Goal: Task Accomplishment & Management: Manage account settings

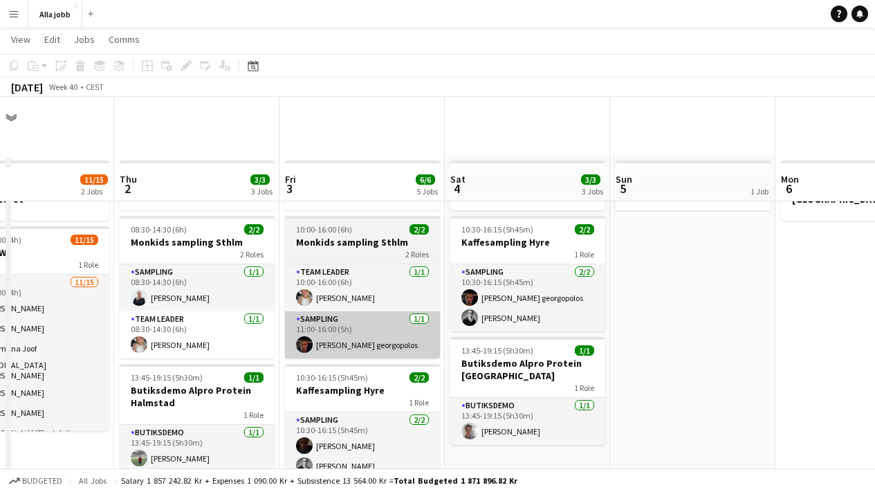
scroll to position [99, 0]
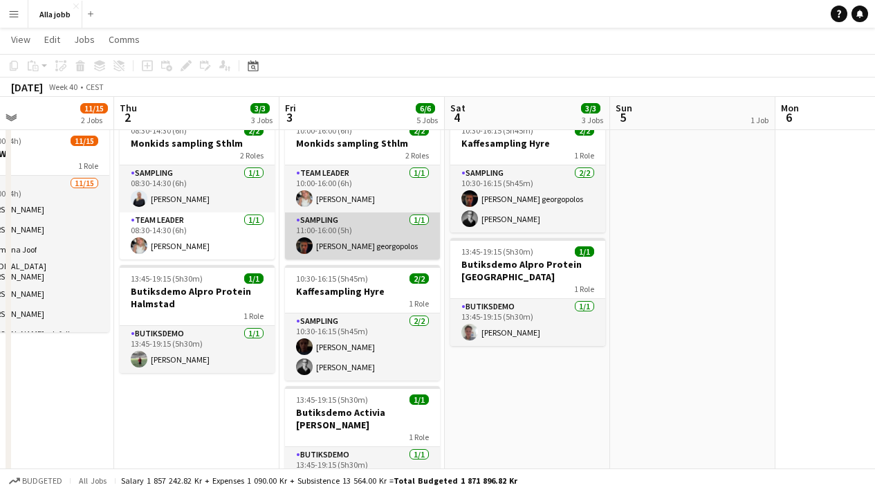
click at [358, 245] on app-card-role "Sampling [DATE] 11:00-16:00 (5h) [PERSON_NAME] georgopolos" at bounding box center [362, 235] width 155 height 47
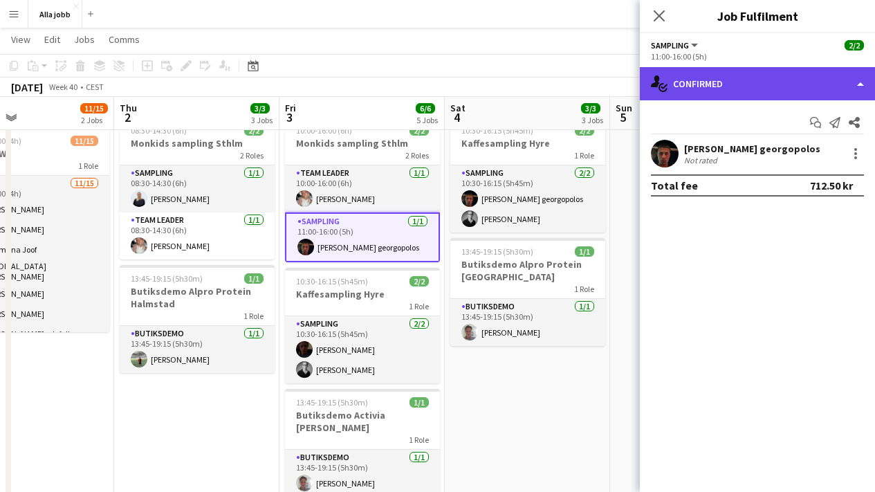
click at [708, 78] on div "single-neutral-actions-check-2 Confirmed" at bounding box center [757, 83] width 235 height 33
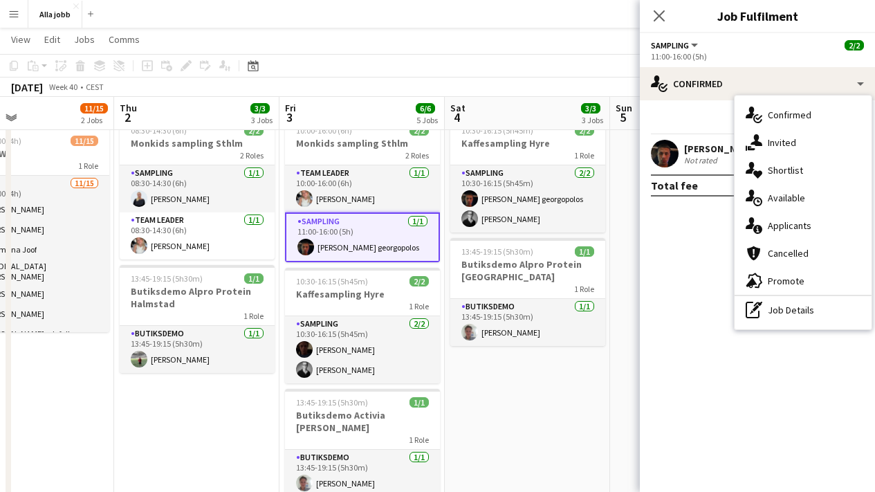
click at [662, 148] on app-user-avatar at bounding box center [665, 154] width 28 height 28
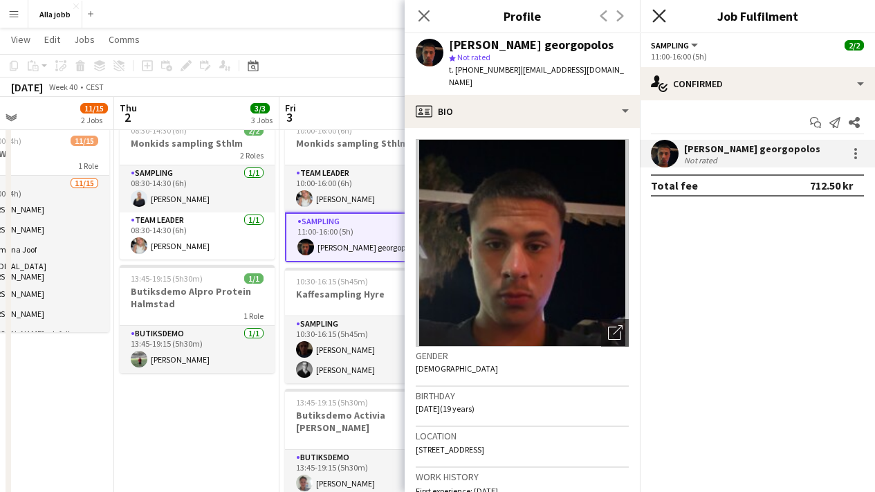
click at [658, 21] on icon "Close pop-in" at bounding box center [658, 15] width 13 height 13
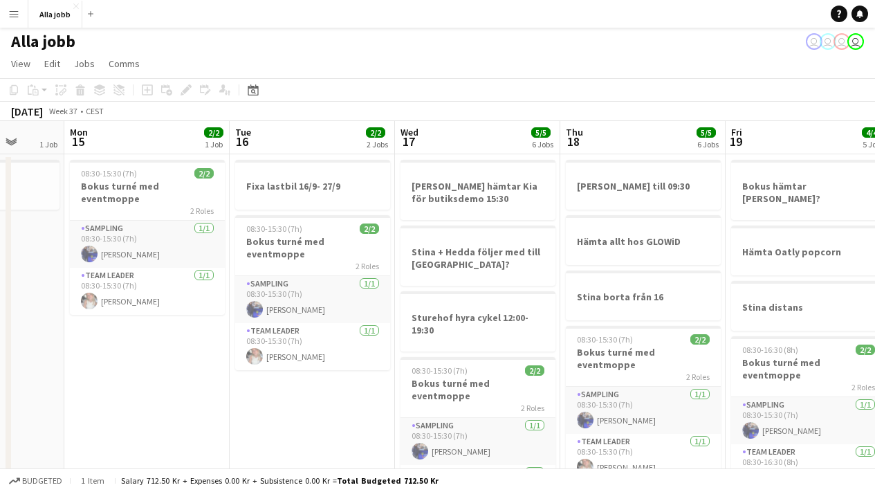
scroll to position [0, 0]
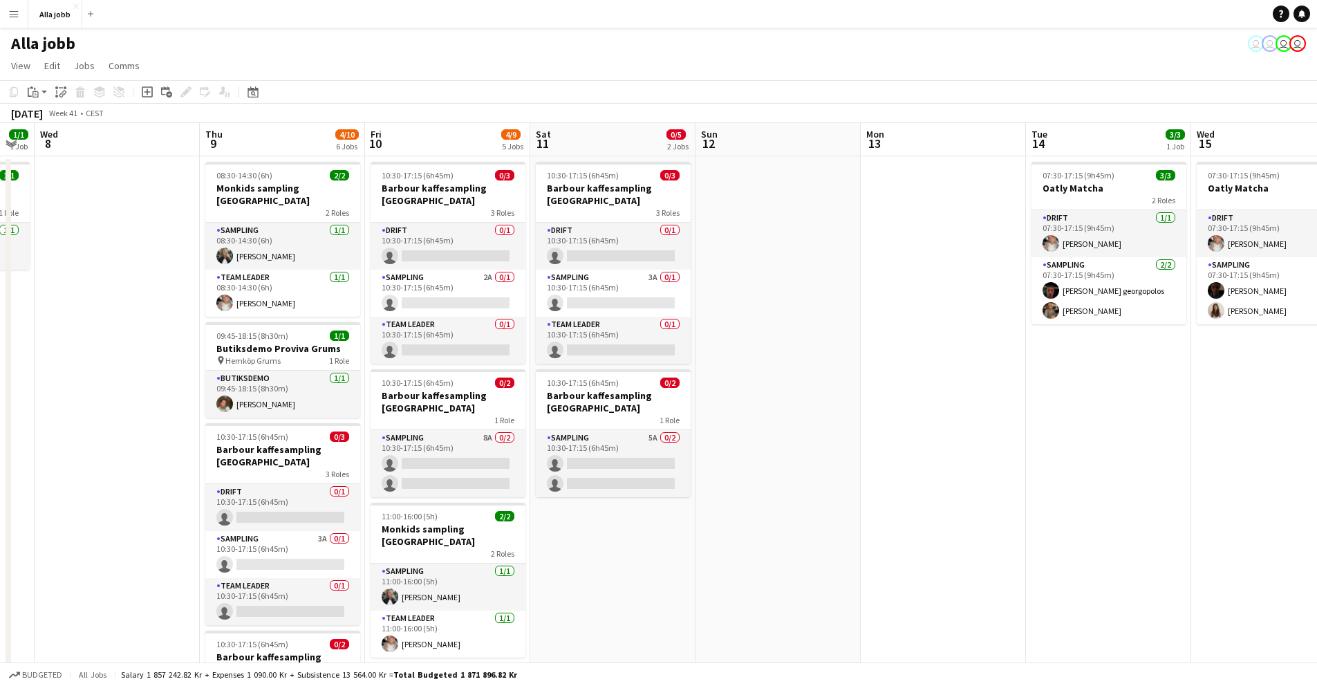
scroll to position [0, 462]
click at [431, 463] on app-card-role "Sampling 8A 0/2 10:30-17:15 (6h45m) single-neutral-actions single-neutral-actio…" at bounding box center [447, 463] width 155 height 67
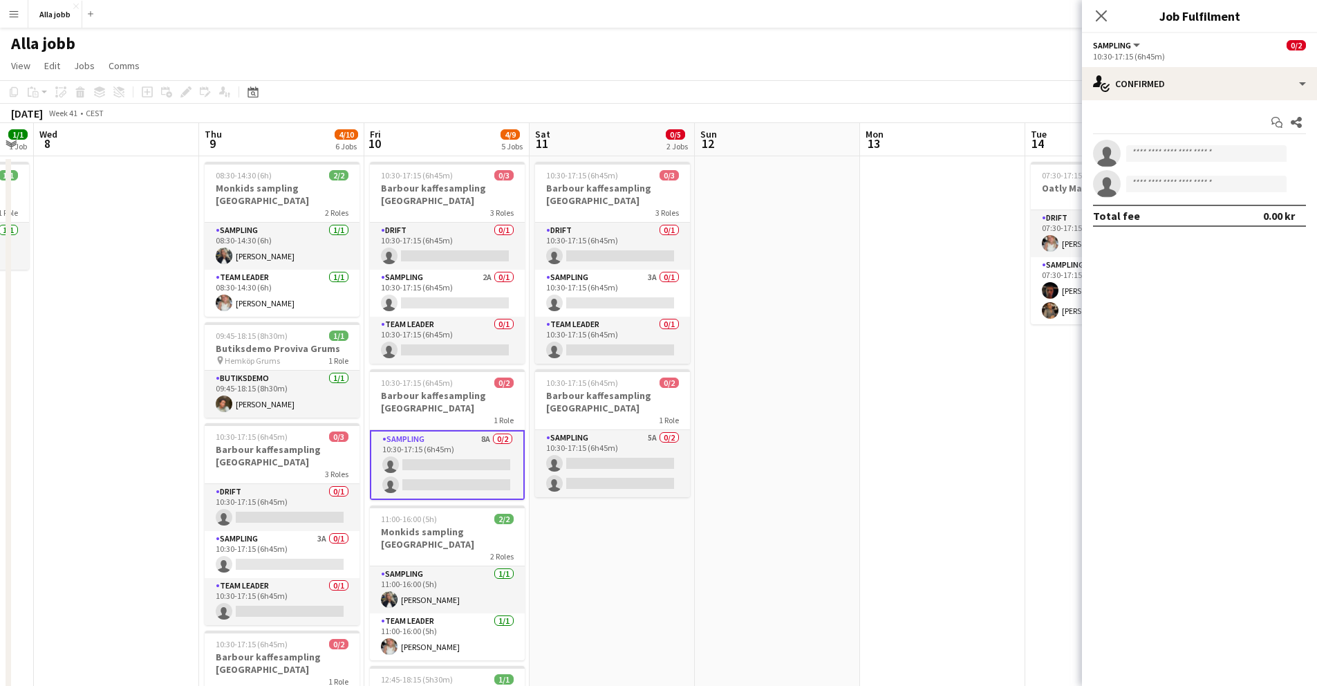
click at [1189, 64] on app-options-switcher "Sampling All roles Sampling 0/2 10:30-17:15 (6h45m)" at bounding box center [1199, 50] width 235 height 34
click at [1186, 97] on div "single-neutral-actions-check-2 Confirmed" at bounding box center [1199, 83] width 235 height 33
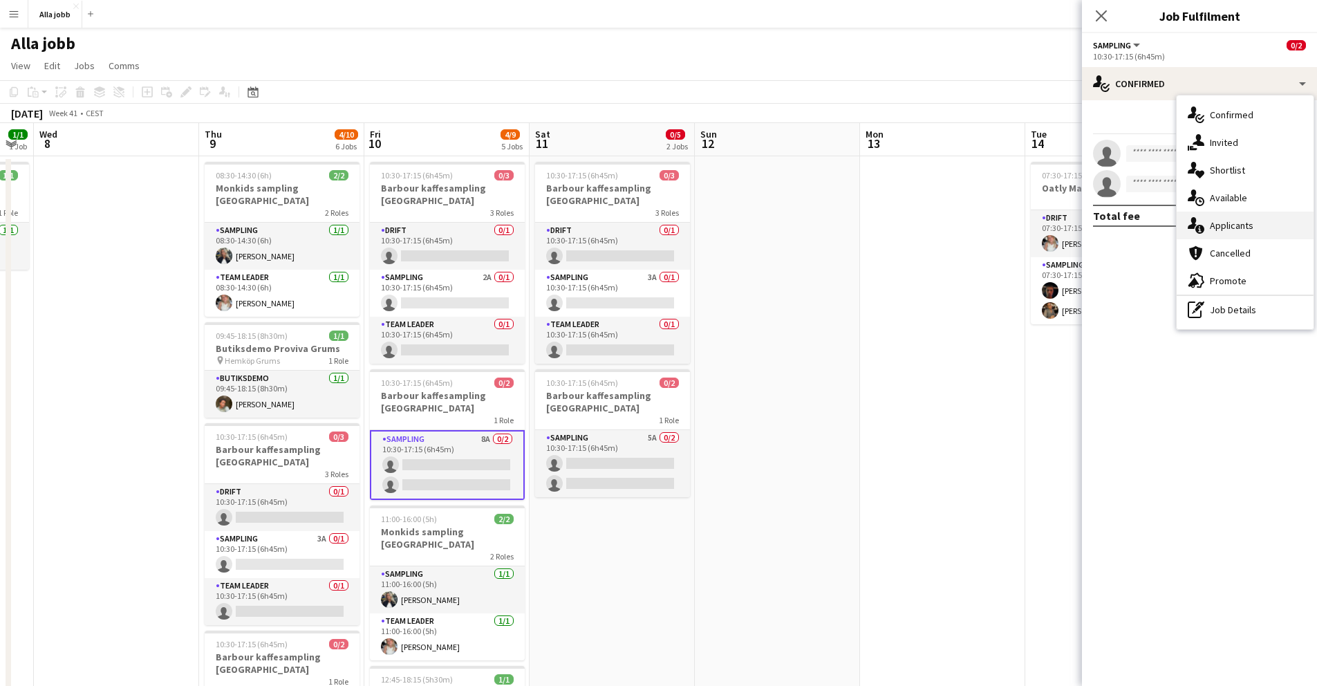
click at [1218, 223] on span "Applicants" at bounding box center [1232, 225] width 44 height 12
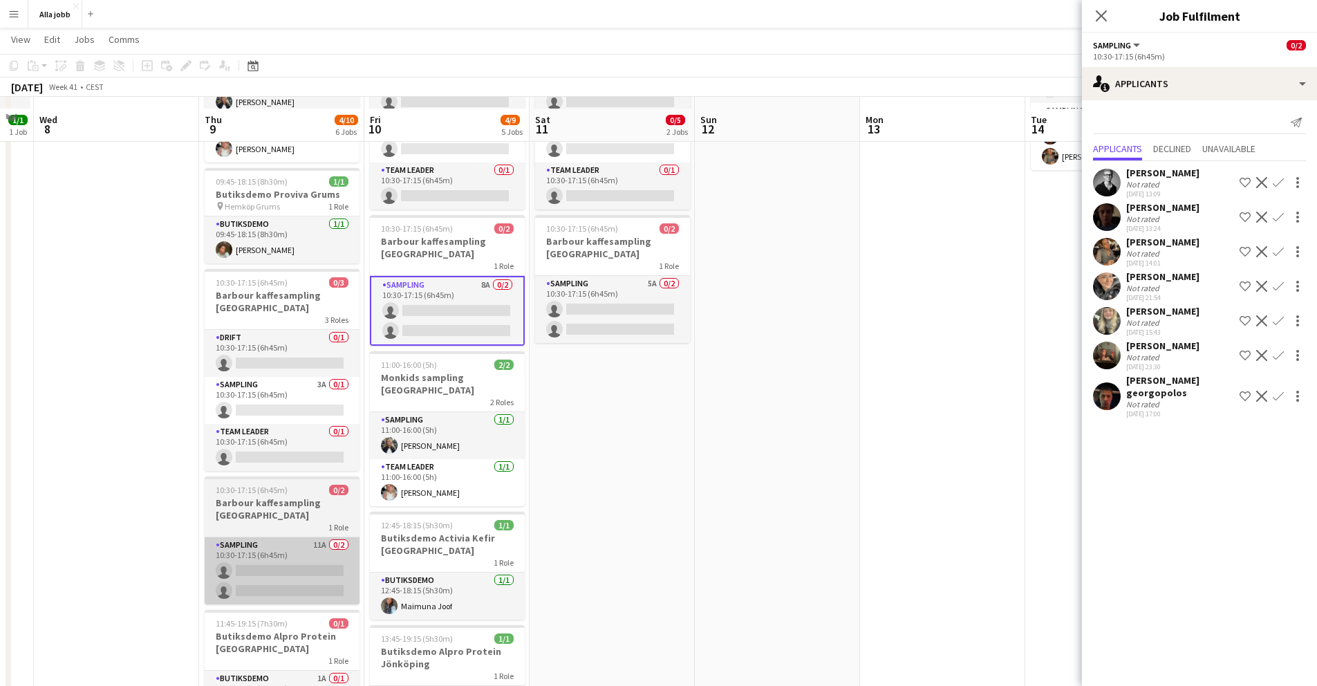
scroll to position [165, 0]
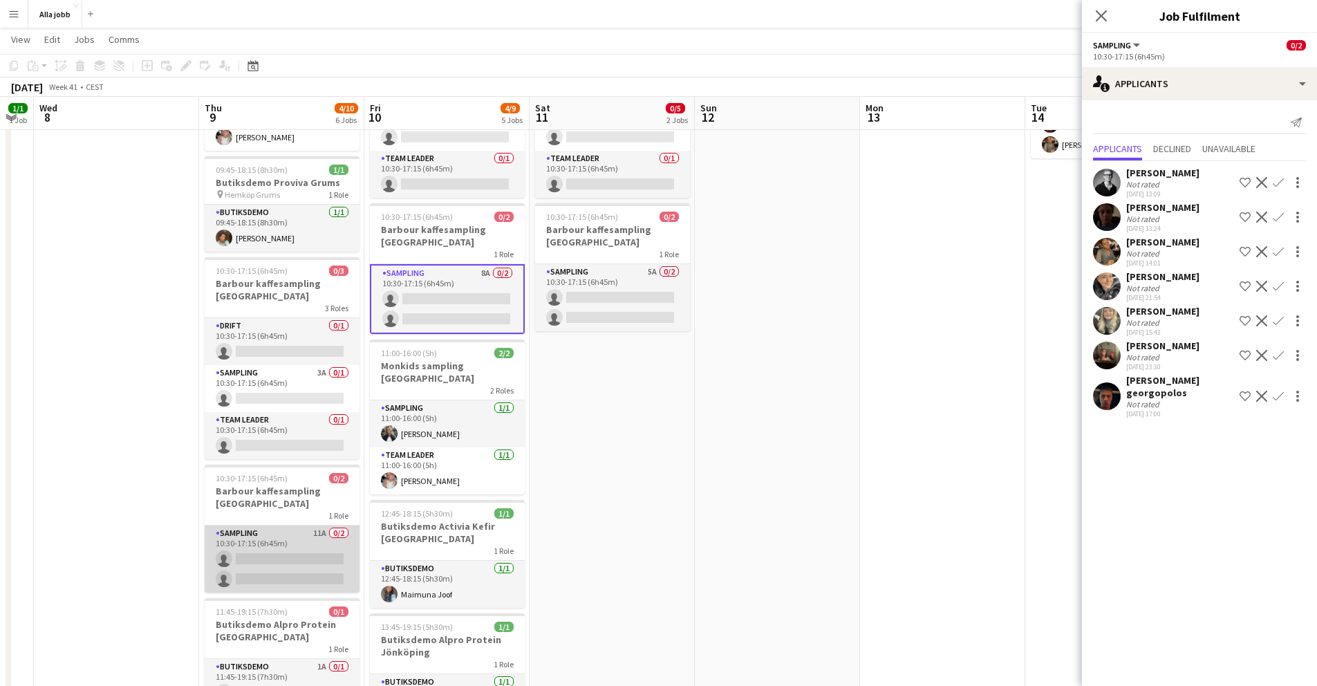
click at [286, 548] on app-card-role "Sampling 11A 0/2 10:30-17:15 (6h45m) single-neutral-actions single-neutral-acti…" at bounding box center [282, 558] width 155 height 67
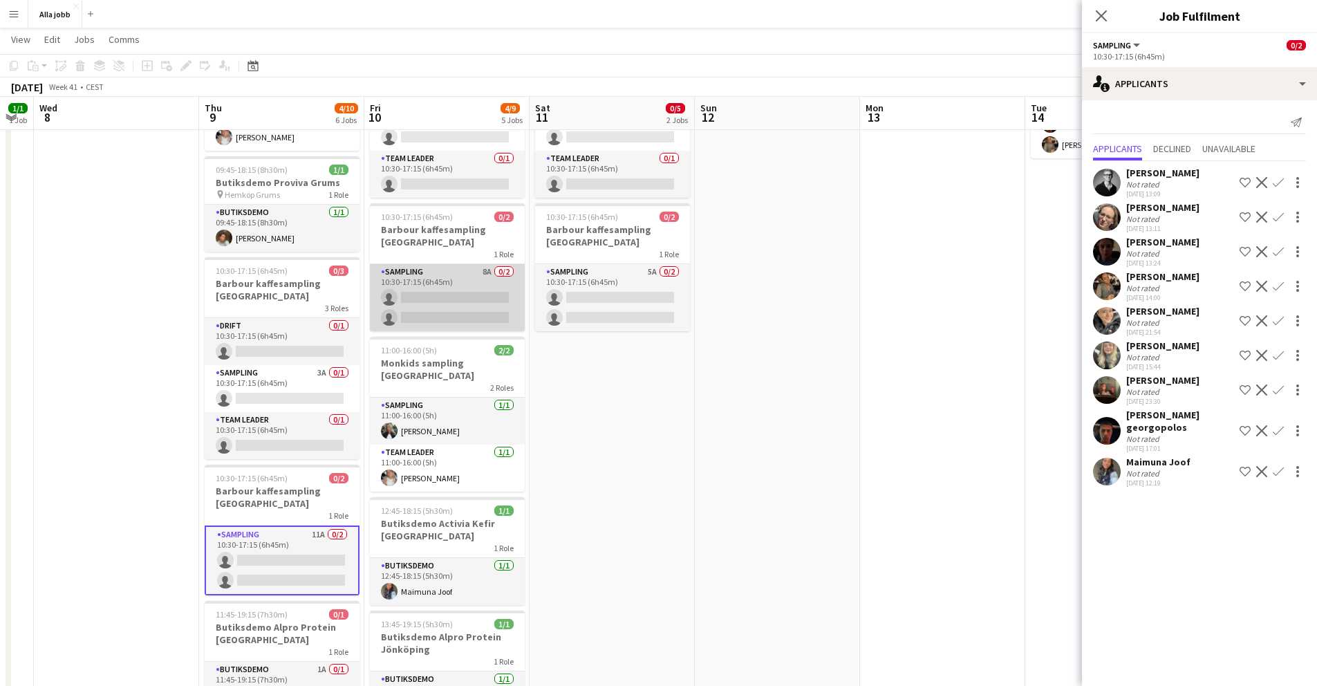
click at [439, 307] on app-card-role "Sampling 8A 0/2 10:30-17:15 (6h45m) single-neutral-actions single-neutral-actio…" at bounding box center [447, 297] width 155 height 67
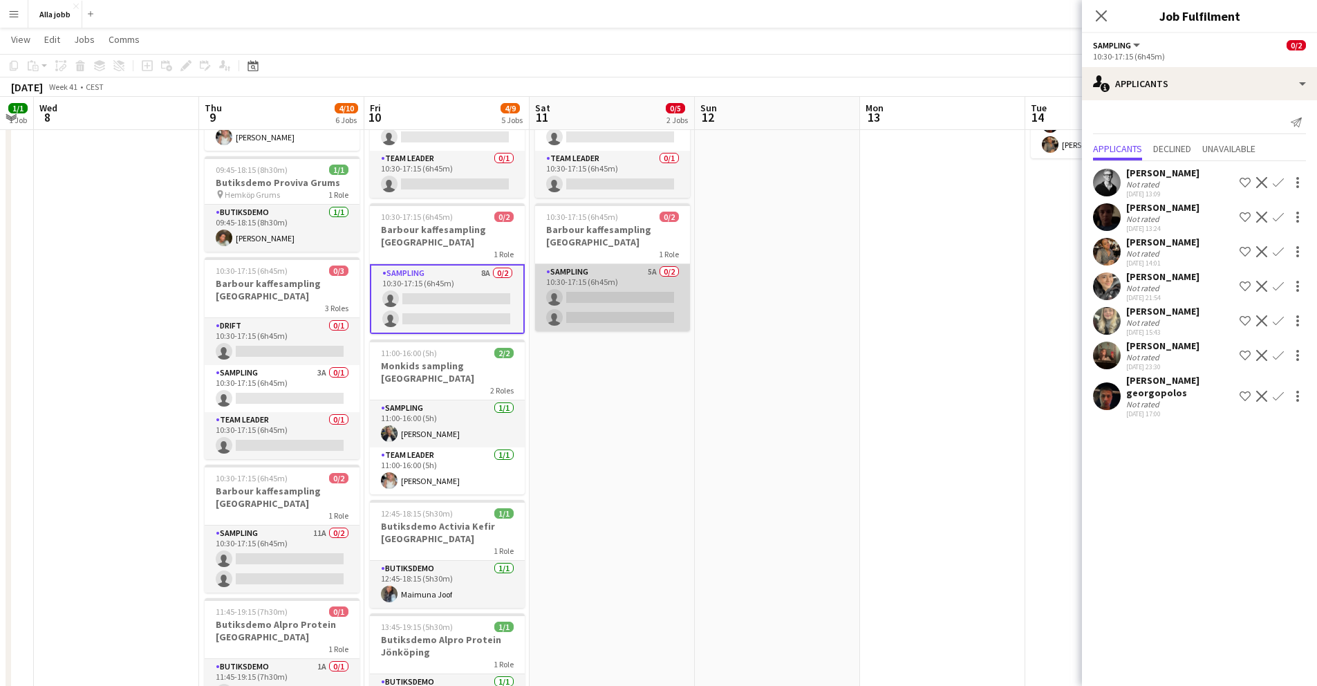
click at [616, 297] on app-card-role "Sampling 5A 0/2 10:30-17:15 (6h45m) single-neutral-actions single-neutral-actio…" at bounding box center [612, 297] width 155 height 67
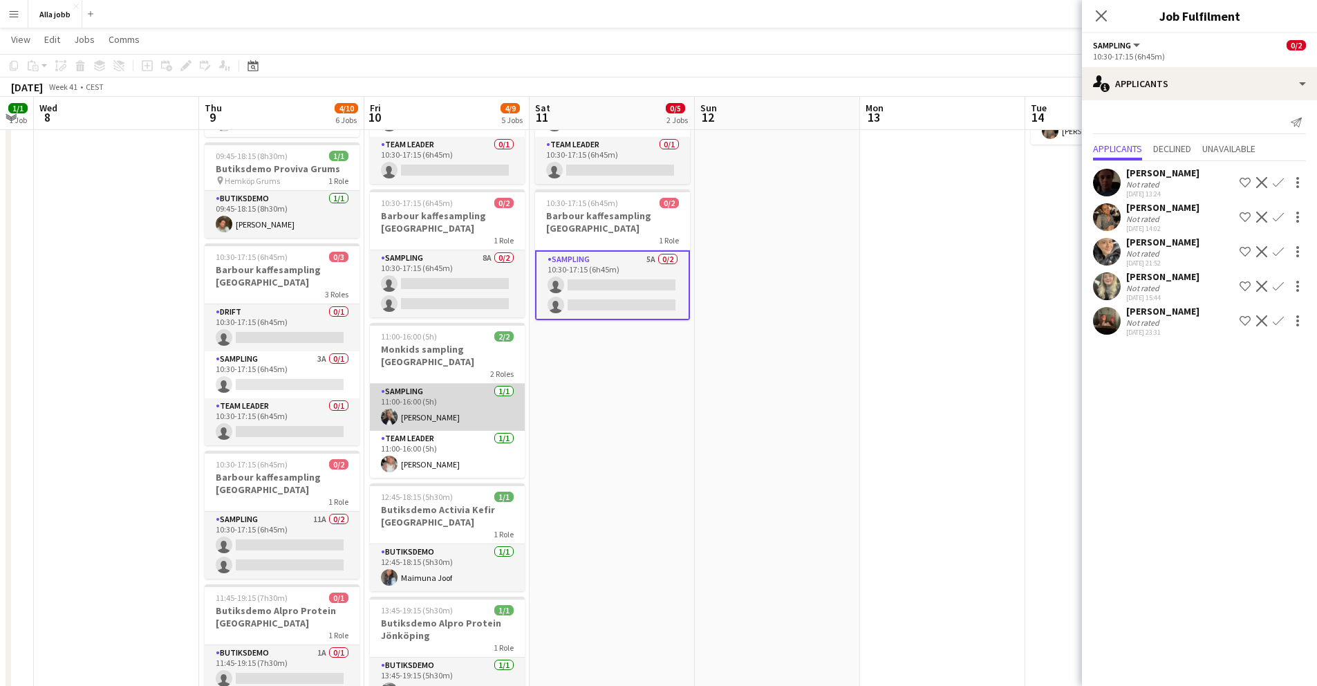
scroll to position [179, 0]
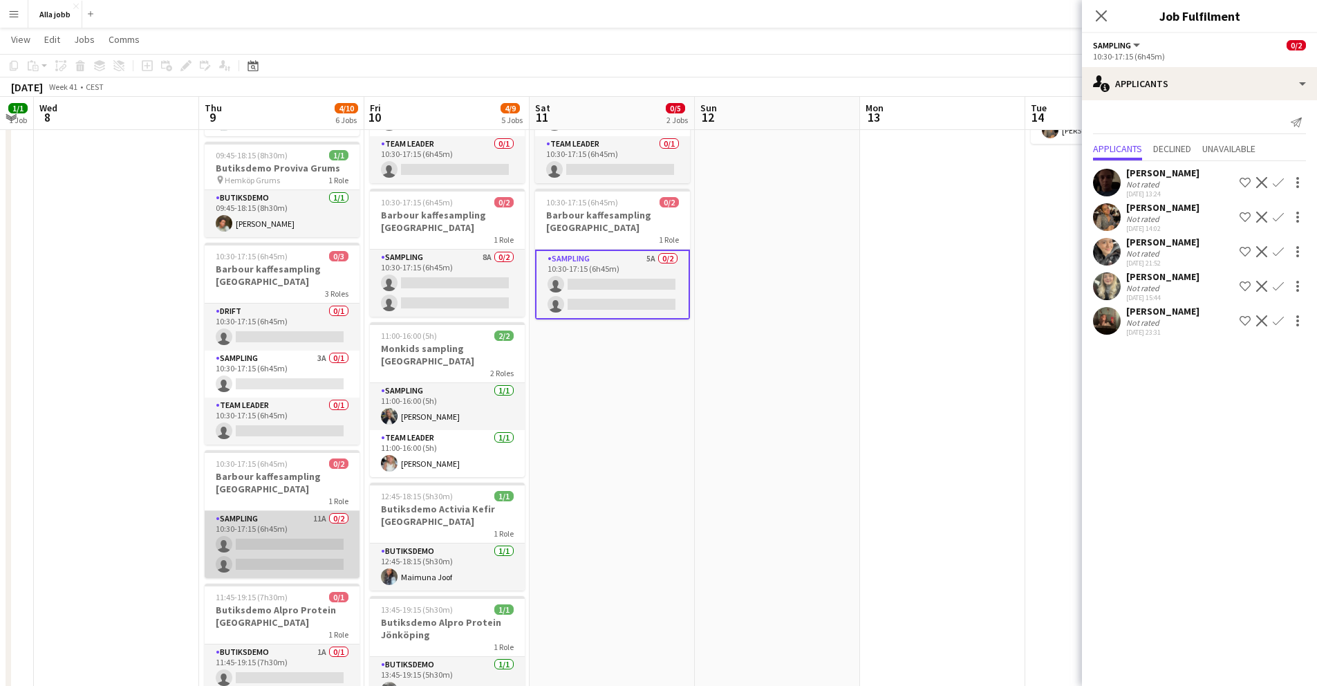
click at [301, 513] on app-card-role "Sampling 11A 0/2 10:30-17:15 (6h45m) single-neutral-actions single-neutral-acti…" at bounding box center [282, 544] width 155 height 67
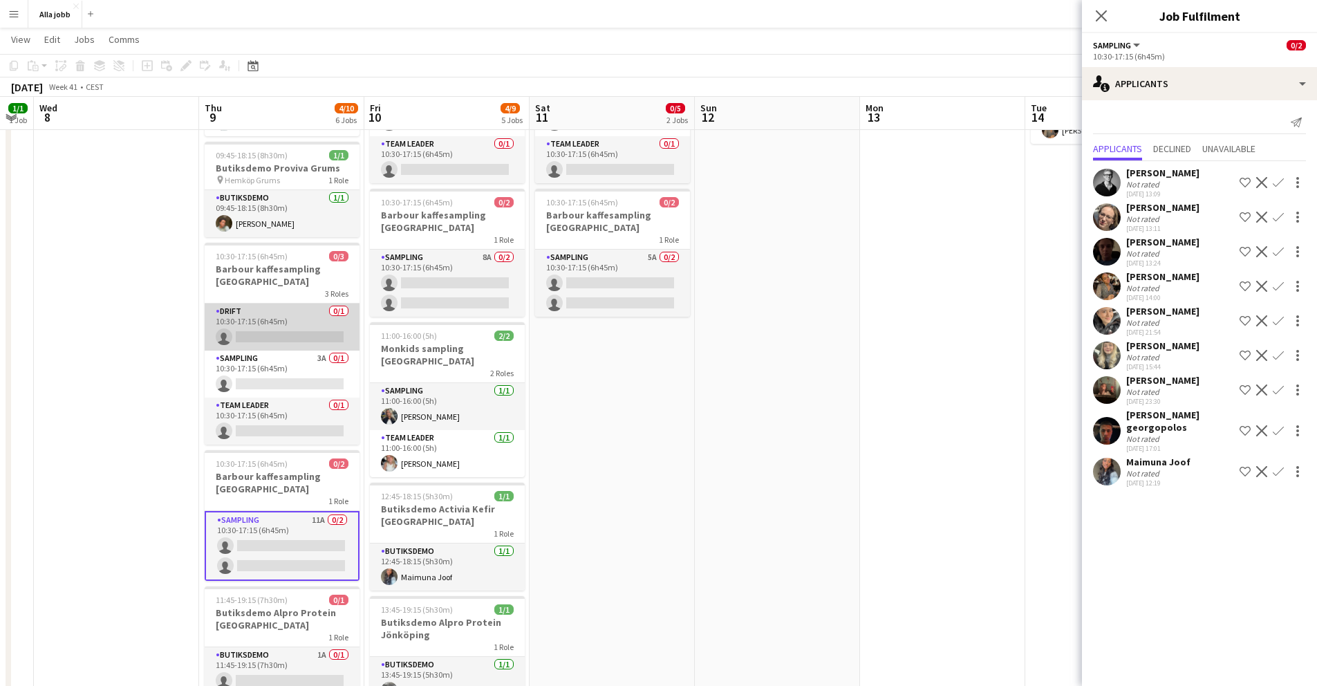
click at [279, 304] on app-card-role "Drift 0/1 10:30-17:15 (6h45m) single-neutral-actions" at bounding box center [282, 327] width 155 height 47
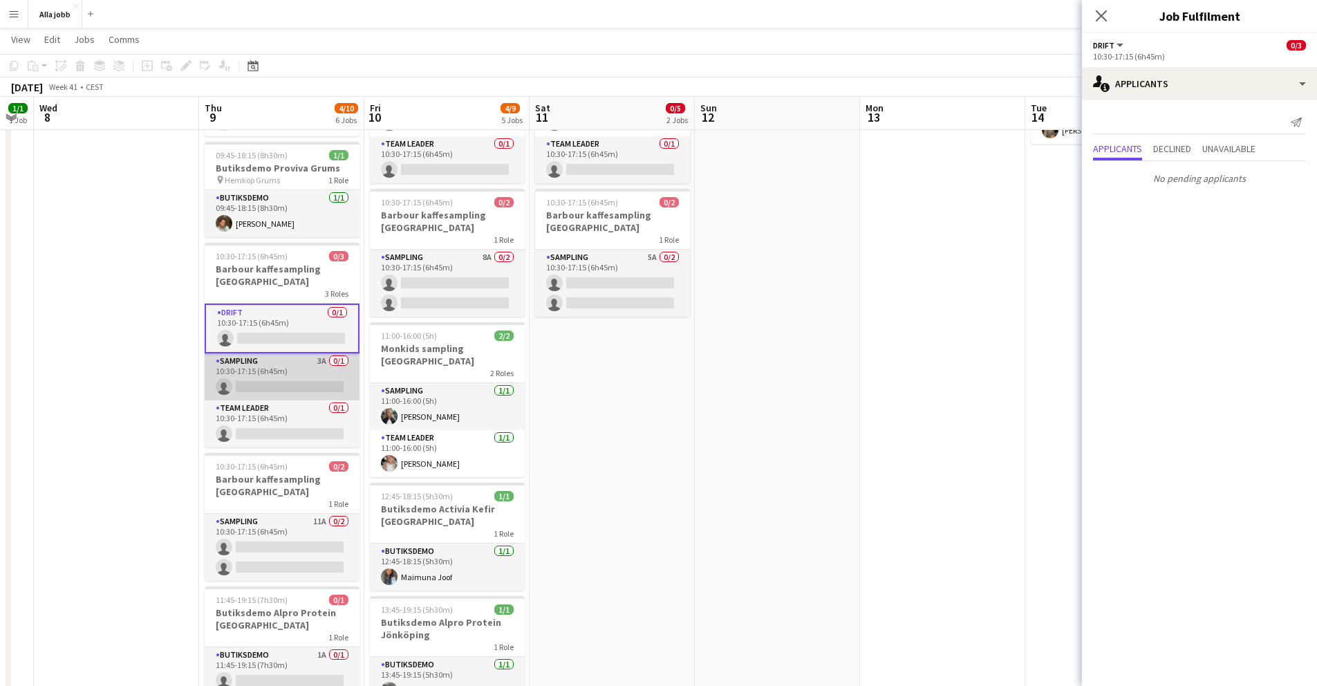
click at [279, 360] on app-card-role "Sampling 3A 0/1 10:30-17:15 (6h45m) single-neutral-actions" at bounding box center [282, 376] width 155 height 47
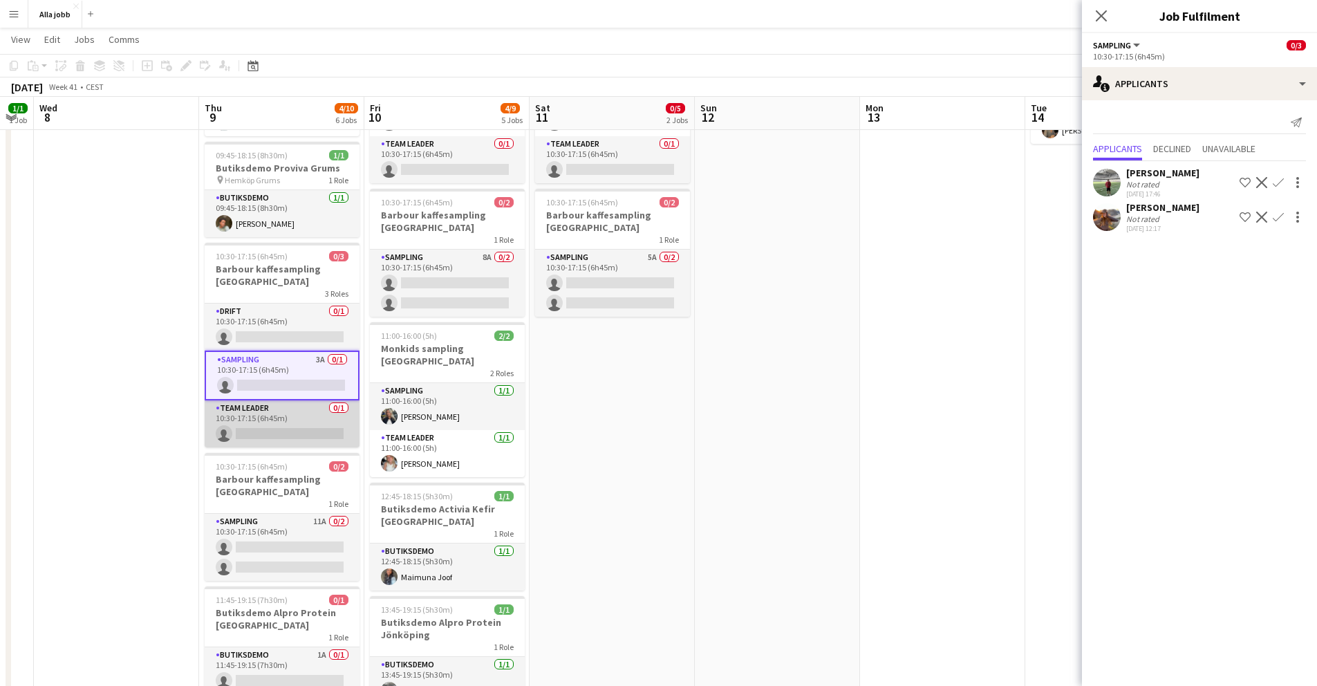
click at [279, 414] on app-card-role "Team Leader 0/1 10:30-17:15 (6h45m) single-neutral-actions" at bounding box center [282, 423] width 155 height 47
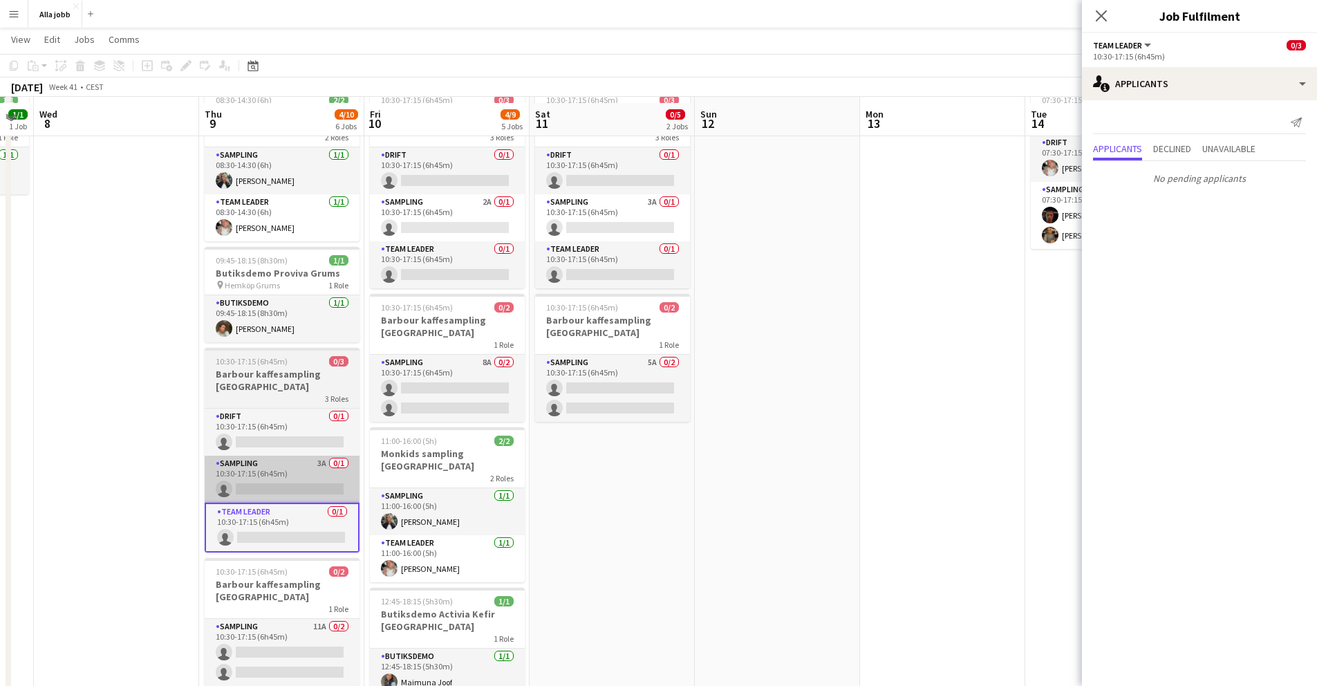
scroll to position [73, 0]
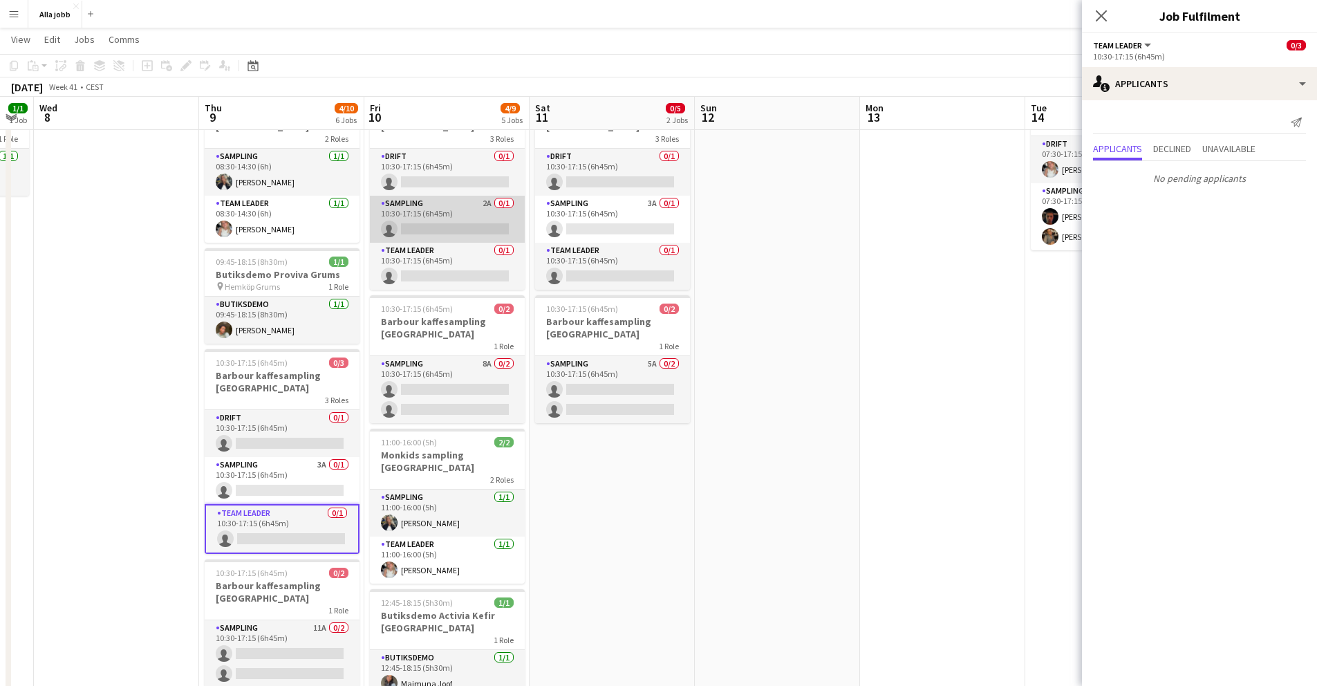
click at [445, 230] on app-card-role "Sampling 2A 0/1 10:30-17:15 (6h45m) single-neutral-actions" at bounding box center [447, 219] width 155 height 47
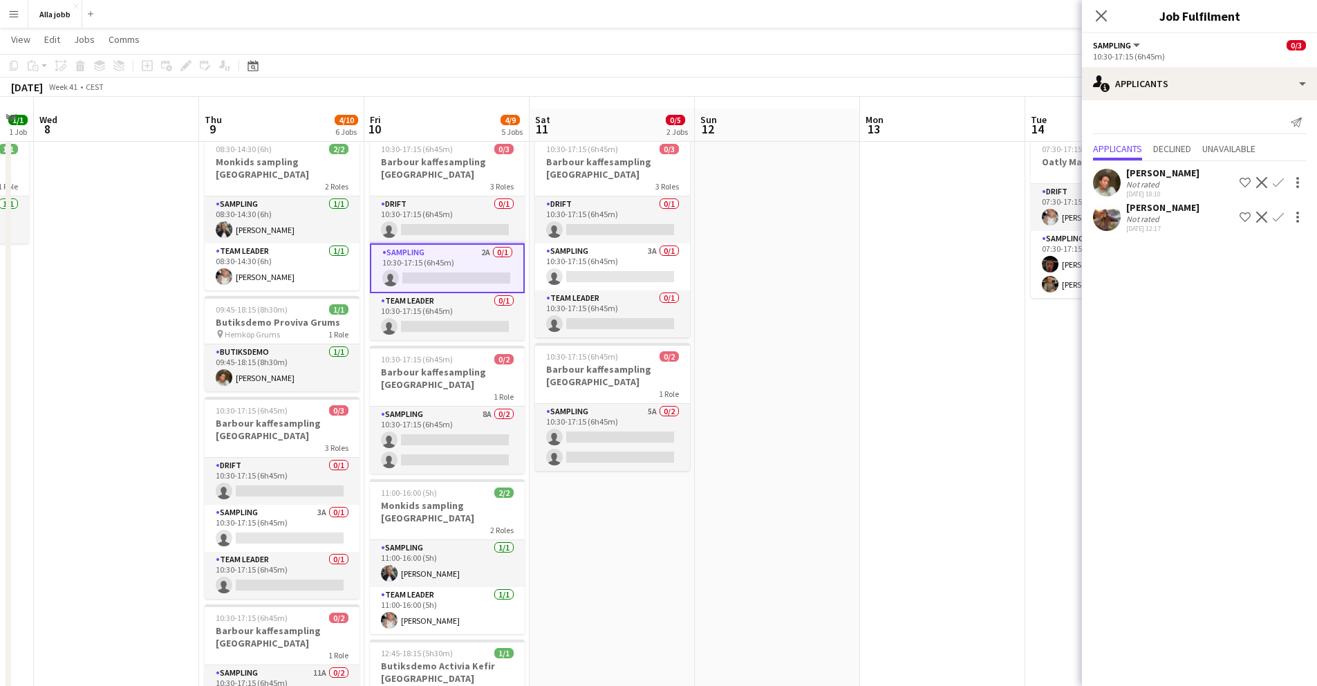
scroll to position [16, 0]
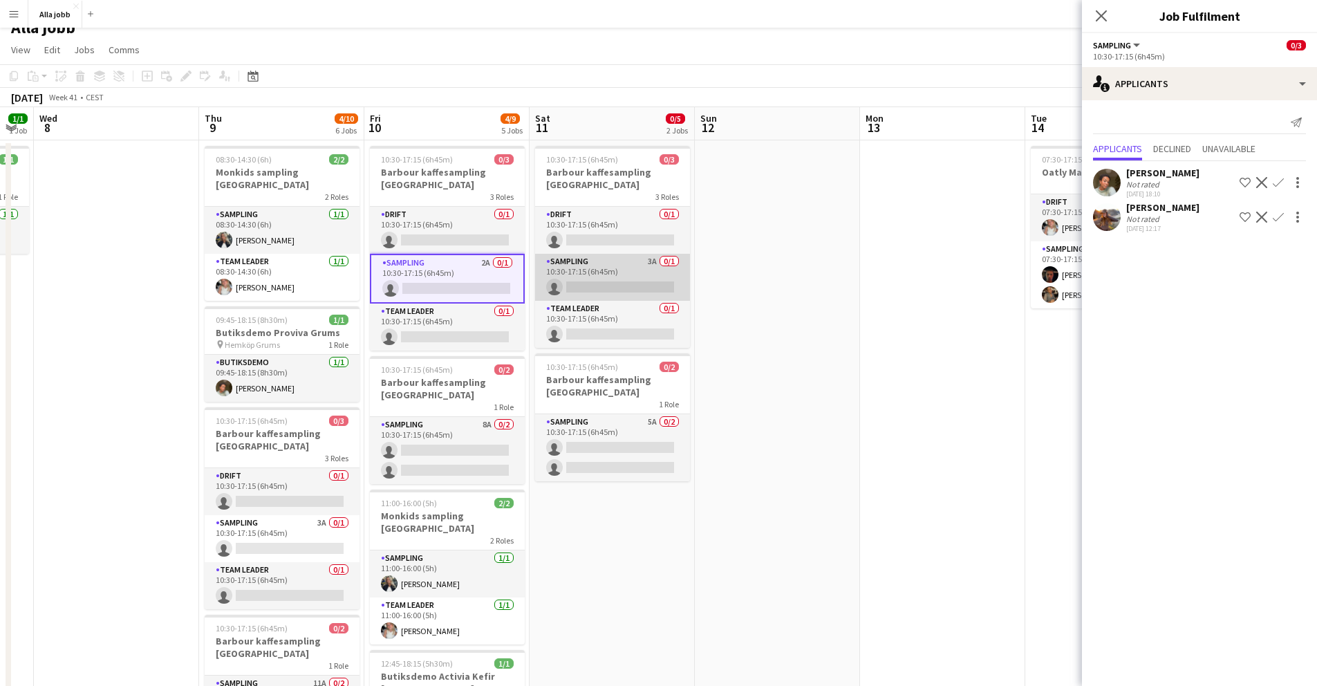
click at [594, 277] on app-card-role "Sampling 3A 0/1 10:30-17:15 (6h45m) single-neutral-actions" at bounding box center [612, 277] width 155 height 47
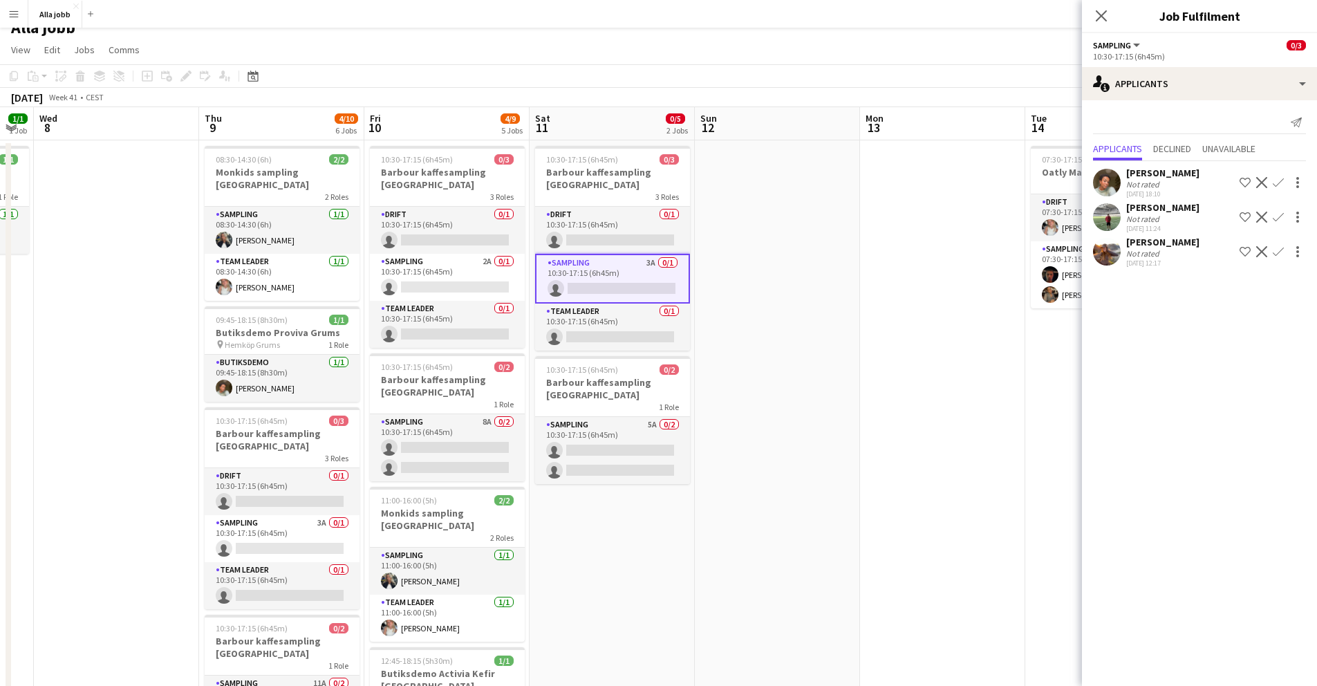
click at [1112, 217] on app-user-avatar at bounding box center [1107, 217] width 28 height 28
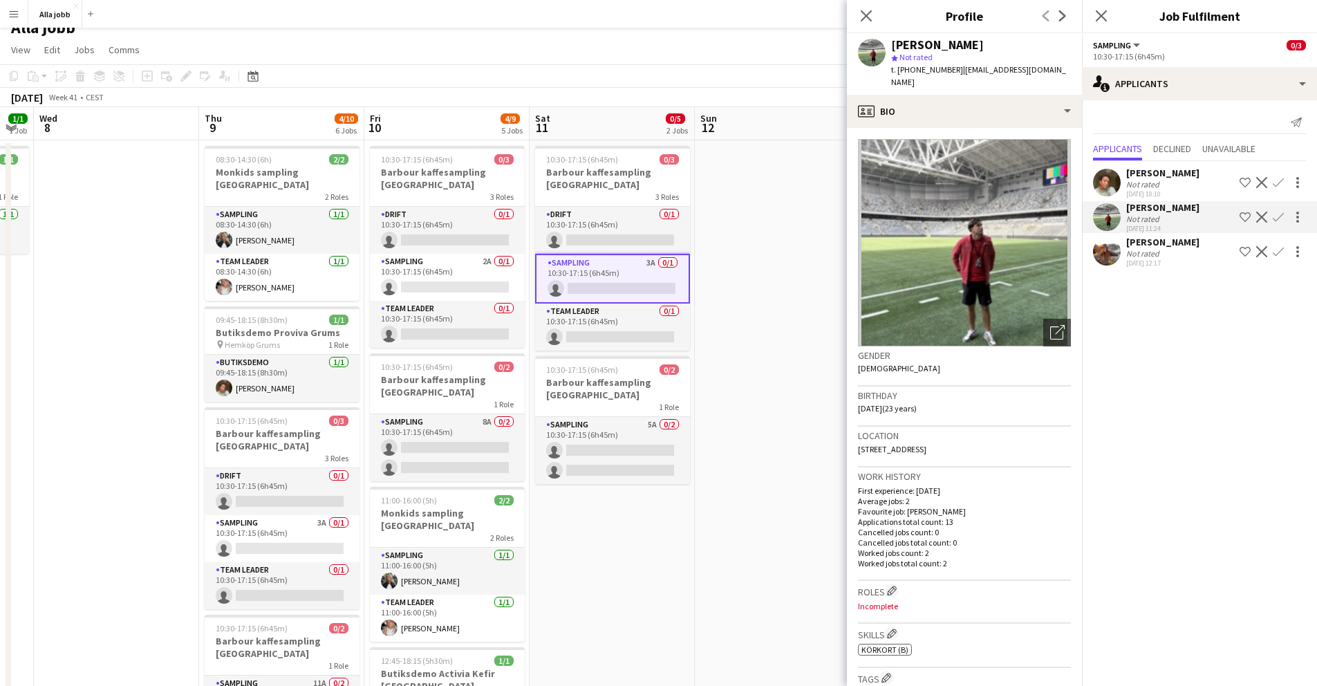
click at [799, 335] on app-date-cell at bounding box center [777, 577] width 165 height 875
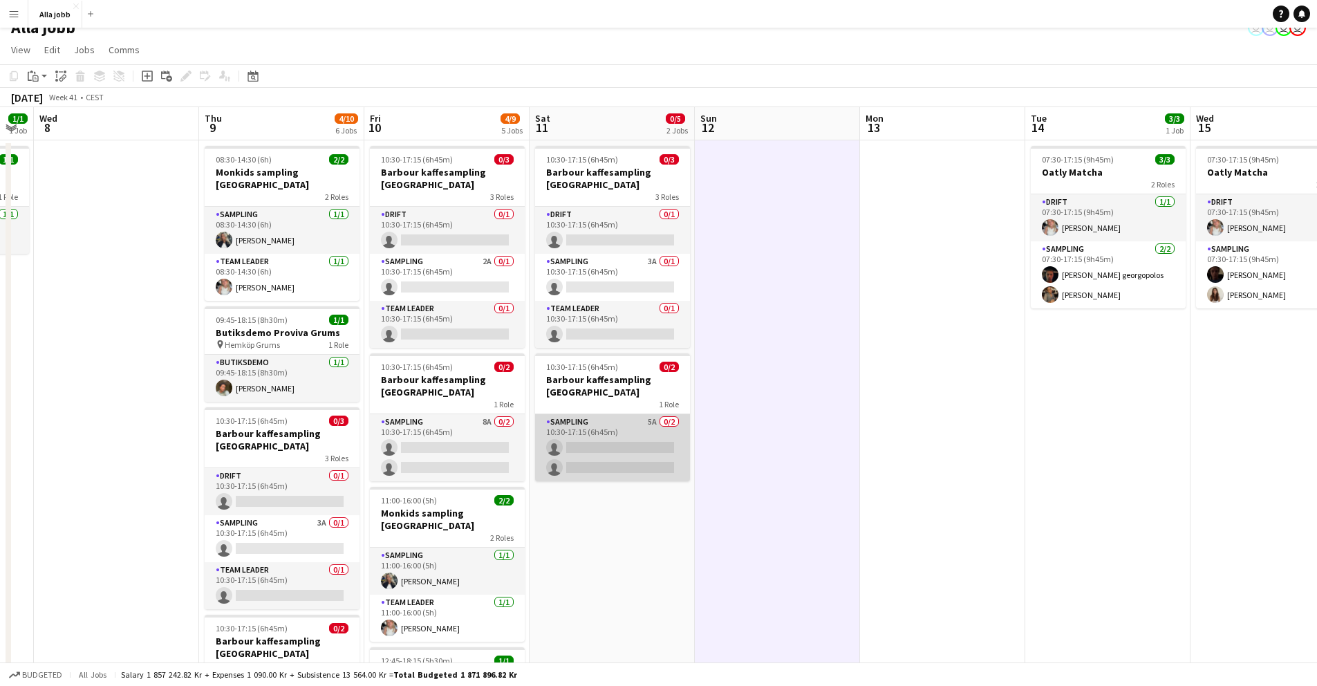
click at [571, 438] on app-card-role "Sampling 5A 0/2 10:30-17:15 (6h45m) single-neutral-actions single-neutral-actio…" at bounding box center [612, 447] width 155 height 67
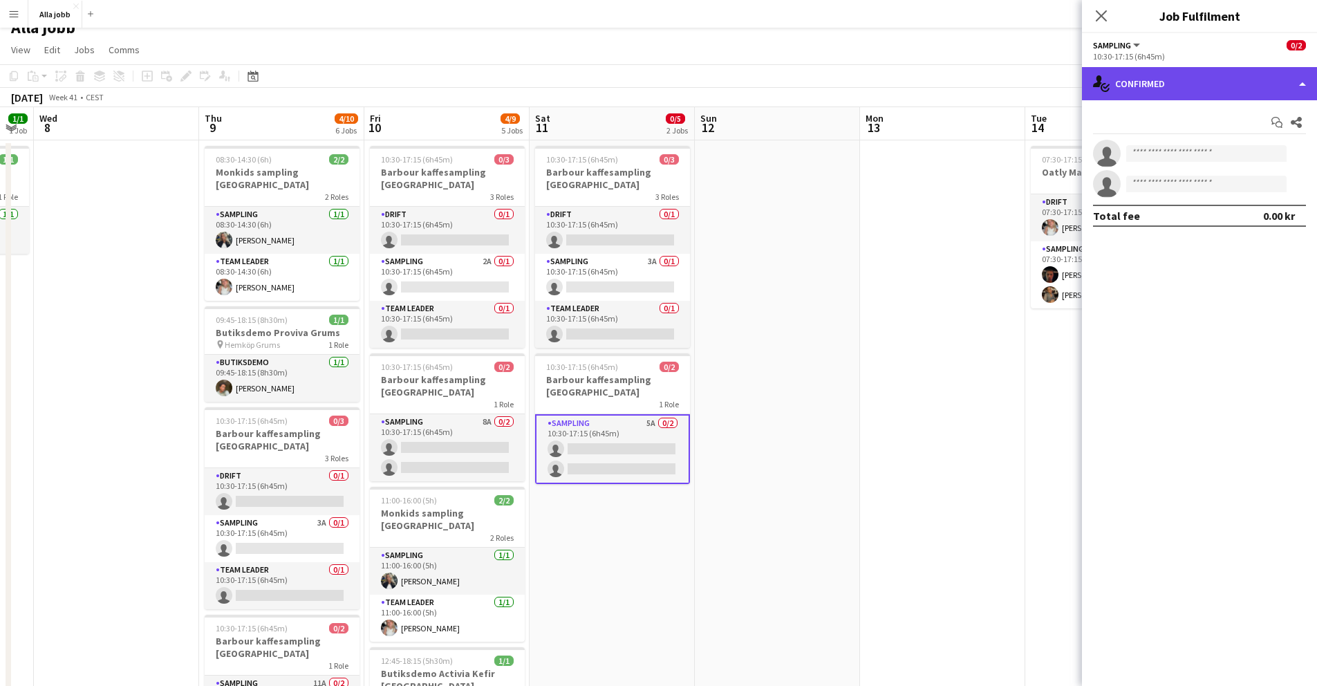
click at [1176, 73] on div "single-neutral-actions-check-2 Confirmed" at bounding box center [1199, 83] width 235 height 33
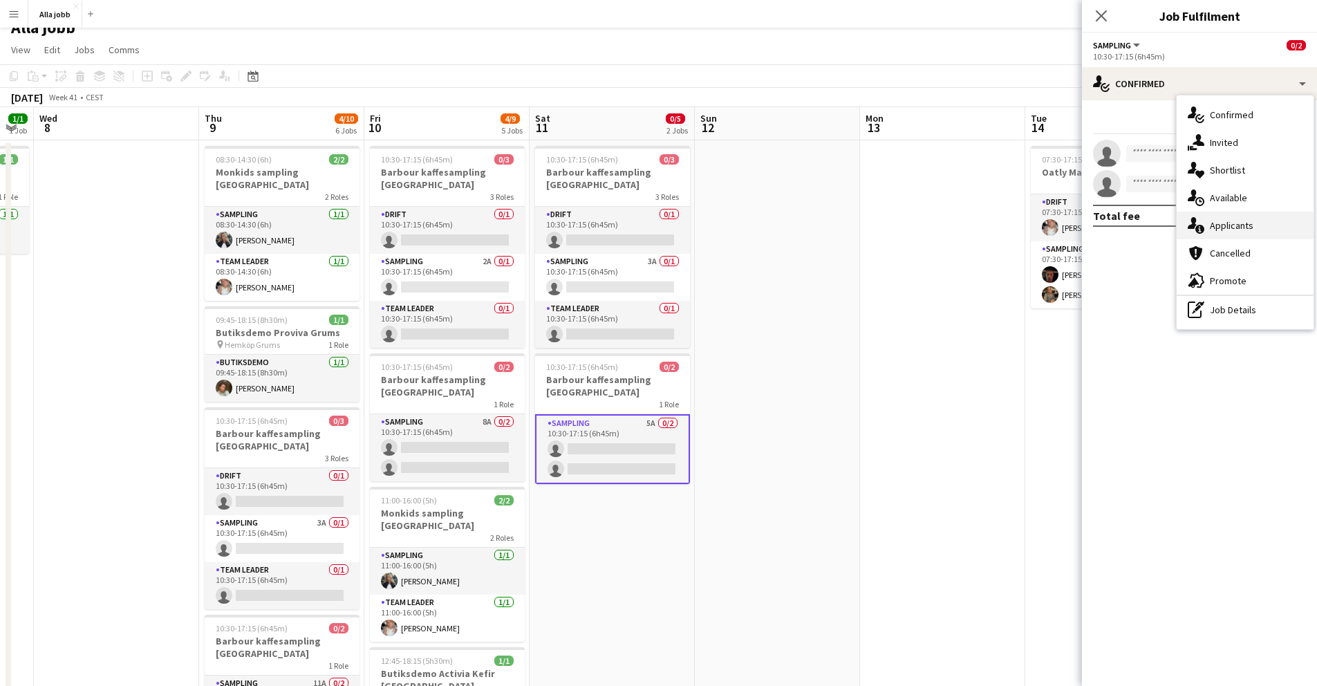
click at [1203, 234] on div "single-neutral-actions-information Applicants" at bounding box center [1245, 226] width 137 height 28
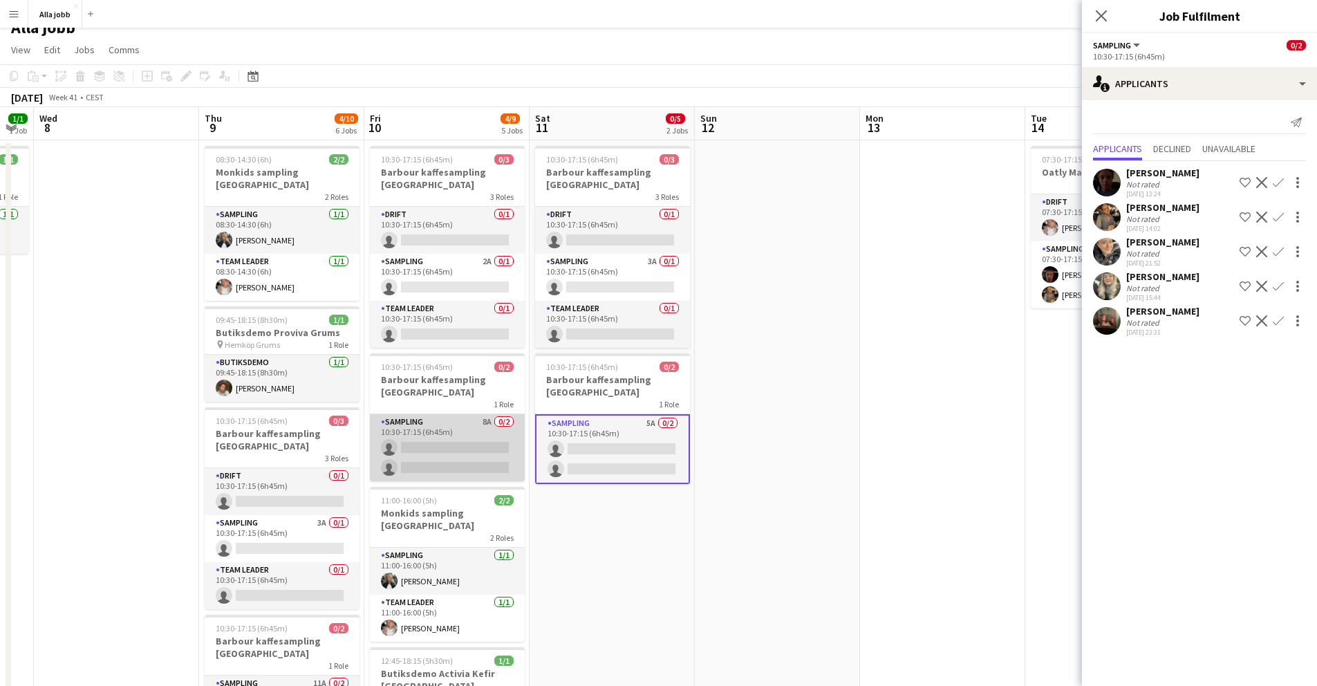
click at [462, 440] on app-card-role "Sampling 8A 0/2 10:30-17:15 (6h45m) single-neutral-actions single-neutral-actio…" at bounding box center [447, 447] width 155 height 67
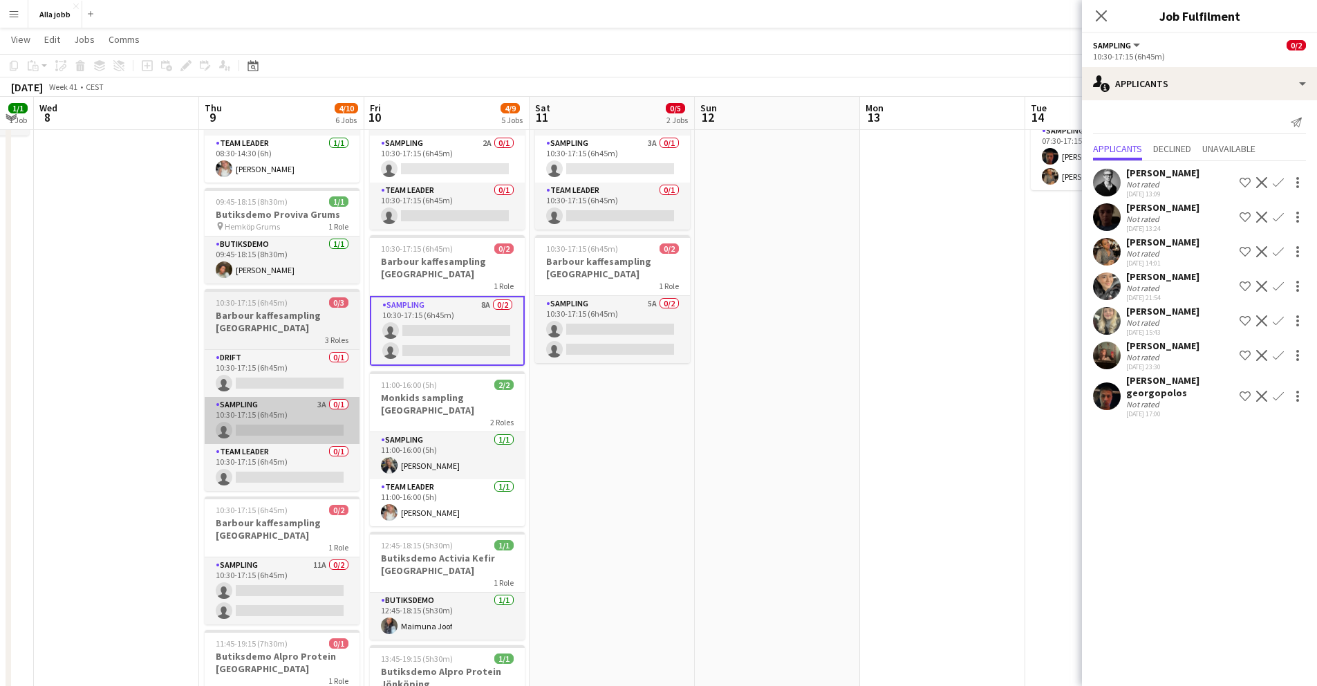
scroll to position [133, 0]
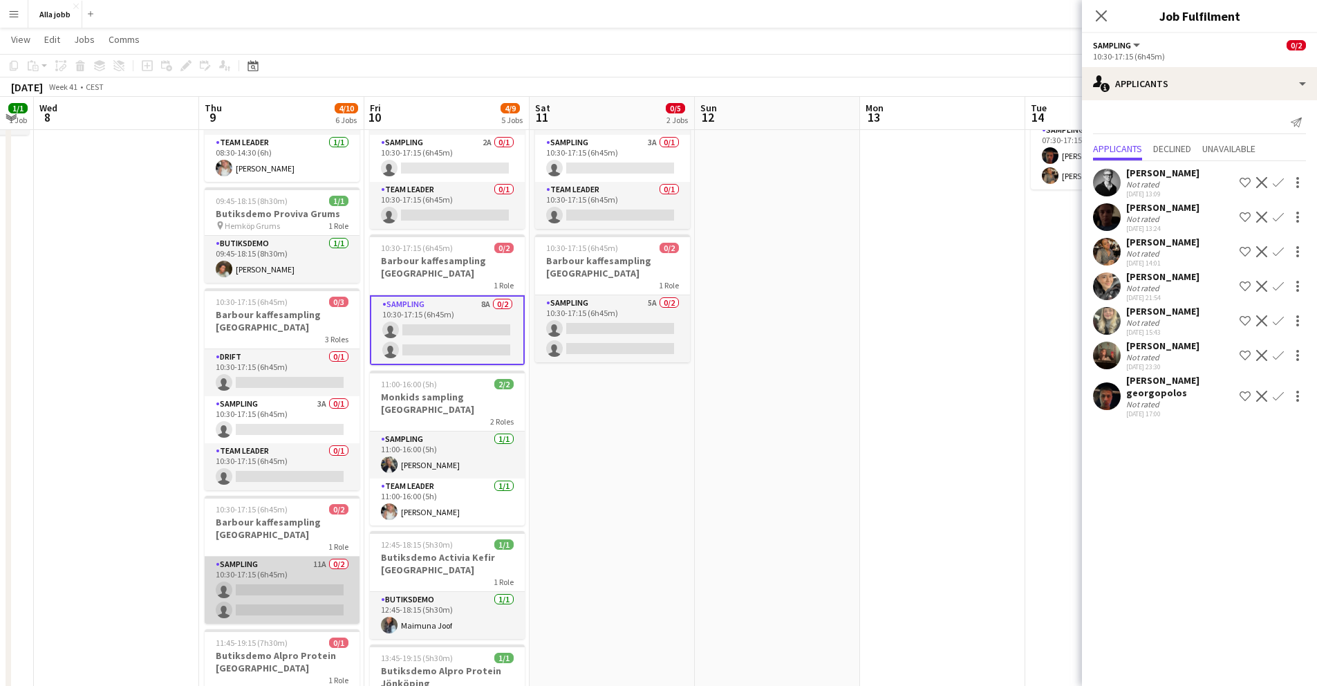
click at [283, 572] on app-card-role "Sampling 11A 0/2 10:30-17:15 (6h45m) single-neutral-actions single-neutral-acti…" at bounding box center [282, 590] width 155 height 67
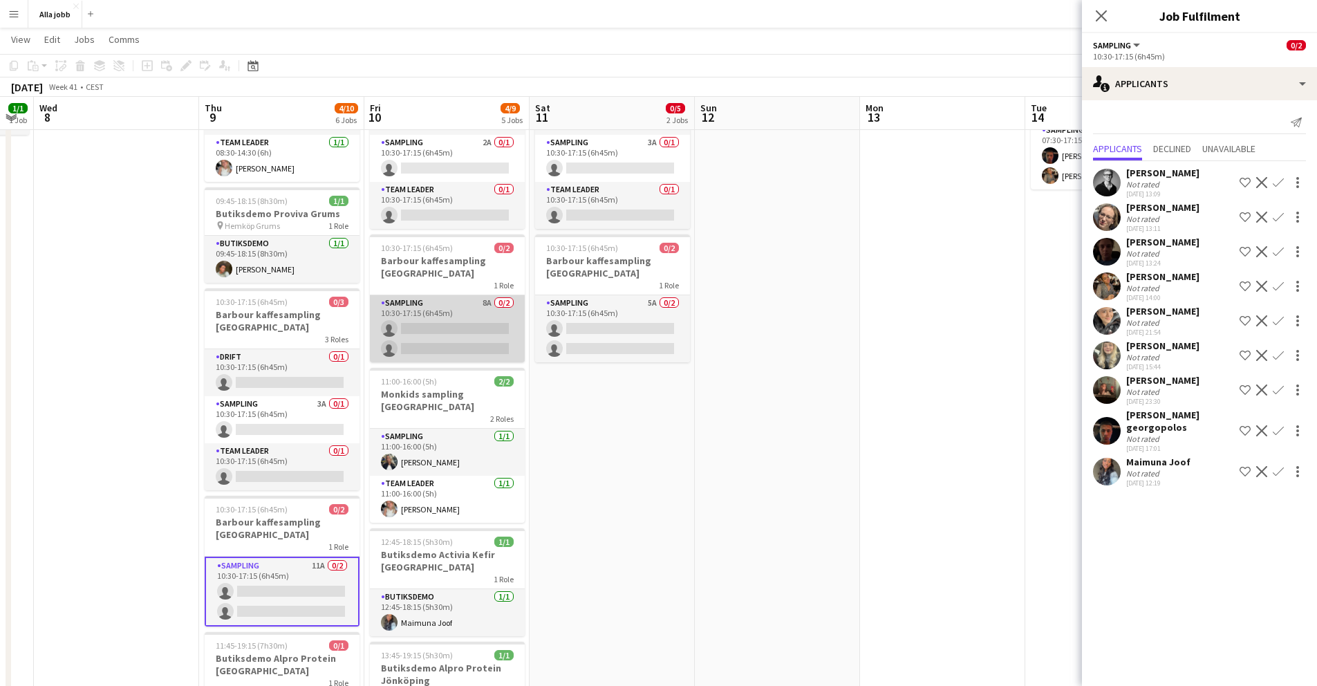
click at [433, 331] on app-card-role "Sampling 8A 0/2 10:30-17:15 (6h45m) single-neutral-actions single-neutral-actio…" at bounding box center [447, 328] width 155 height 67
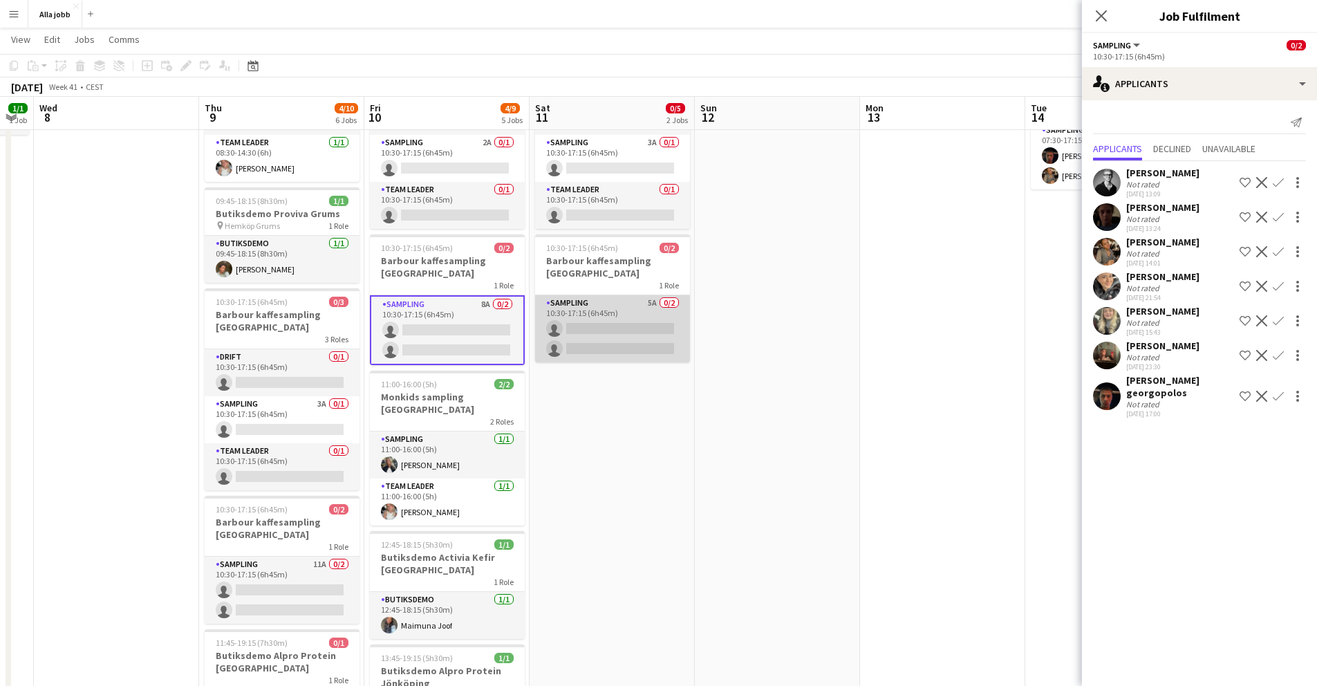
click at [627, 318] on app-card-role "Sampling 5A 0/2 10:30-17:15 (6h45m) single-neutral-actions single-neutral-actio…" at bounding box center [612, 328] width 155 height 67
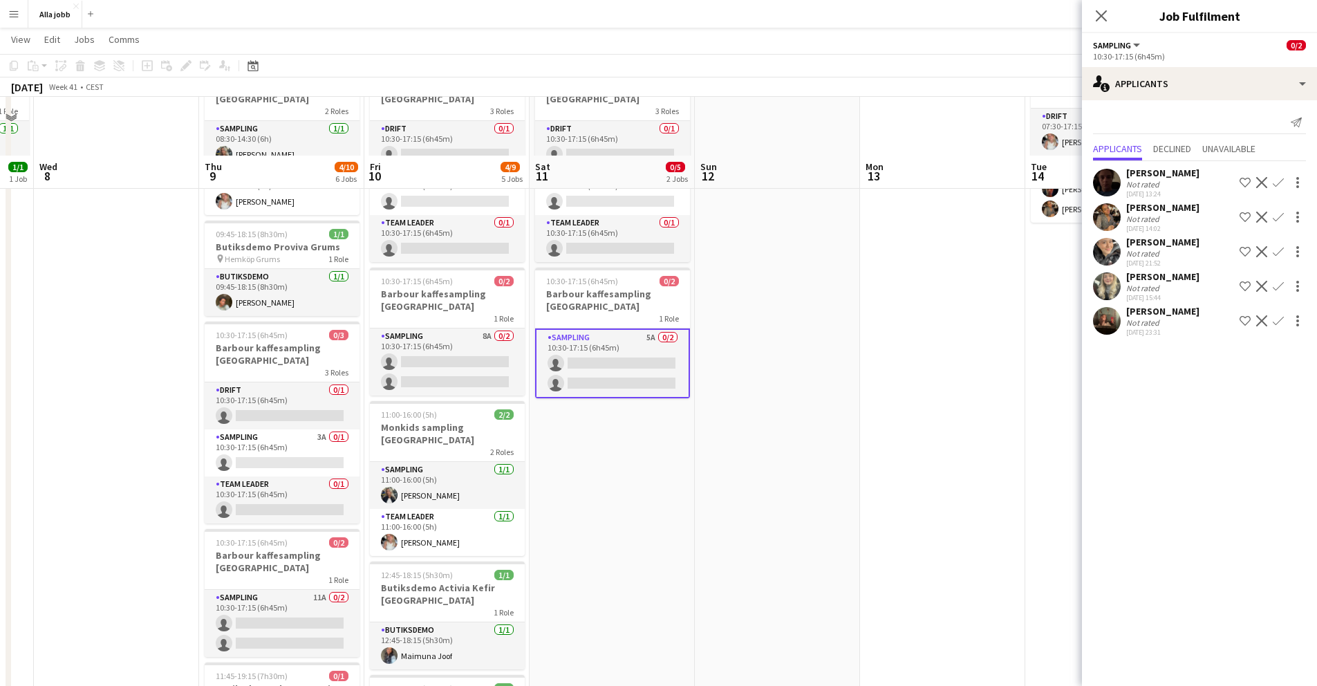
scroll to position [0, 0]
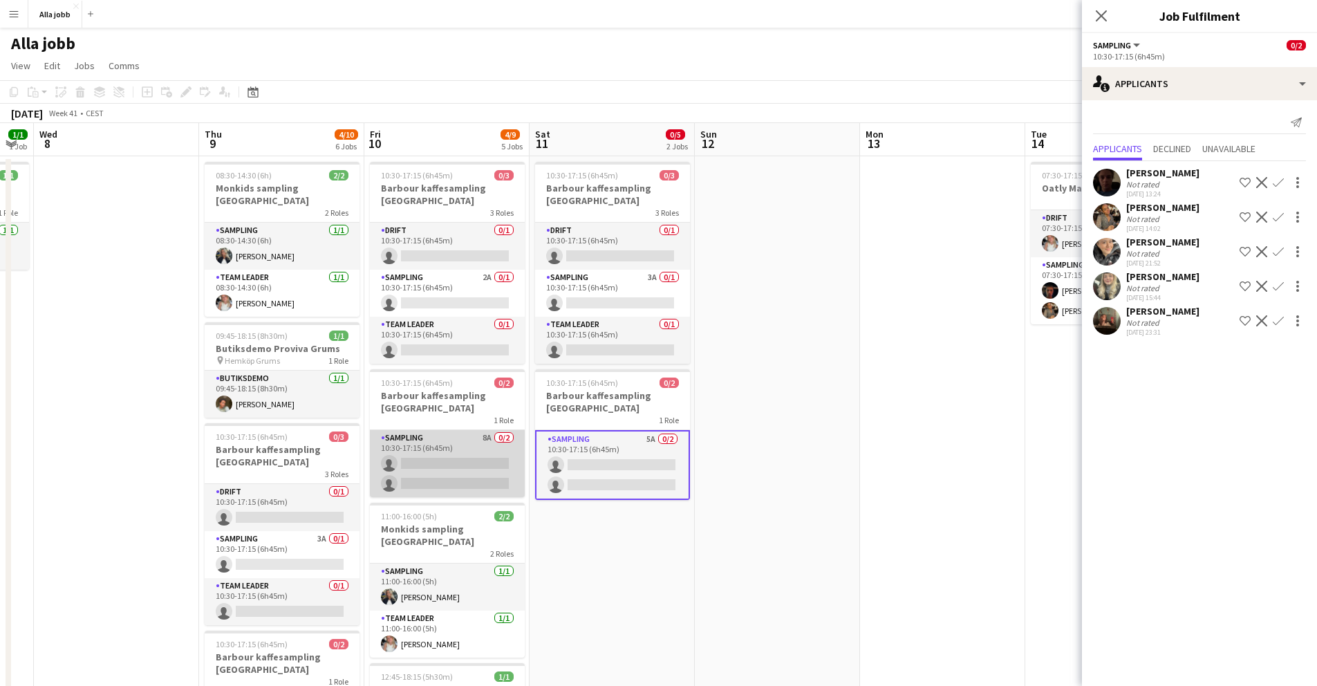
click at [445, 450] on app-card-role "Sampling 8A 0/2 10:30-17:15 (6h45m) single-neutral-actions single-neutral-actio…" at bounding box center [447, 463] width 155 height 67
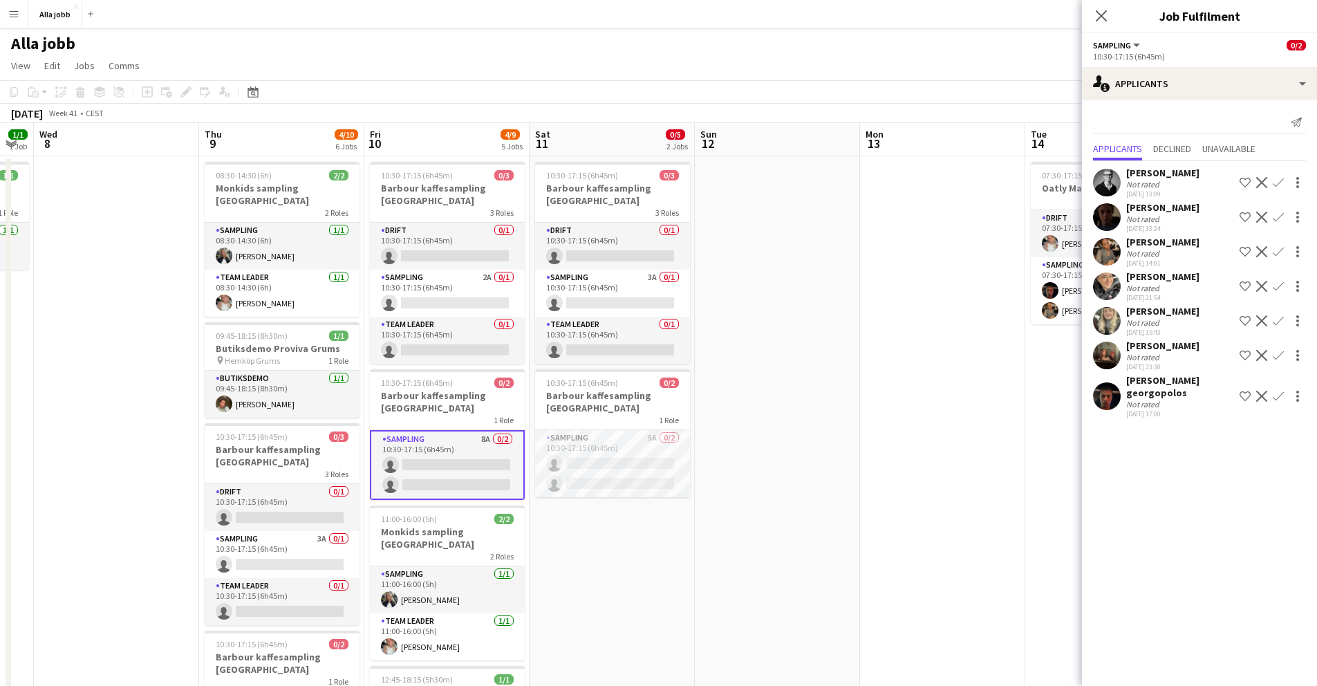
click at [756, 317] on app-date-cell at bounding box center [777, 593] width 165 height 875
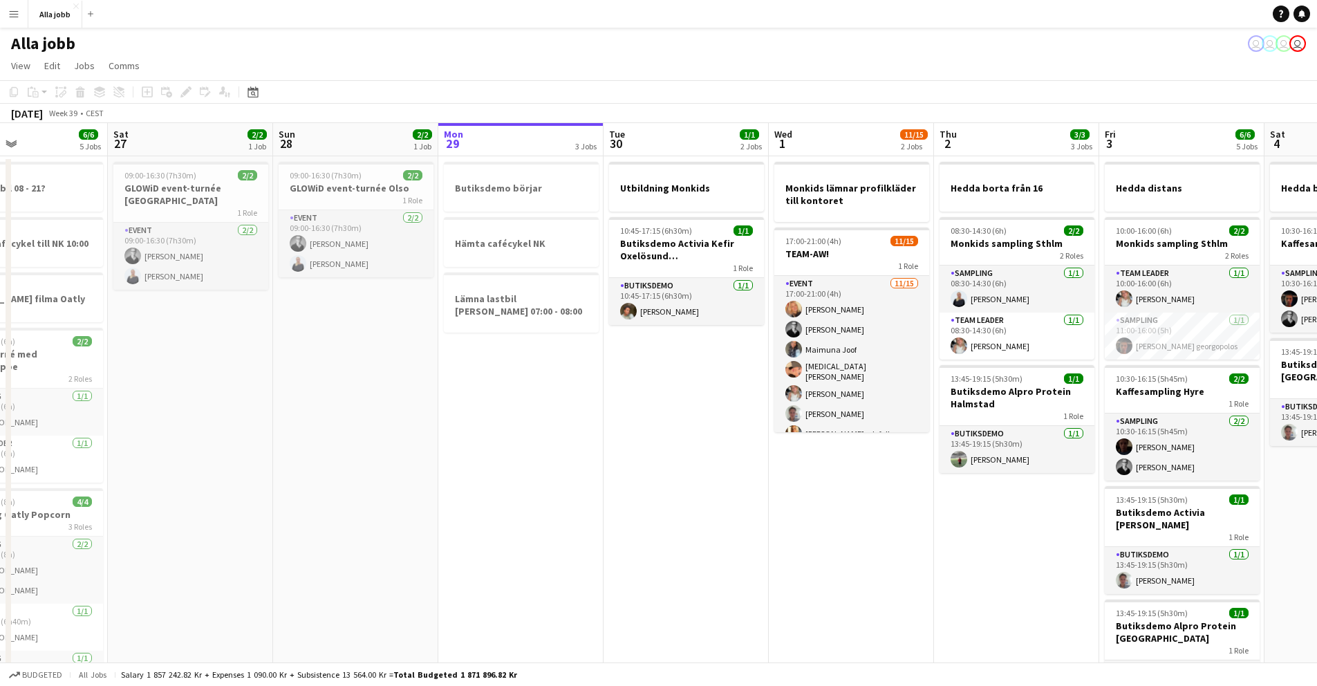
scroll to position [0, 544]
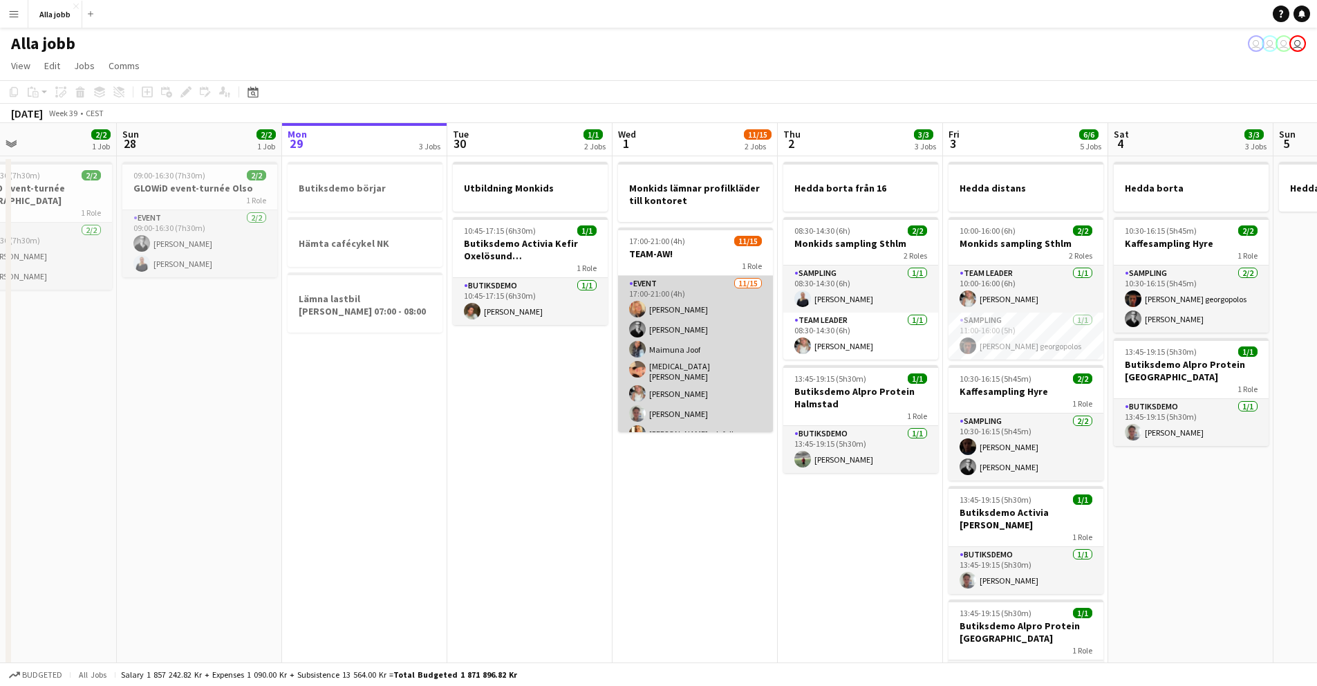
click at [681, 362] on app-card-role "Event [DATE] 17:00-21:00 (4h) [PERSON_NAME] [PERSON_NAME] [PERSON_NAME][MEDICAL…" at bounding box center [695, 442] width 155 height 332
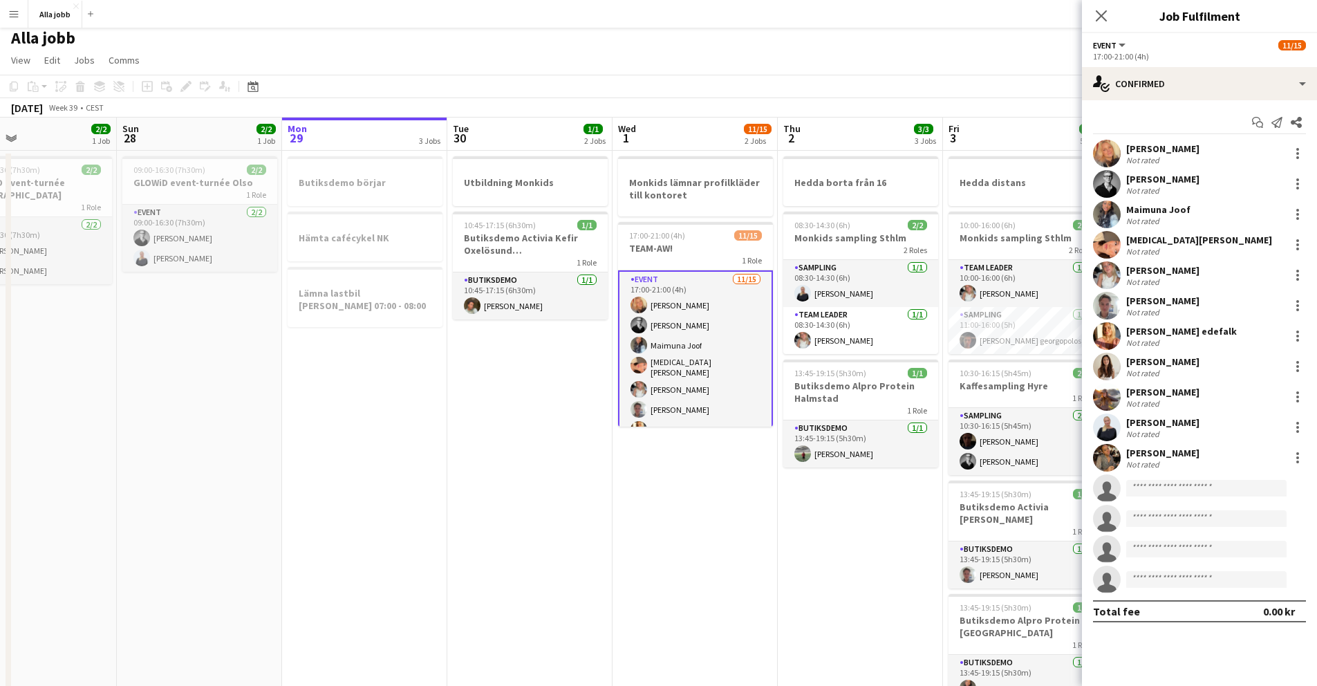
scroll to position [0, 0]
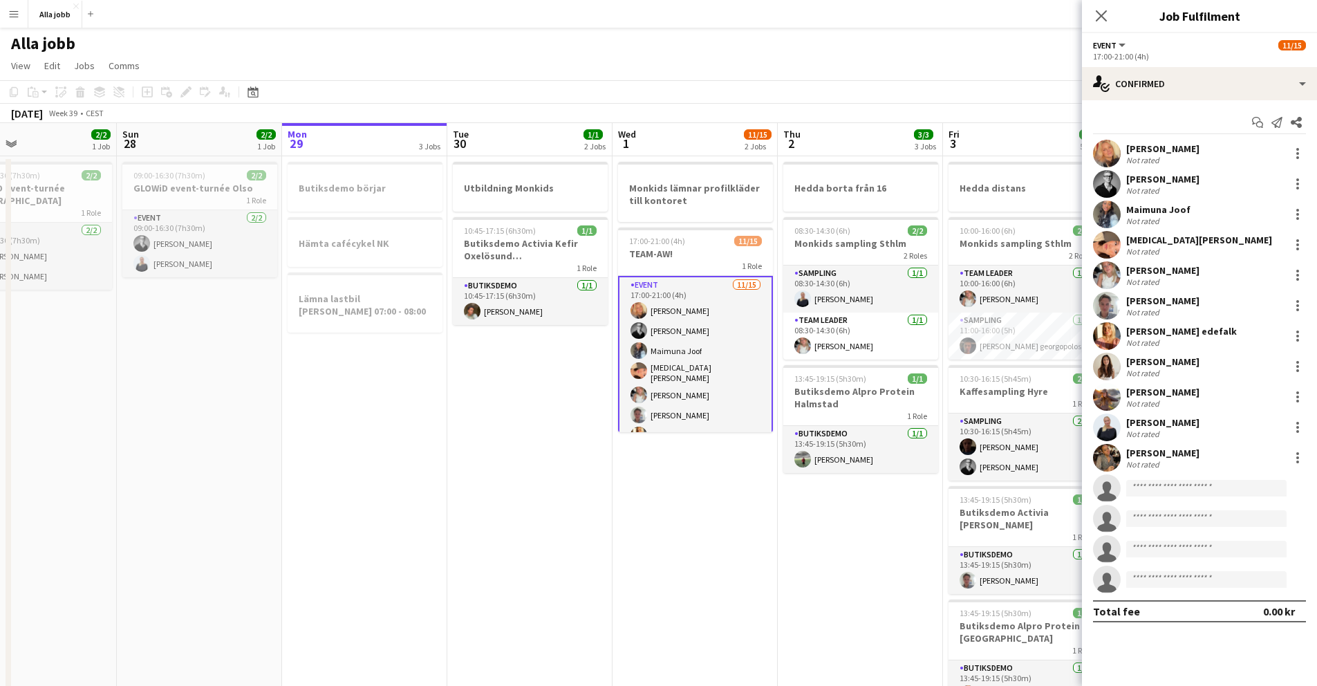
click at [1117, 274] on app-user-avatar at bounding box center [1107, 275] width 28 height 28
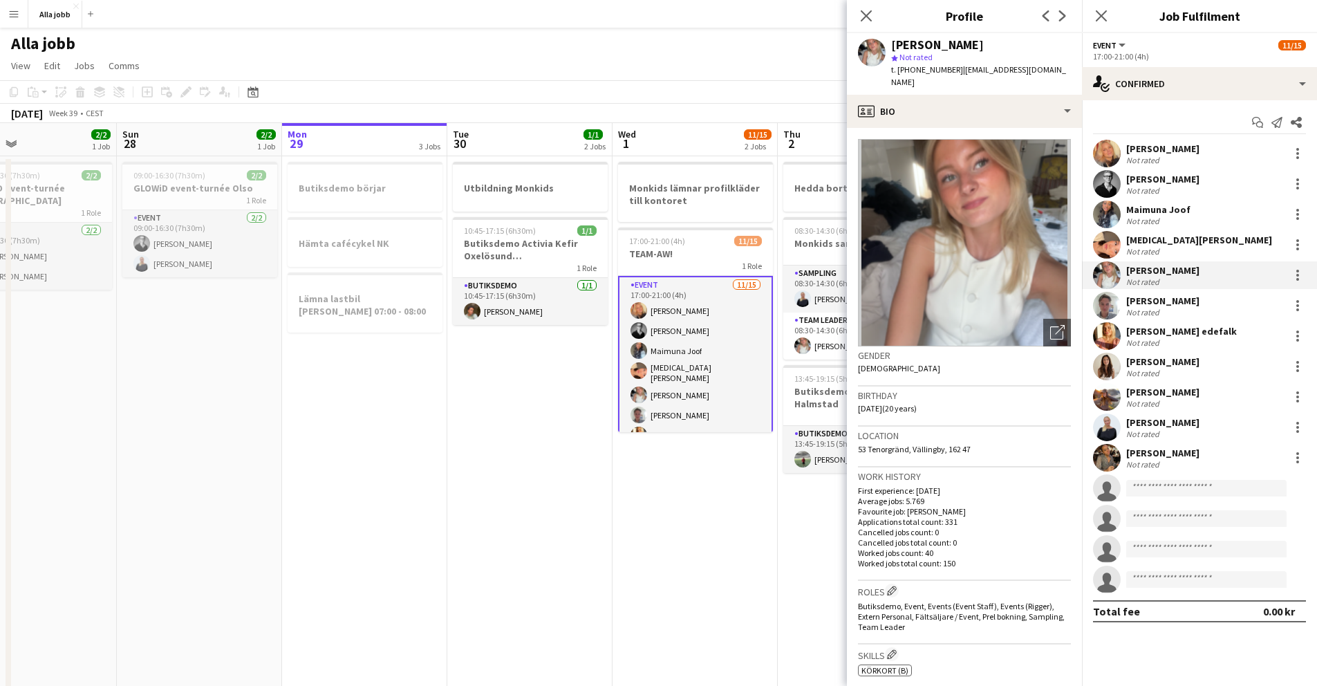
click at [1112, 244] on app-user-avatar at bounding box center [1107, 245] width 28 height 28
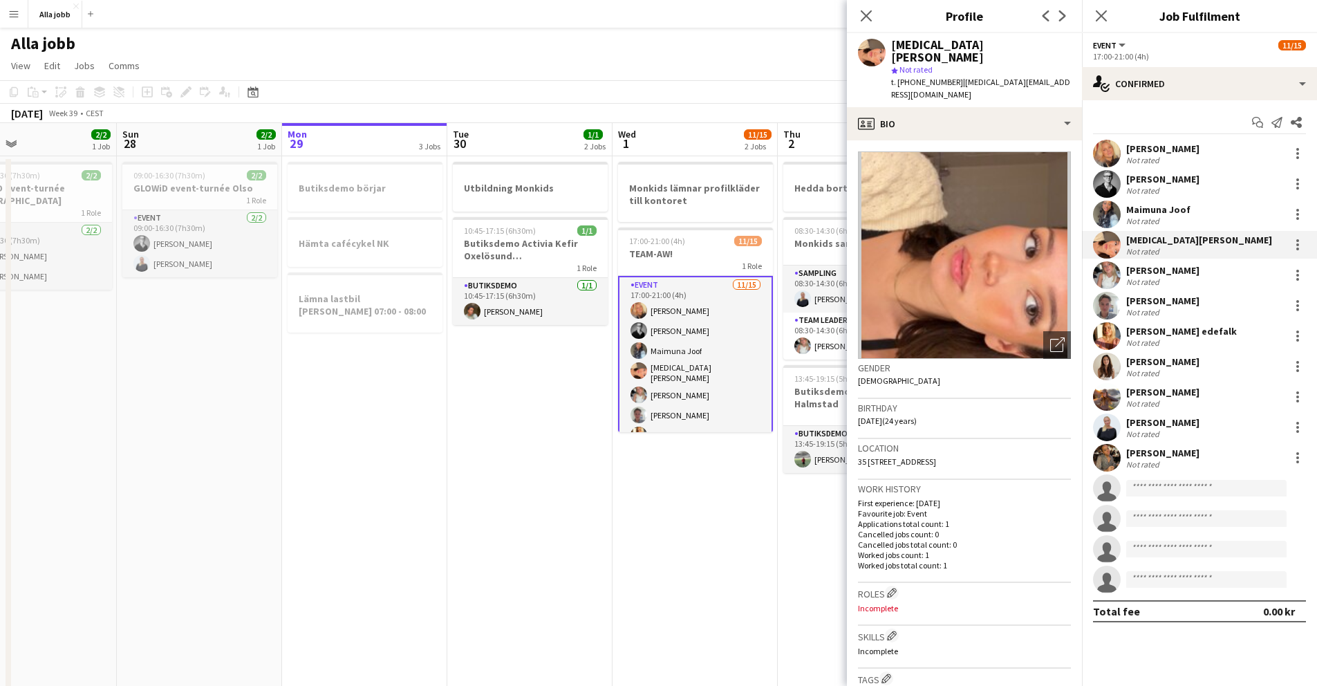
click at [1110, 149] on app-user-avatar at bounding box center [1107, 154] width 28 height 28
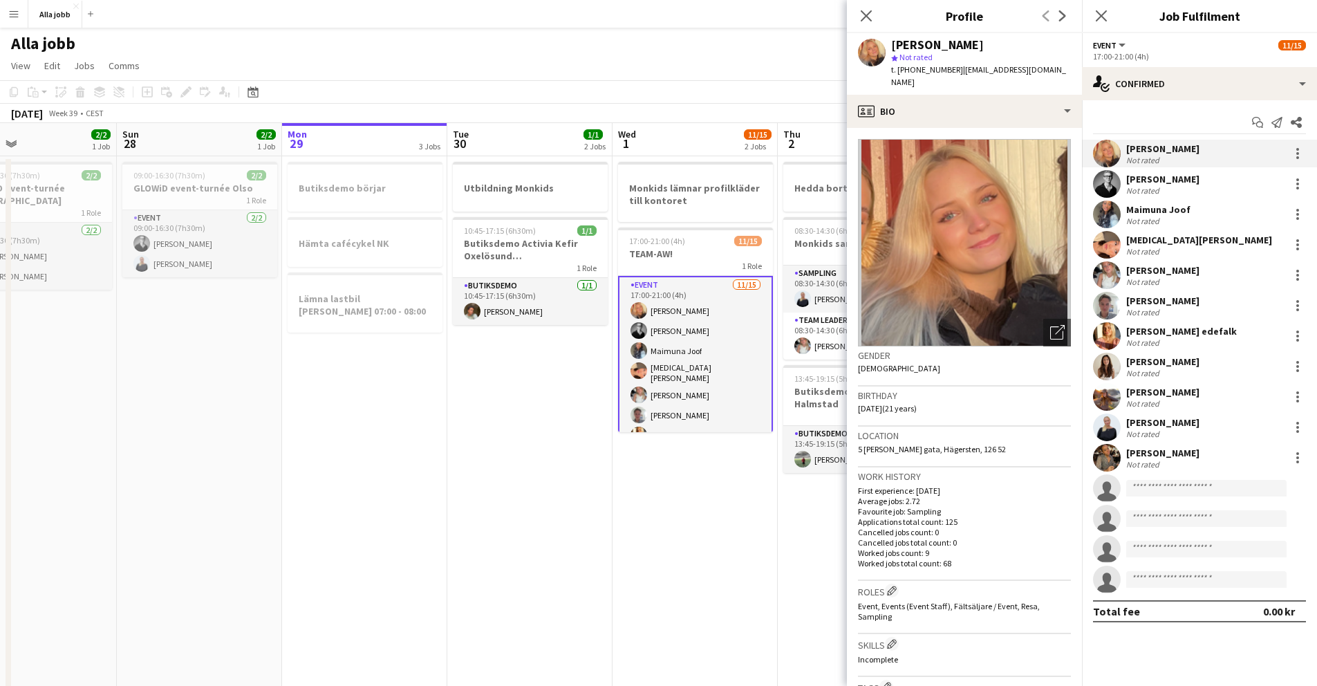
click at [1103, 185] on app-user-avatar at bounding box center [1107, 184] width 28 height 28
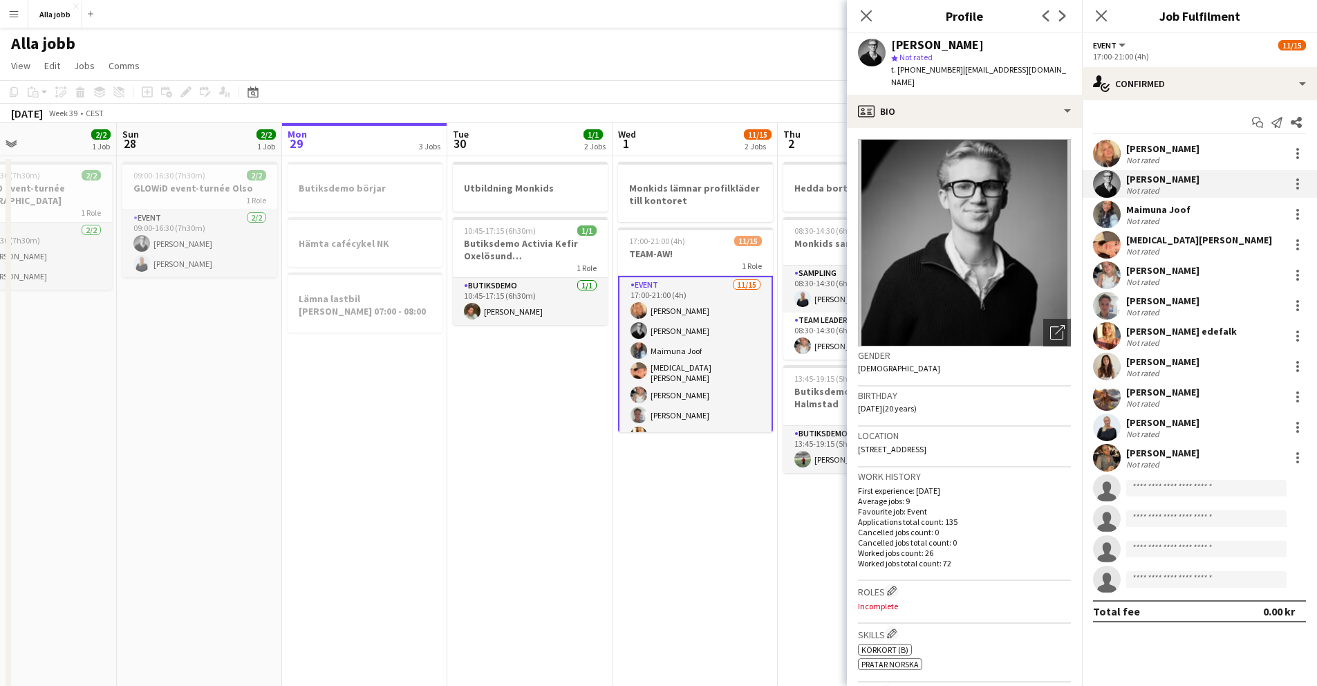
click at [1101, 212] on app-user-avatar at bounding box center [1107, 215] width 28 height 28
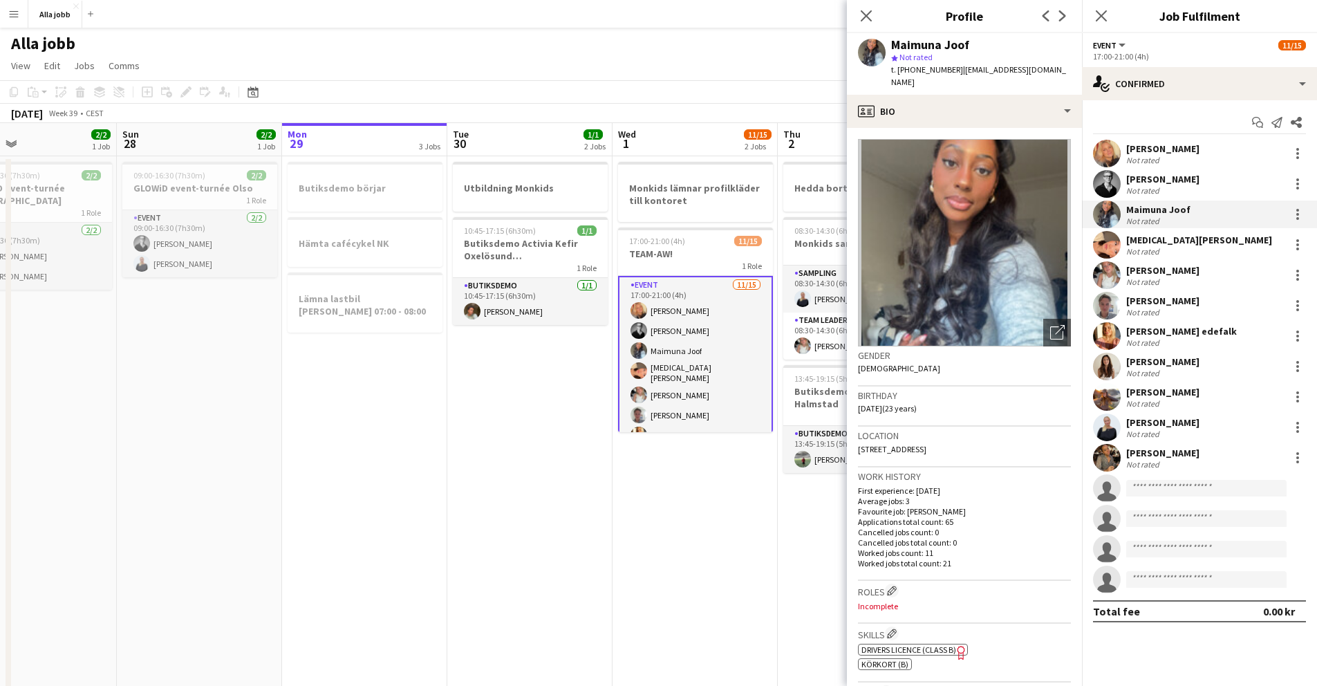
click at [1103, 250] on app-user-avatar at bounding box center [1107, 245] width 28 height 28
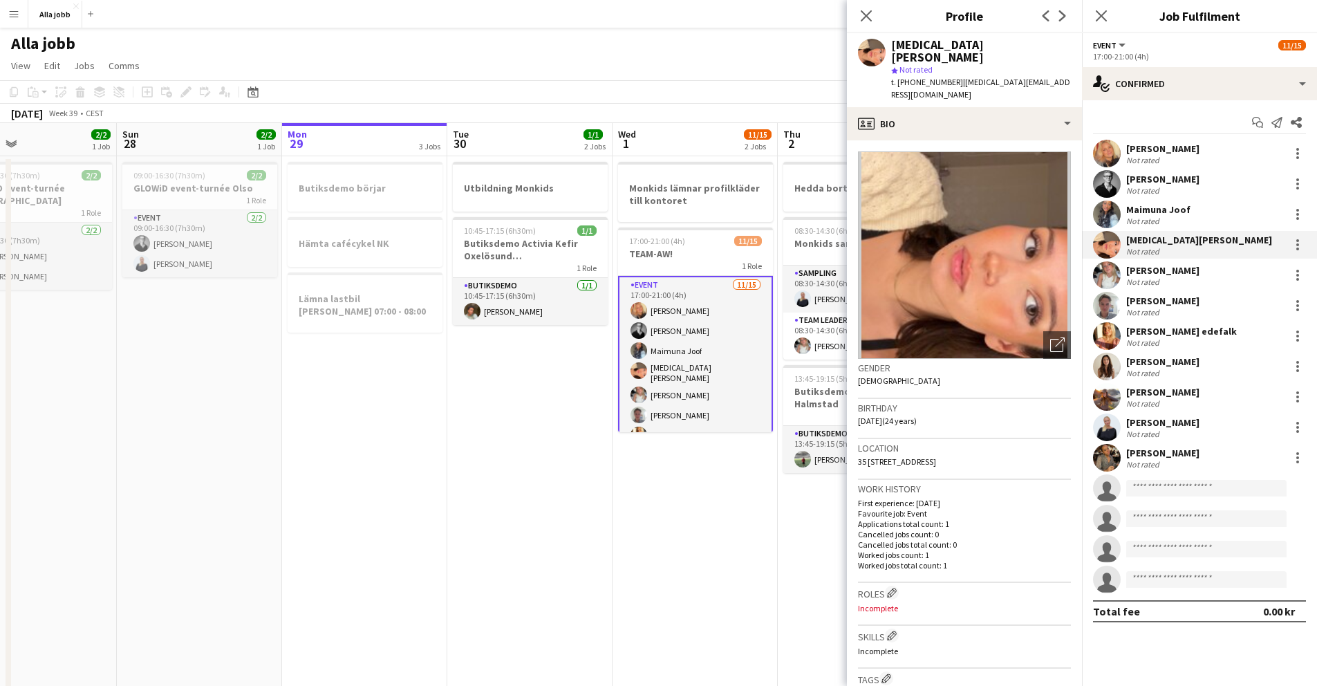
click at [1103, 272] on app-user-avatar at bounding box center [1107, 275] width 28 height 28
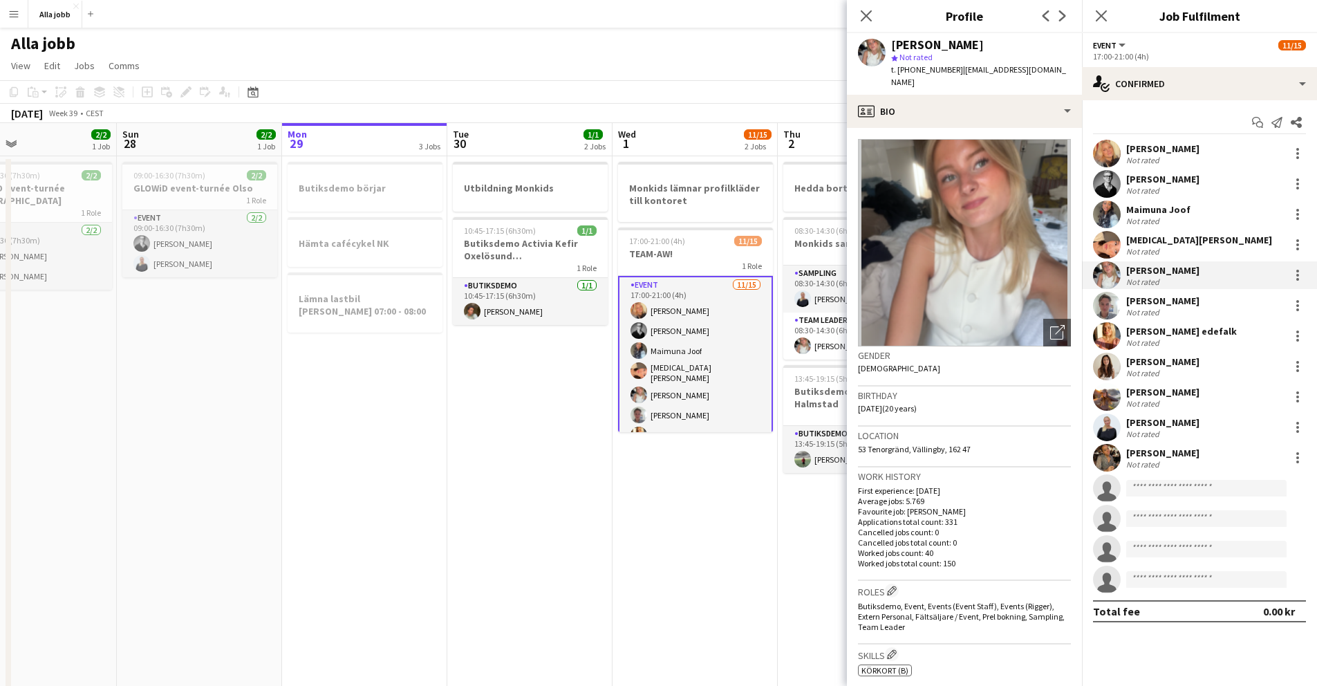
click at [1102, 308] on app-user-avatar at bounding box center [1107, 306] width 28 height 28
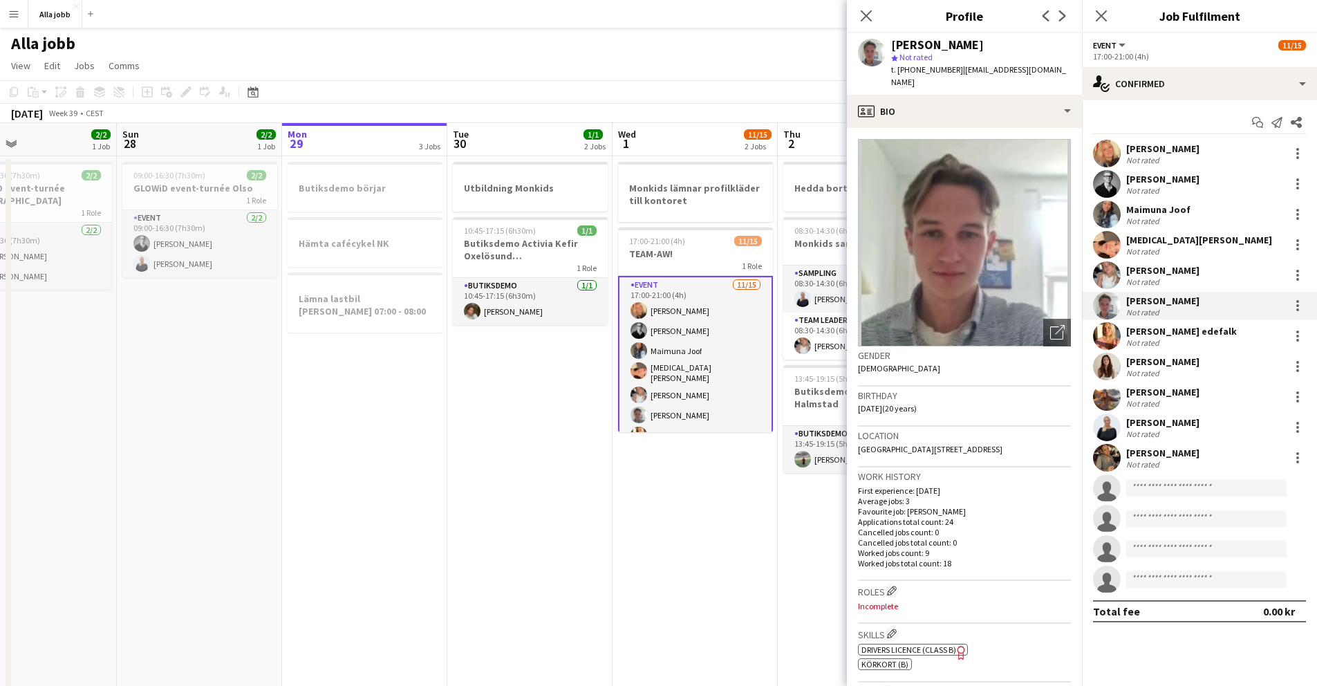
click at [1150, 366] on div "[PERSON_NAME]" at bounding box center [1162, 361] width 73 height 12
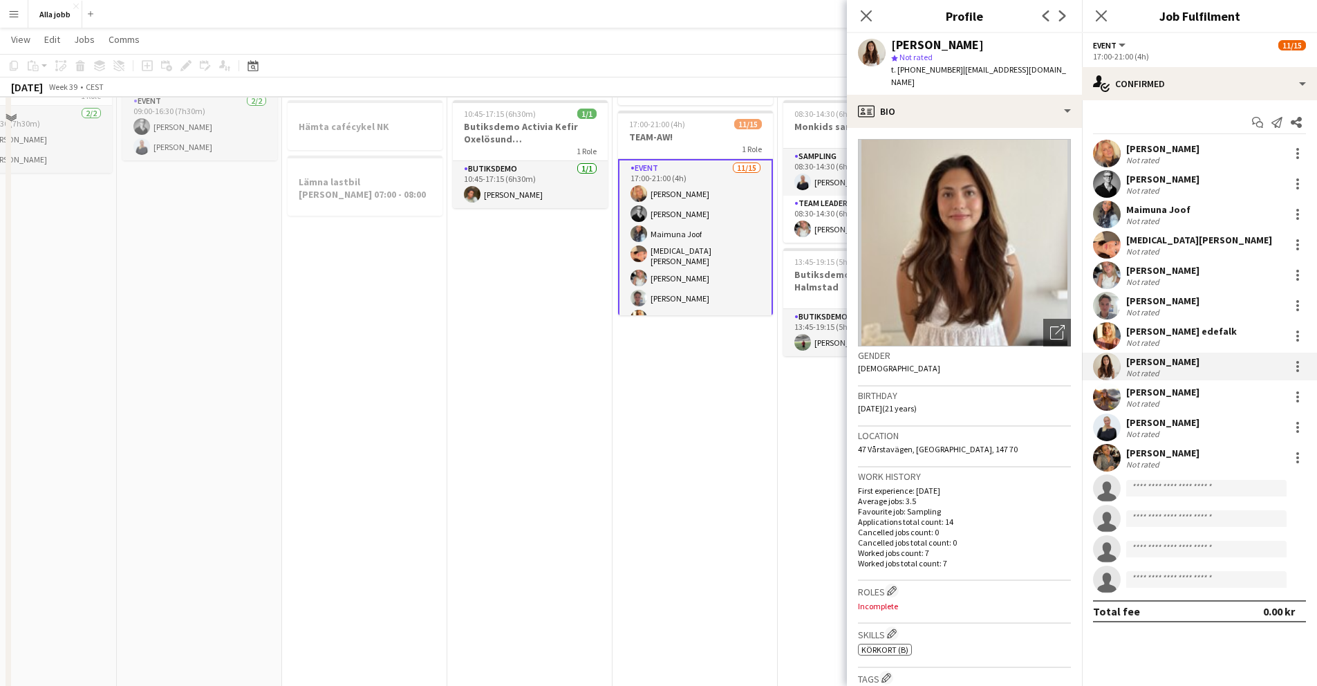
scroll to position [83, 0]
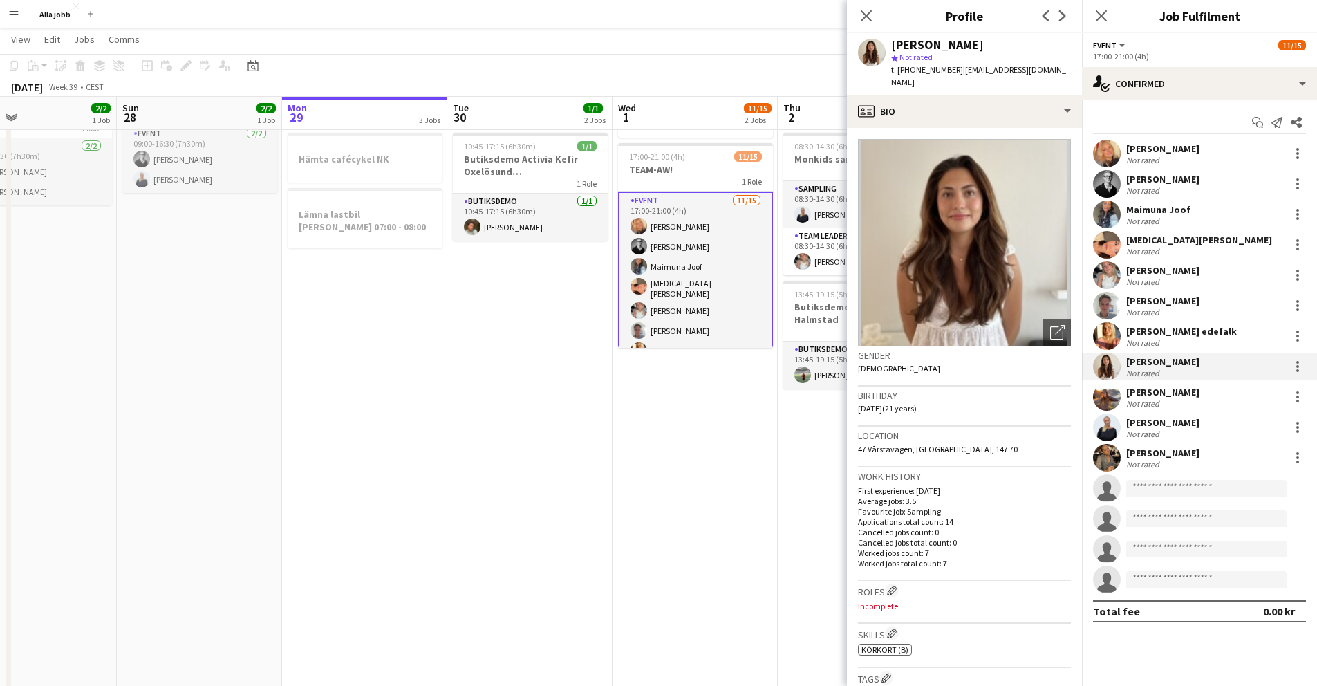
click at [721, 427] on app-date-cell "Monkids lämnar profilkläder till kontoret 17:00-21:00 (4h) 11/15 TEAM-AW! 1 Rol…" at bounding box center [695, 509] width 165 height 875
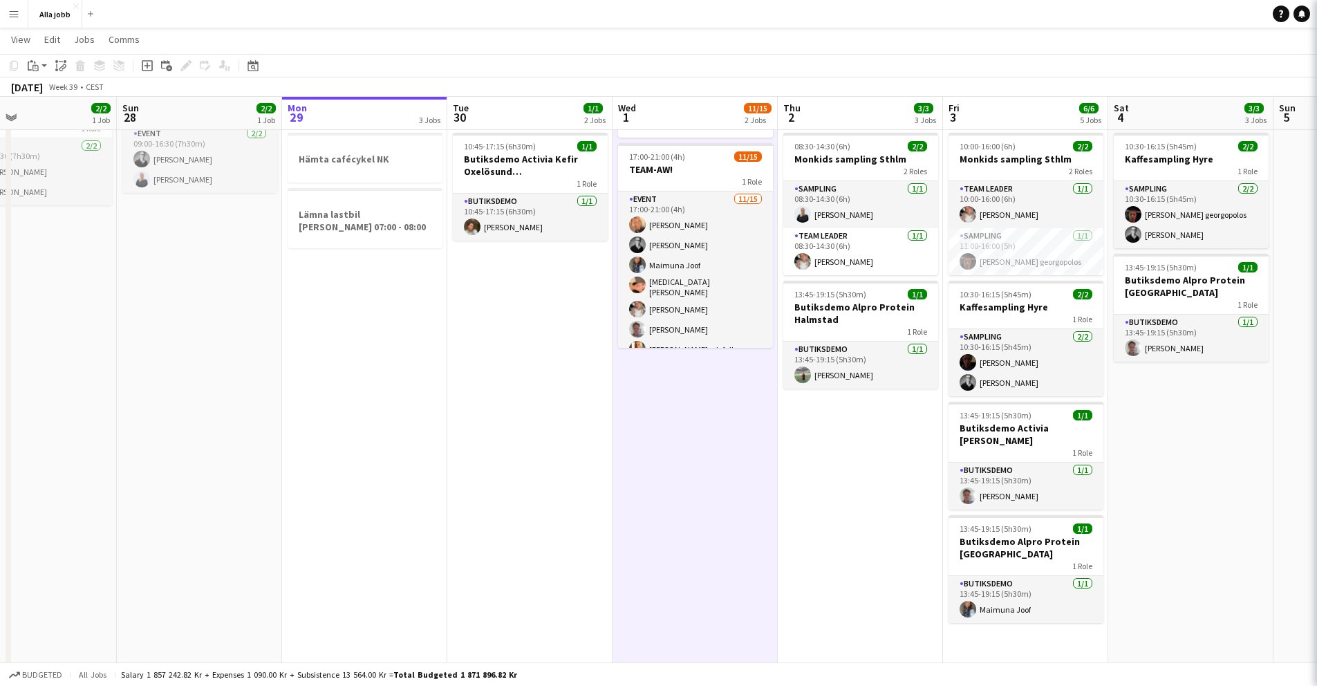
click at [721, 427] on app-date-cell "Monkids lämnar profilkläder till kontoret 17:00-21:00 (4h) 11/15 TEAM-AW! 1 Rol…" at bounding box center [695, 509] width 165 height 875
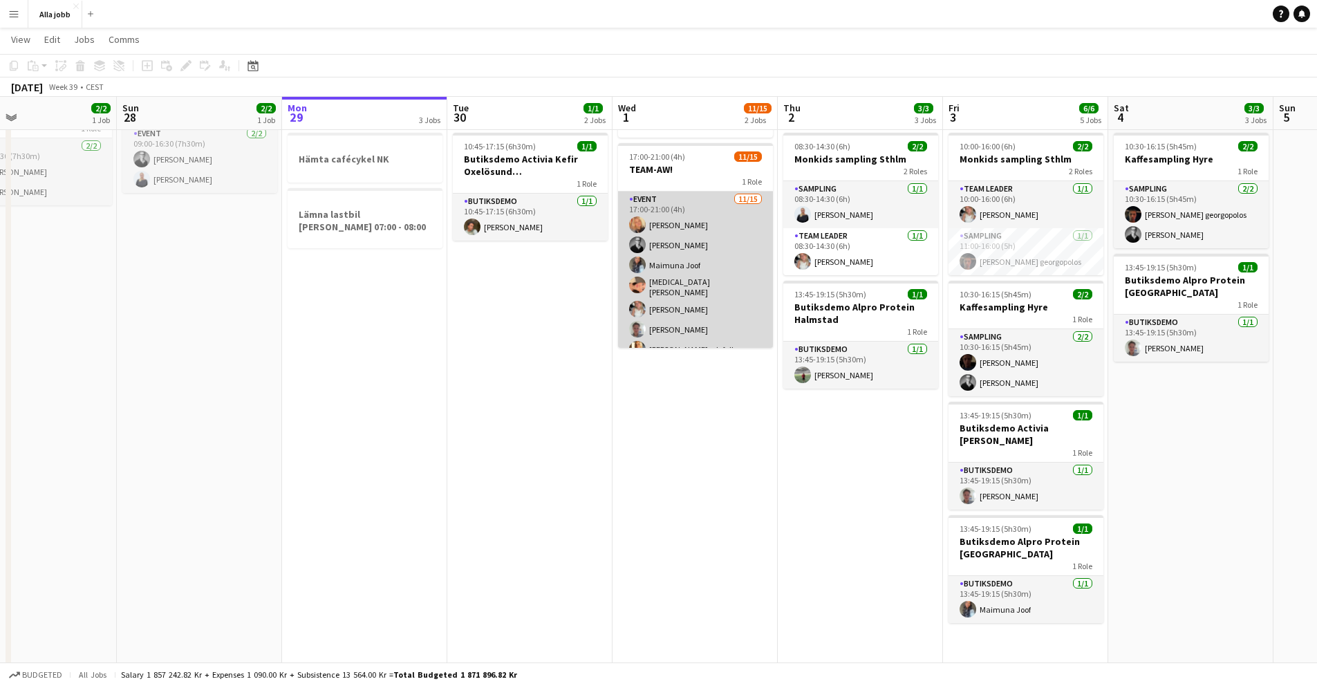
click at [693, 280] on app-card-role "Event [DATE] 17:00-21:00 (4h) [PERSON_NAME] [PERSON_NAME] [PERSON_NAME][MEDICAL…" at bounding box center [695, 358] width 155 height 332
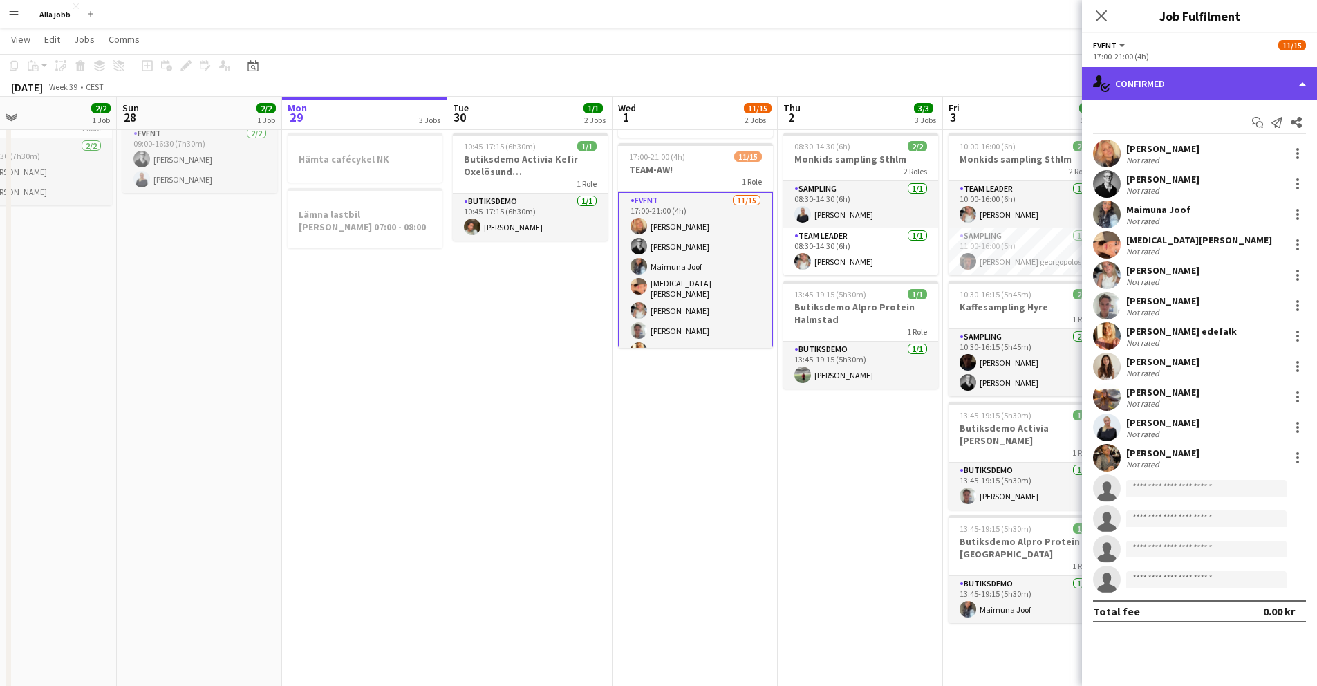
click at [1150, 88] on div "single-neutral-actions-check-2 Confirmed" at bounding box center [1199, 83] width 235 height 33
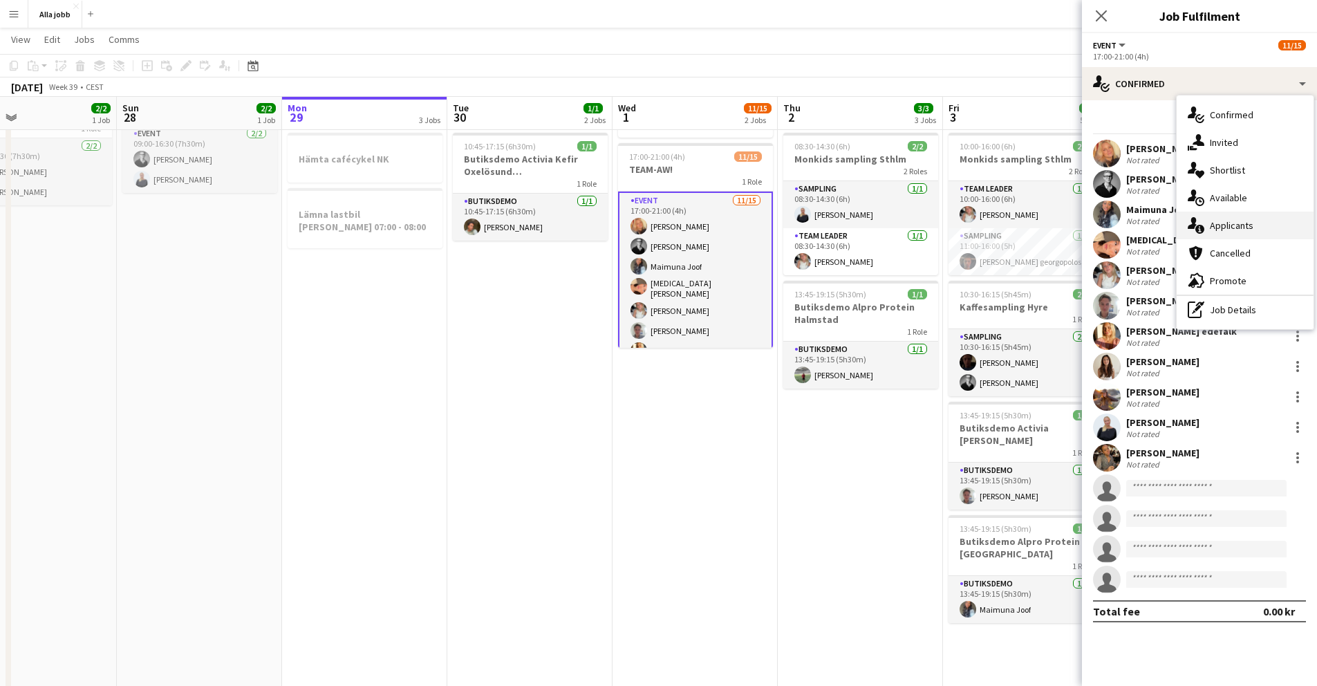
click at [1224, 225] on span "Applicants" at bounding box center [1232, 225] width 44 height 12
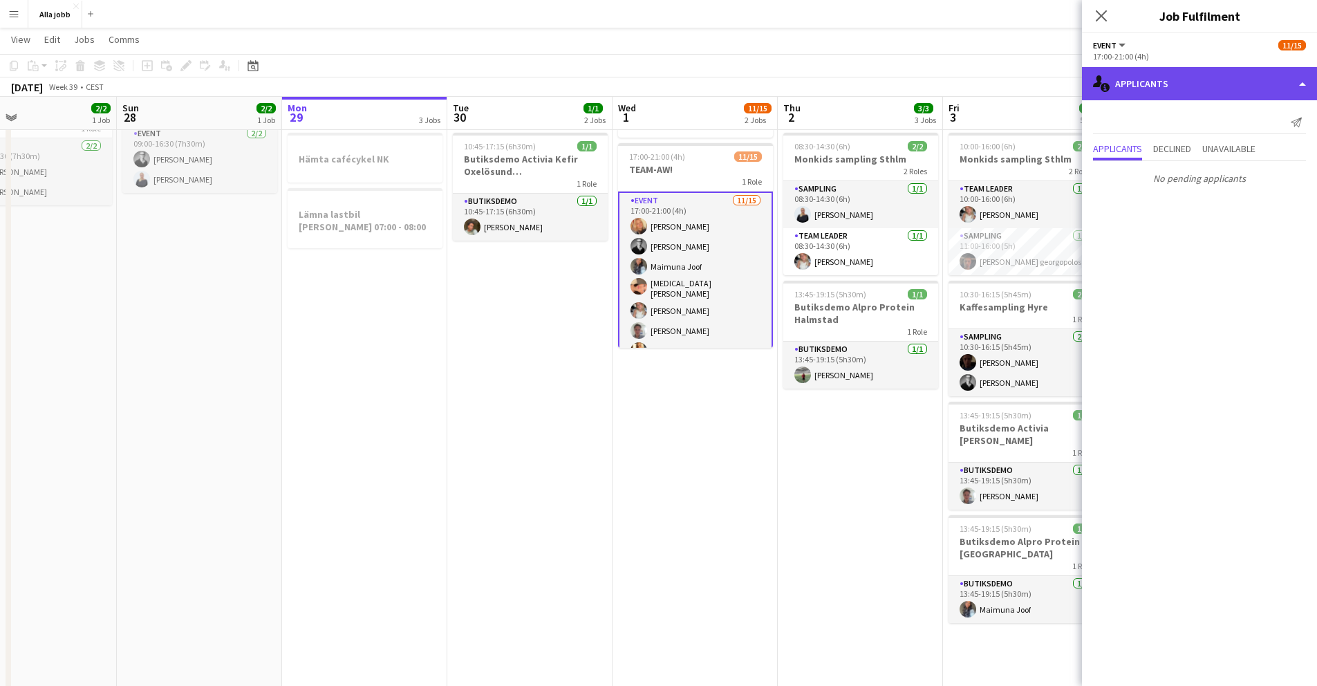
click at [1162, 89] on div "single-neutral-actions-information Applicants" at bounding box center [1199, 83] width 235 height 33
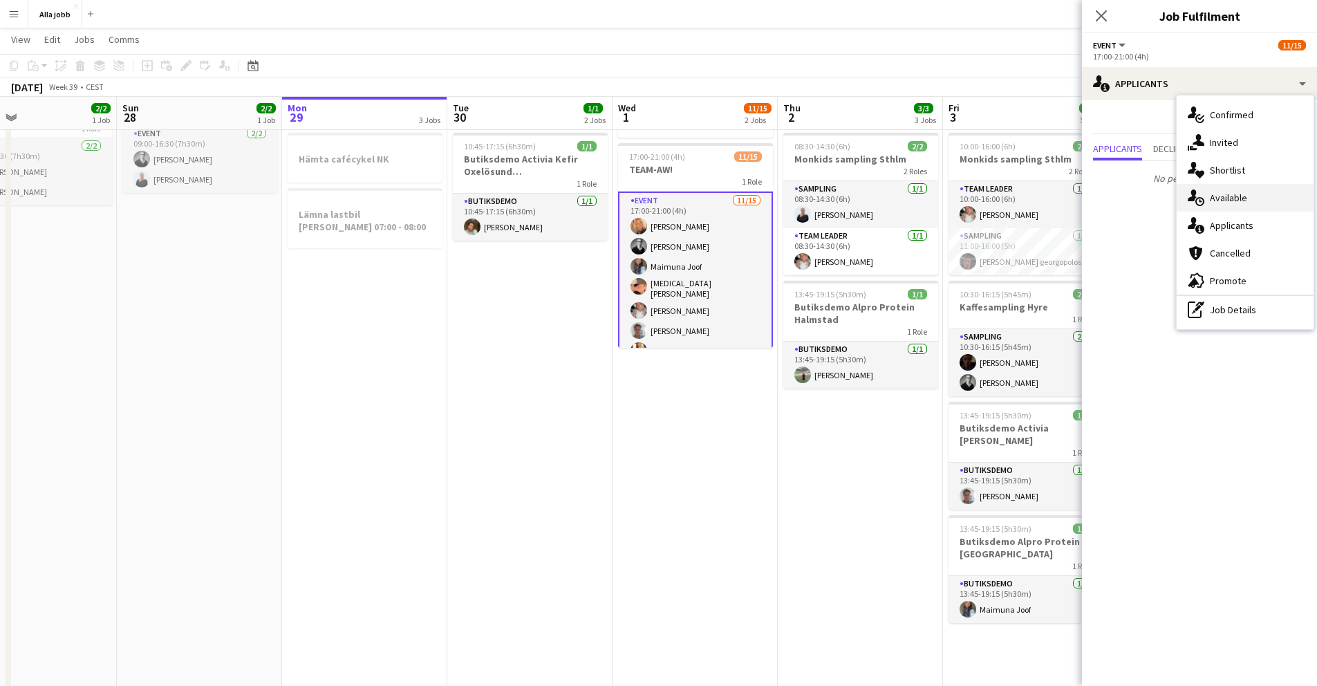
click at [1215, 202] on span "Available" at bounding box center [1228, 198] width 37 height 12
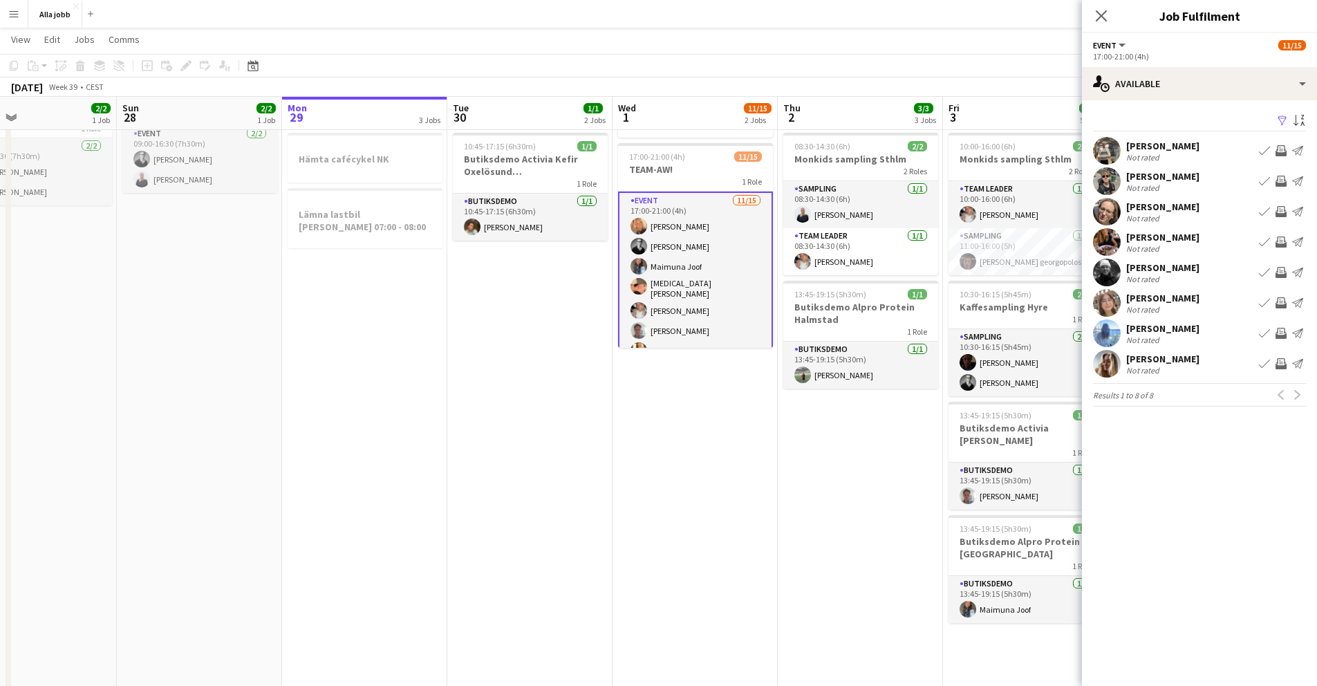
click at [752, 464] on app-date-cell "Monkids lämnar profilkläder till kontoret 17:00-21:00 (4h) 11/15 TEAM-AW! 1 Rol…" at bounding box center [695, 509] width 165 height 875
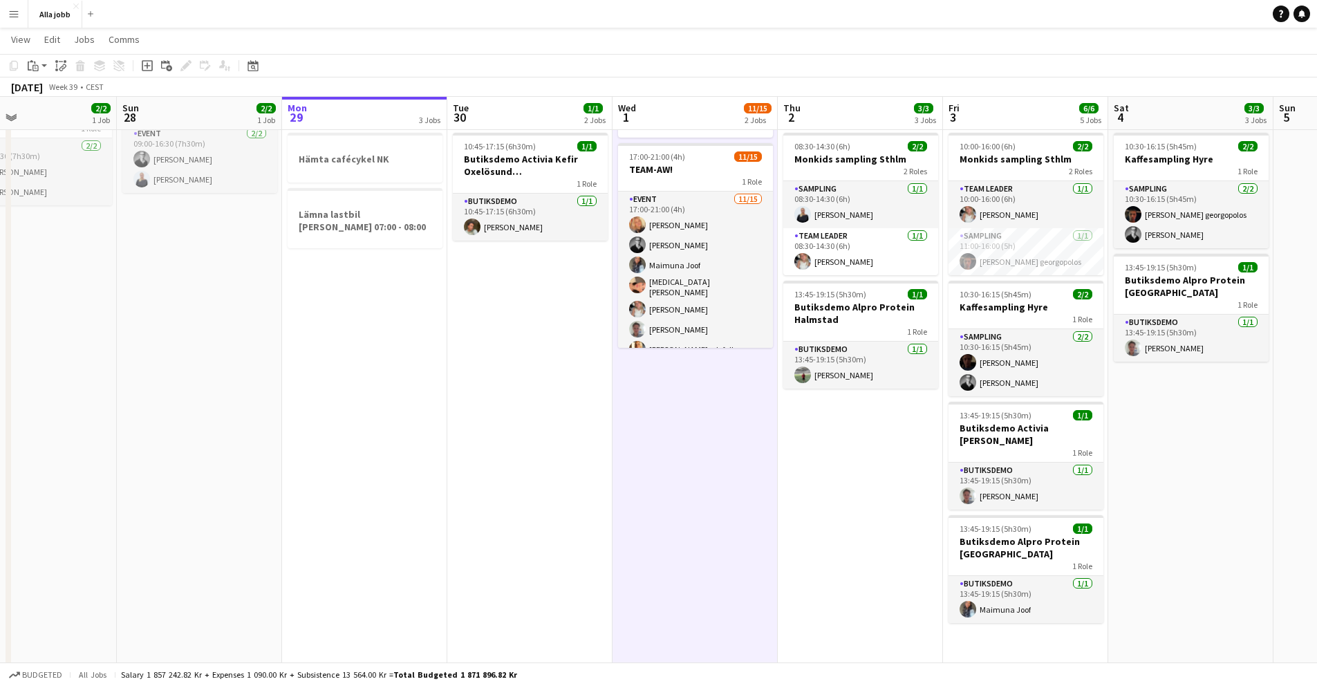
click at [752, 464] on app-date-cell "Monkids lämnar profilkläder till kontoret 17:00-21:00 (4h) 11/15 TEAM-AW! 1 Rol…" at bounding box center [695, 509] width 165 height 875
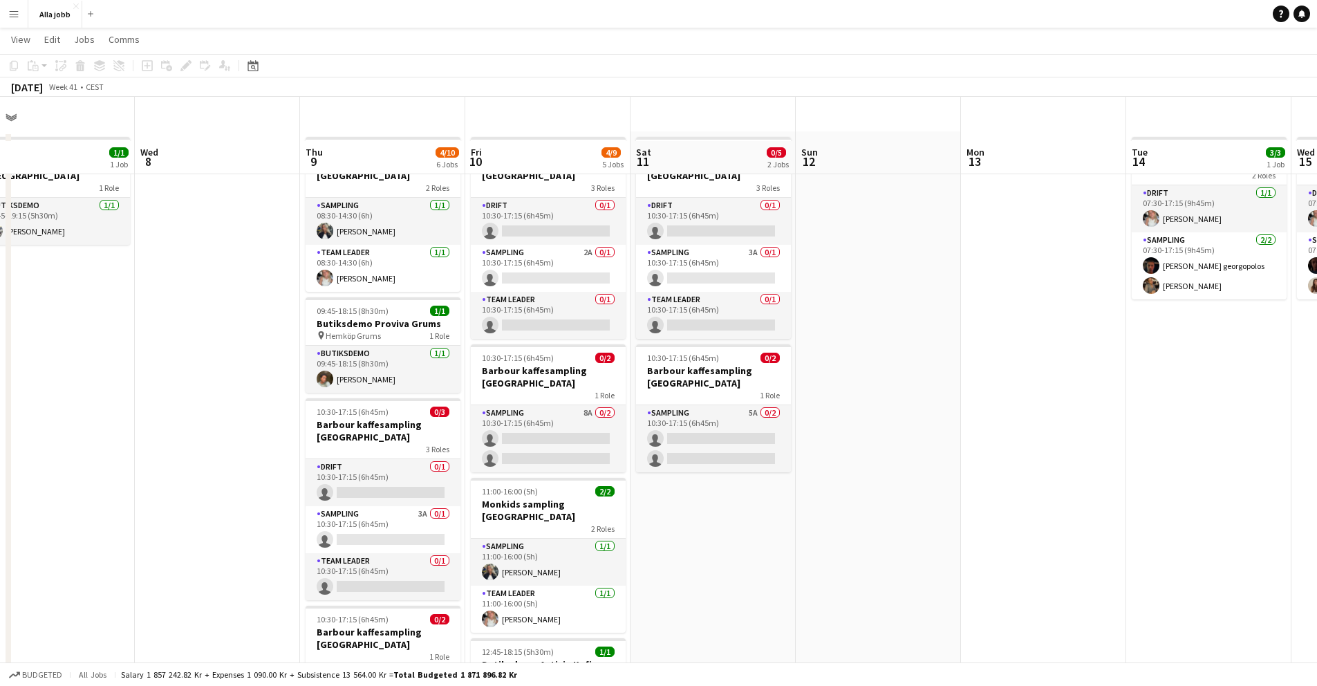
scroll to position [0, 0]
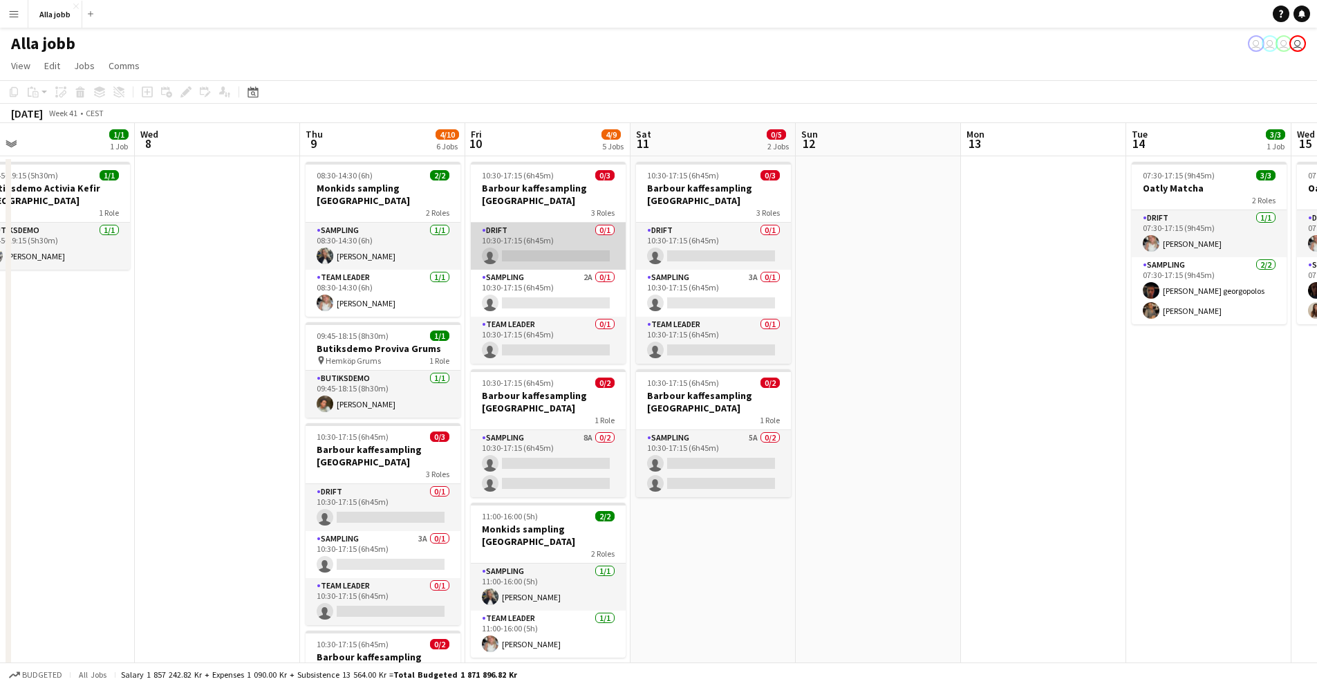
click at [539, 235] on app-card-role "Drift 0/1 10:30-17:15 (6h45m) single-neutral-actions" at bounding box center [548, 246] width 155 height 47
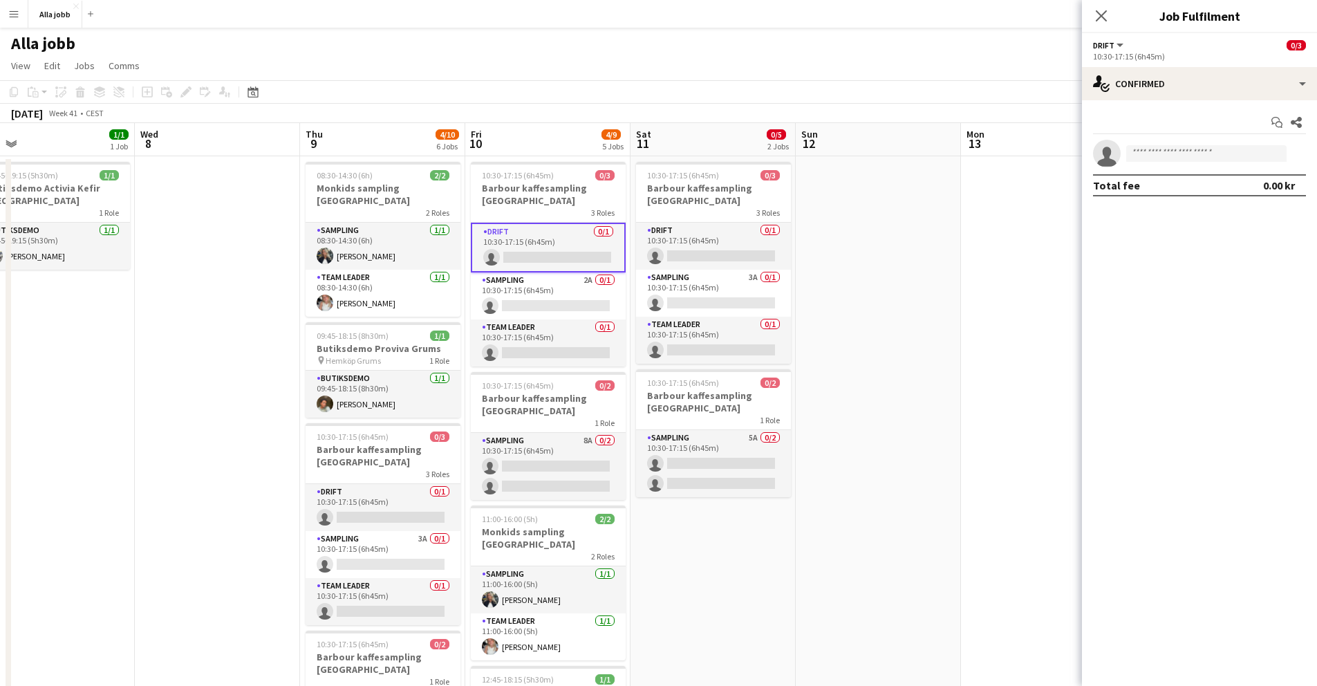
click at [1162, 103] on div "Start chat Share single-neutral-actions Total fee 0.00 kr" at bounding box center [1199, 153] width 235 height 107
click at [1162, 91] on div "single-neutral-actions-check-2 Confirmed" at bounding box center [1199, 83] width 235 height 33
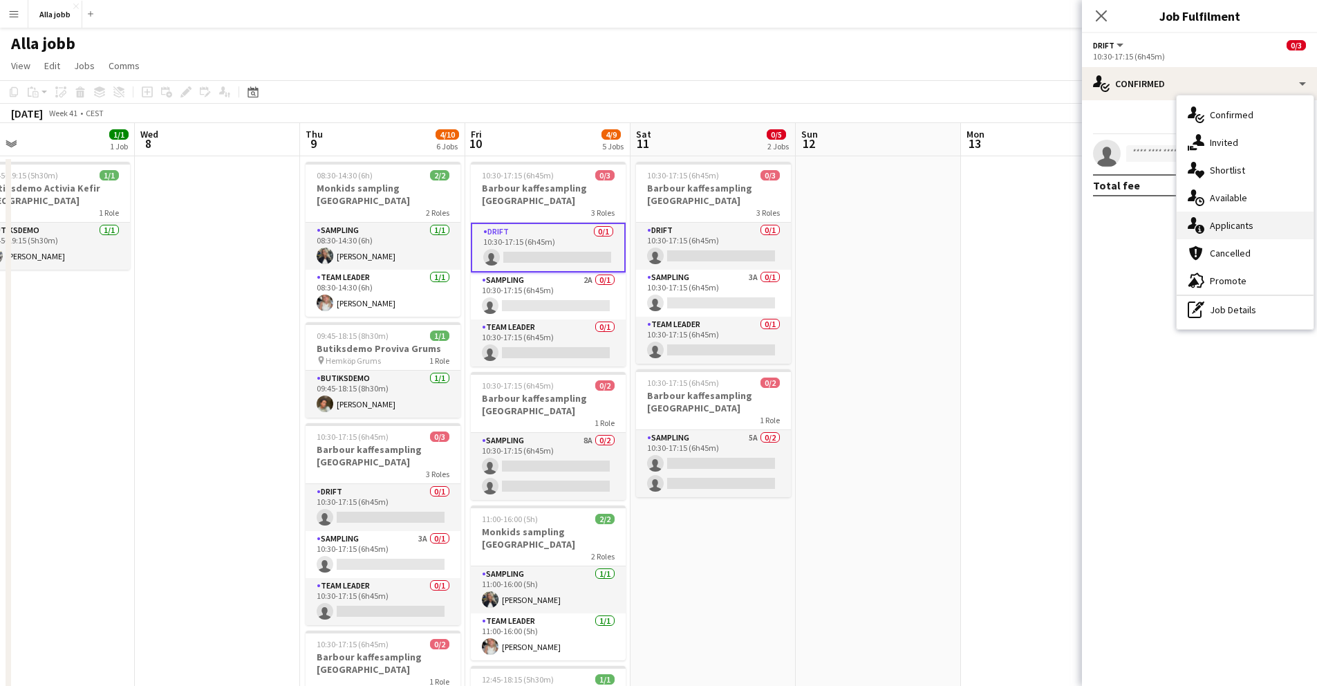
click at [1215, 227] on span "Applicants" at bounding box center [1232, 225] width 44 height 12
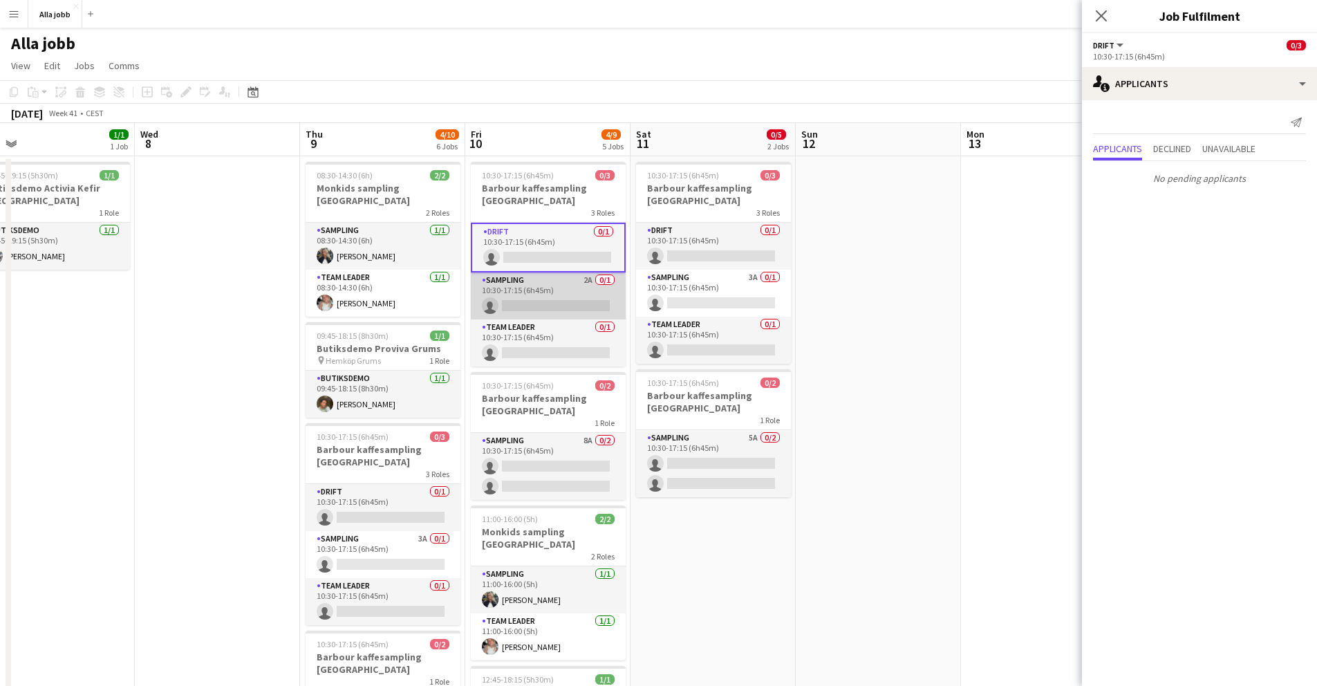
click at [507, 304] on app-card-role "Sampling 2A 0/1 10:30-17:15 (6h45m) single-neutral-actions" at bounding box center [548, 295] width 155 height 47
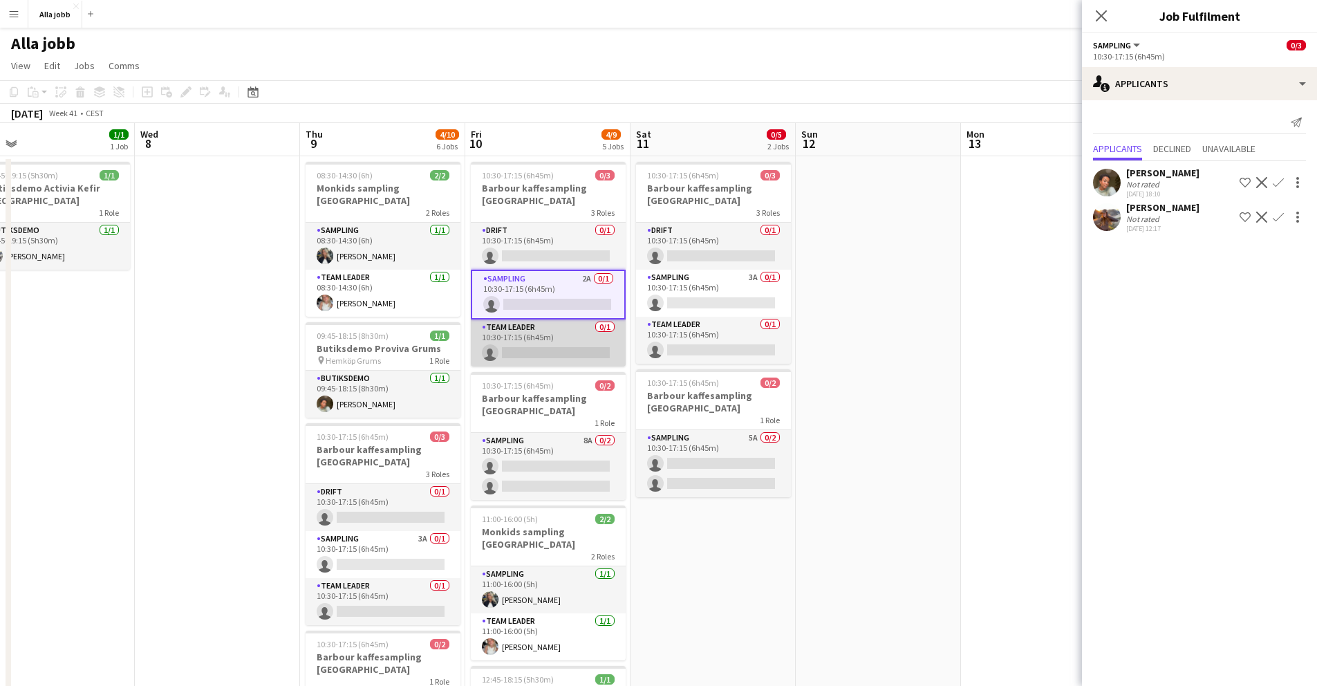
click at [510, 332] on app-card-role "Team Leader 0/1 10:30-17:15 (6h45m) single-neutral-actions" at bounding box center [548, 342] width 155 height 47
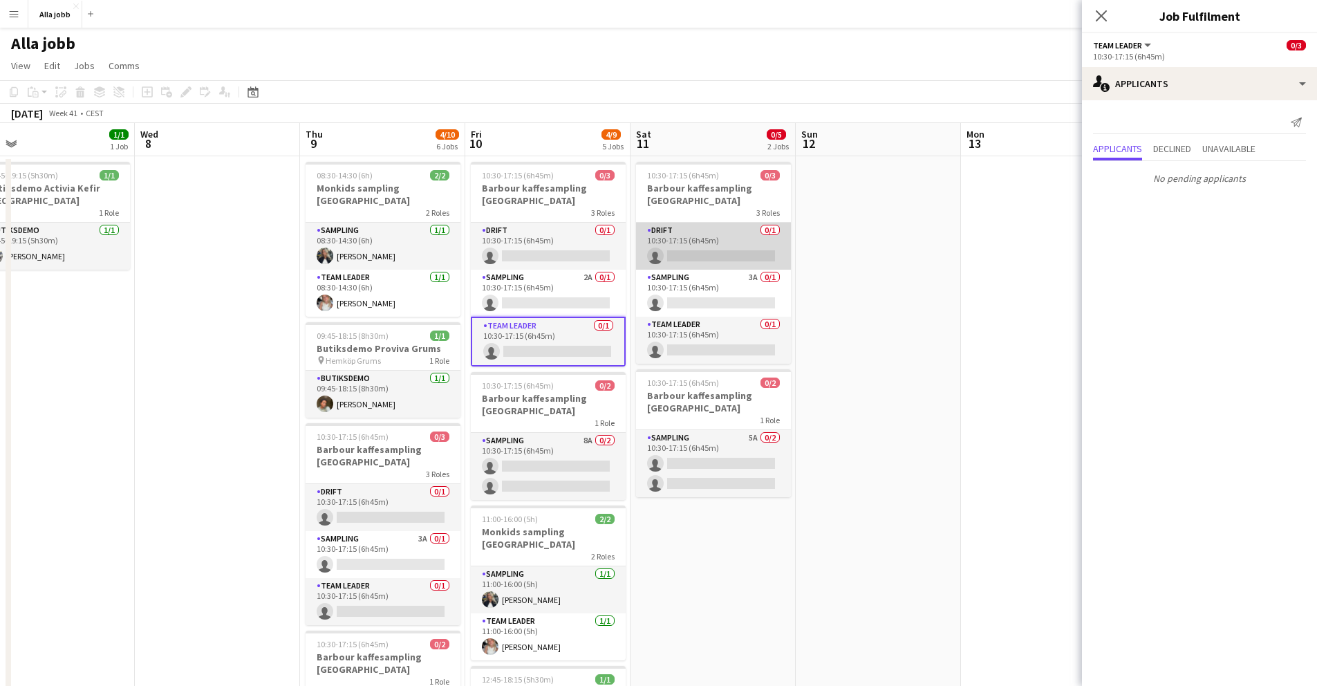
click at [714, 239] on app-card-role "Drift 0/1 10:30-17:15 (6h45m) single-neutral-actions" at bounding box center [713, 246] width 155 height 47
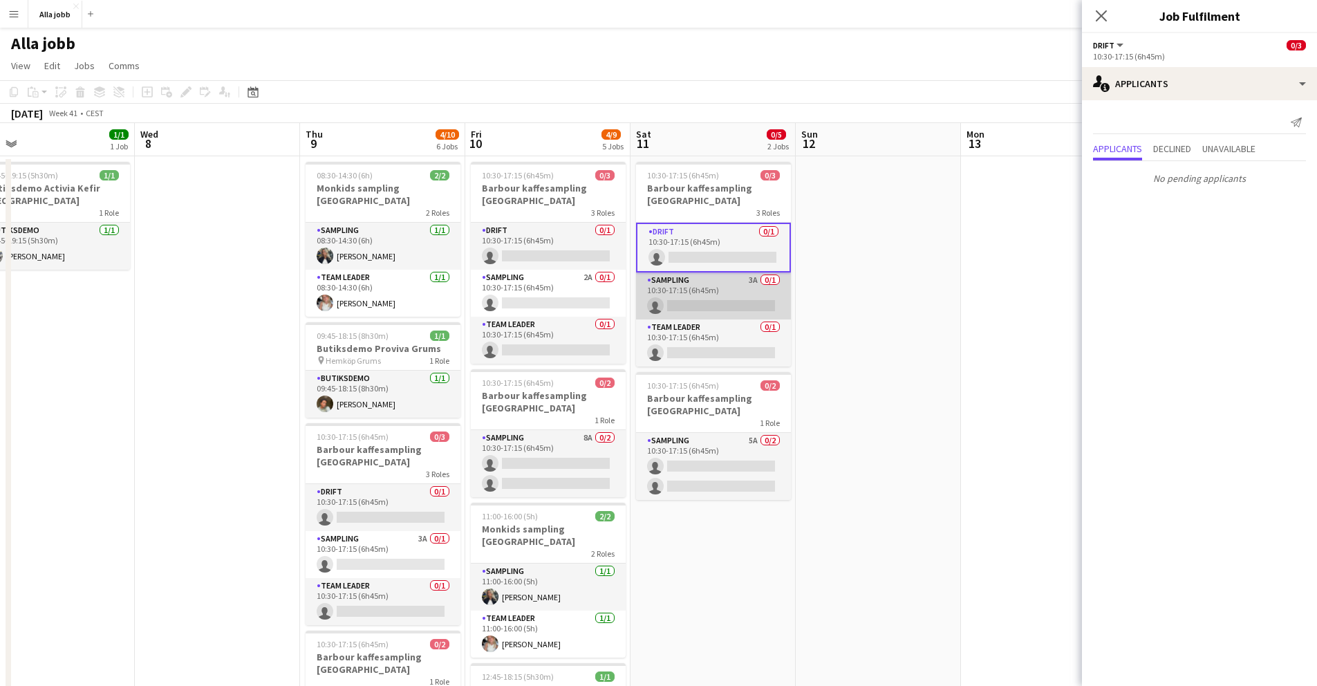
click at [711, 291] on app-card-role "Sampling 3A 0/1 10:30-17:15 (6h45m) single-neutral-actions" at bounding box center [713, 295] width 155 height 47
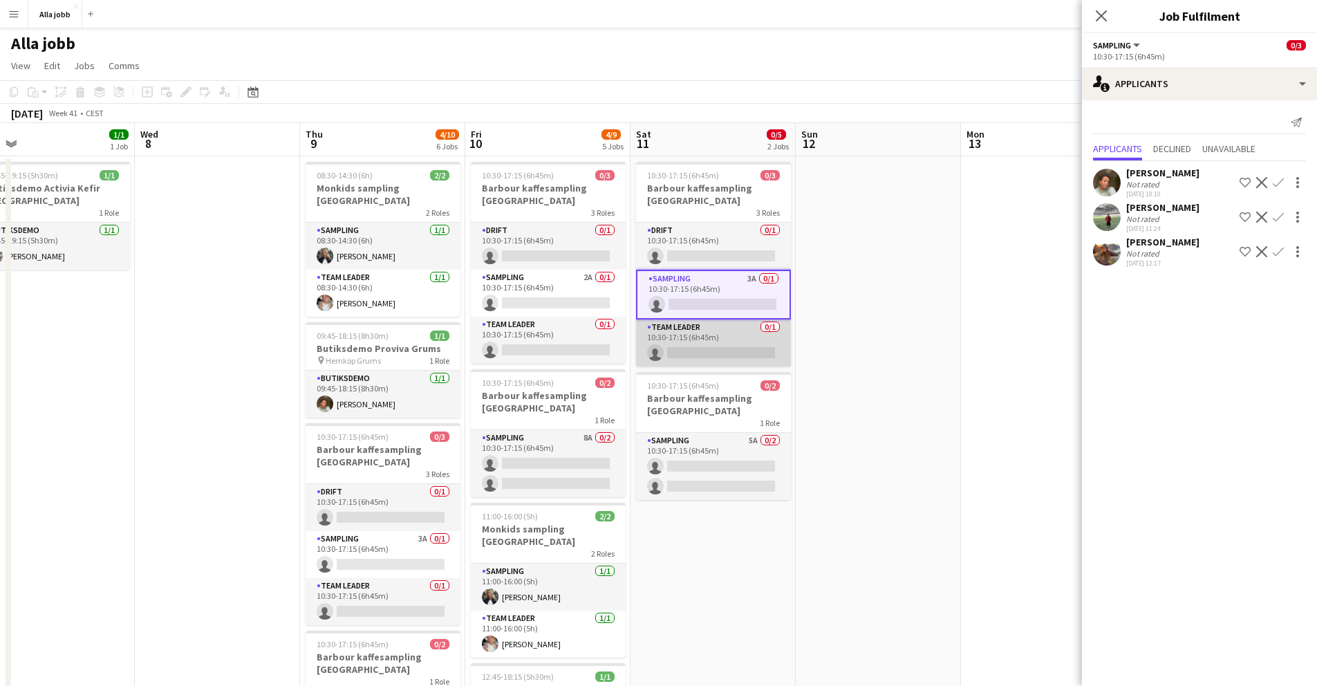
click at [707, 344] on app-card-role "Team Leader 0/1 10:30-17:15 (6h45m) single-neutral-actions" at bounding box center [713, 342] width 155 height 47
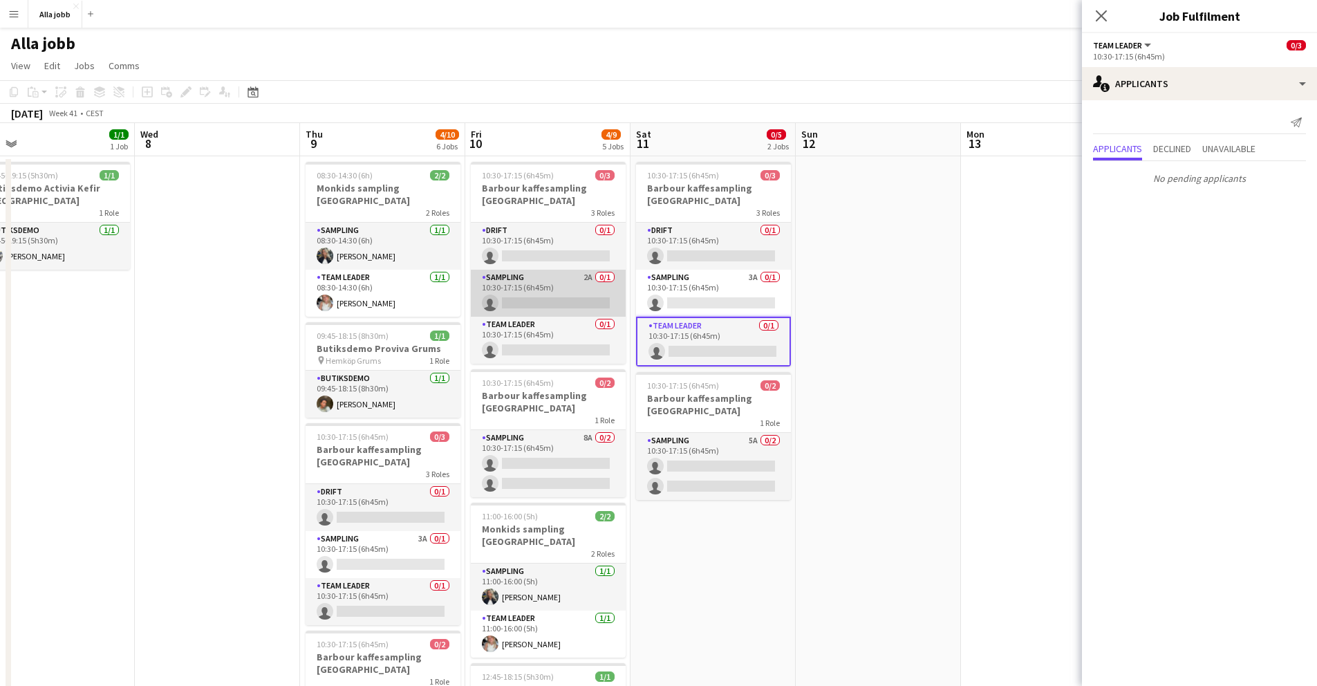
click at [558, 295] on app-card-role "Sampling 2A 0/1 10:30-17:15 (6h45m) single-neutral-actions" at bounding box center [548, 293] width 155 height 47
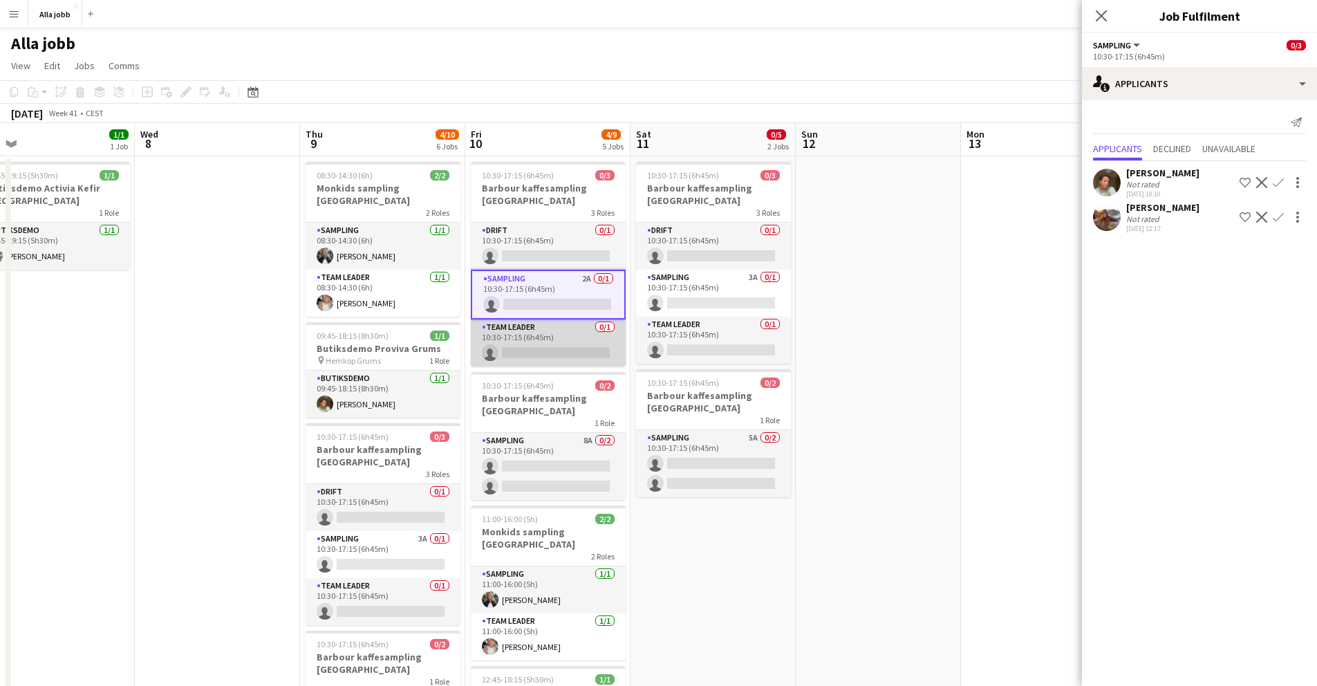
click at [558, 326] on app-card-role "Team Leader 0/1 10:30-17:15 (6h45m) single-neutral-actions" at bounding box center [548, 342] width 155 height 47
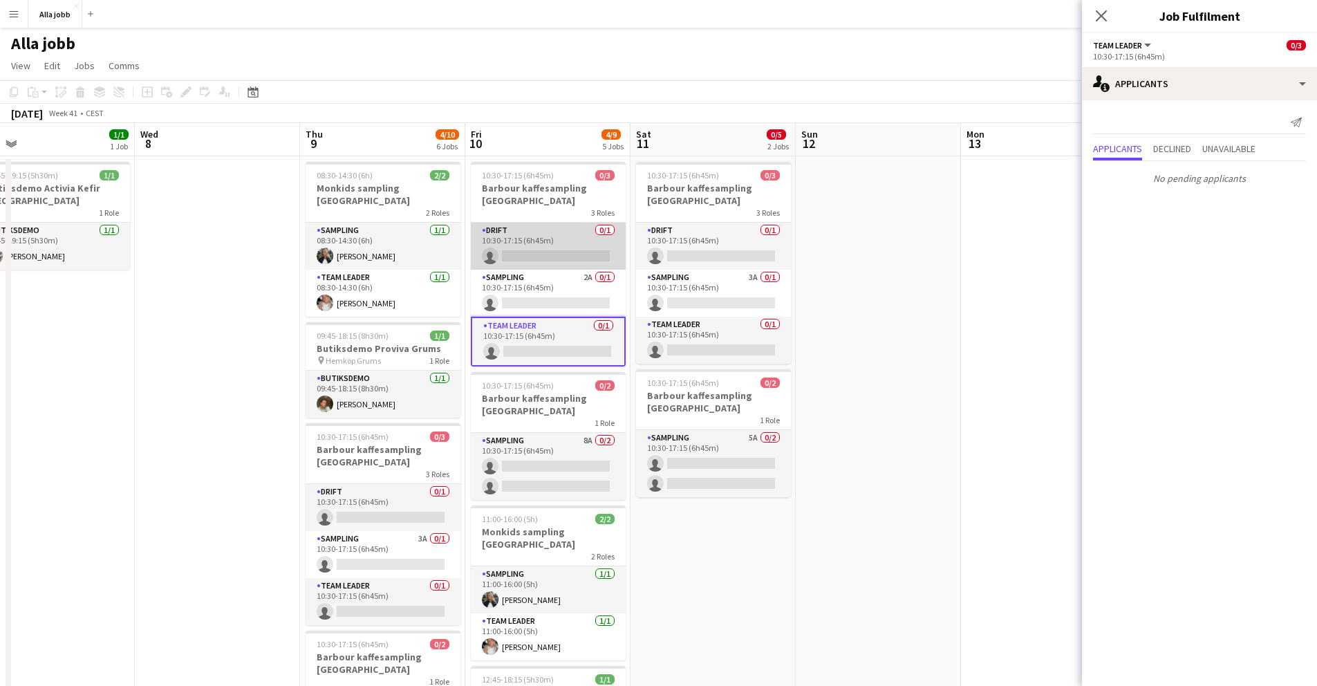
click at [537, 236] on app-card-role "Drift 0/1 10:30-17:15 (6h45m) single-neutral-actions" at bounding box center [548, 246] width 155 height 47
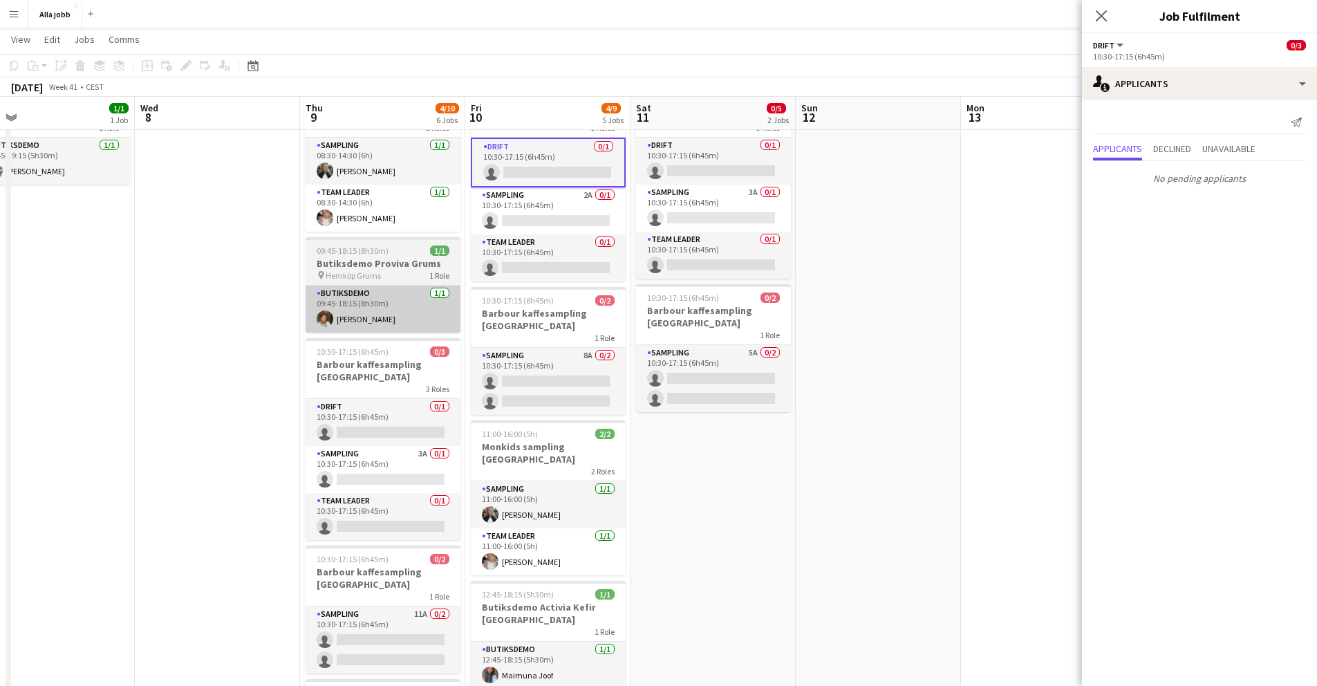
scroll to position [100, 0]
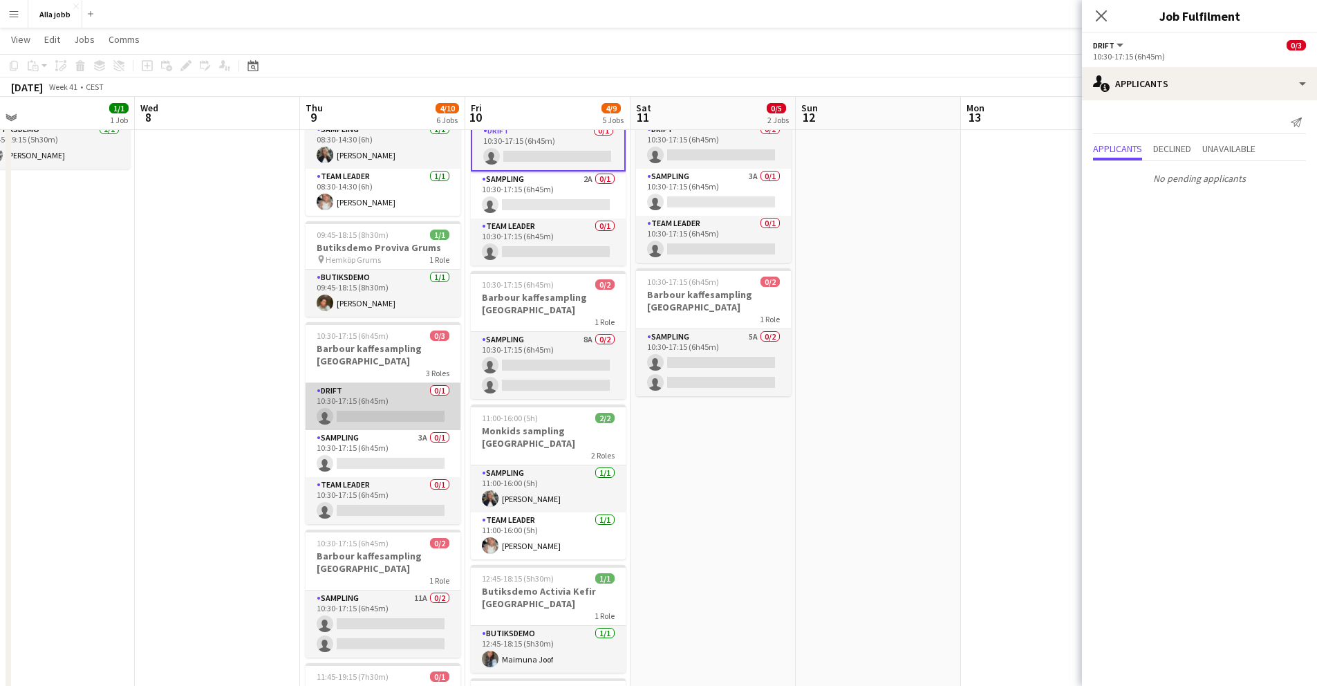
click at [376, 398] on app-card-role "Drift 0/1 10:30-17:15 (6h45m) single-neutral-actions" at bounding box center [383, 406] width 155 height 47
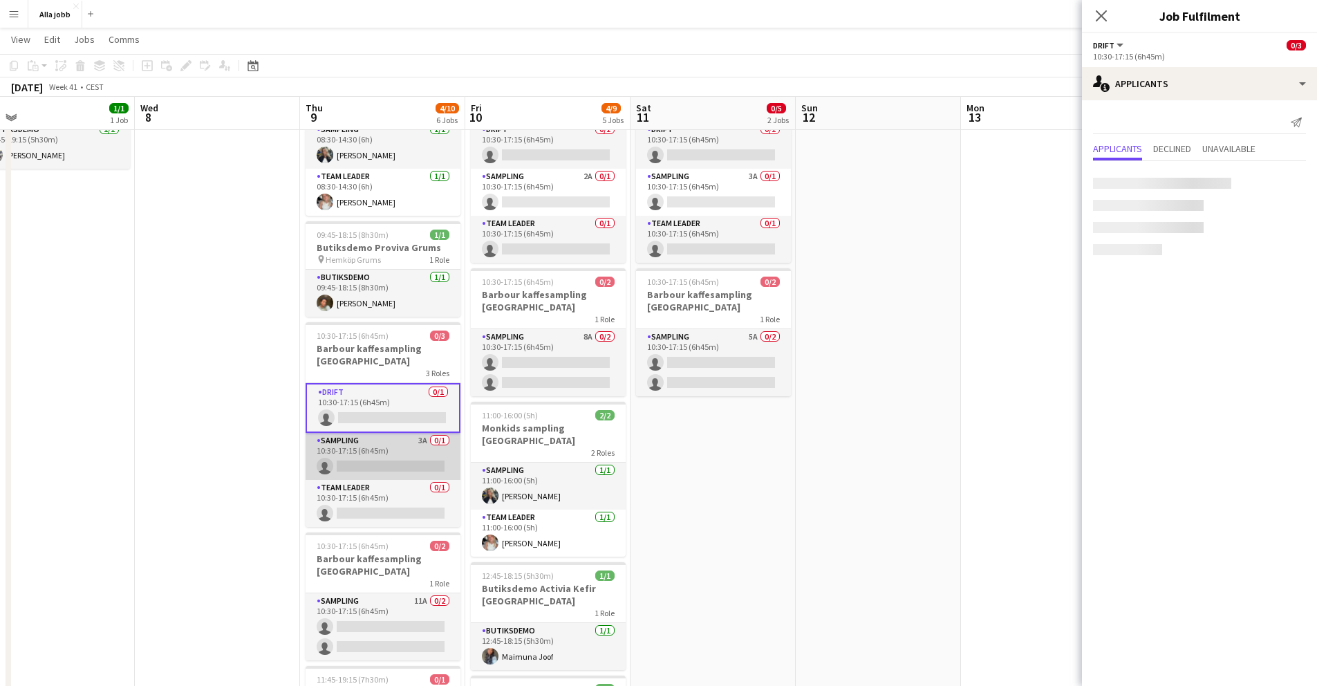
click at [376, 433] on app-card-role "Sampling 3A 0/1 10:30-17:15 (6h45m) single-neutral-actions" at bounding box center [383, 456] width 155 height 47
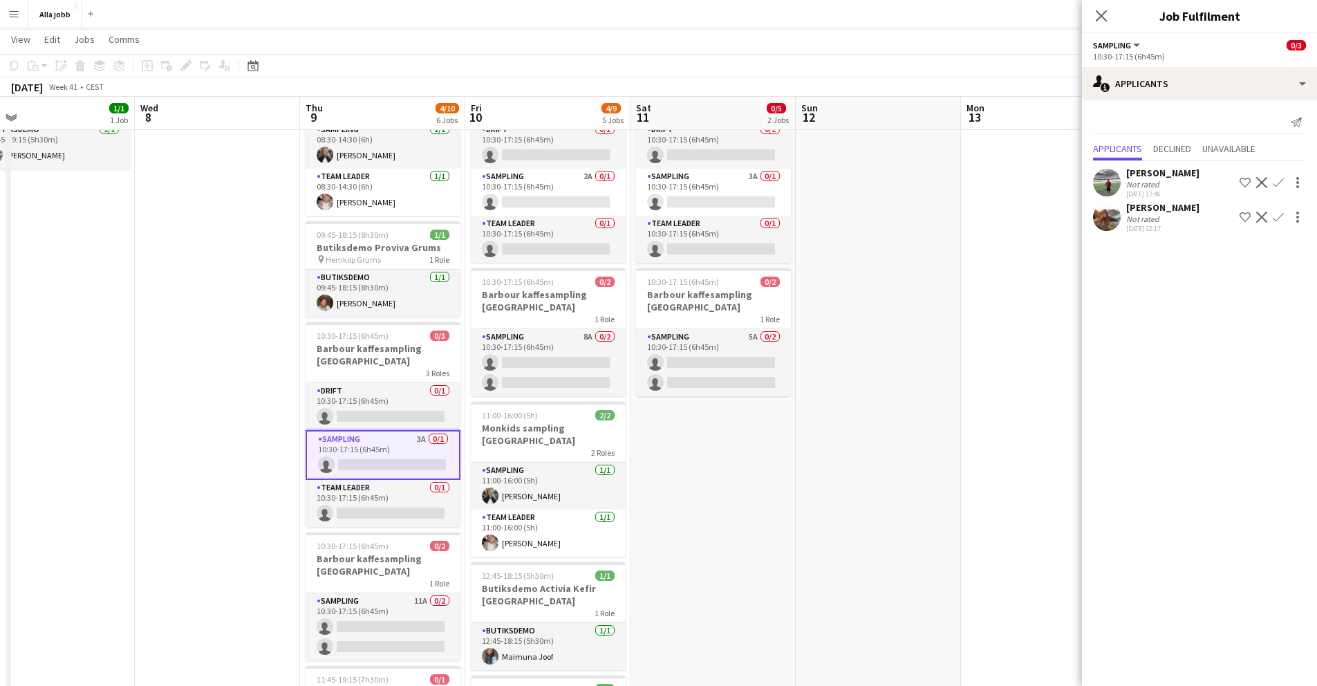
click at [1103, 179] on app-user-avatar at bounding box center [1107, 183] width 28 height 28
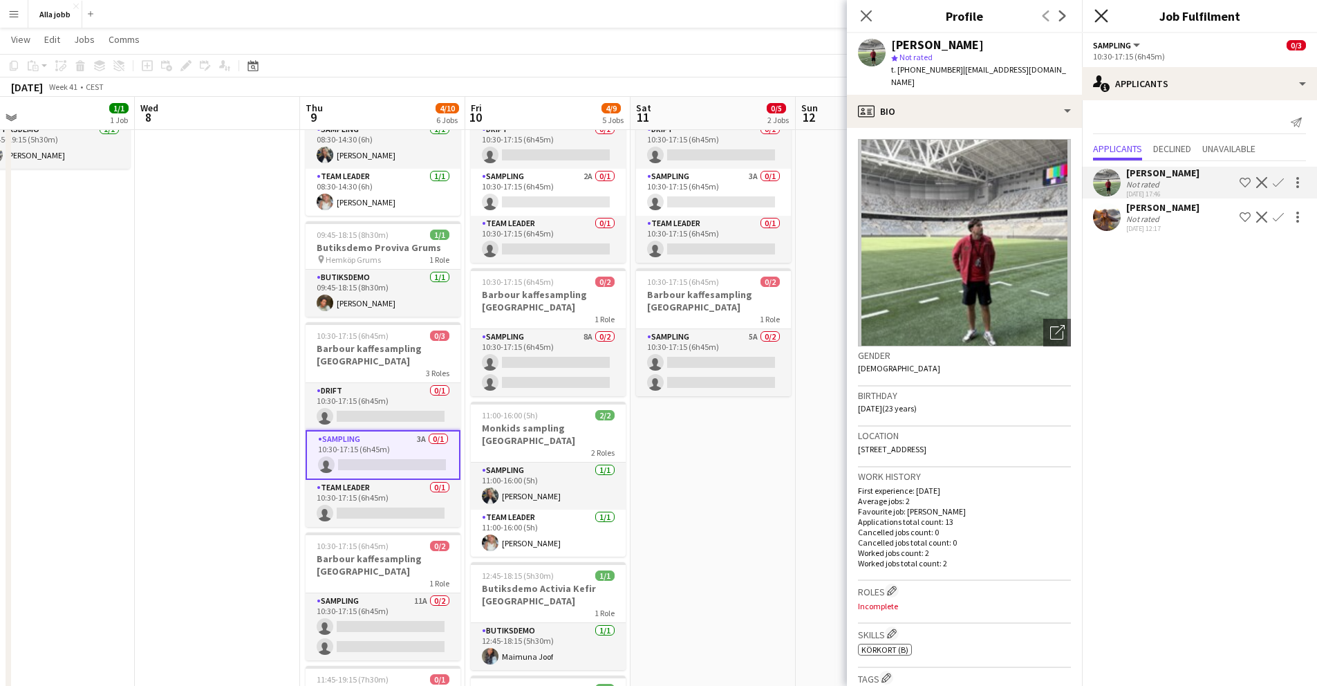
click at [1099, 21] on icon "Close pop-in" at bounding box center [1100, 15] width 13 height 13
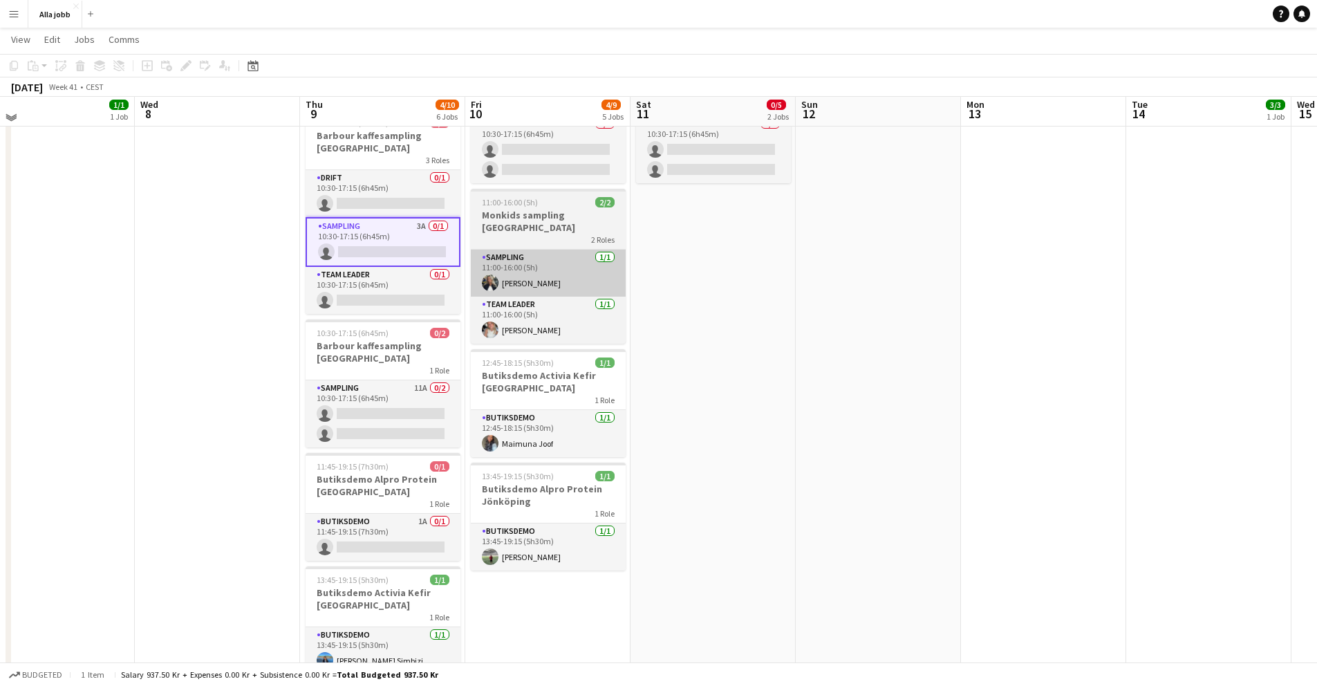
scroll to position [309, 0]
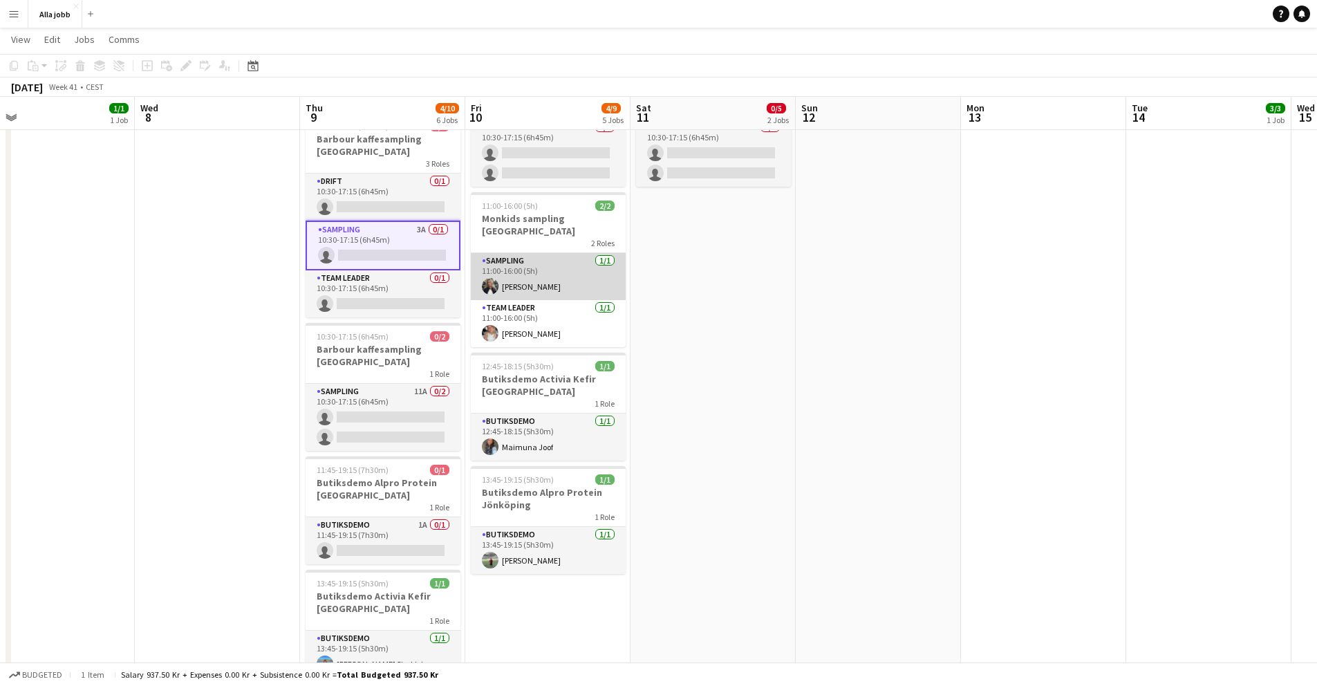
click at [546, 281] on app-card-role "Sampling [DATE] 11:00-16:00 (5h) [PERSON_NAME]" at bounding box center [548, 276] width 155 height 47
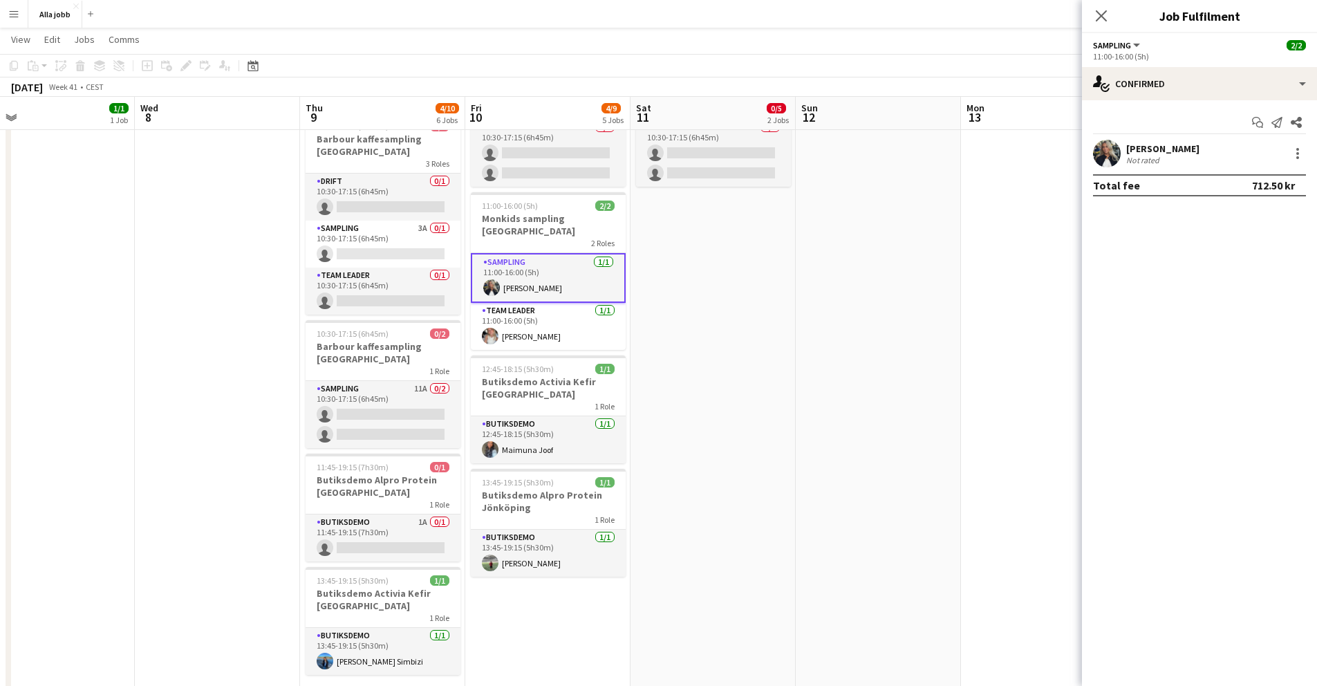
click at [1103, 147] on app-user-avatar at bounding box center [1107, 154] width 28 height 28
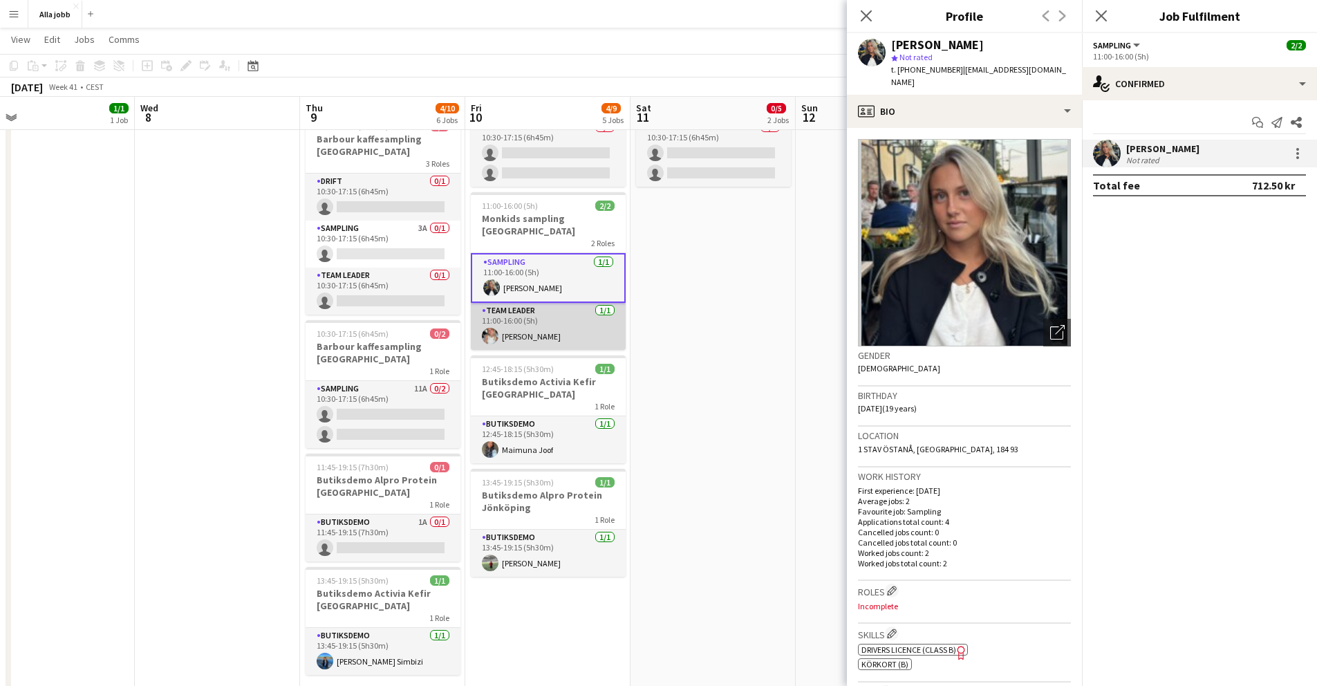
click at [492, 328] on app-user-avatar at bounding box center [490, 336] width 17 height 17
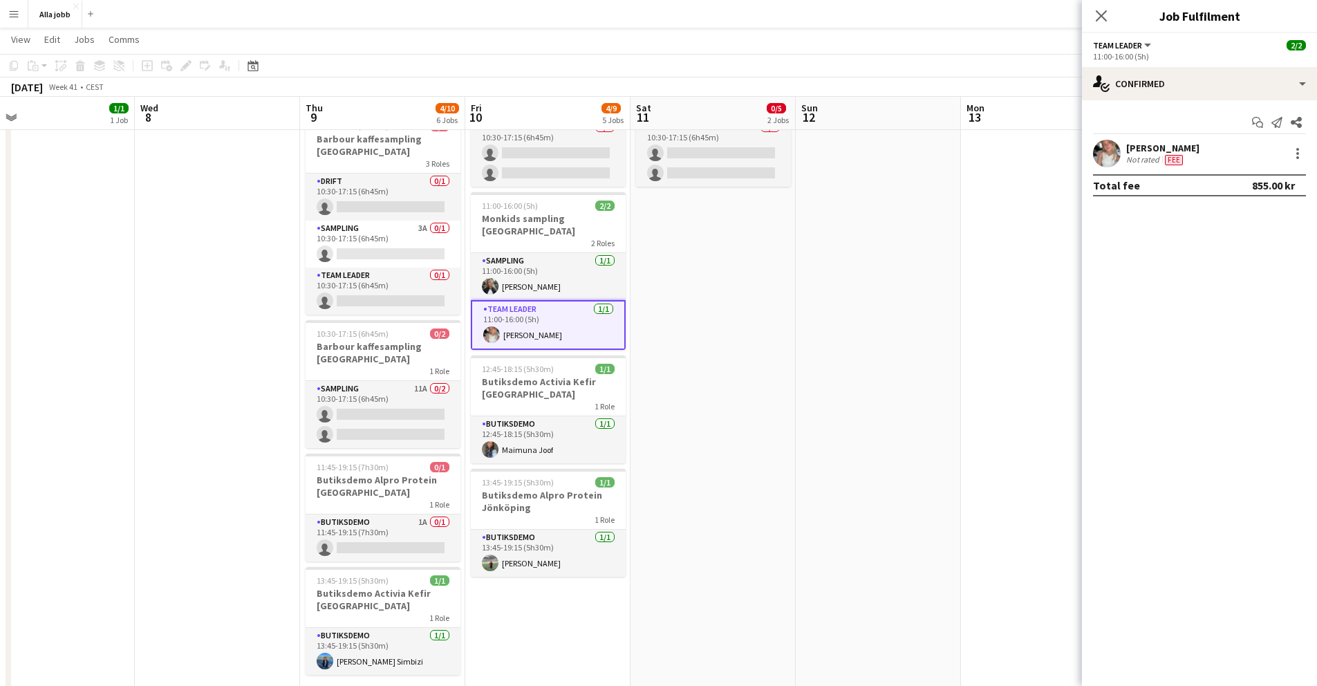
click at [1108, 154] on app-user-avatar at bounding box center [1107, 154] width 28 height 28
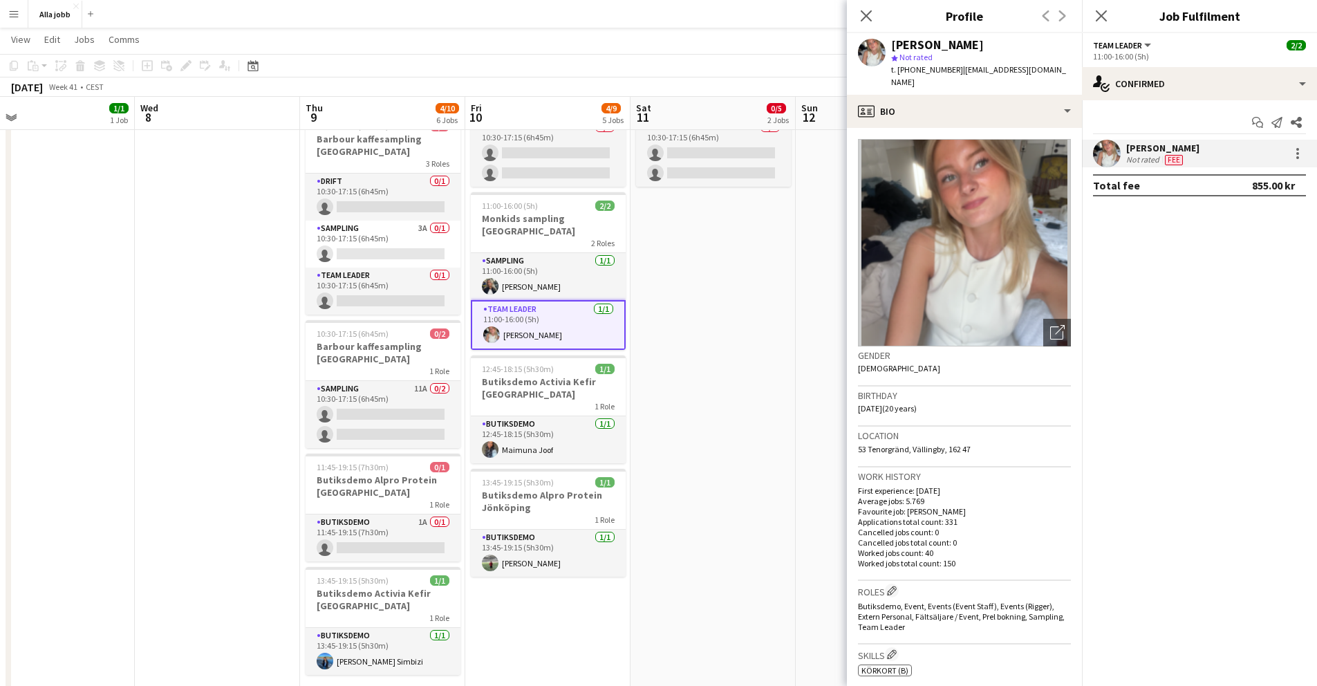
click at [704, 304] on app-date-cell "10:30-17:15 (6h45m) 0/3 Barbour kaffesampling Köpenhamn 3 Roles Drift 0/1 10:30…" at bounding box center [713, 283] width 165 height 875
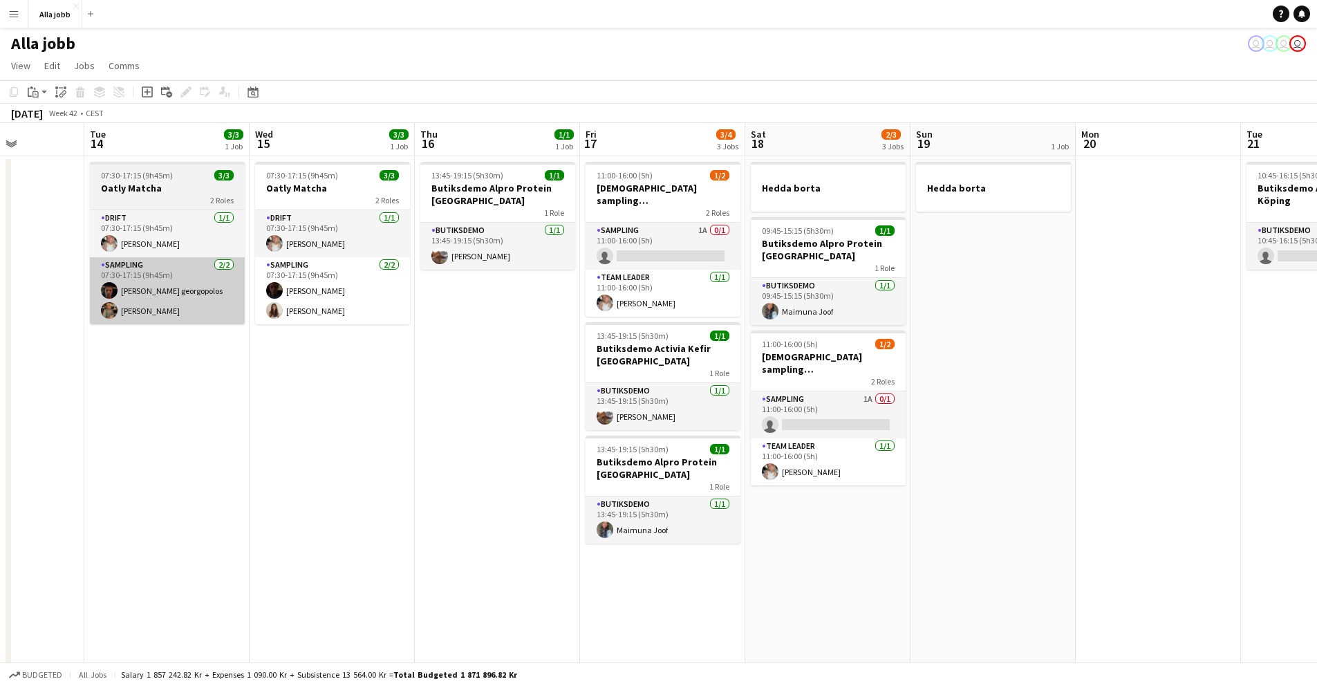
scroll to position [0, 416]
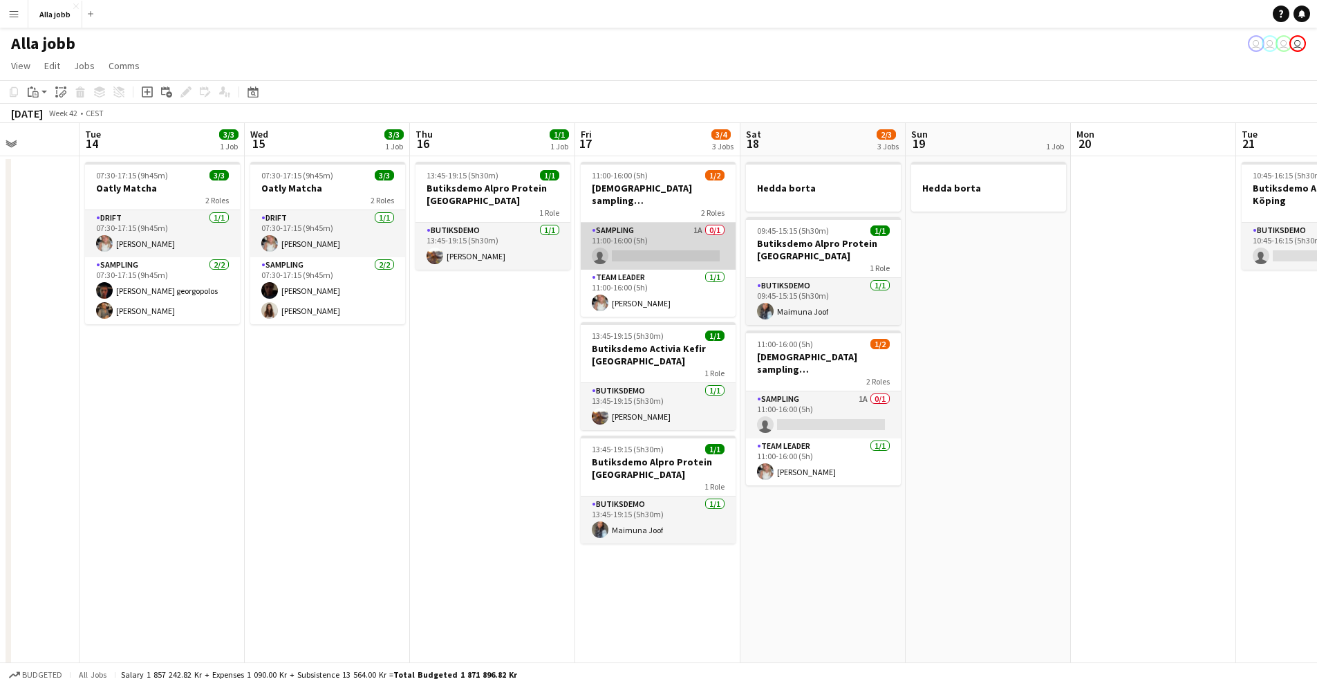
click at [608, 223] on app-card-role "Sampling 1A 0/1 11:00-16:00 (5h) single-neutral-actions" at bounding box center [658, 246] width 155 height 47
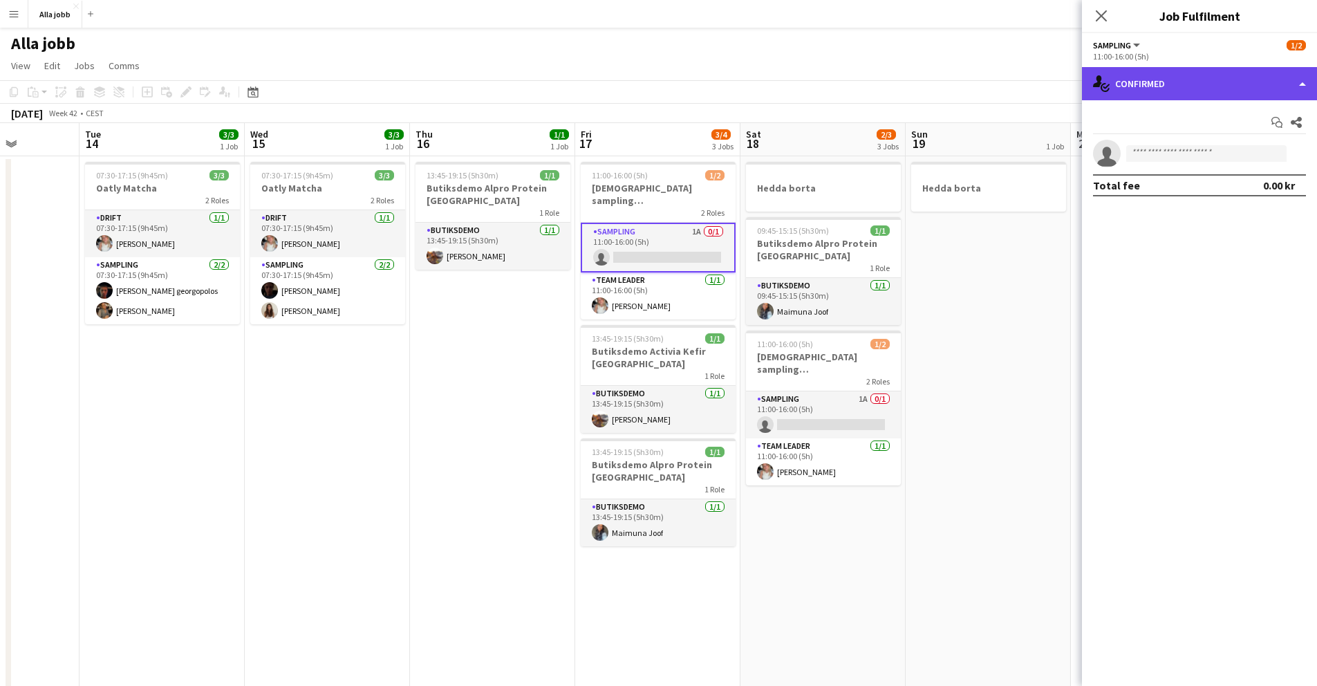
click at [1132, 85] on div "single-neutral-actions-check-2 Confirmed" at bounding box center [1199, 83] width 235 height 33
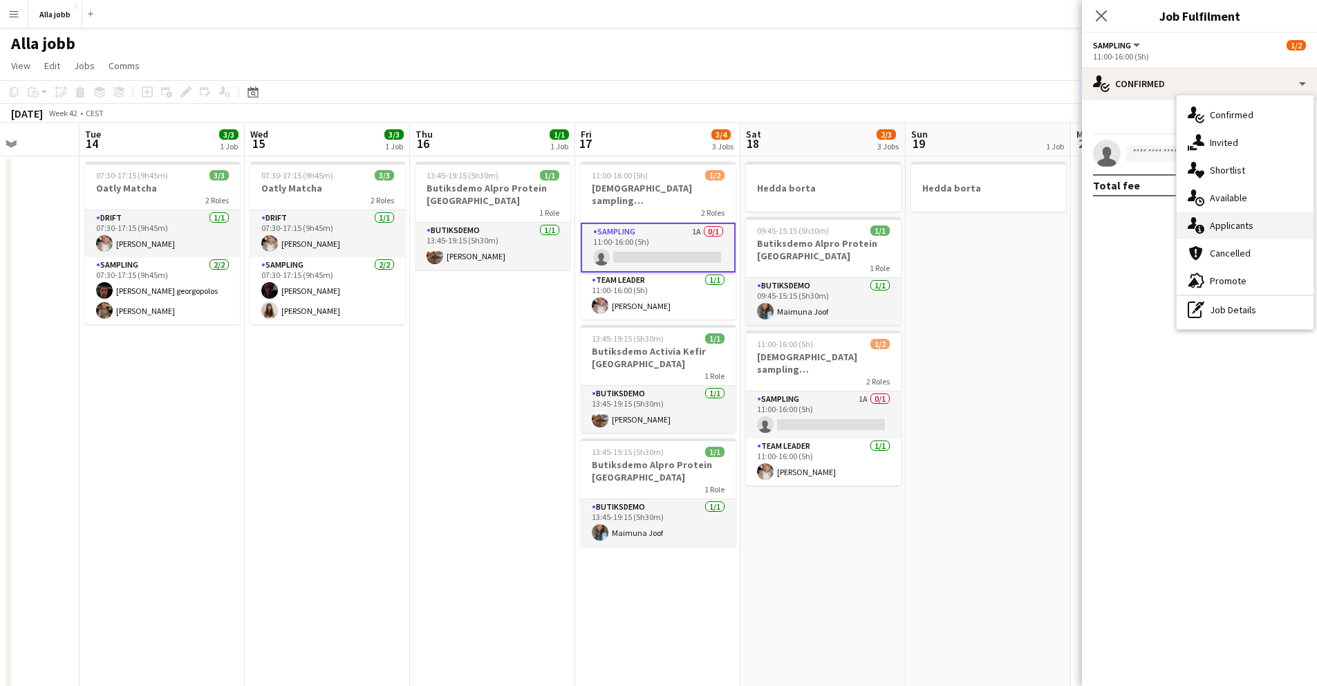
click at [1220, 218] on div "single-neutral-actions-information Applicants" at bounding box center [1245, 226] width 137 height 28
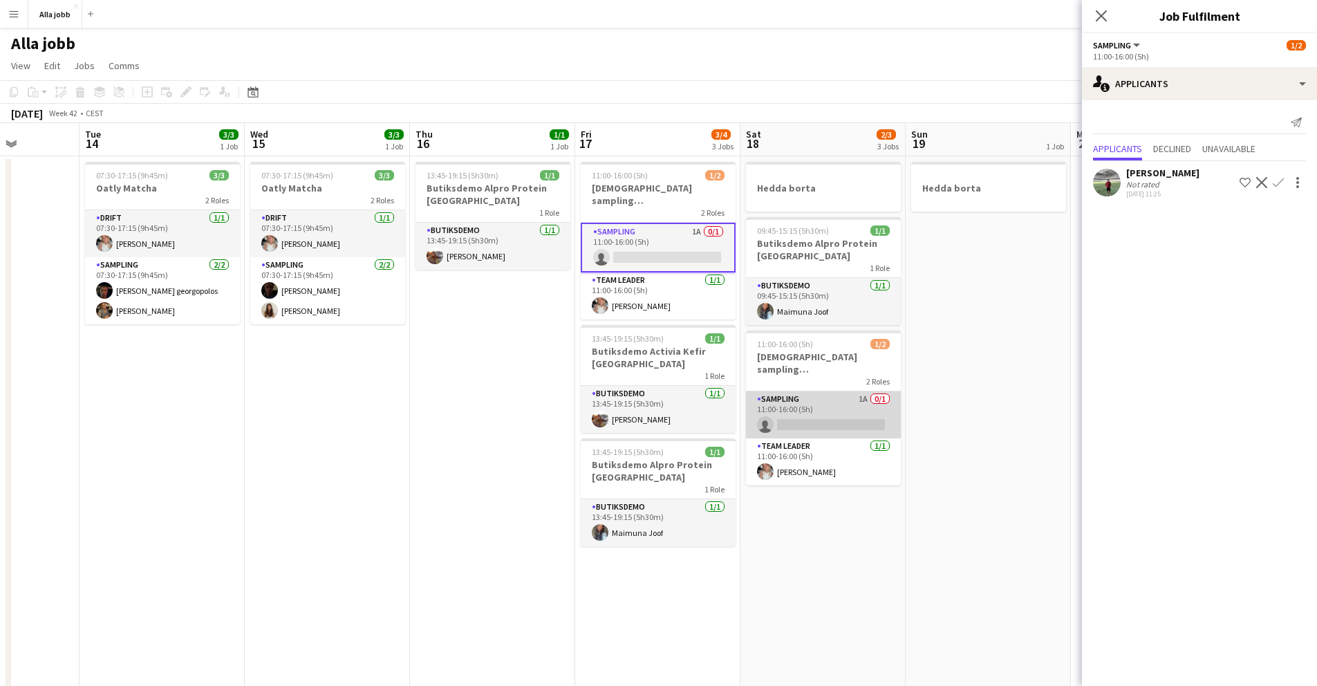
click at [844, 392] on app-card-role "Sampling 1A 0/1 11:00-16:00 (5h) single-neutral-actions" at bounding box center [823, 414] width 155 height 47
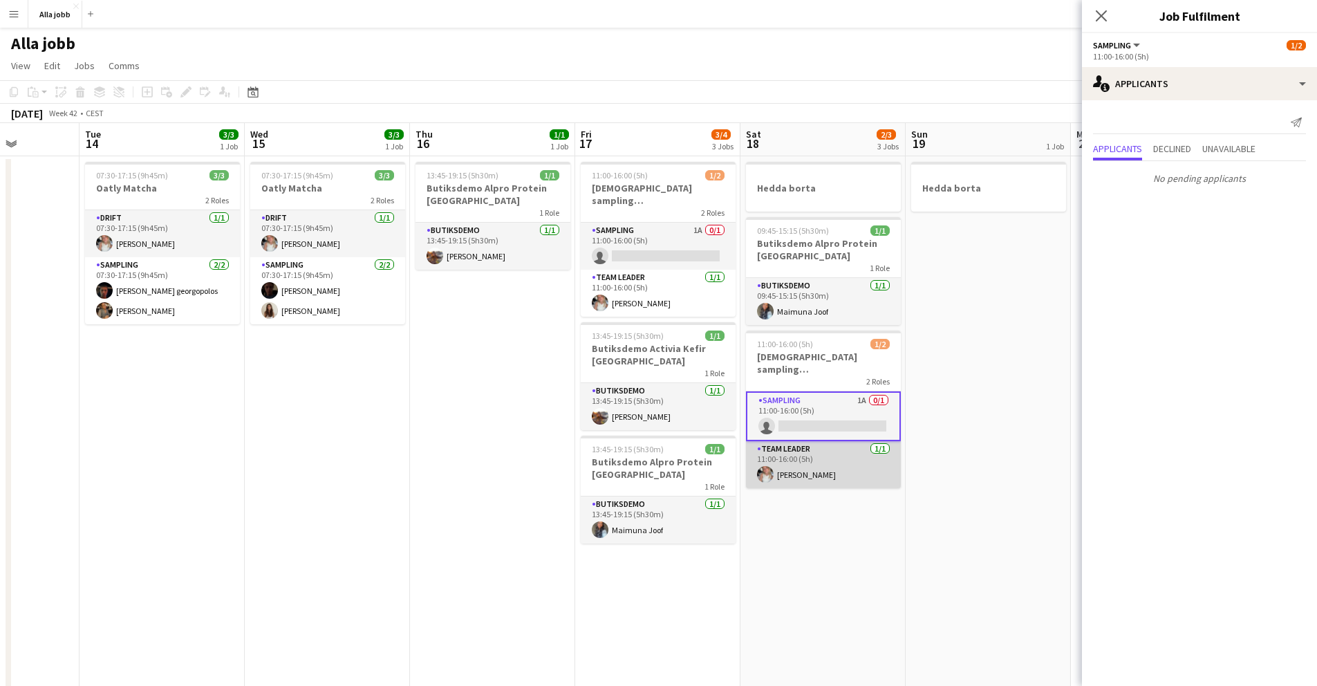
click at [785, 453] on app-card-role "Team Leader [DATE] 11:00-16:00 (5h) [PERSON_NAME]" at bounding box center [823, 464] width 155 height 47
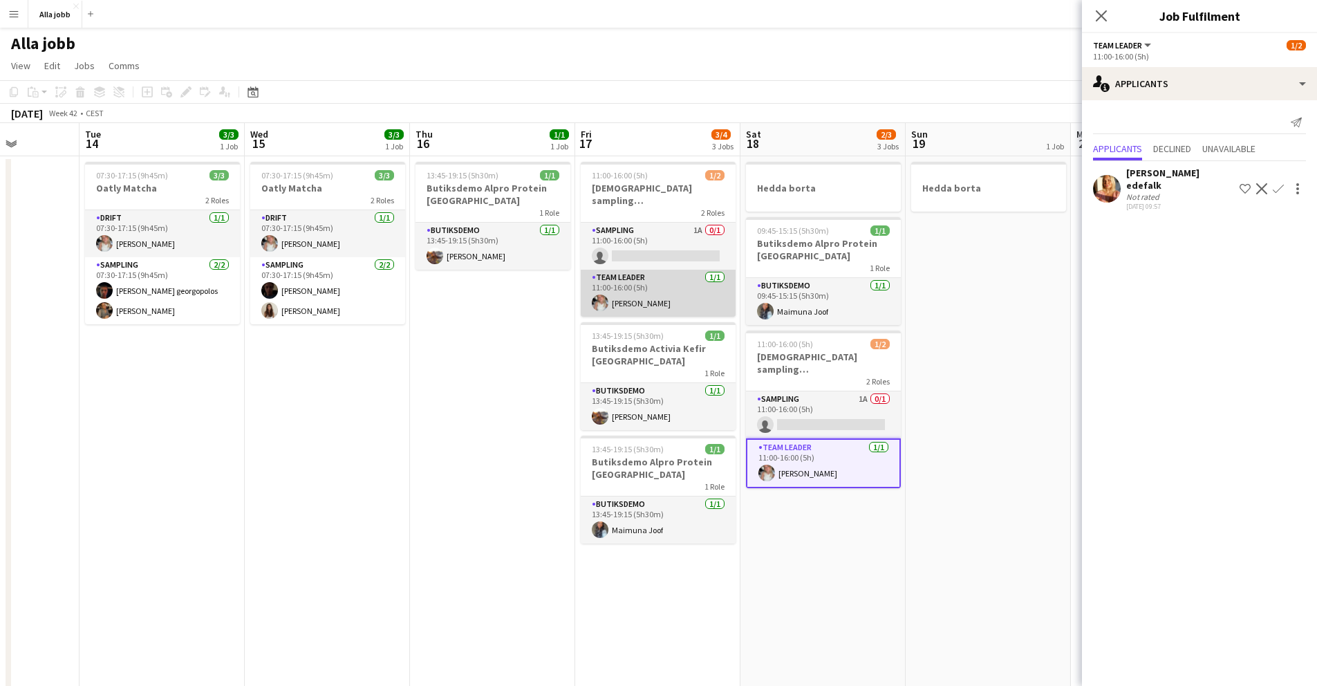
click at [628, 278] on app-card-role "Team Leader [DATE] 11:00-16:00 (5h) [PERSON_NAME]" at bounding box center [658, 293] width 155 height 47
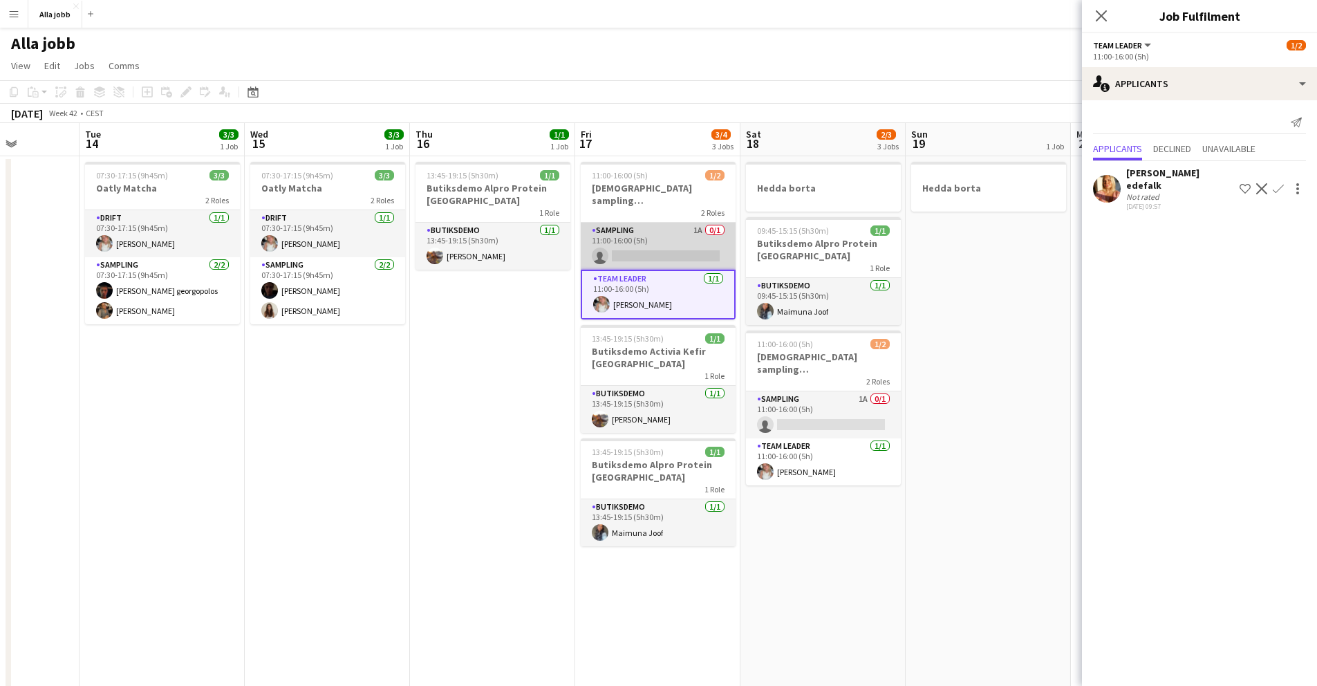
click at [624, 233] on app-card-role "Sampling 1A 0/1 11:00-16:00 (5h) single-neutral-actions" at bounding box center [658, 246] width 155 height 47
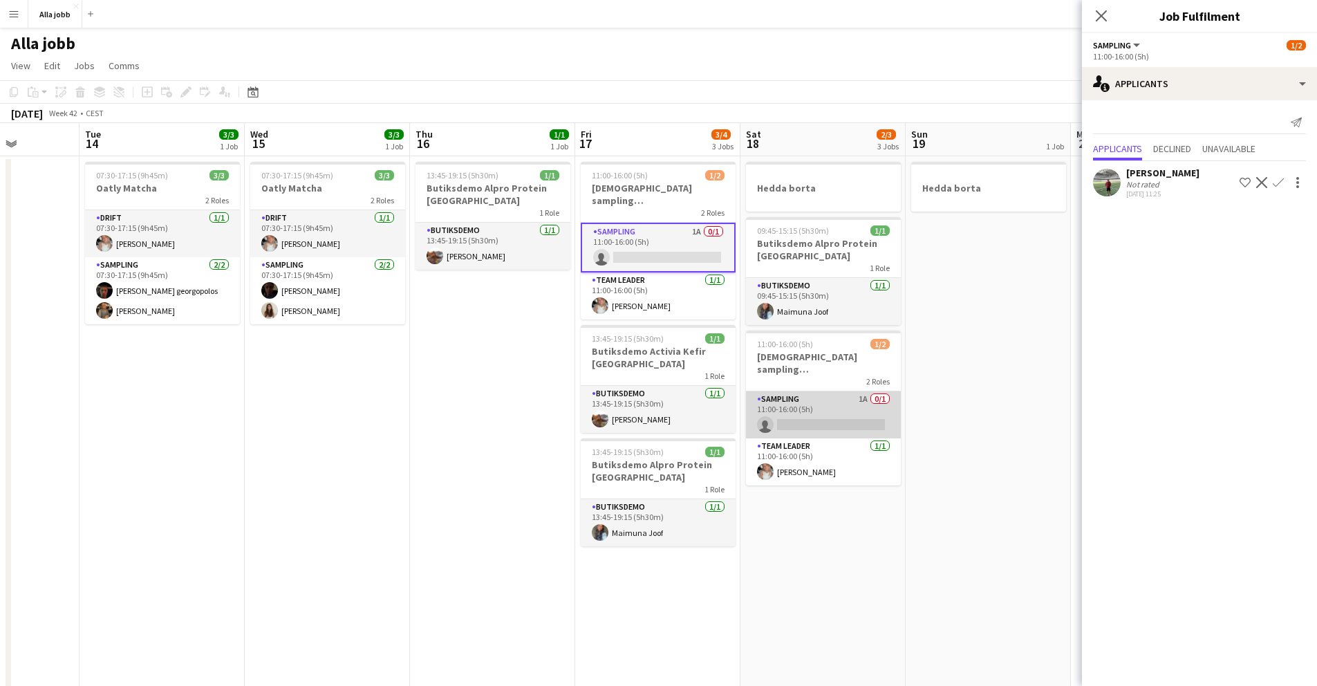
click at [822, 402] on app-card-role "Sampling 1A 0/1 11:00-16:00 (5h) single-neutral-actions" at bounding box center [823, 414] width 155 height 47
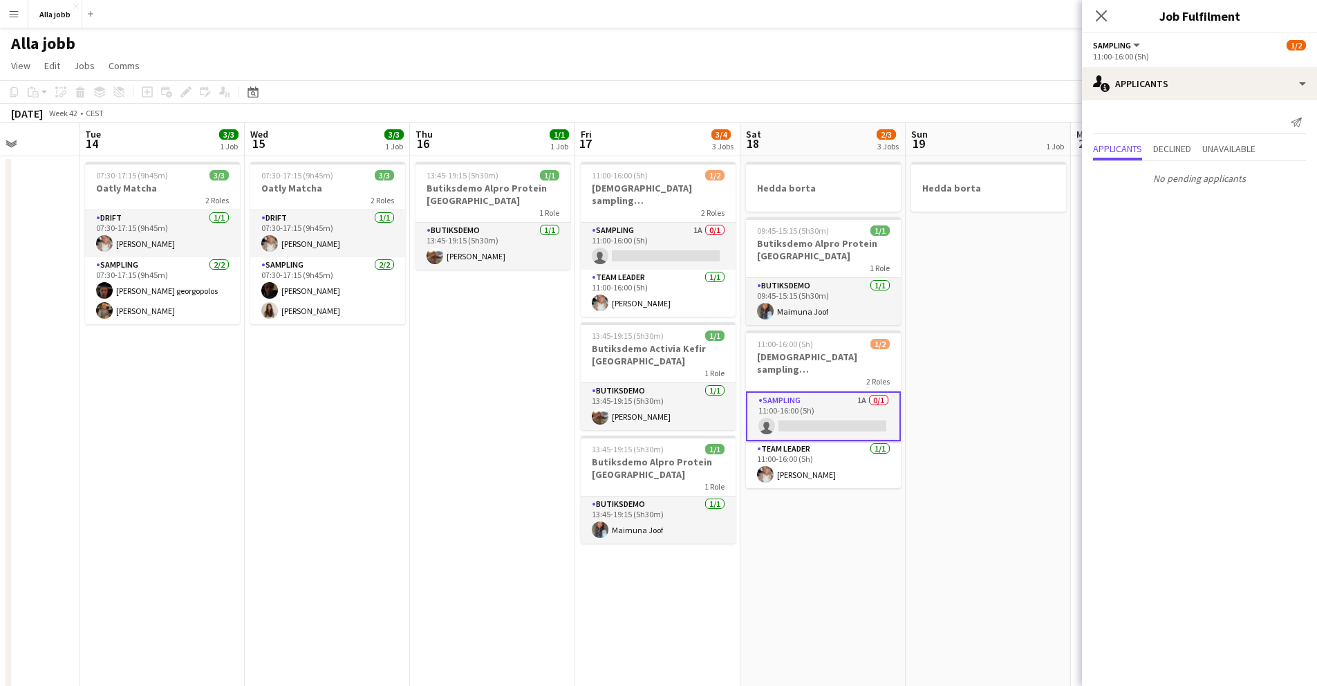
click at [827, 477] on app-date-cell "Hedda borta 09:45-15:15 (5h30m) 1/1 Butiksdemo Alpro Protein Göteborg 1 Role Bu…" at bounding box center [822, 593] width 165 height 875
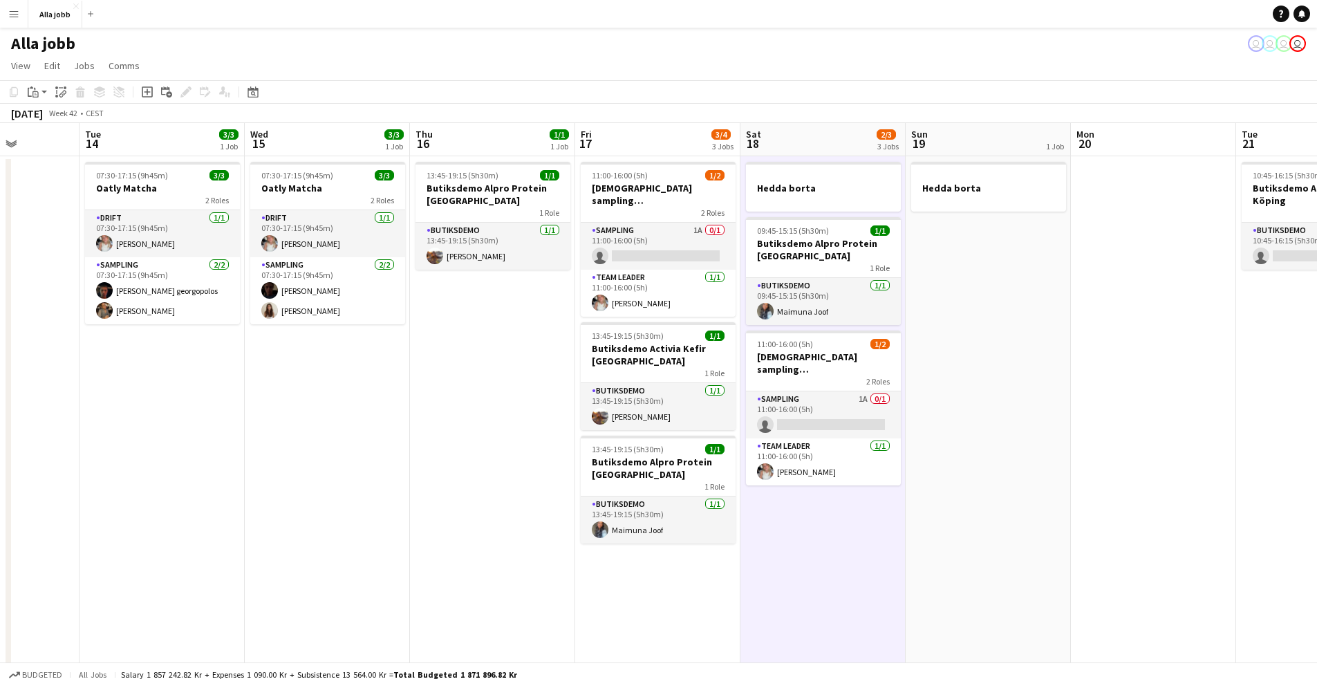
click at [828, 477] on app-date-cell "Hedda borta 09:45-15:15 (5h30m) 1/1 Butiksdemo Alpro Protein Göteborg 1 Role Bu…" at bounding box center [822, 593] width 165 height 875
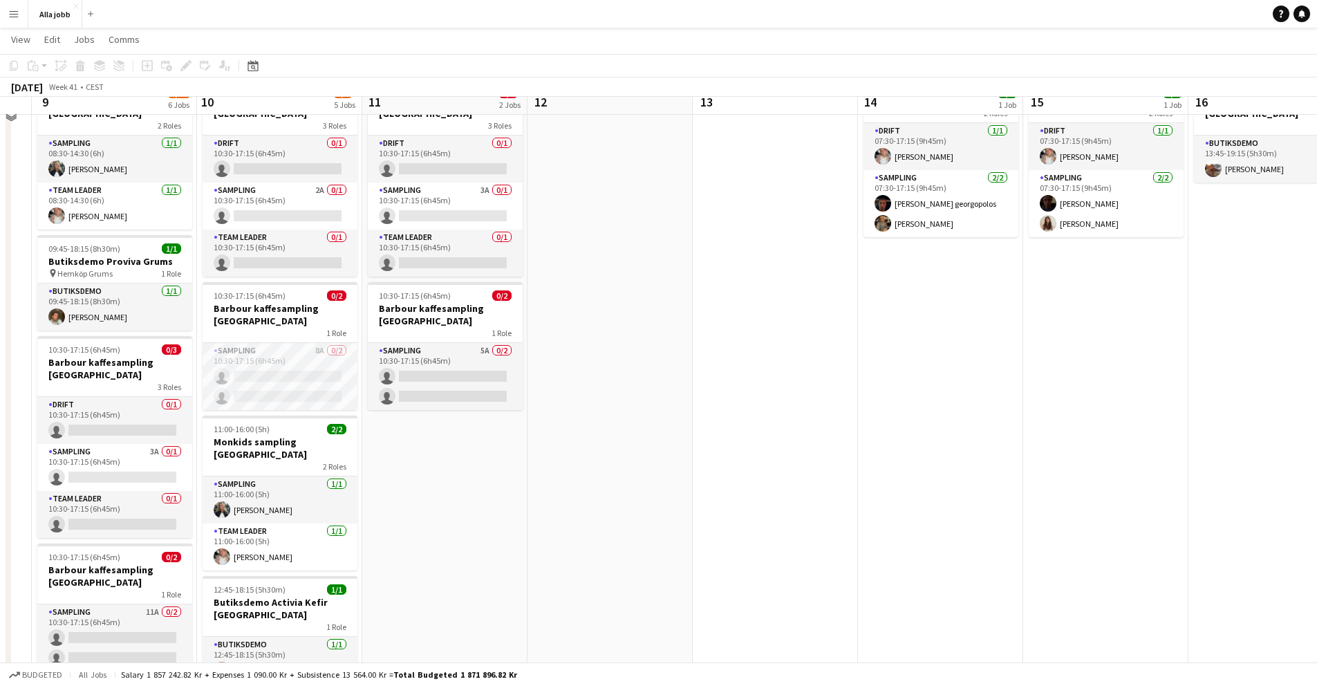
scroll to position [91, 0]
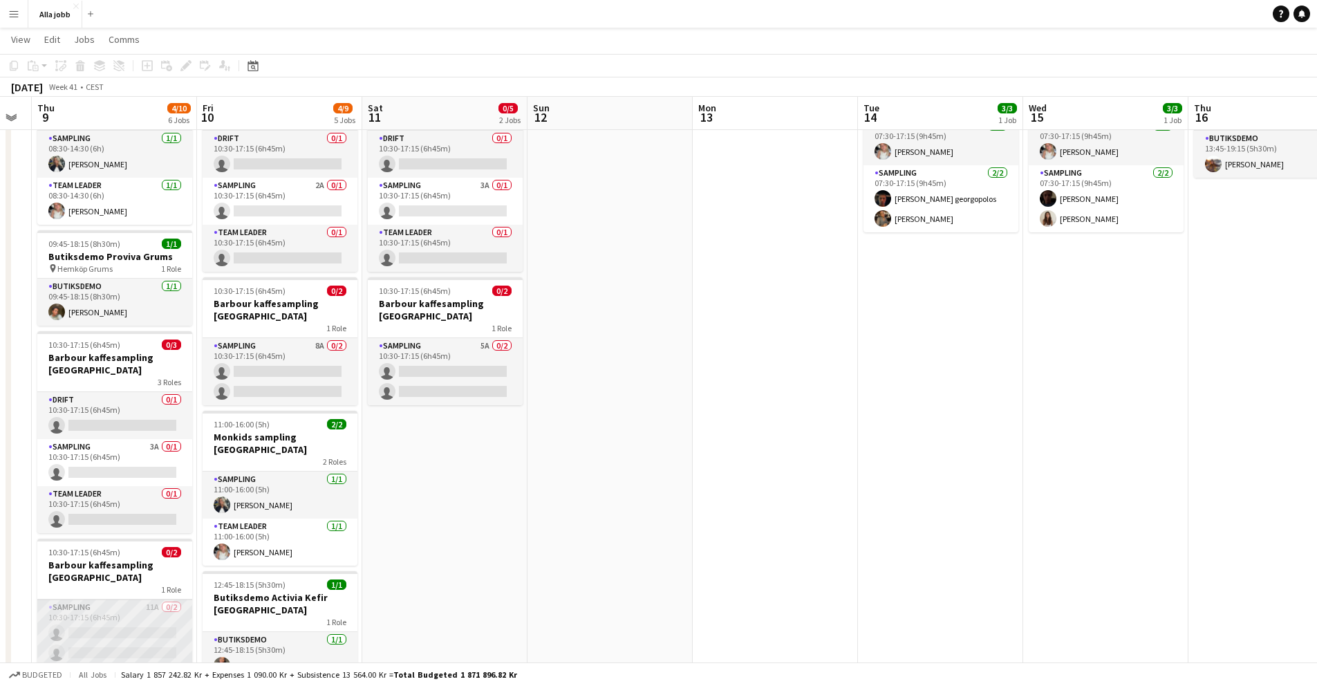
click at [104, 610] on app-card-role "Sampling 11A 0/2 10:30-17:15 (6h45m) single-neutral-actions single-neutral-acti…" at bounding box center [114, 632] width 155 height 67
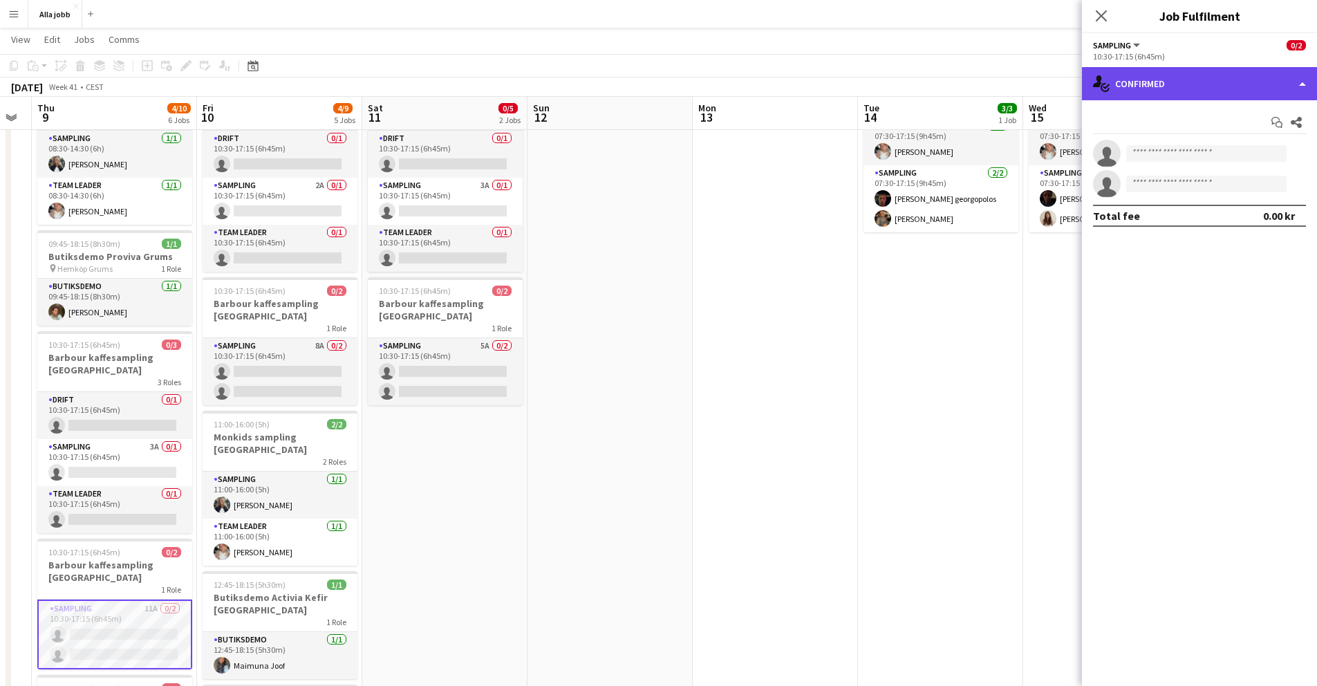
click at [1137, 89] on div "single-neutral-actions-check-2 Confirmed" at bounding box center [1199, 83] width 235 height 33
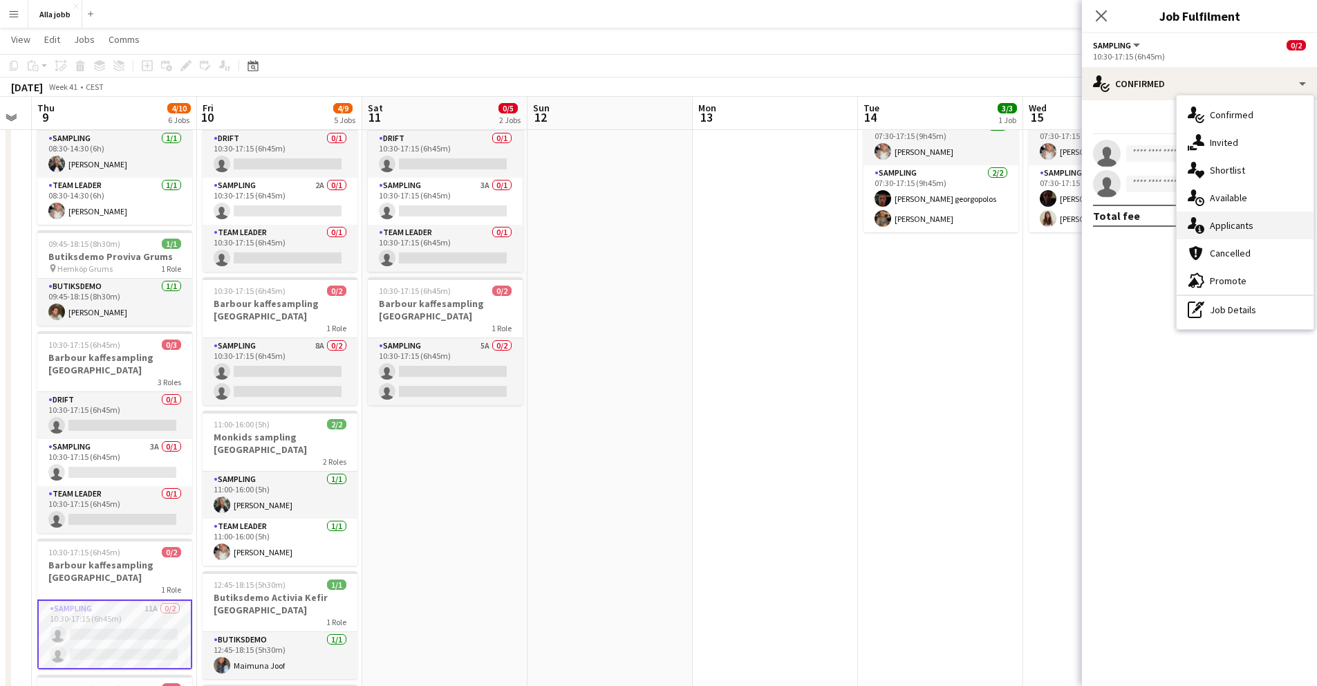
click at [1242, 230] on span "Applicants" at bounding box center [1232, 225] width 44 height 12
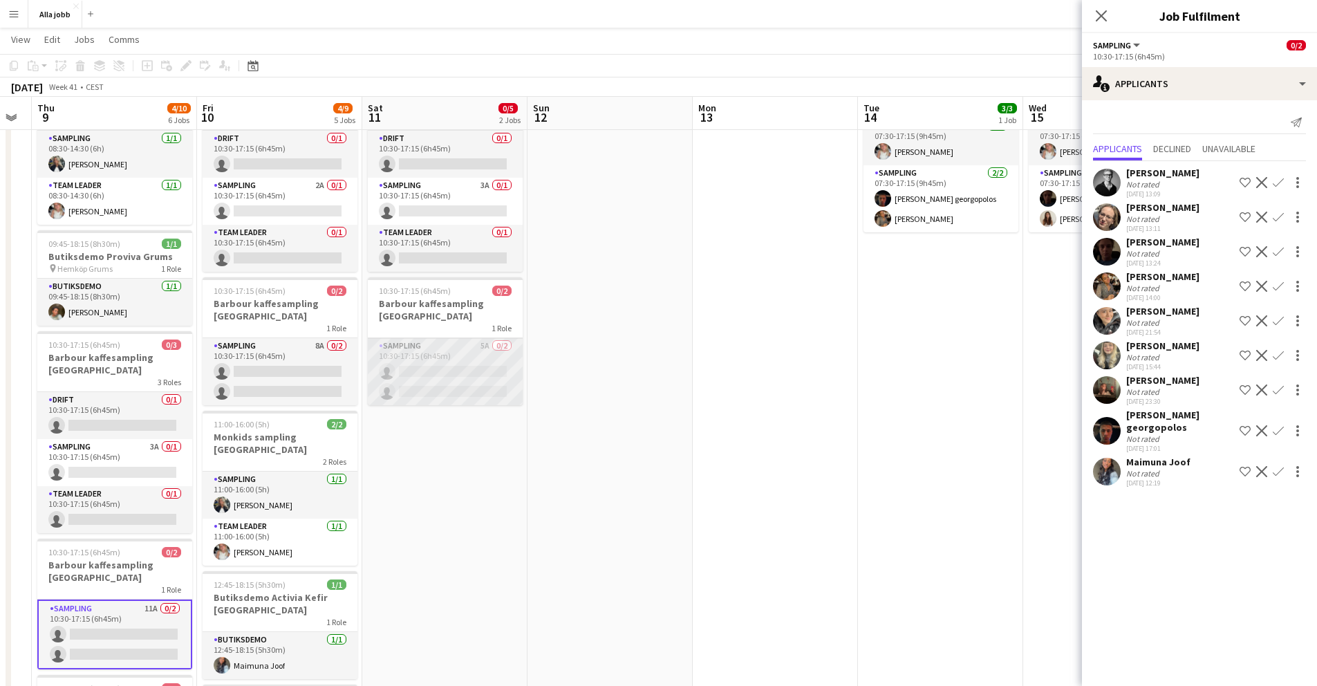
click at [459, 357] on app-card-role "Sampling 5A 0/2 10:30-17:15 (6h45m) single-neutral-actions single-neutral-actio…" at bounding box center [445, 371] width 155 height 67
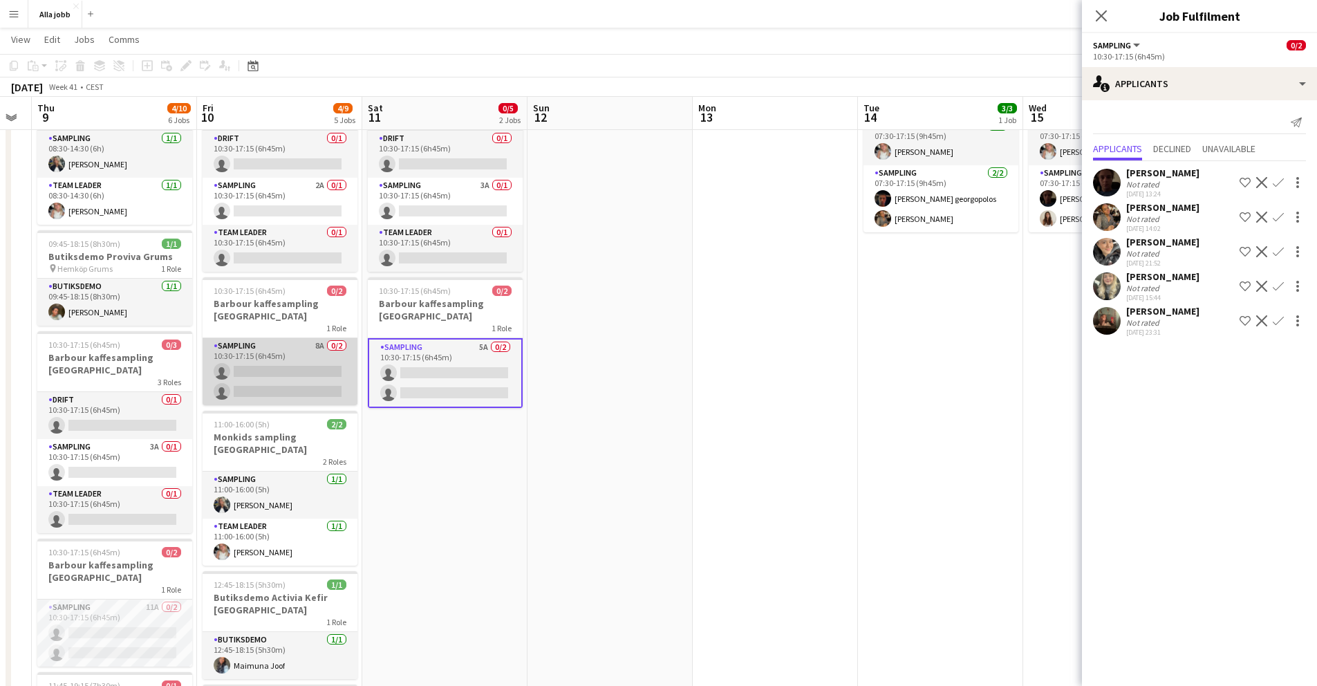
click at [298, 352] on app-card-role "Sampling 8A 0/2 10:30-17:15 (6h45m) single-neutral-actions single-neutral-actio…" at bounding box center [280, 371] width 155 height 67
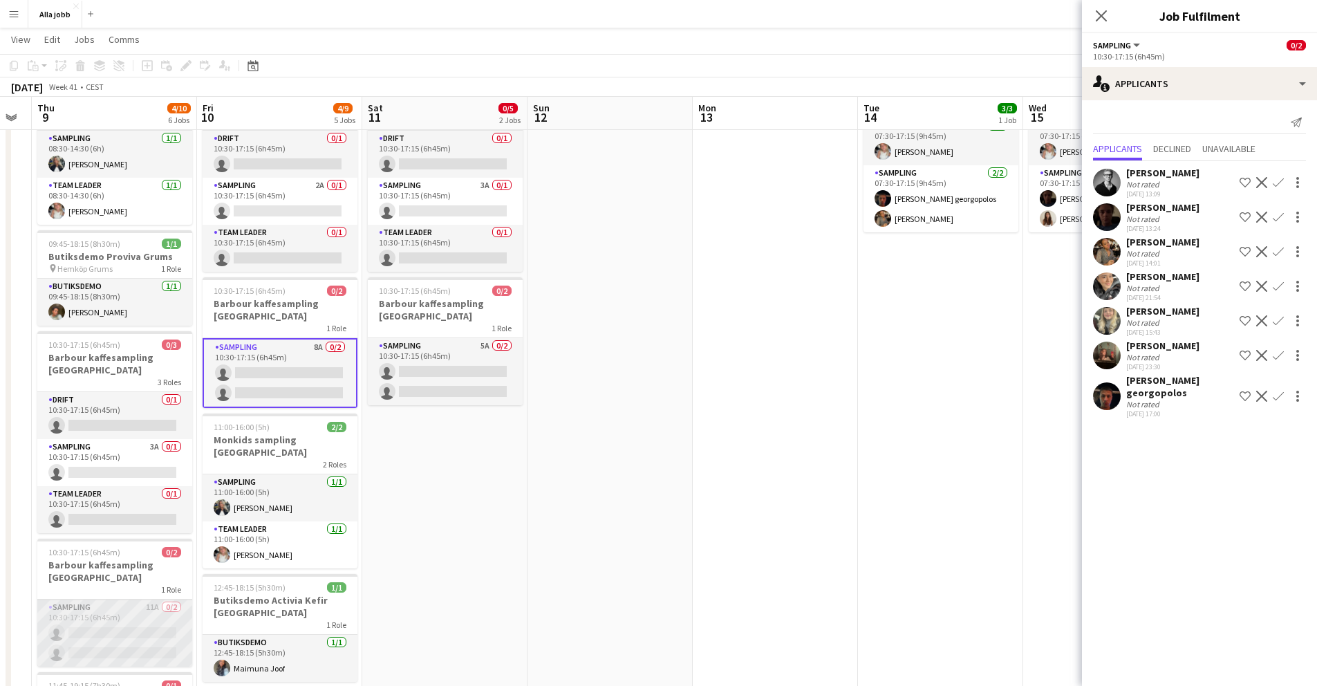
click at [117, 626] on app-card-role "Sampling 11A 0/2 10:30-17:15 (6h45m) single-neutral-actions single-neutral-acti…" at bounding box center [114, 632] width 155 height 67
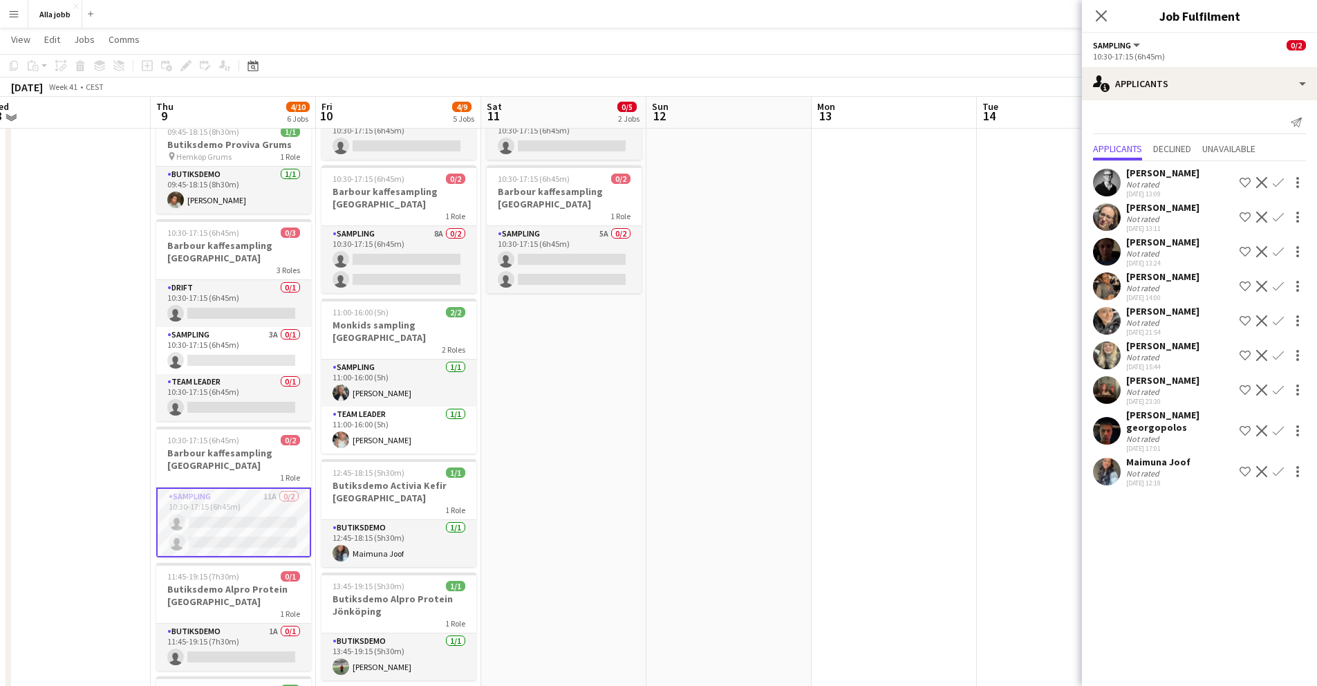
scroll to position [201, 0]
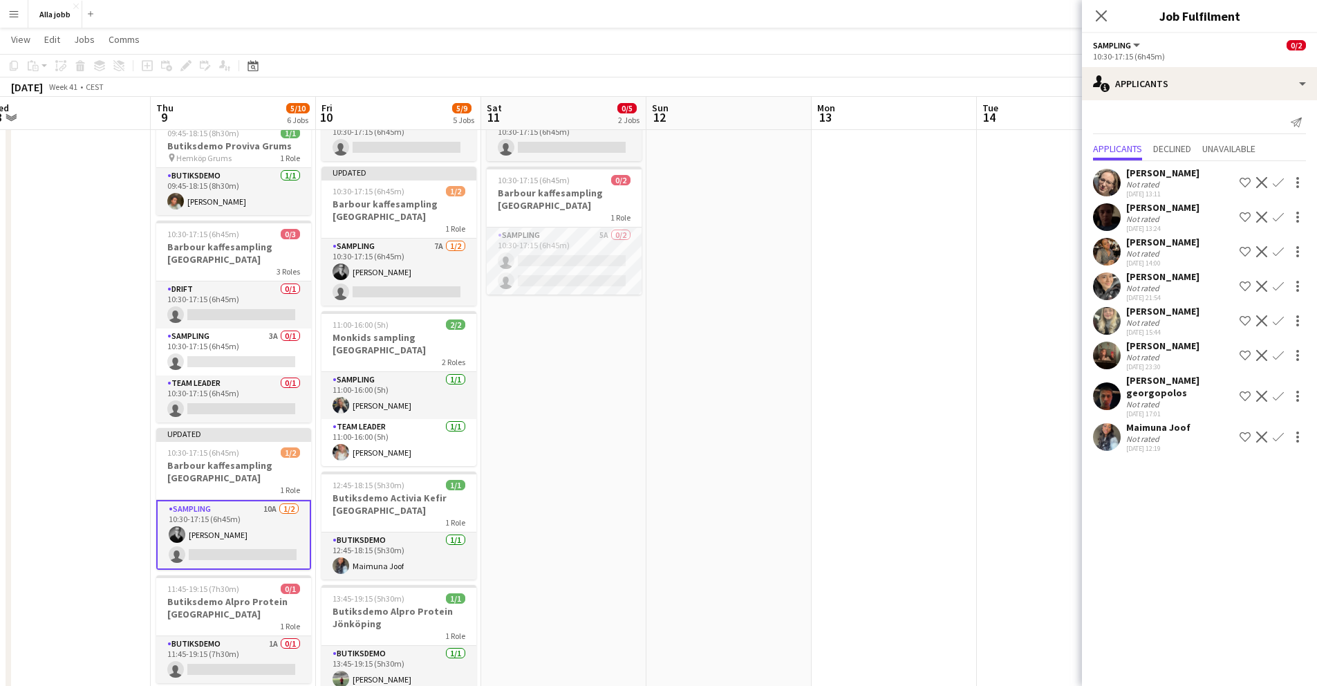
click at [241, 539] on app-card-role "Sampling 10A [DATE] 10:30-17:15 (6h45m) [PERSON_NAME] single-neutral-actions" at bounding box center [233, 535] width 155 height 70
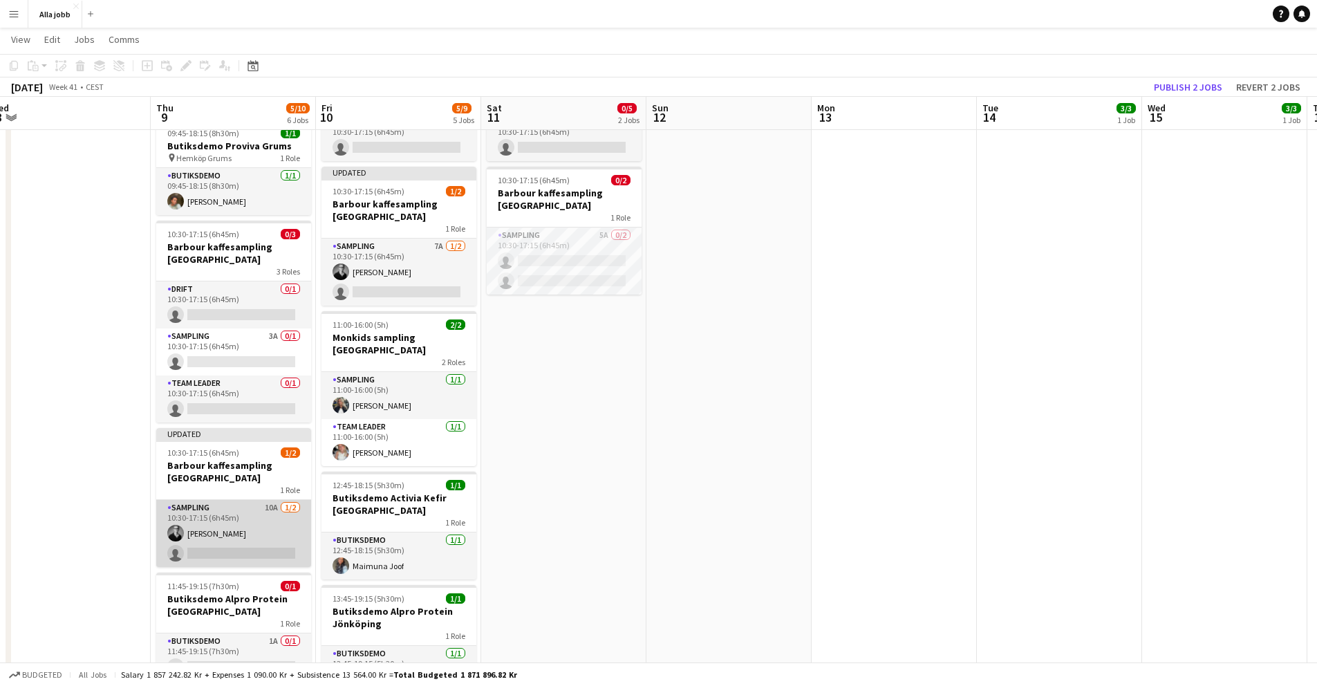
click at [246, 515] on app-card-role "Sampling 10A [DATE] 10:30-17:15 (6h45m) [PERSON_NAME] single-neutral-actions" at bounding box center [233, 533] width 155 height 67
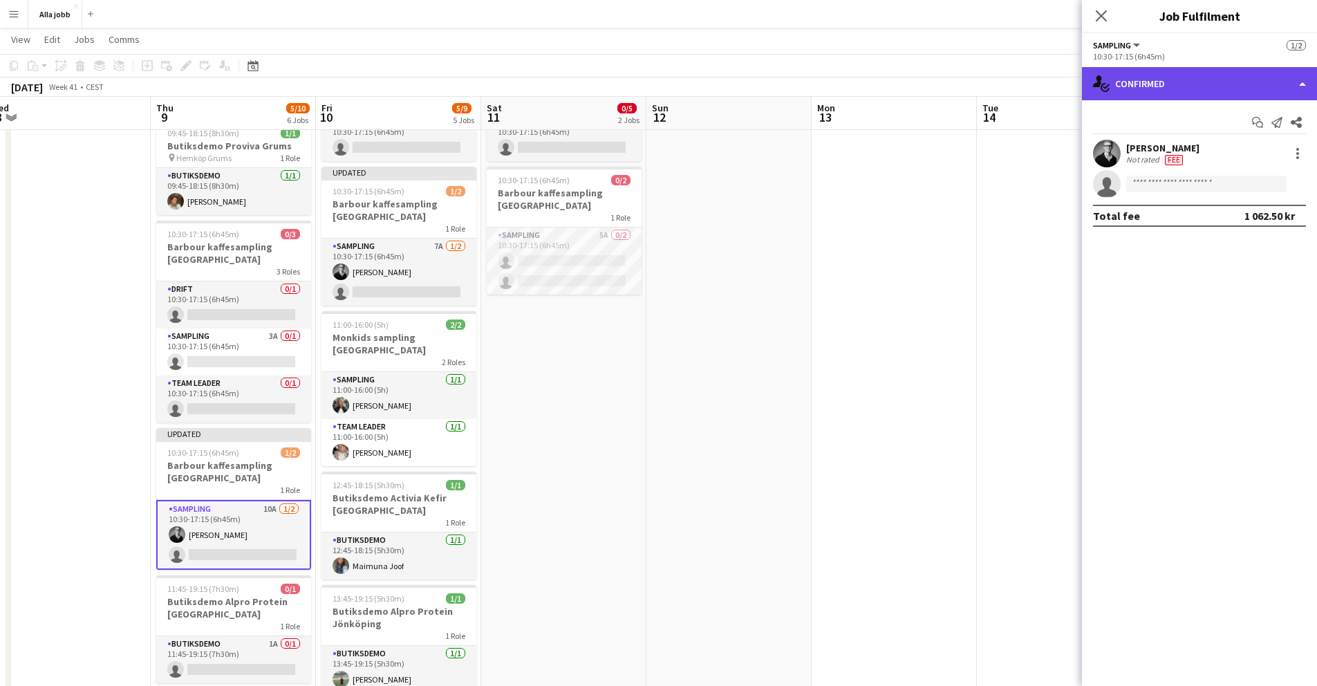
click at [1175, 88] on div "single-neutral-actions-check-2 Confirmed" at bounding box center [1199, 83] width 235 height 33
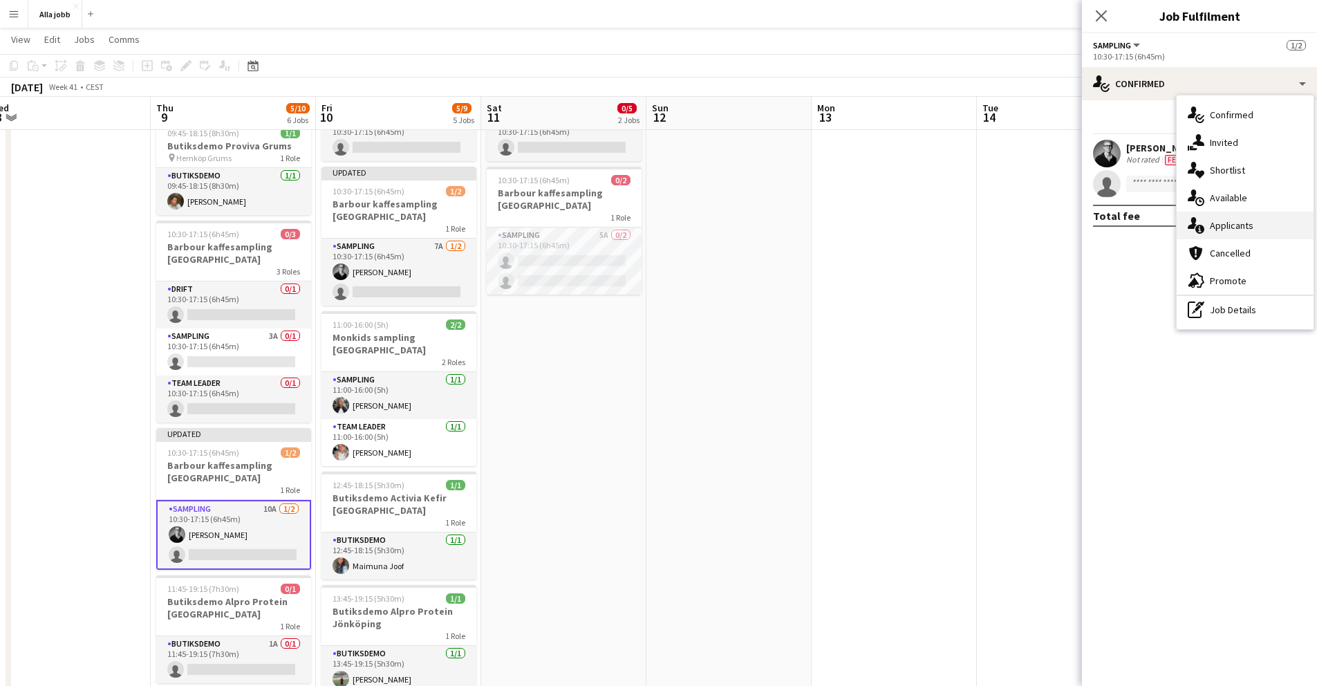
click at [1202, 228] on icon at bounding box center [1199, 229] width 9 height 9
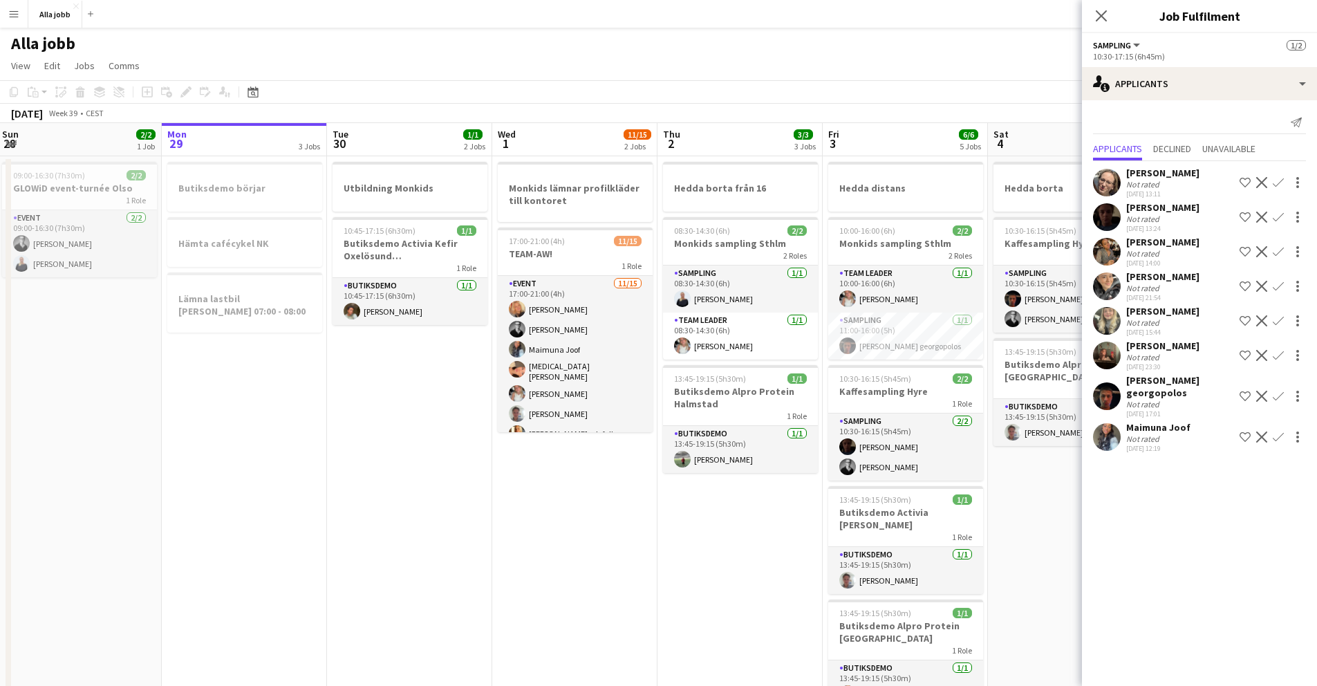
scroll to position [0, 333]
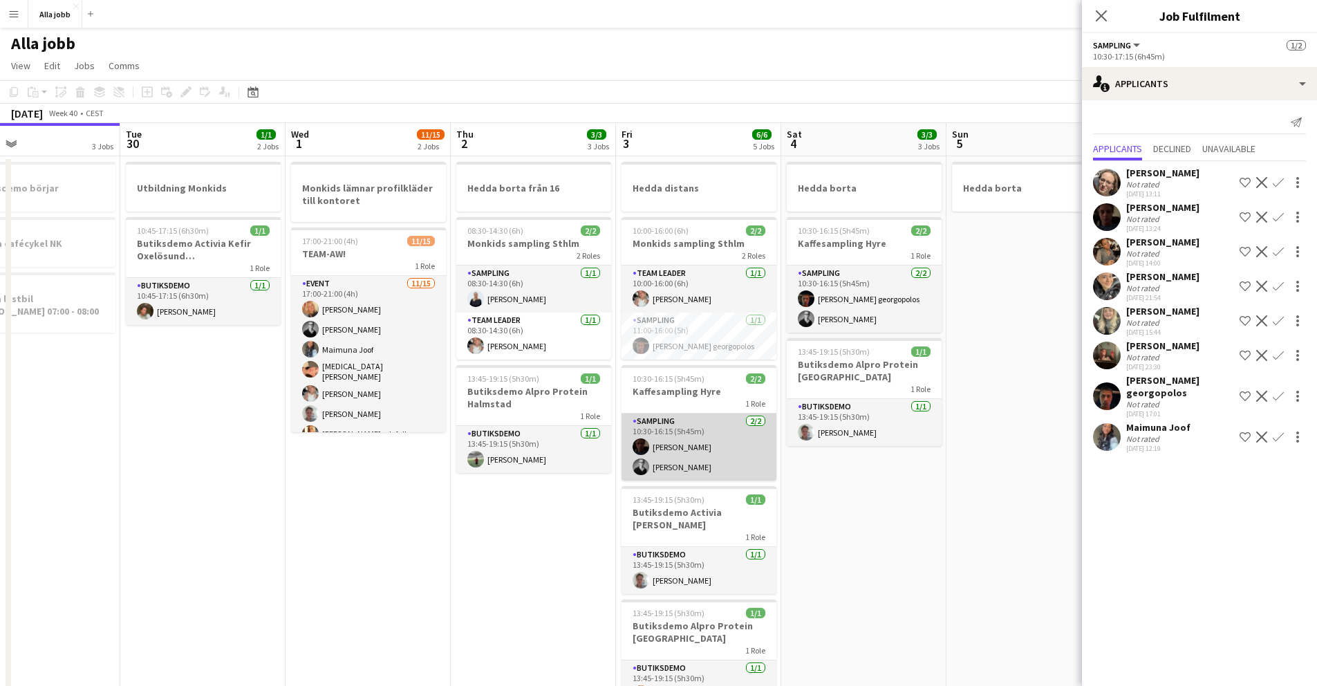
click at [660, 447] on app-card-role "Sampling [DATE] 10:30-16:15 (5h45m) [PERSON_NAME] [PERSON_NAME]" at bounding box center [699, 446] width 155 height 67
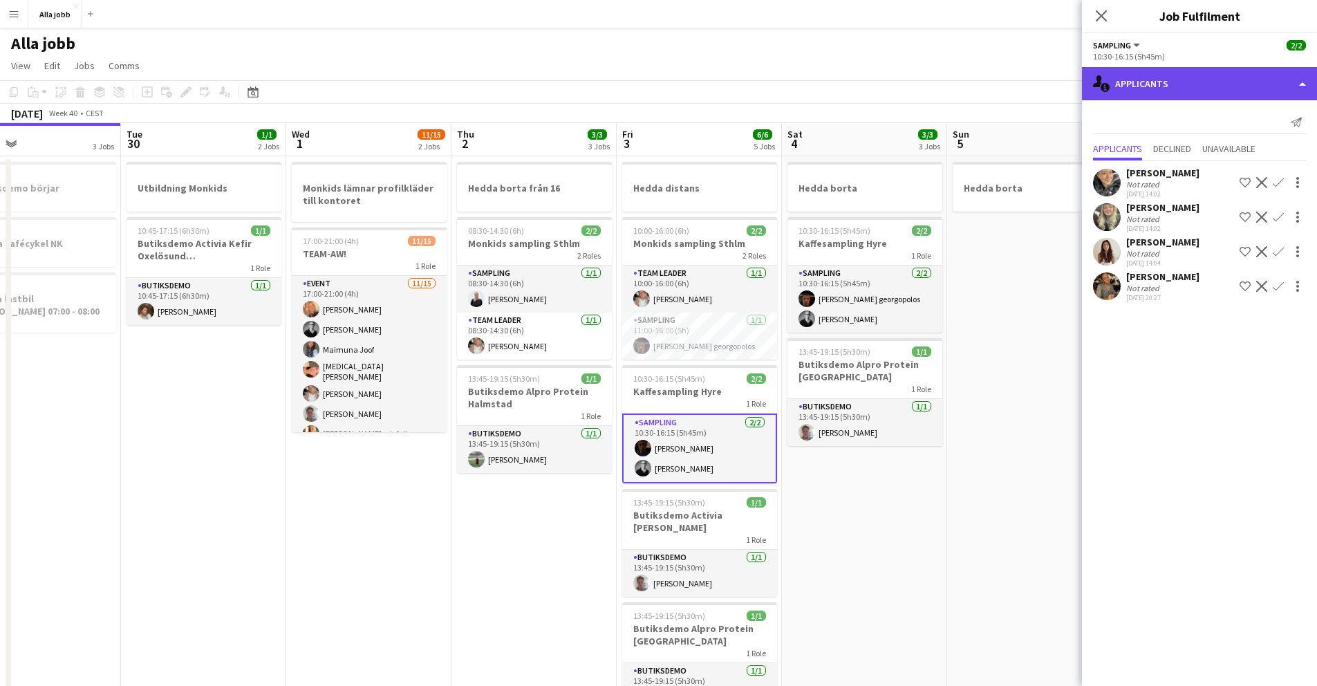
click at [1132, 86] on div "single-neutral-actions-information Applicants" at bounding box center [1199, 83] width 235 height 33
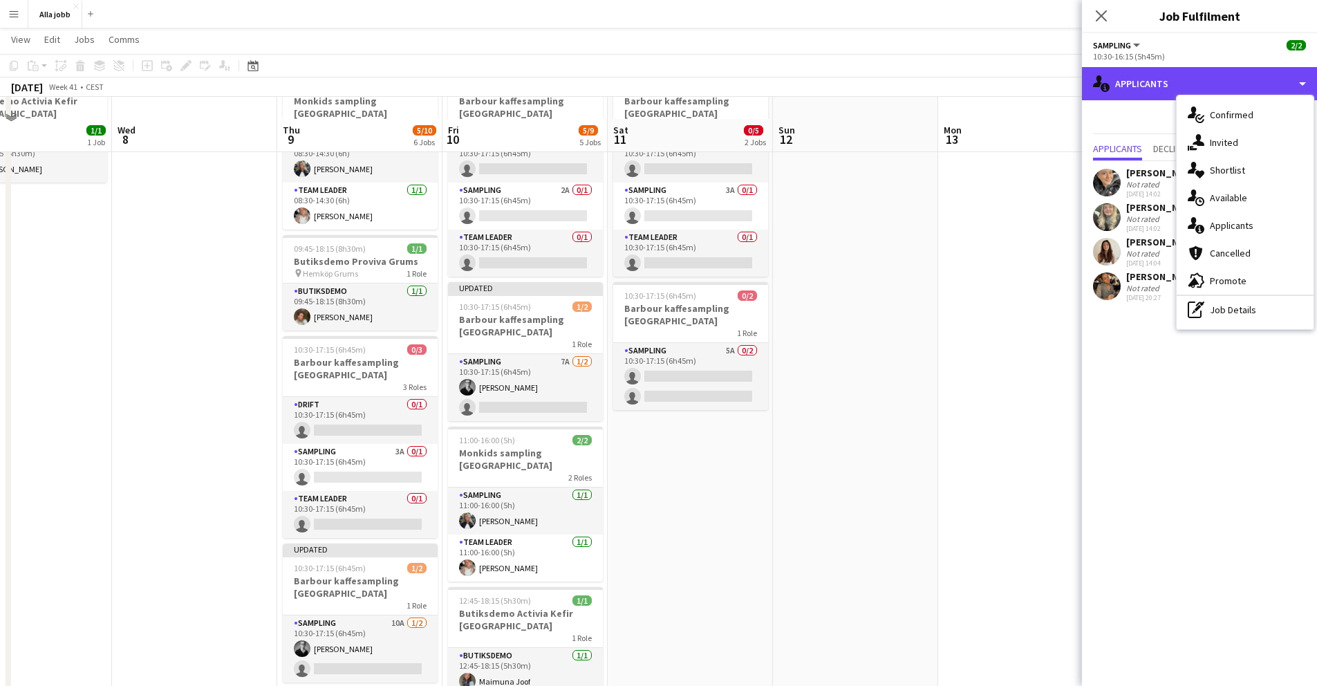
scroll to position [129, 0]
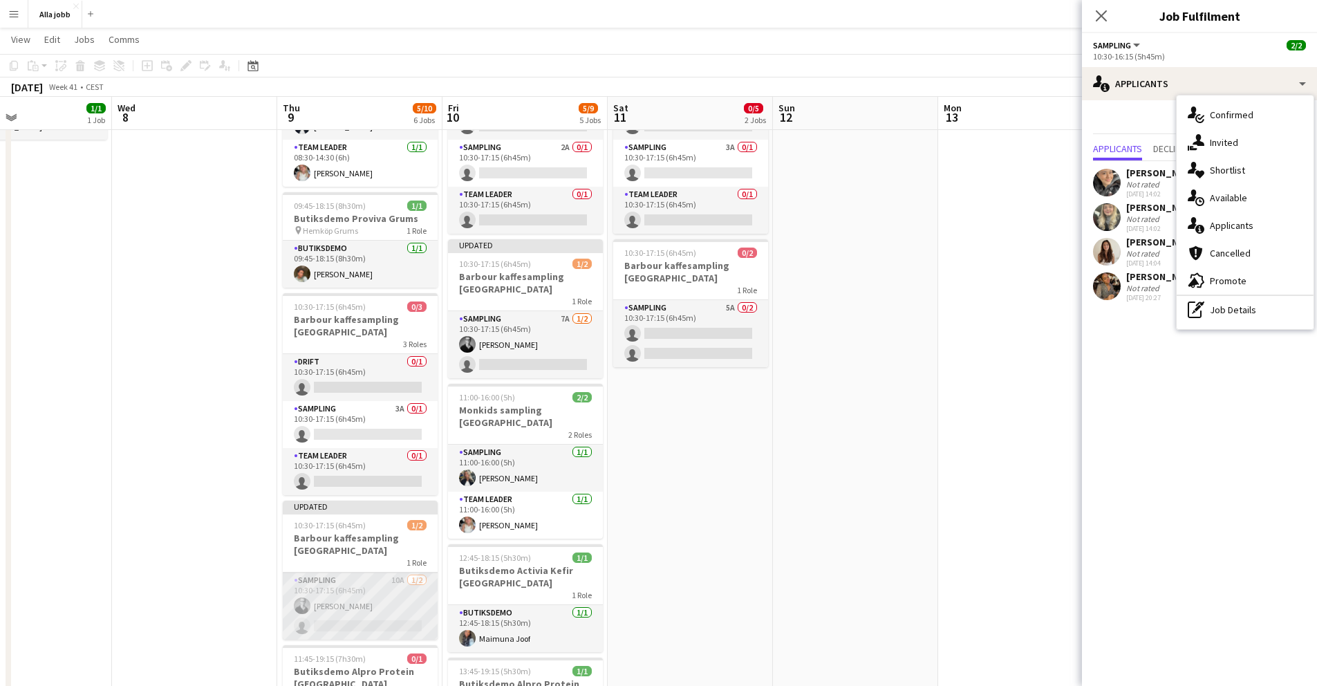
click at [404, 592] on app-card-role "Sampling 10A [DATE] 10:30-17:15 (6h45m) [PERSON_NAME] single-neutral-actions" at bounding box center [360, 605] width 155 height 67
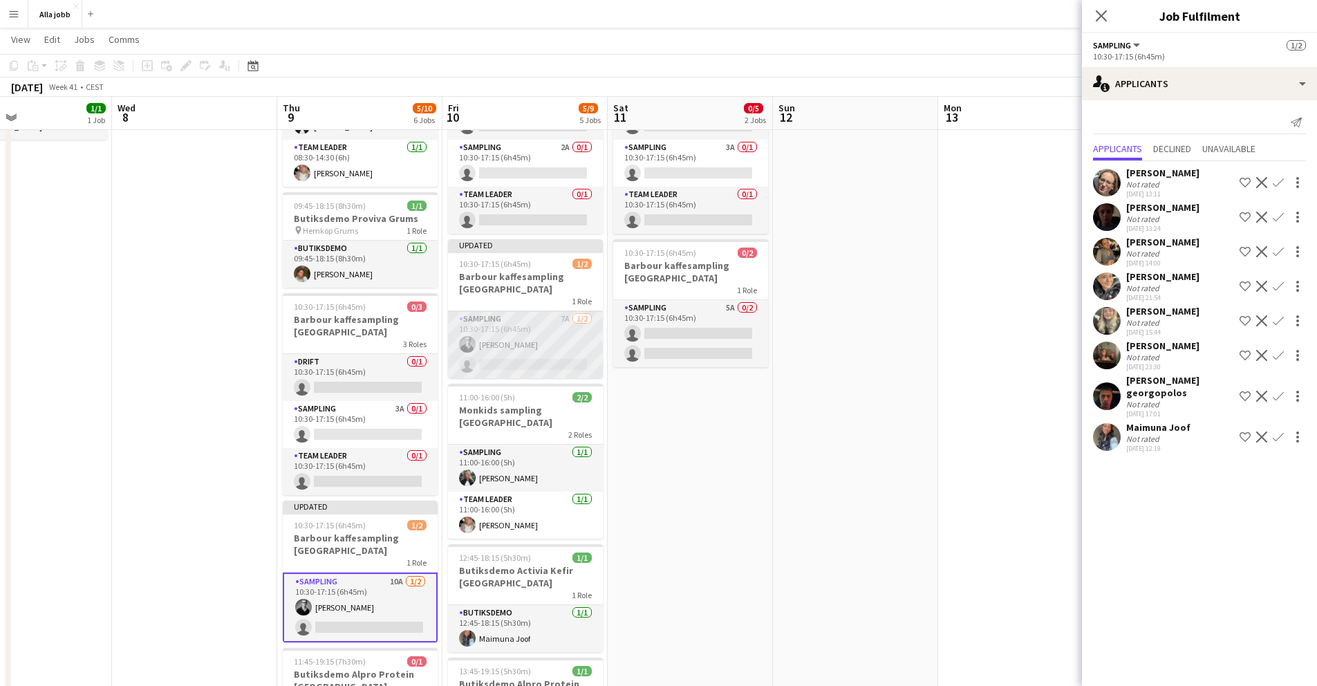
click at [562, 359] on app-card-role "Sampling 7A [DATE] 10:30-17:15 (6h45m) [PERSON_NAME] single-neutral-actions" at bounding box center [525, 344] width 155 height 67
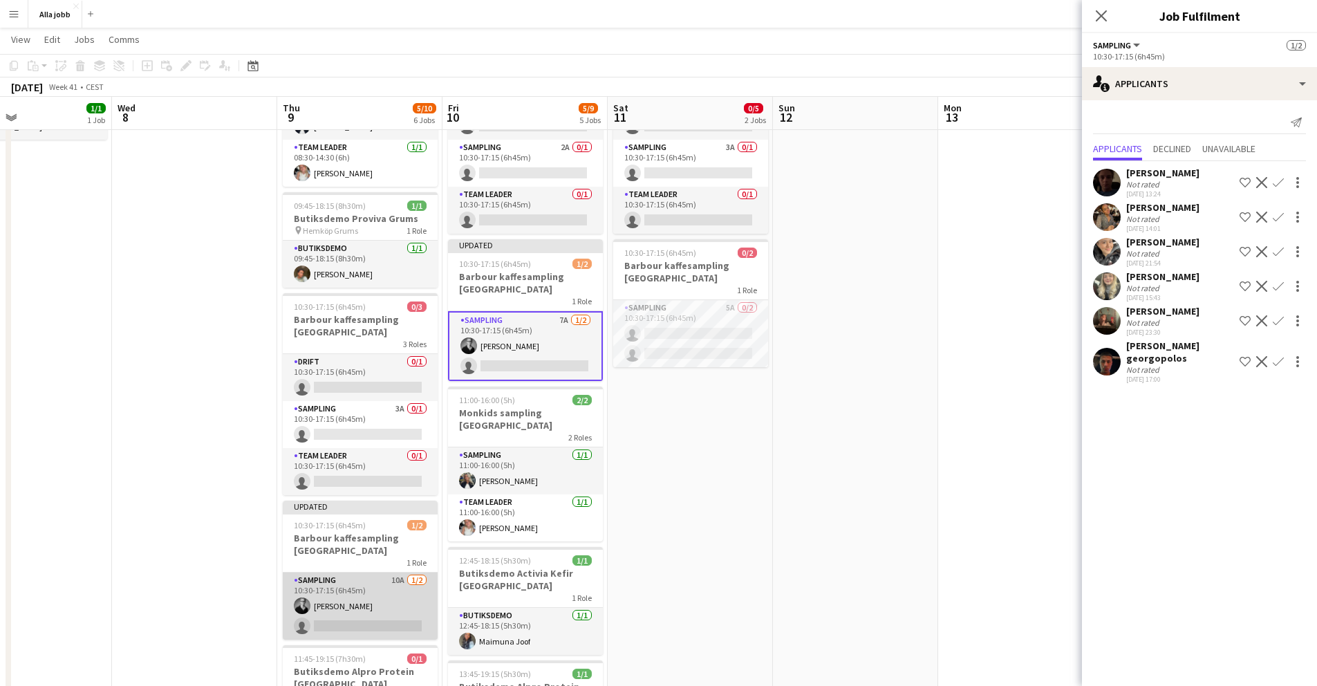
click at [347, 602] on app-card-role "Sampling 10A [DATE] 10:30-17:15 (6h45m) [PERSON_NAME] single-neutral-actions" at bounding box center [360, 605] width 155 height 67
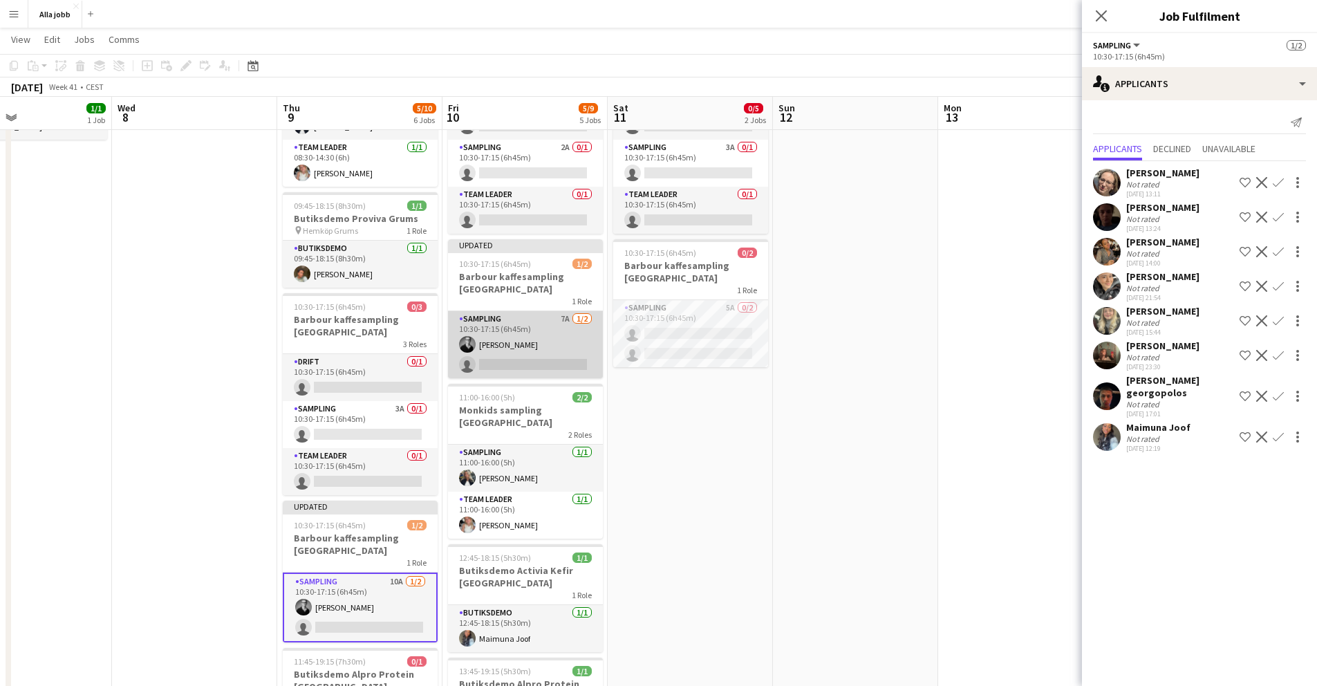
click at [478, 366] on app-card-role "Sampling 7A [DATE] 10:30-17:15 (6h45m) [PERSON_NAME] single-neutral-actions" at bounding box center [525, 344] width 155 height 67
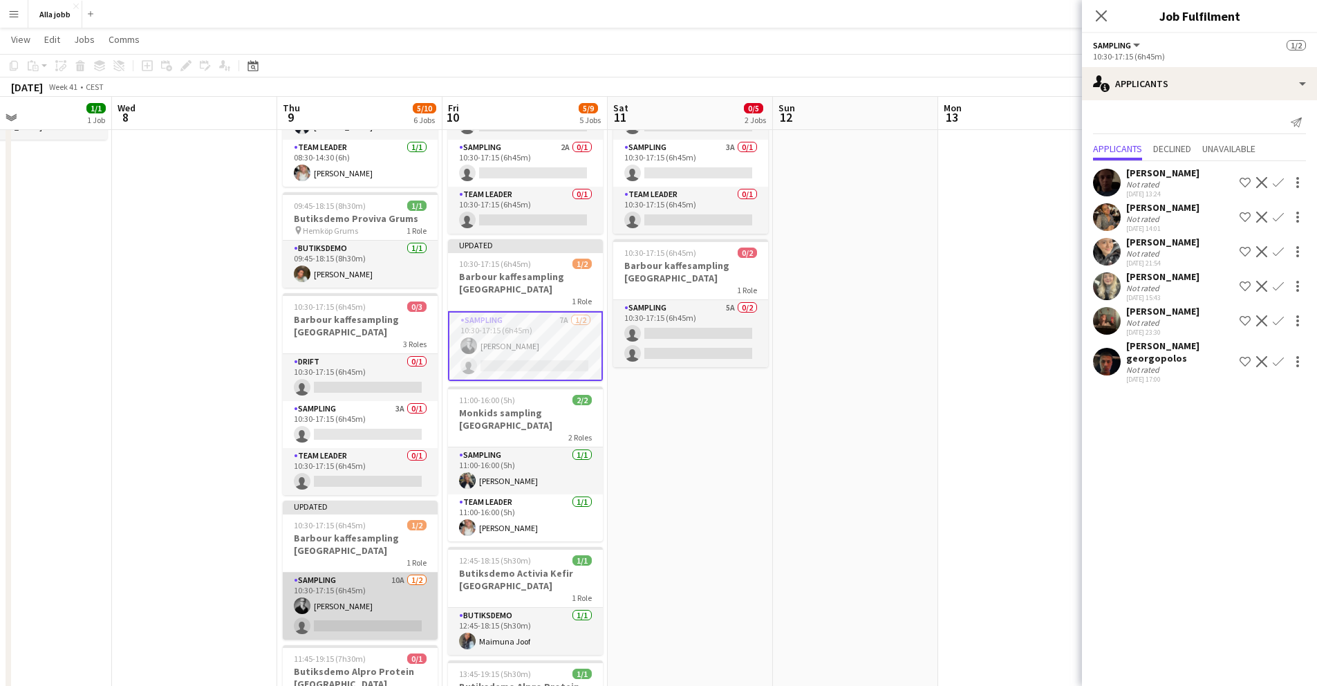
click at [369, 615] on app-card-role "Sampling 10A [DATE] 10:30-17:15 (6h45m) [PERSON_NAME] single-neutral-actions" at bounding box center [360, 605] width 155 height 67
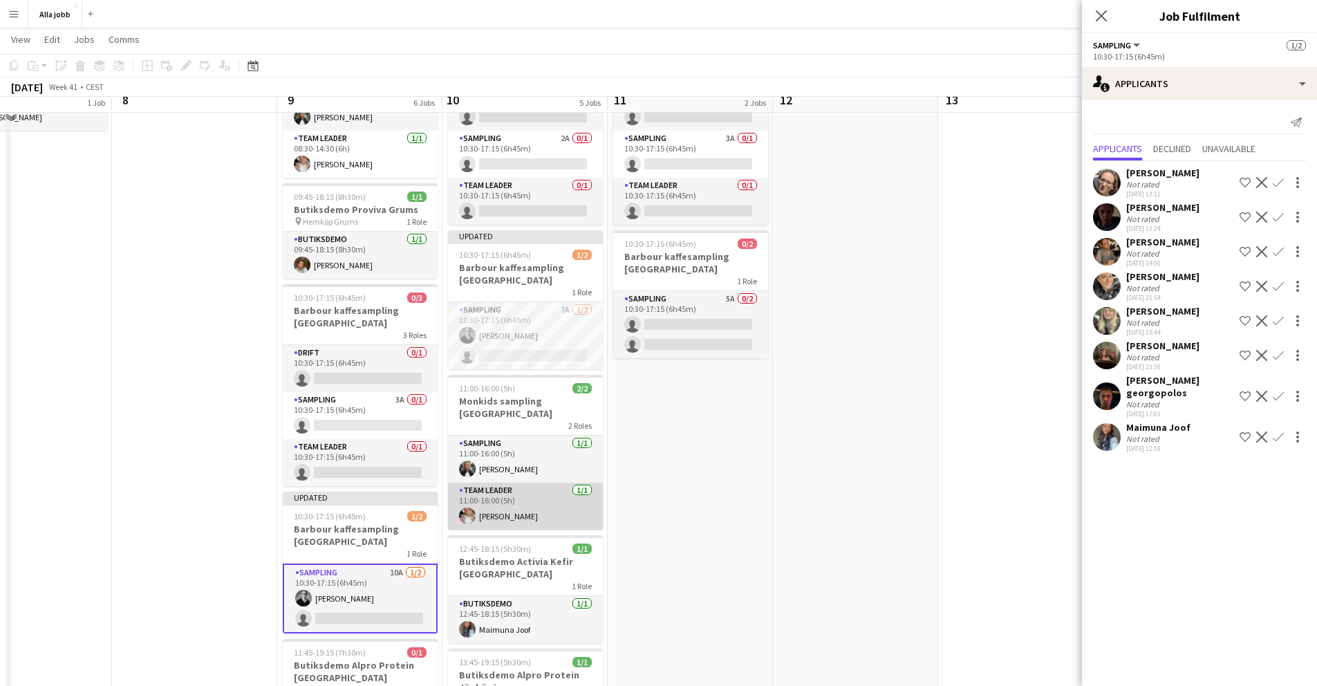
scroll to position [120, 0]
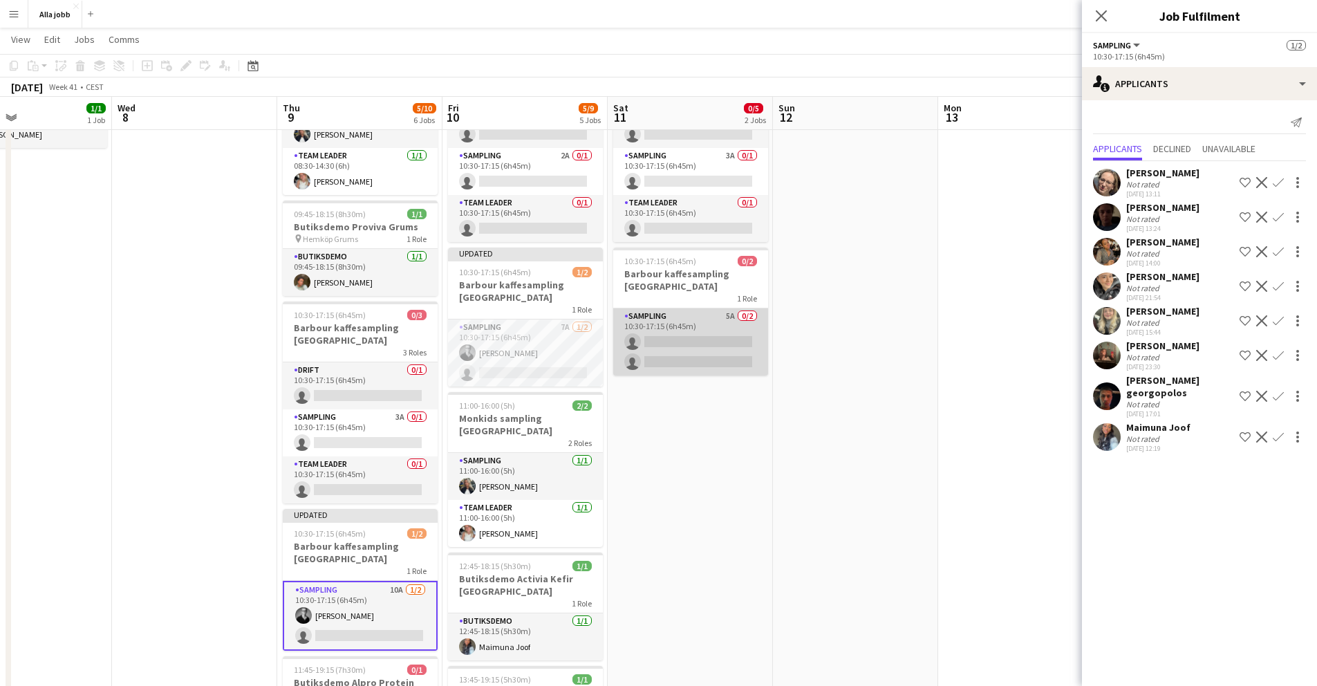
click at [661, 333] on app-card-role "Sampling 5A 0/2 10:30-17:15 (6h45m) single-neutral-actions single-neutral-actio…" at bounding box center [690, 341] width 155 height 67
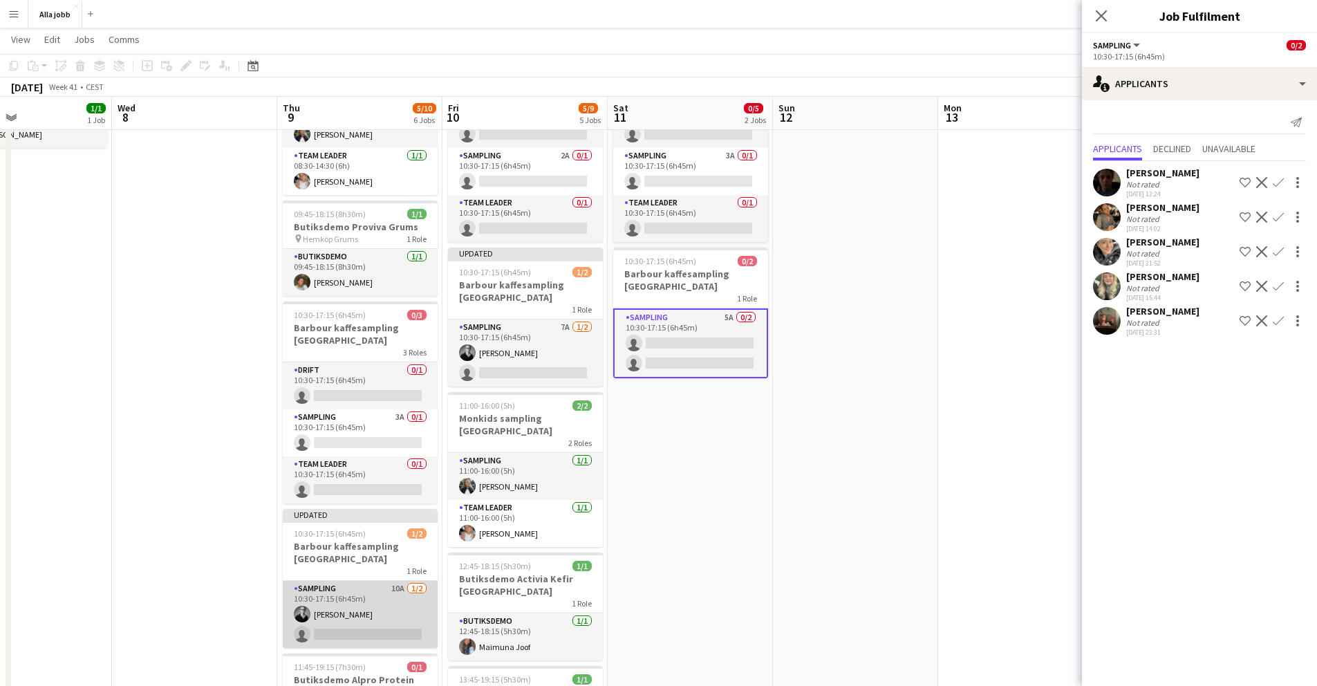
click at [328, 614] on app-card-role "Sampling 10A [DATE] 10:30-17:15 (6h45m) [PERSON_NAME] single-neutral-actions" at bounding box center [360, 614] width 155 height 67
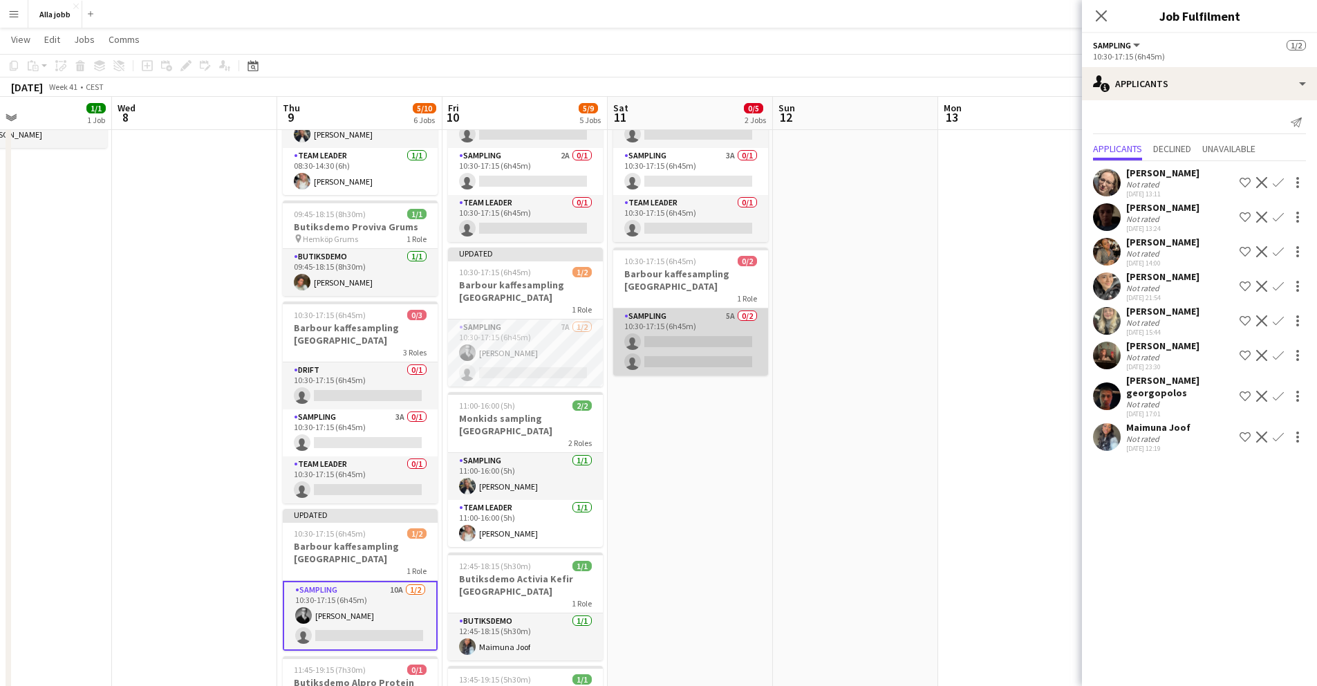
click at [646, 341] on app-card-role "Sampling 5A 0/2 10:30-17:15 (6h45m) single-neutral-actions single-neutral-actio…" at bounding box center [690, 341] width 155 height 67
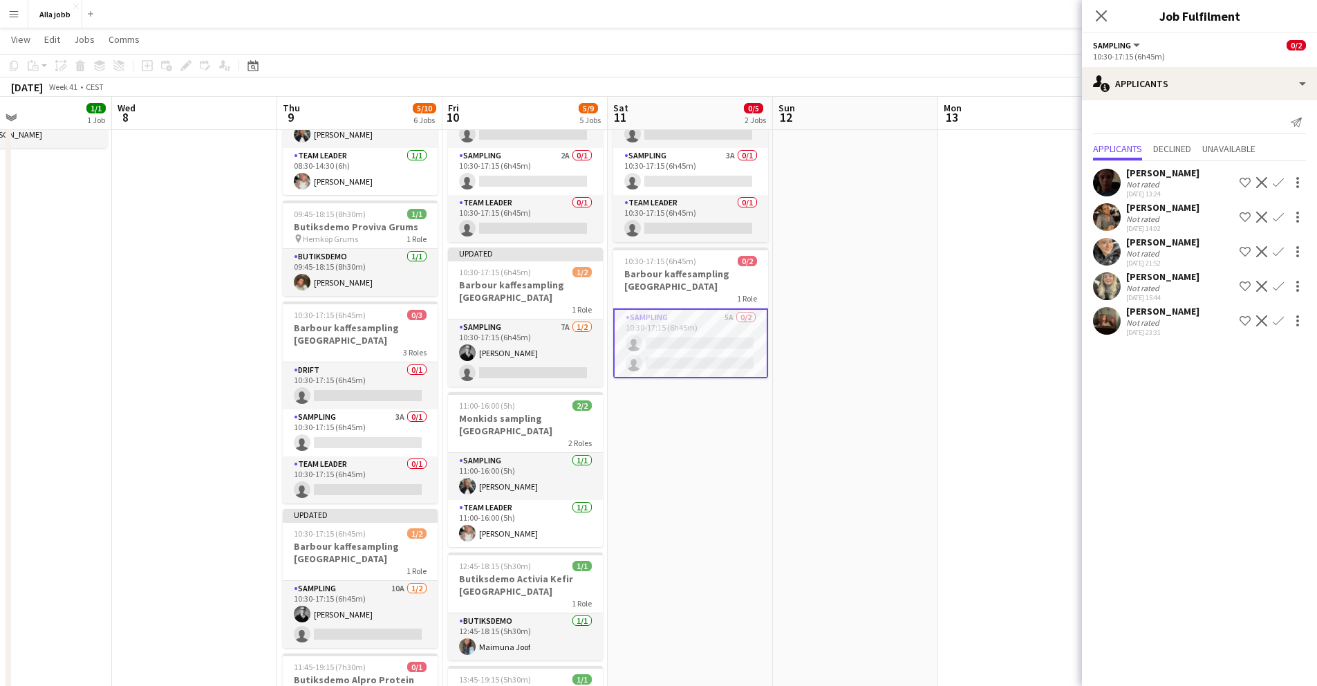
click at [1104, 327] on app-user-avatar at bounding box center [1107, 321] width 28 height 28
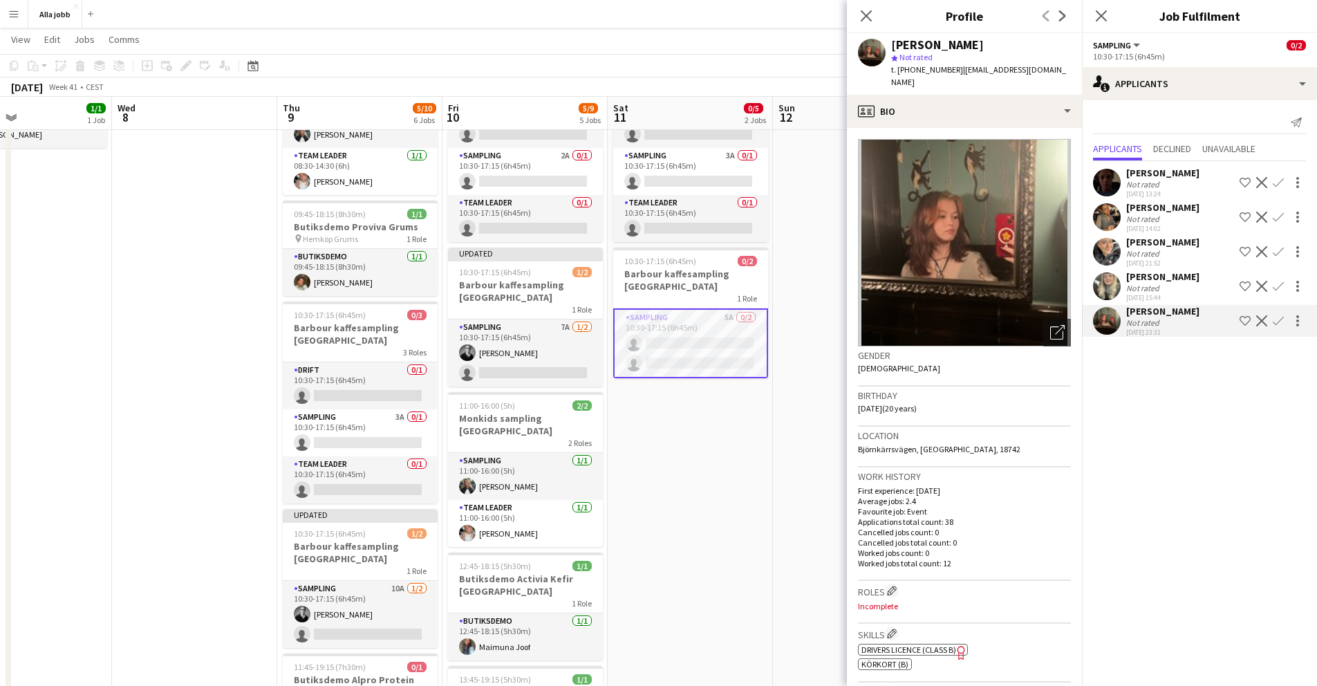
click at [1104, 327] on app-user-avatar at bounding box center [1107, 321] width 28 height 28
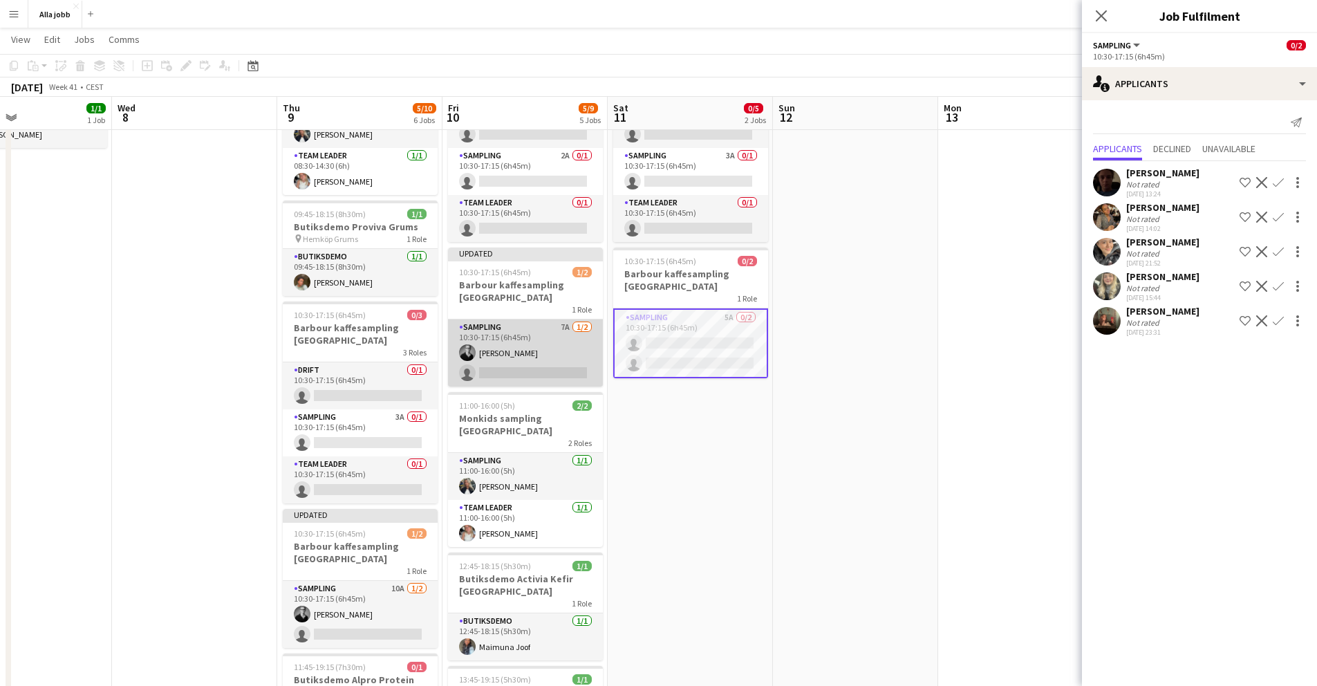
click at [510, 371] on app-card-role "Sampling 7A [DATE] 10:30-17:15 (6h45m) [PERSON_NAME] single-neutral-actions" at bounding box center [525, 352] width 155 height 67
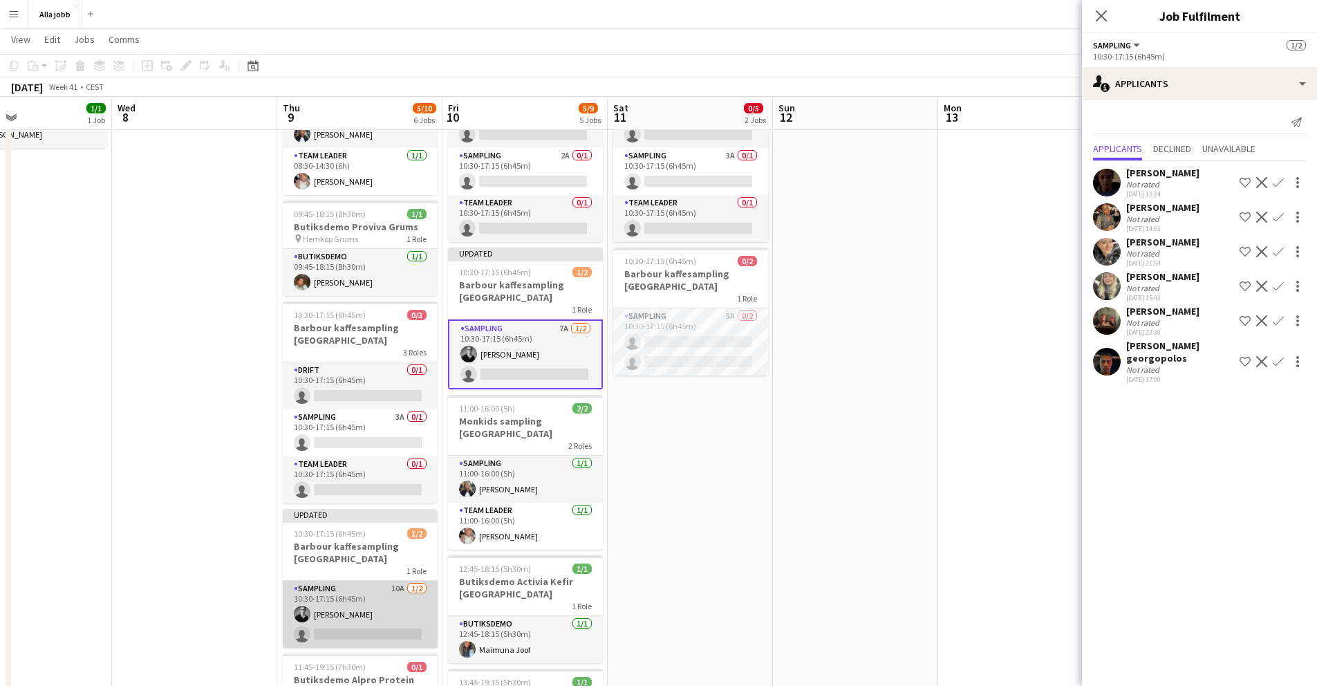
click at [372, 592] on app-card-role "Sampling 10A [DATE] 10:30-17:15 (6h45m) [PERSON_NAME] single-neutral-actions" at bounding box center [360, 614] width 155 height 67
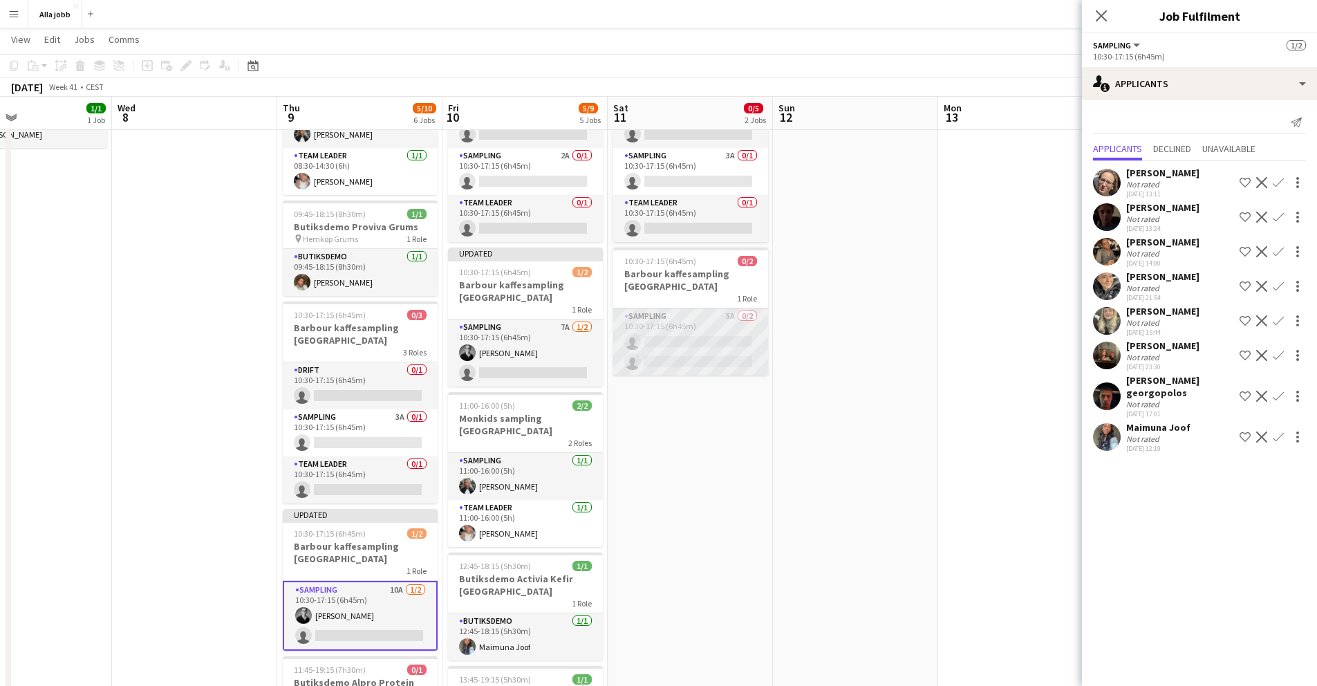
click at [665, 357] on app-card-role "Sampling 5A 0/2 10:30-17:15 (6h45m) single-neutral-actions single-neutral-actio…" at bounding box center [690, 341] width 155 height 67
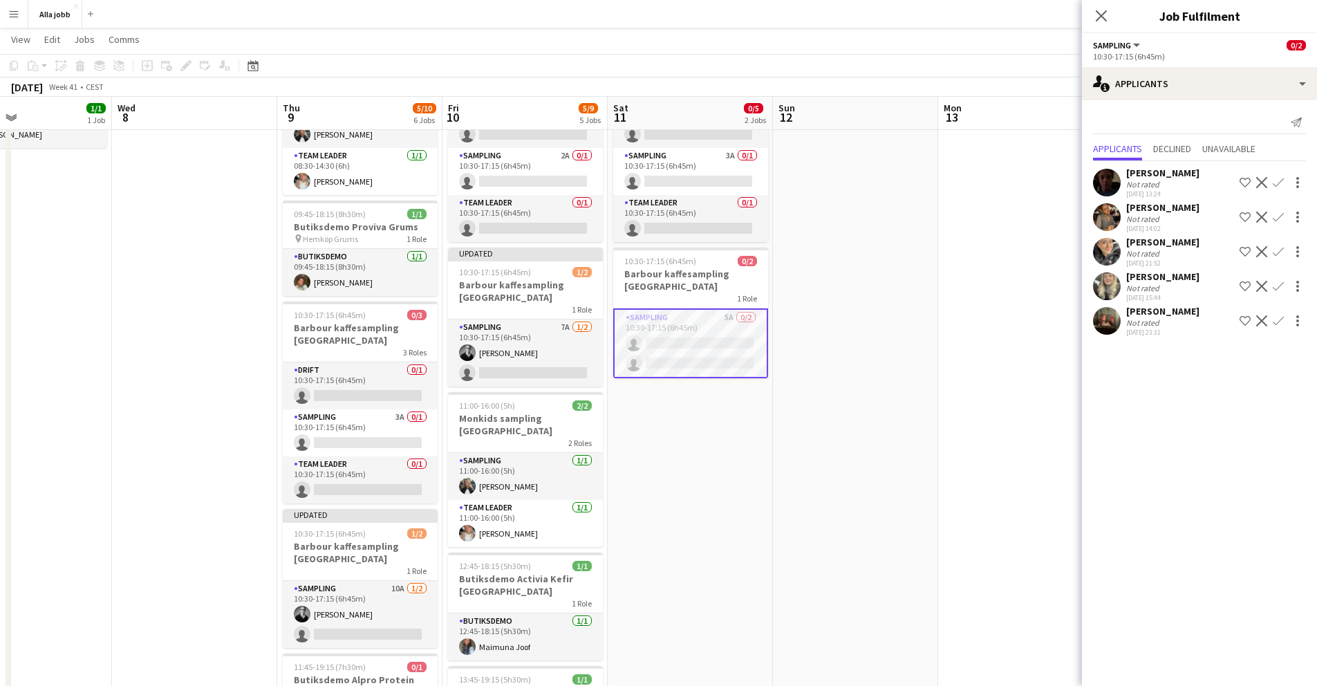
click at [1107, 259] on app-user-avatar at bounding box center [1107, 252] width 28 height 28
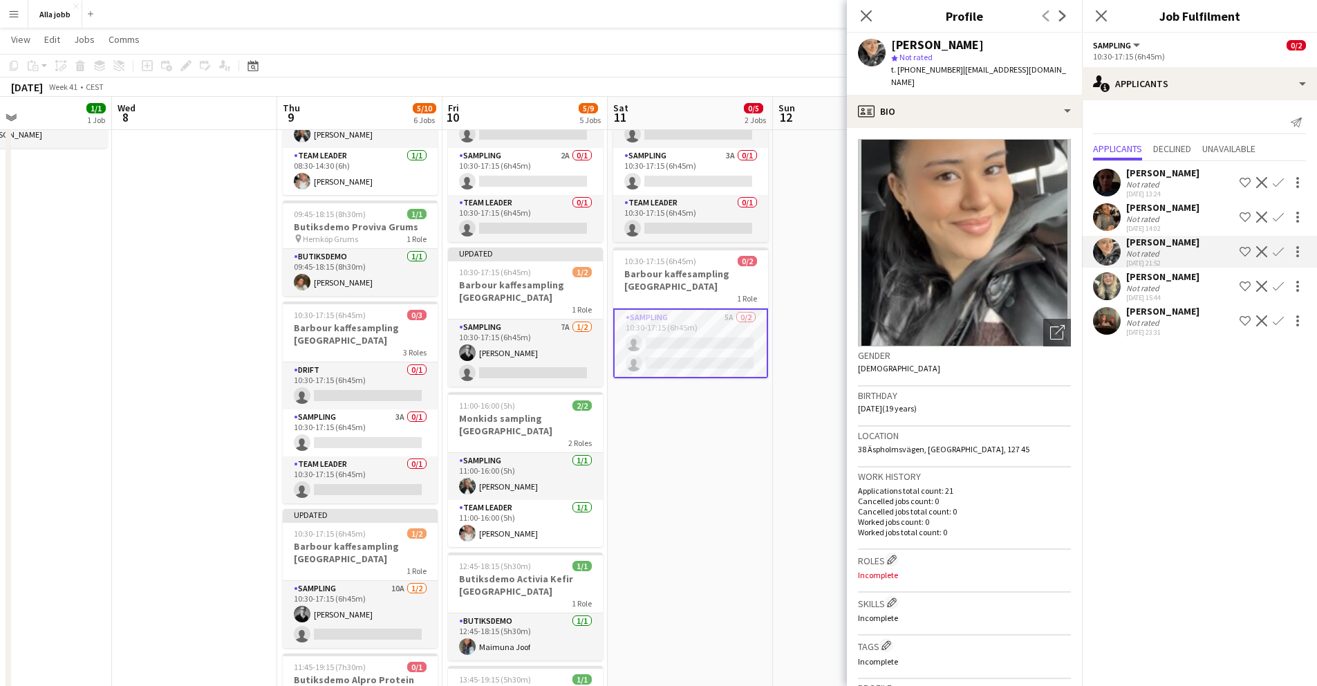
click at [1107, 285] on app-user-avatar at bounding box center [1107, 286] width 28 height 28
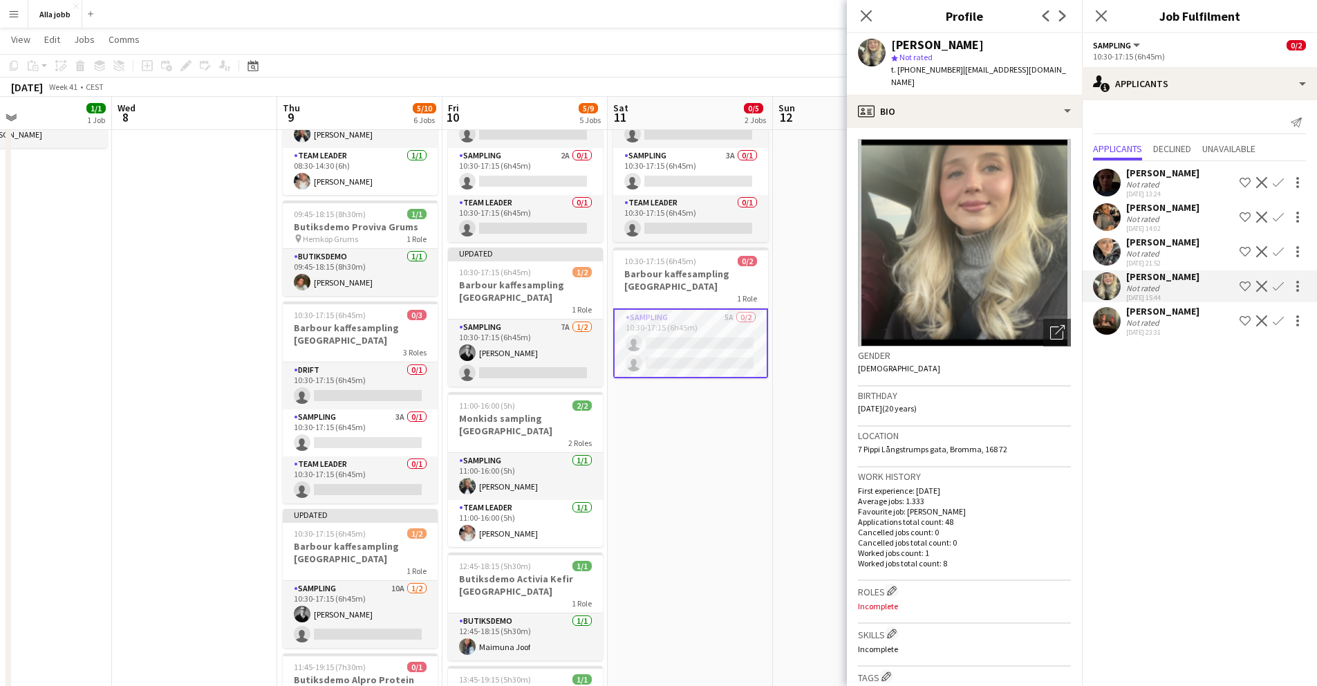
click at [1104, 328] on app-user-avatar at bounding box center [1107, 321] width 28 height 28
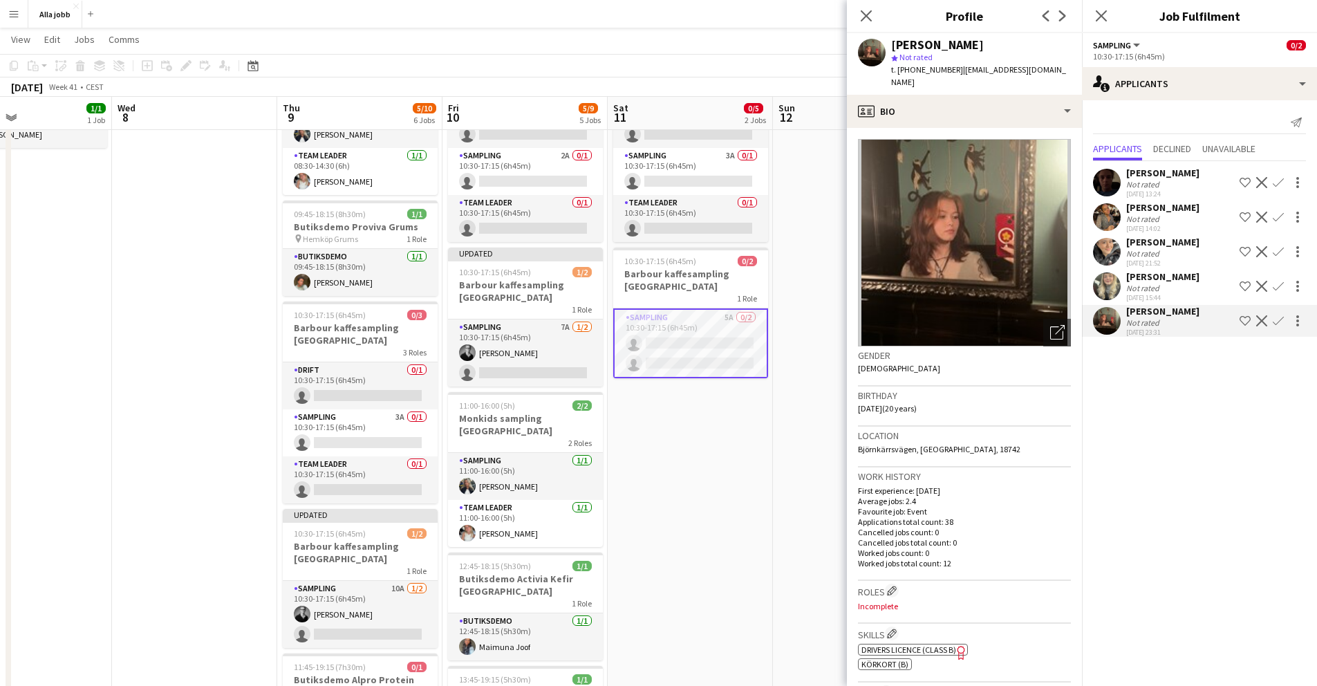
click at [1108, 181] on app-user-avatar at bounding box center [1107, 183] width 28 height 28
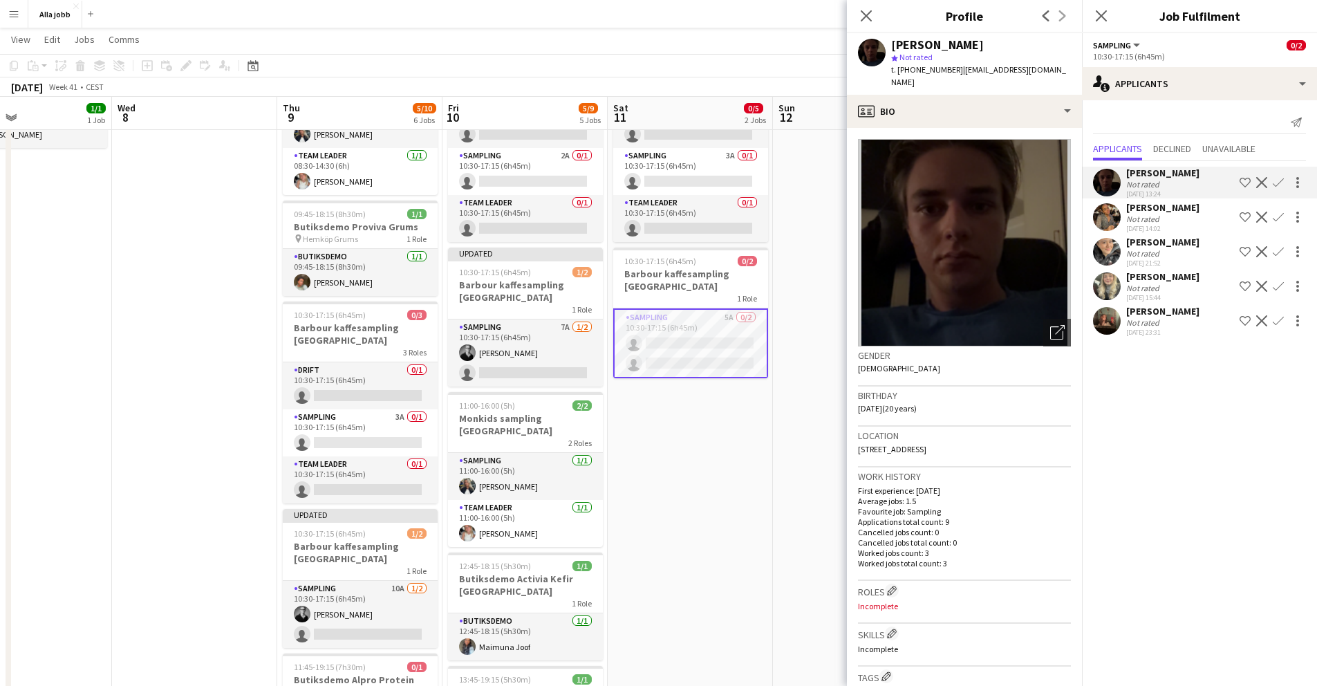
click at [1106, 223] on app-user-avatar at bounding box center [1107, 217] width 28 height 28
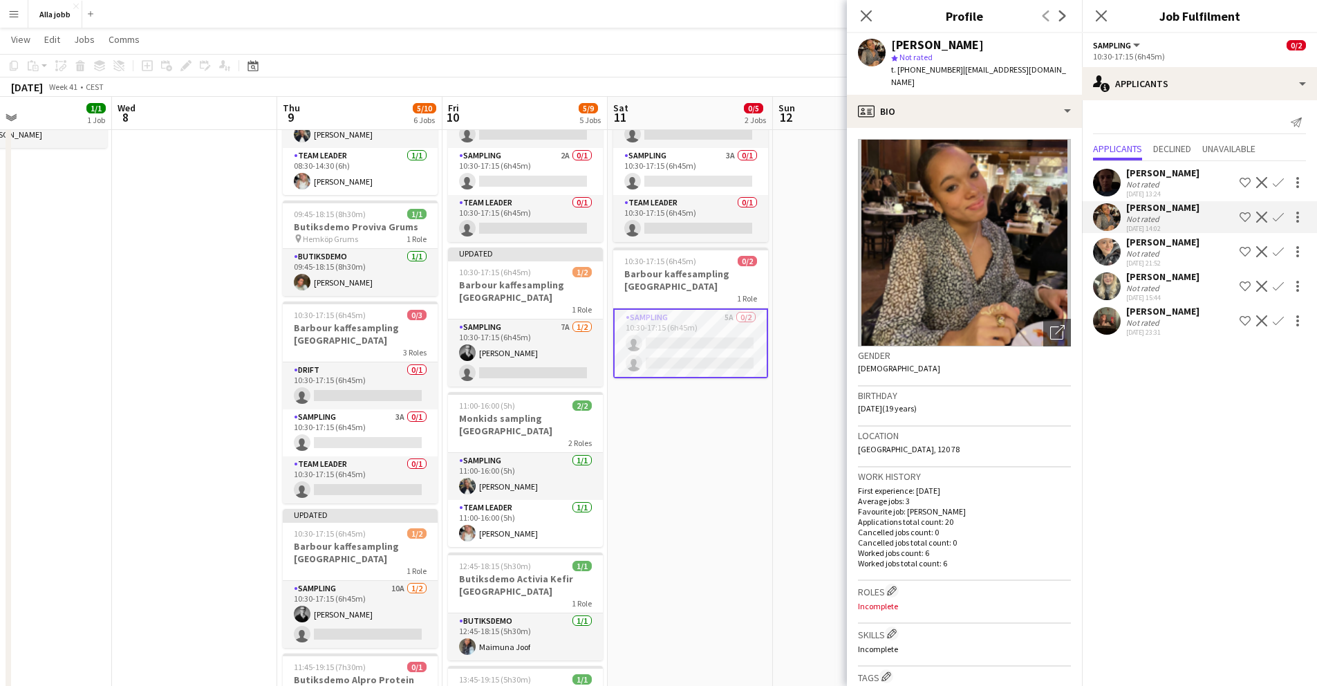
click at [680, 429] on app-date-cell "10:30-17:15 (6h45m) 0/3 Barbour kaffesampling Köpenhamn 3 Roles Drift 0/1 10:30…" at bounding box center [690, 478] width 165 height 886
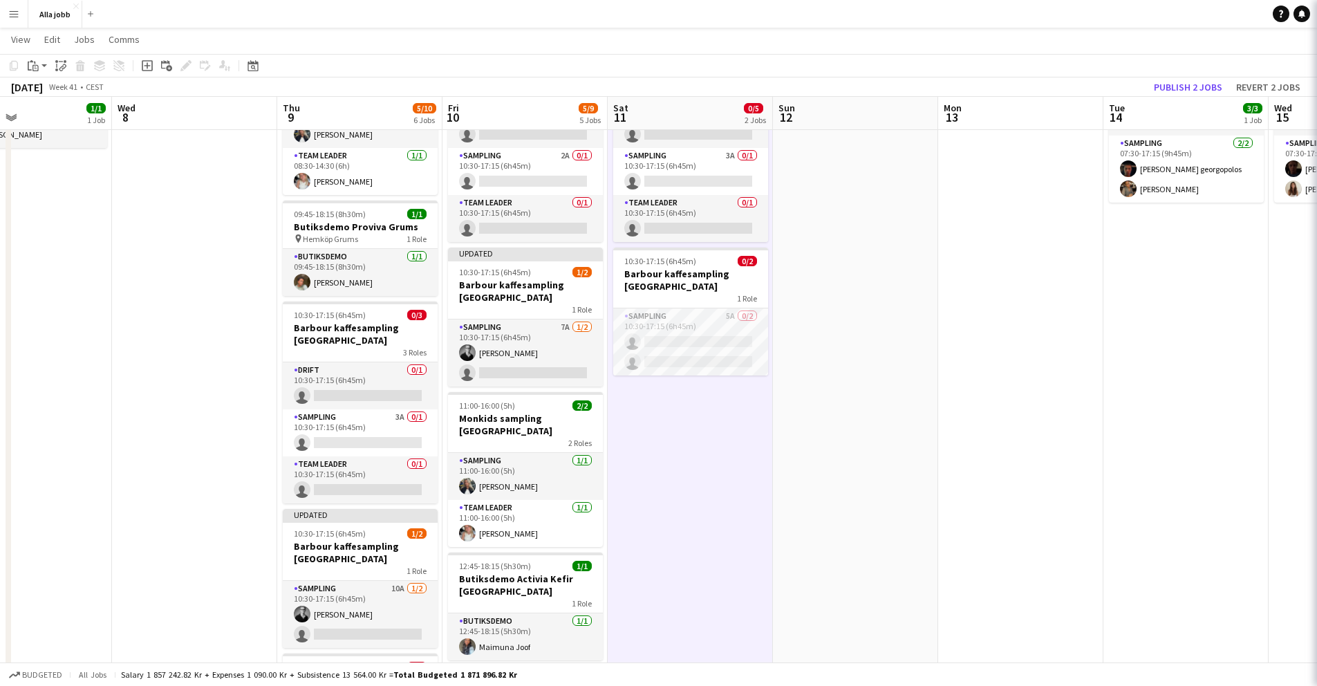
click at [680, 429] on app-date-cell "10:30-17:15 (6h45m) 0/3 Barbour kaffesampling Köpenhamn 3 Roles Drift 0/1 10:30…" at bounding box center [690, 478] width 165 height 886
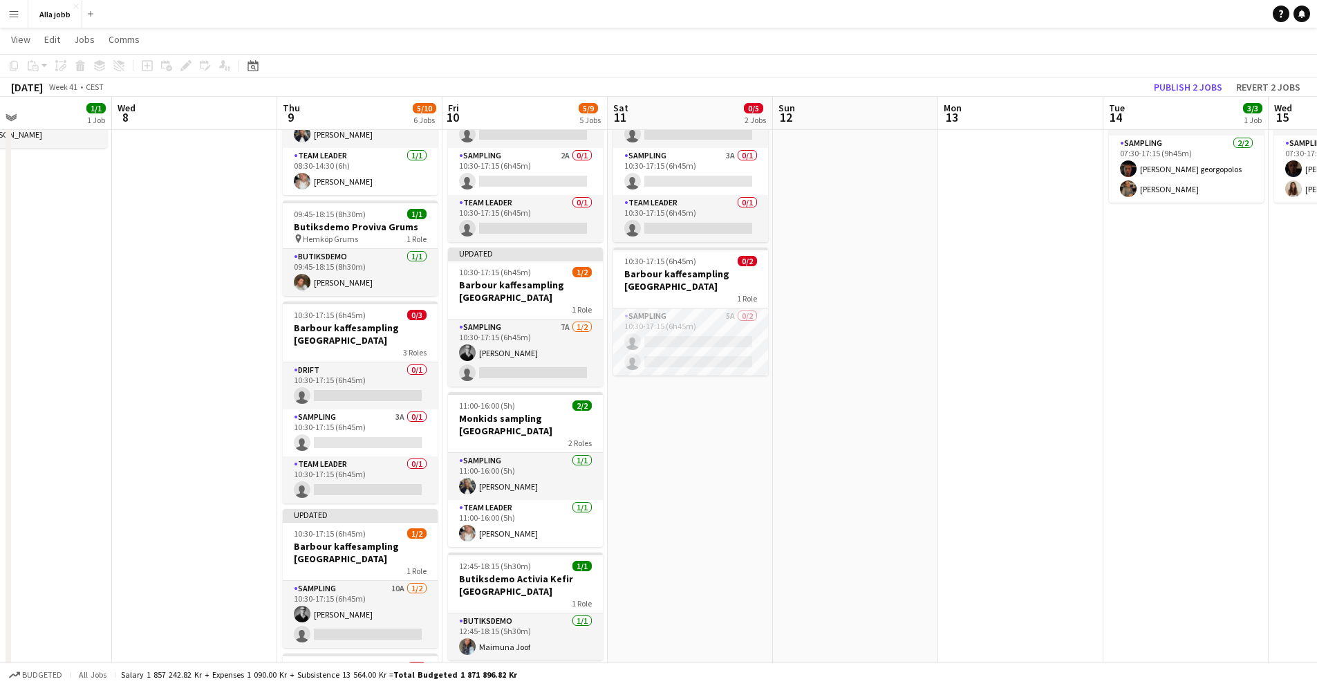
click at [680, 429] on app-date-cell "10:30-17:15 (6h45m) 0/3 Barbour kaffesampling Köpenhamn 3 Roles Drift 0/1 10:30…" at bounding box center [690, 478] width 165 height 886
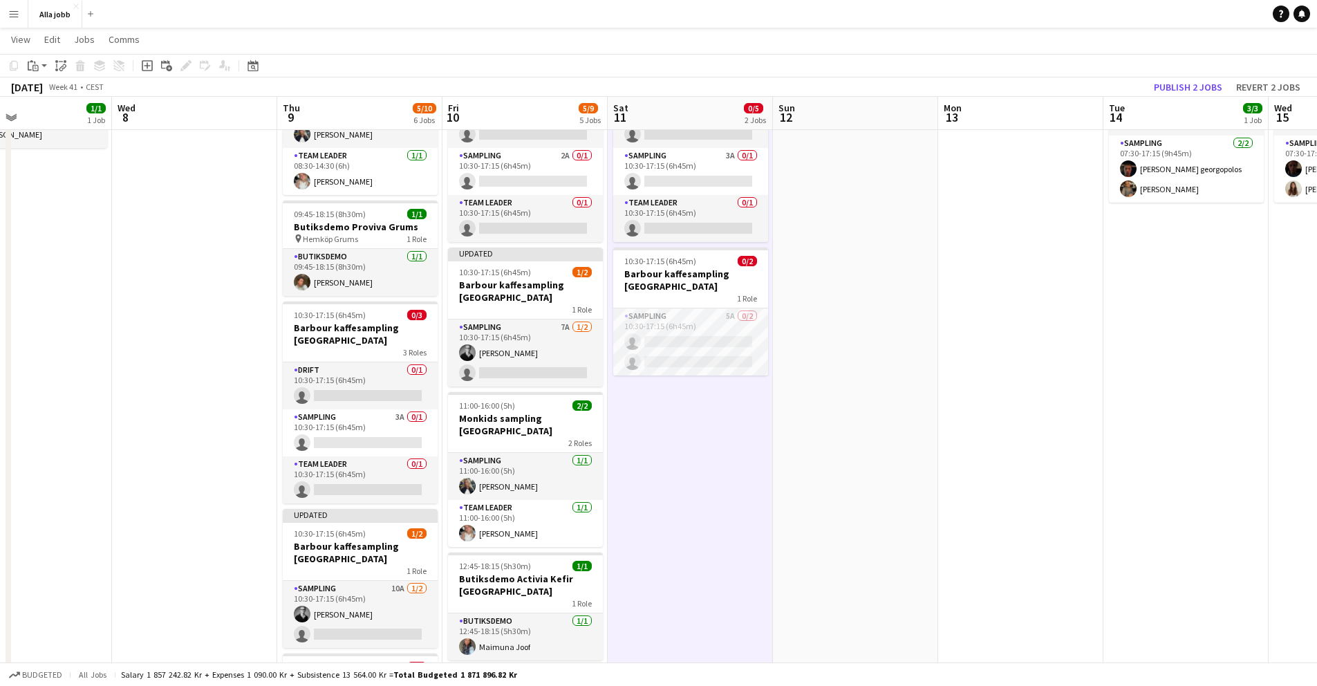
click at [680, 429] on app-date-cell "10:30-17:15 (6h45m) 0/3 Barbour kaffesampling Köpenhamn 3 Roles Drift 0/1 10:30…" at bounding box center [690, 478] width 165 height 886
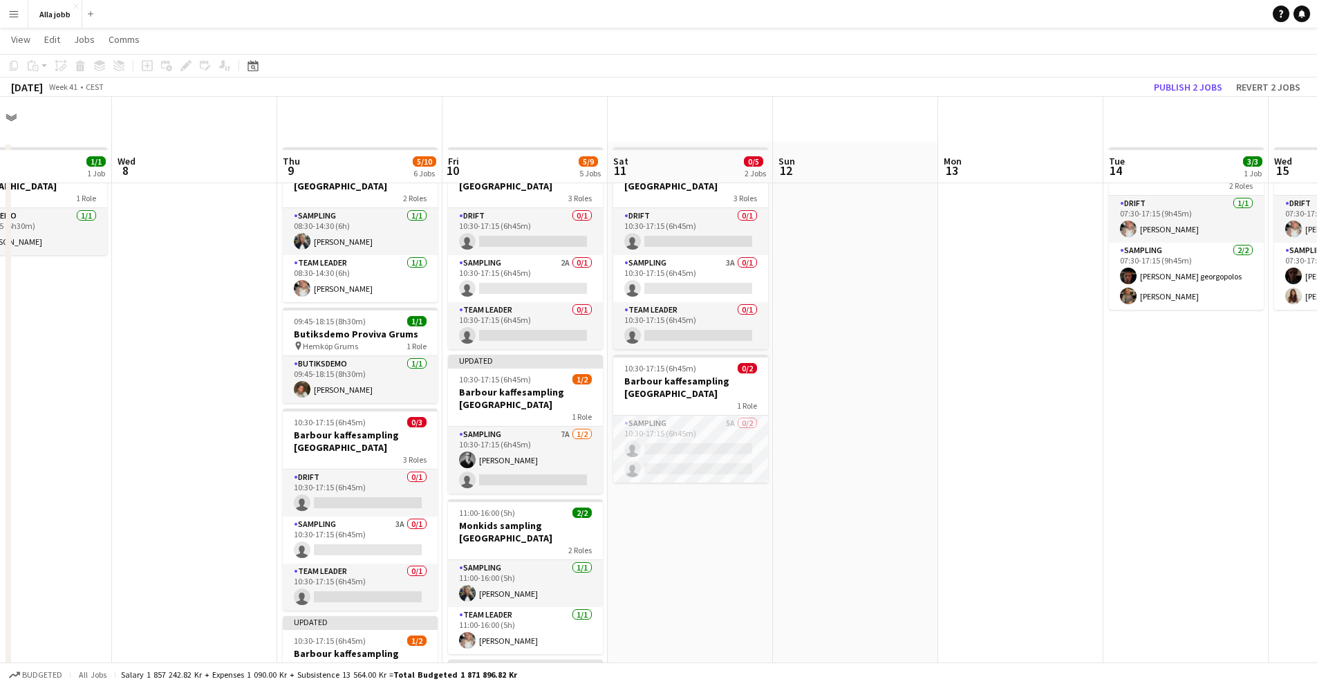
scroll to position [0, 0]
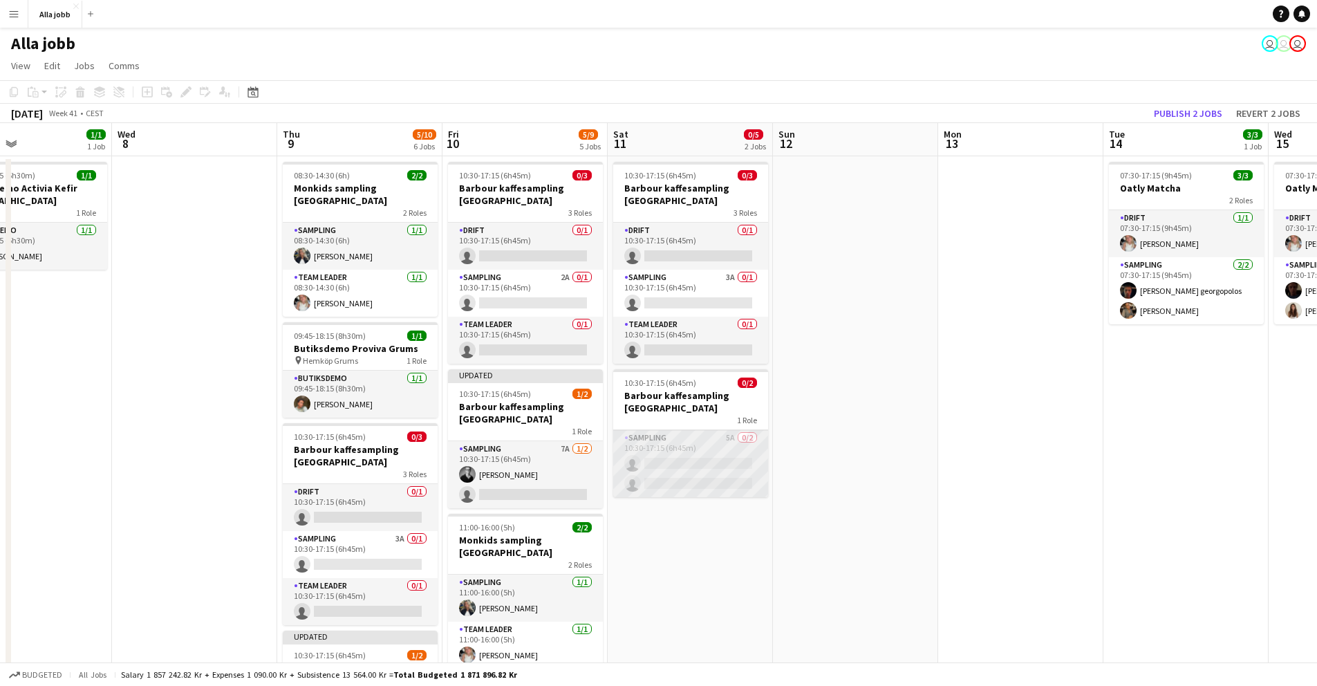
click at [677, 443] on app-card-role "Sampling 5A 0/2 10:30-17:15 (6h45m) single-neutral-actions single-neutral-actio…" at bounding box center [690, 463] width 155 height 67
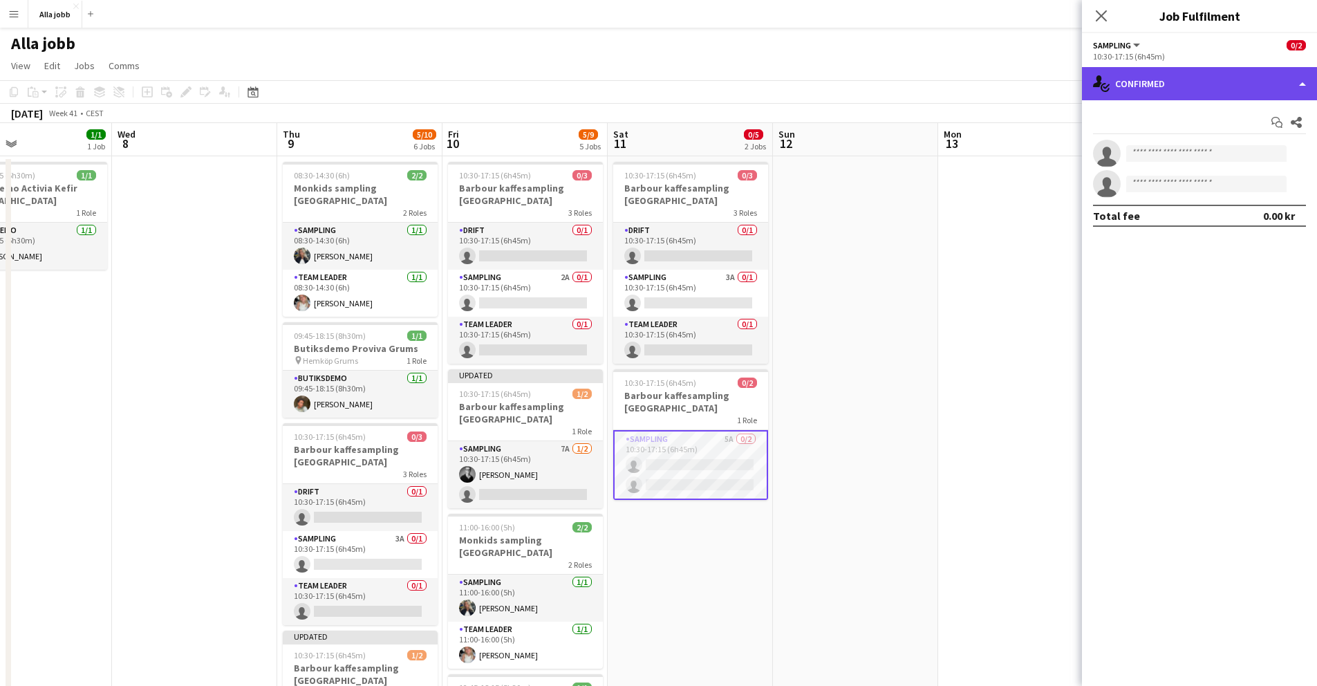
click at [1168, 96] on div "single-neutral-actions-check-2 Confirmed" at bounding box center [1199, 83] width 235 height 33
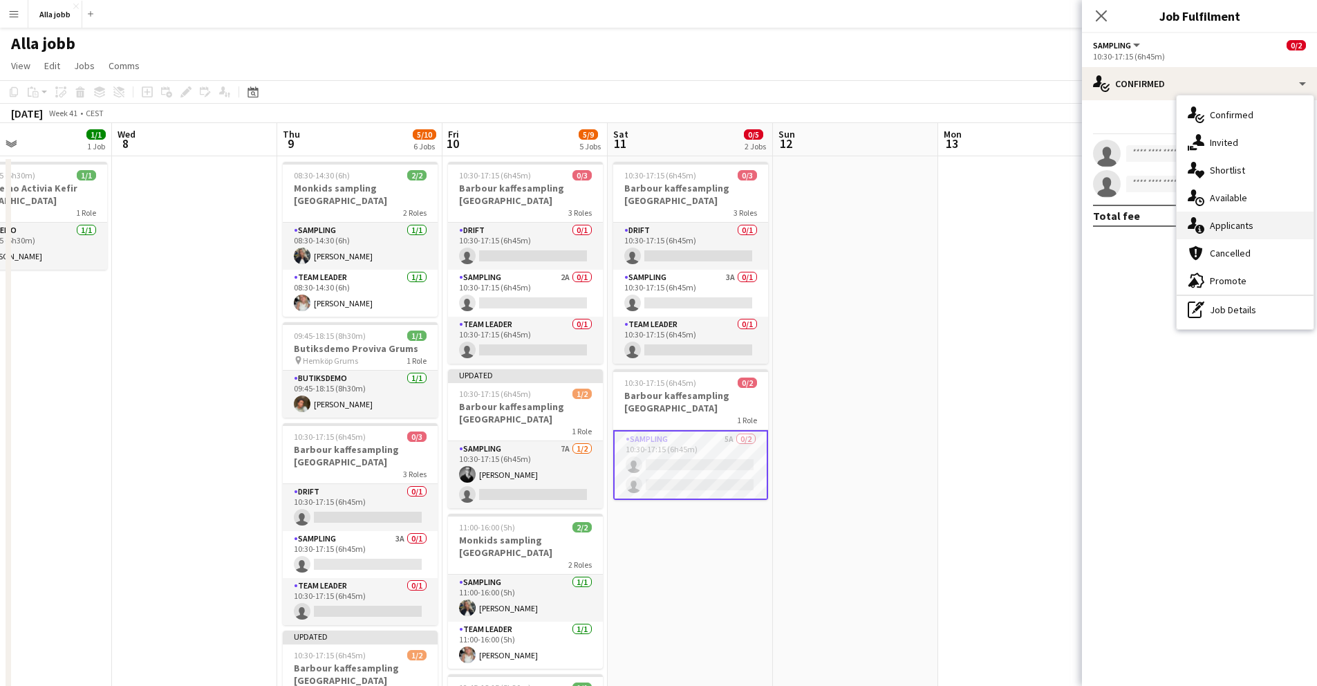
click at [1221, 225] on span "Applicants" at bounding box center [1232, 225] width 44 height 12
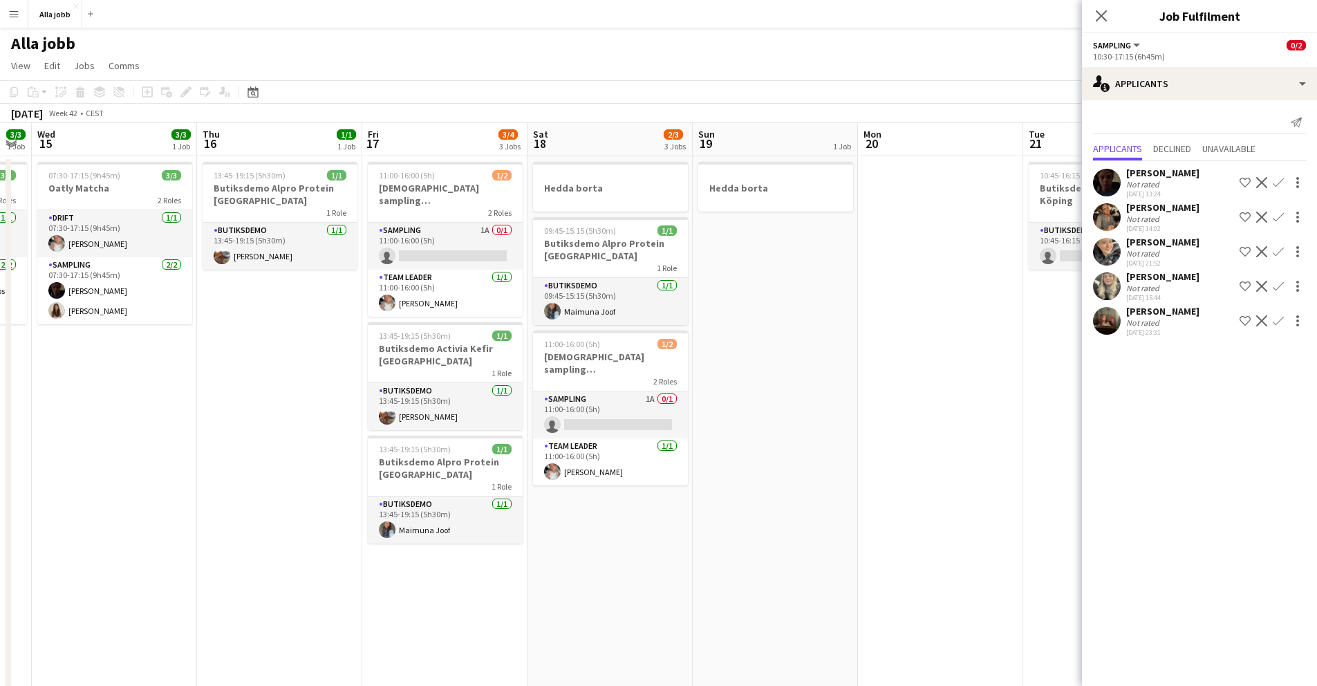
scroll to position [0, 467]
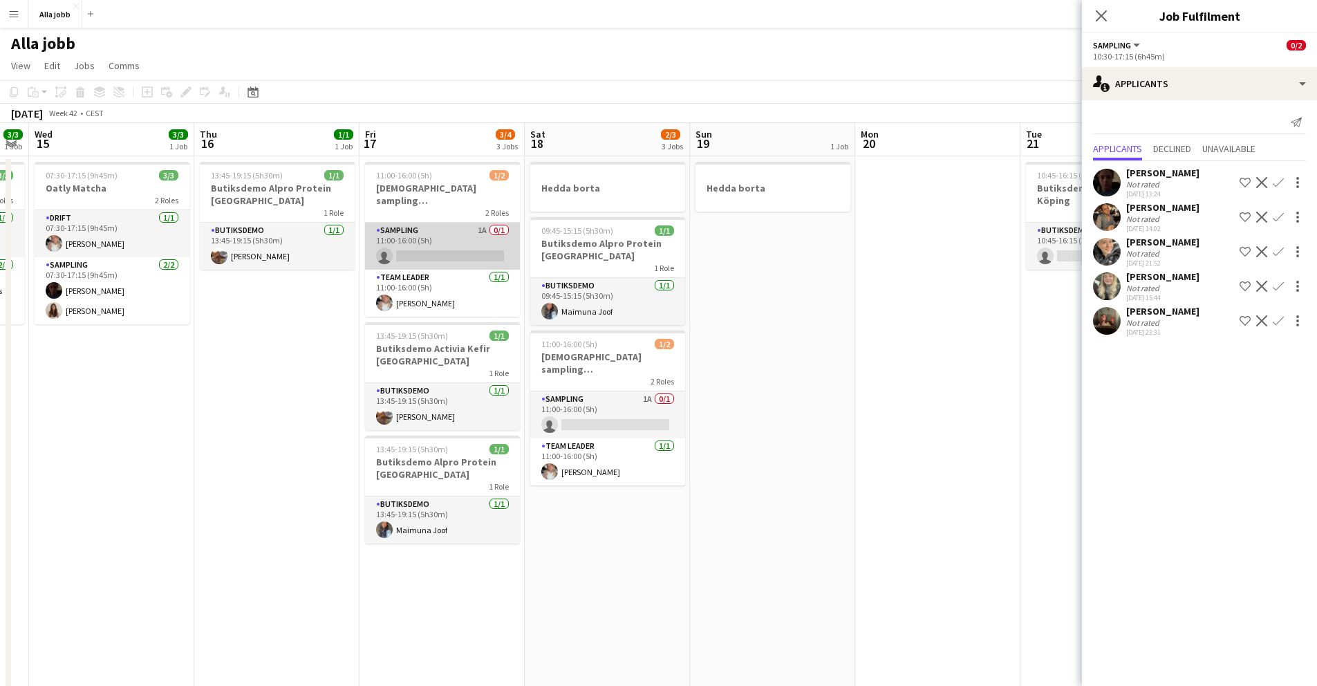
click at [456, 223] on app-card-role "Sampling 1A 0/1 11:00-16:00 (5h) single-neutral-actions" at bounding box center [442, 246] width 155 height 47
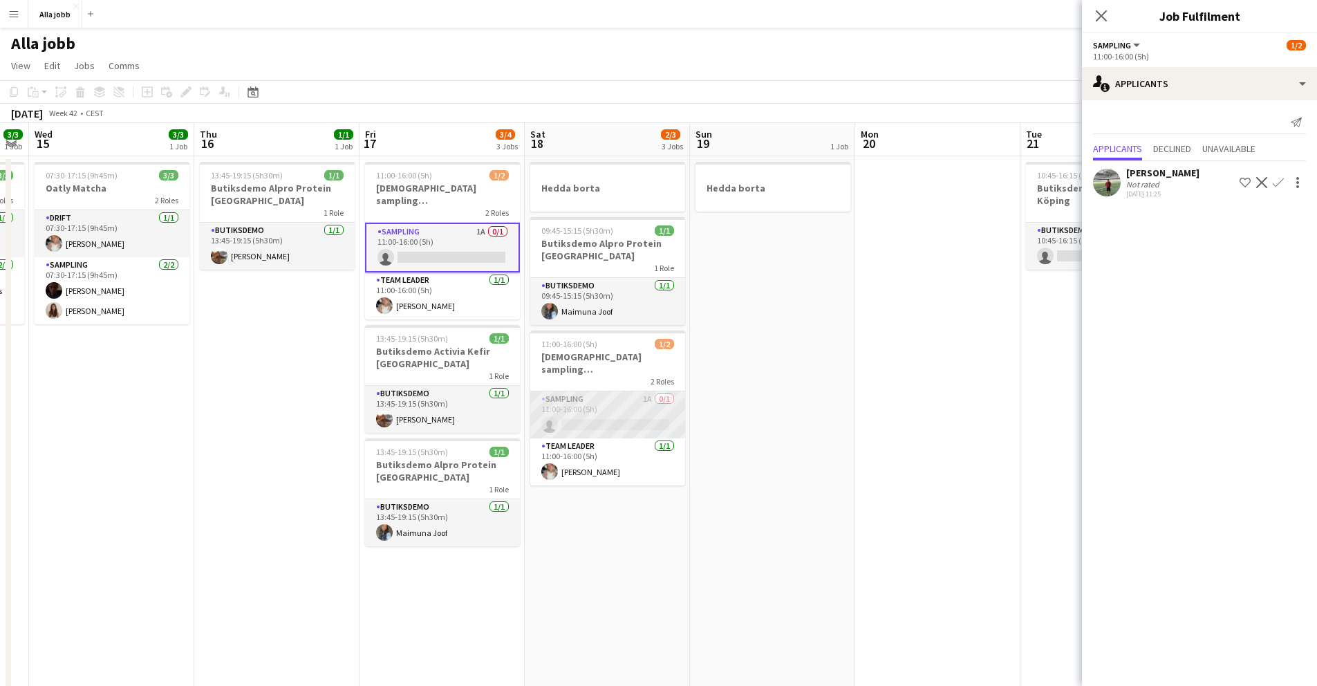
click at [588, 404] on app-card-role "Sampling 1A 0/1 11:00-16:00 (5h) single-neutral-actions" at bounding box center [607, 414] width 155 height 47
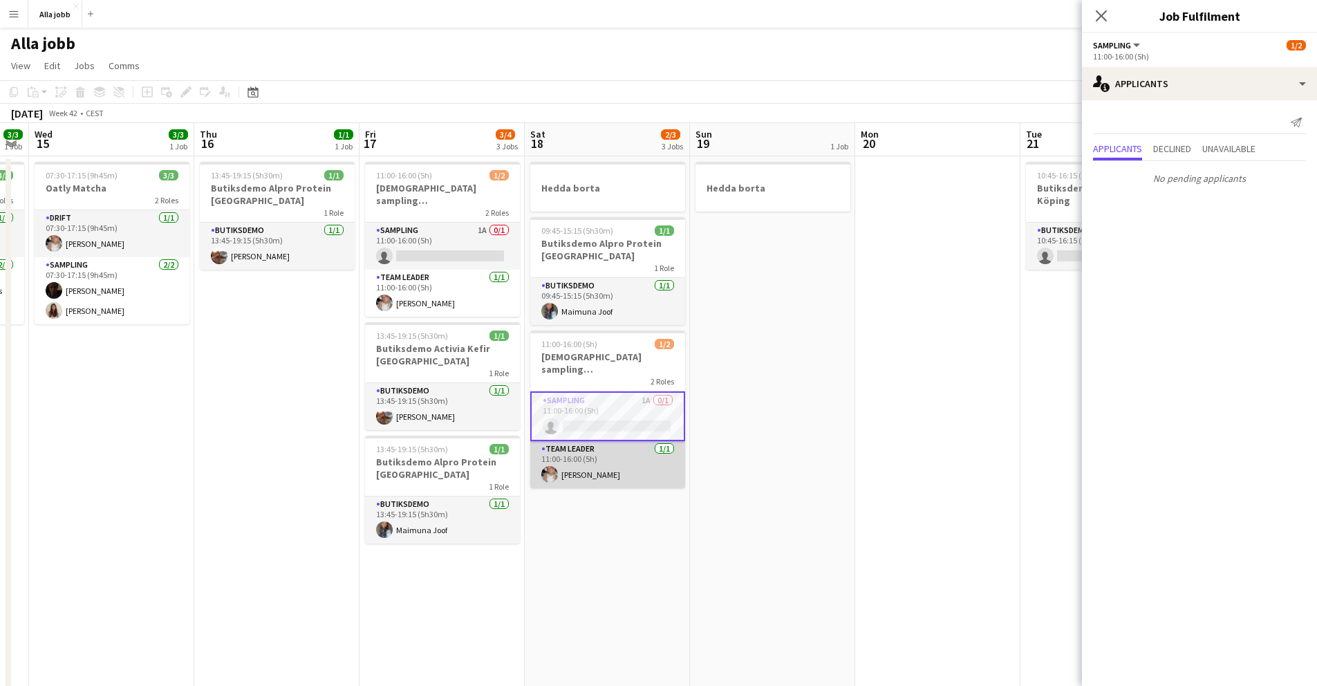
click at [612, 460] on app-card-role "Team Leader [DATE] 11:00-16:00 (5h) [PERSON_NAME]" at bounding box center [607, 464] width 155 height 47
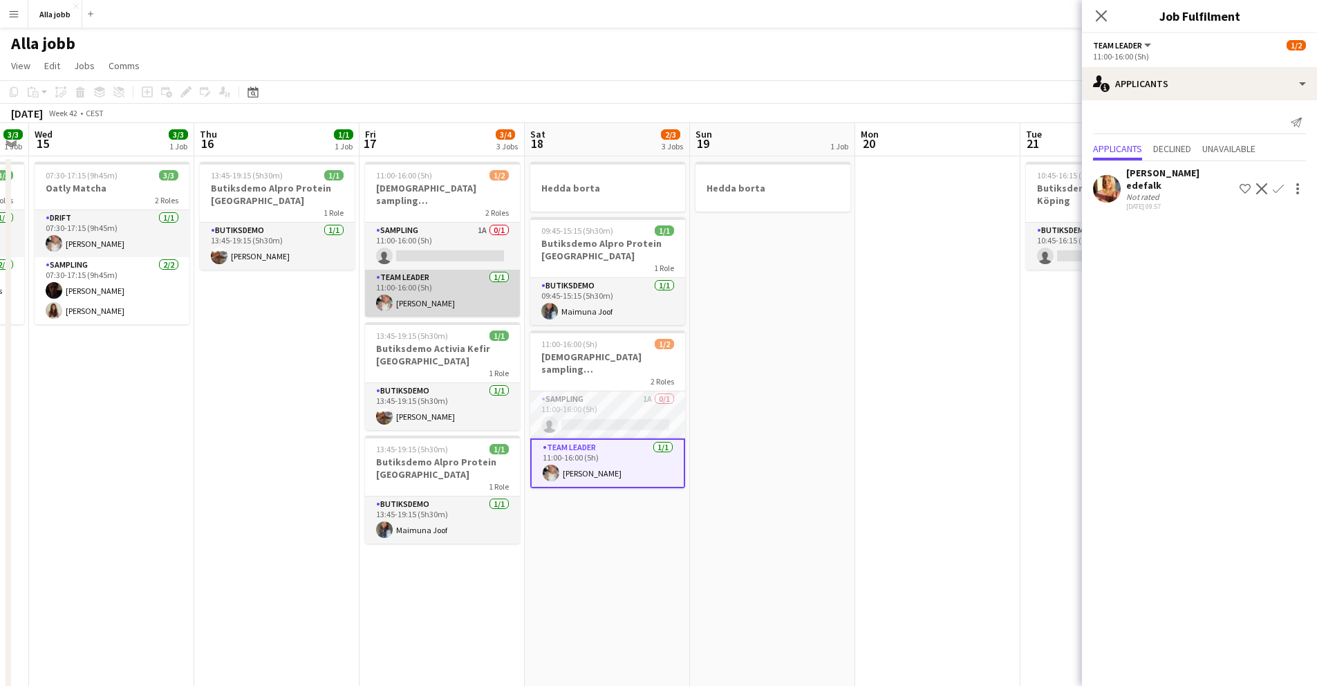
click at [449, 284] on app-card-role "Team Leader [DATE] 11:00-16:00 (5h) [PERSON_NAME]" at bounding box center [442, 293] width 155 height 47
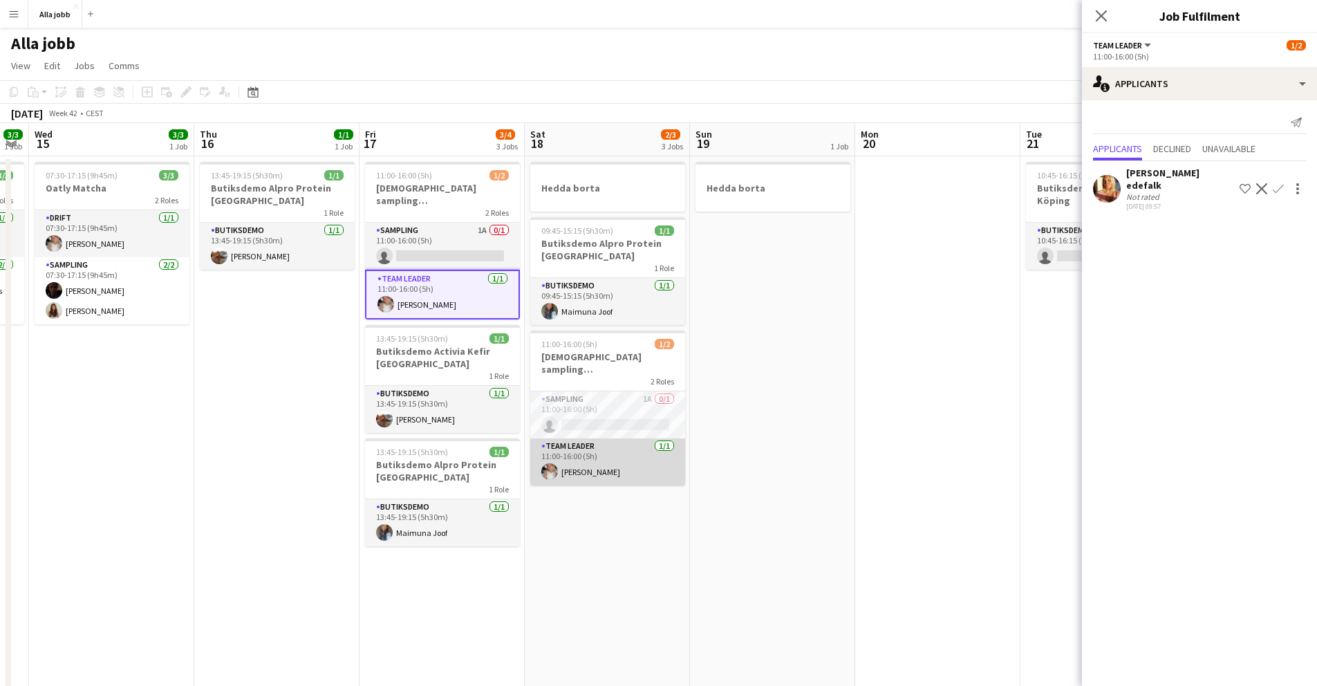
click at [597, 438] on app-card-role "Team Leader [DATE] 11:00-16:00 (5h) [PERSON_NAME]" at bounding box center [607, 461] width 155 height 47
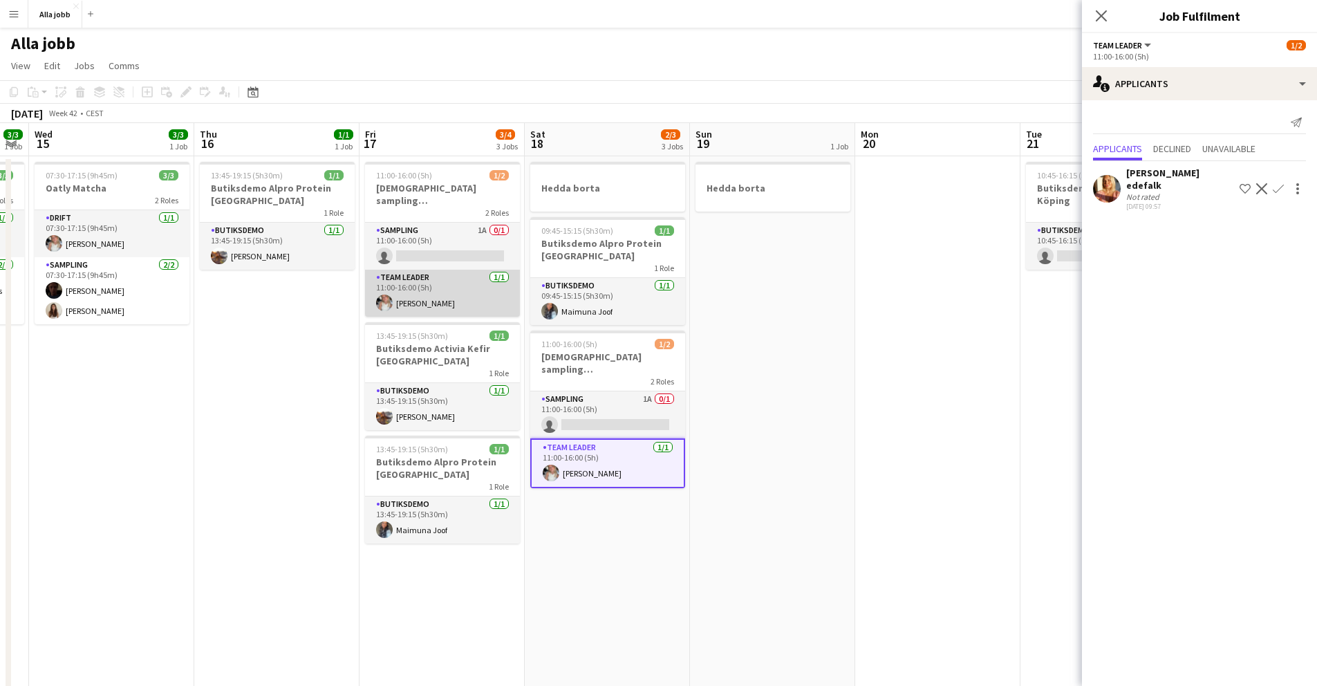
click at [416, 281] on app-card-role "Team Leader [DATE] 11:00-16:00 (5h) [PERSON_NAME]" at bounding box center [442, 293] width 155 height 47
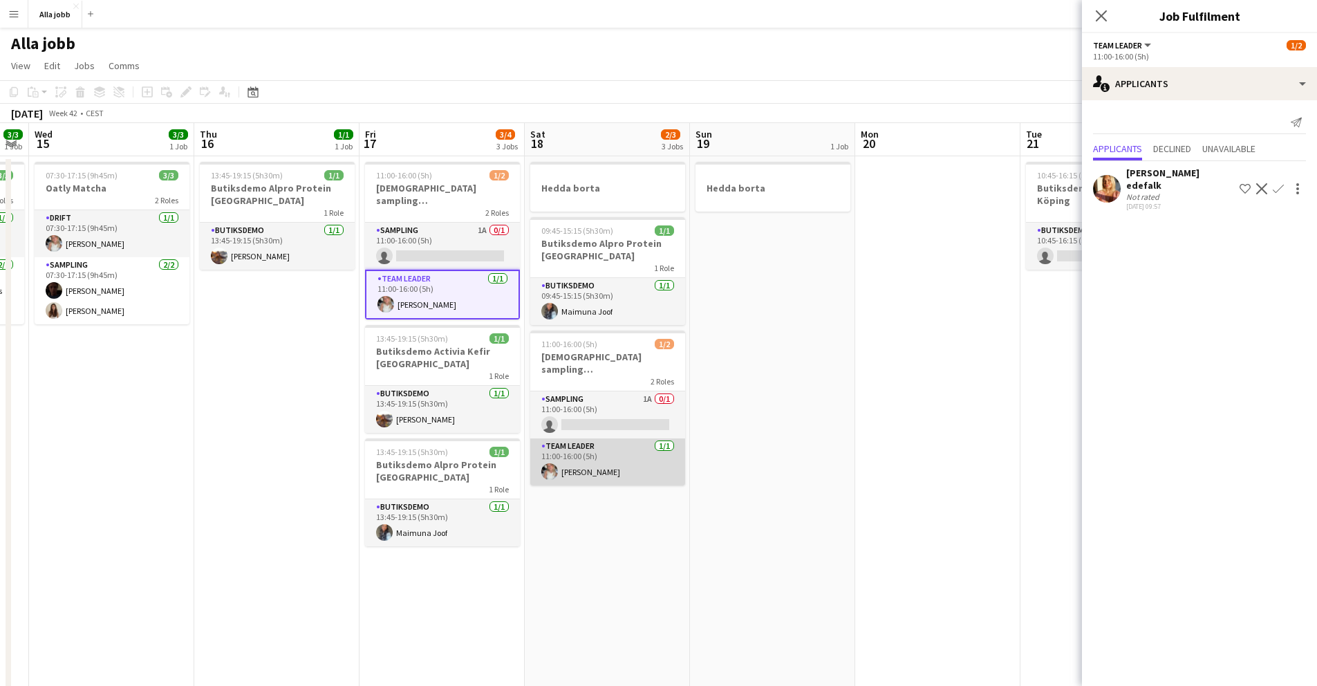
click at [577, 449] on app-card-role "Team Leader [DATE] 11:00-16:00 (5h) [PERSON_NAME]" at bounding box center [607, 461] width 155 height 47
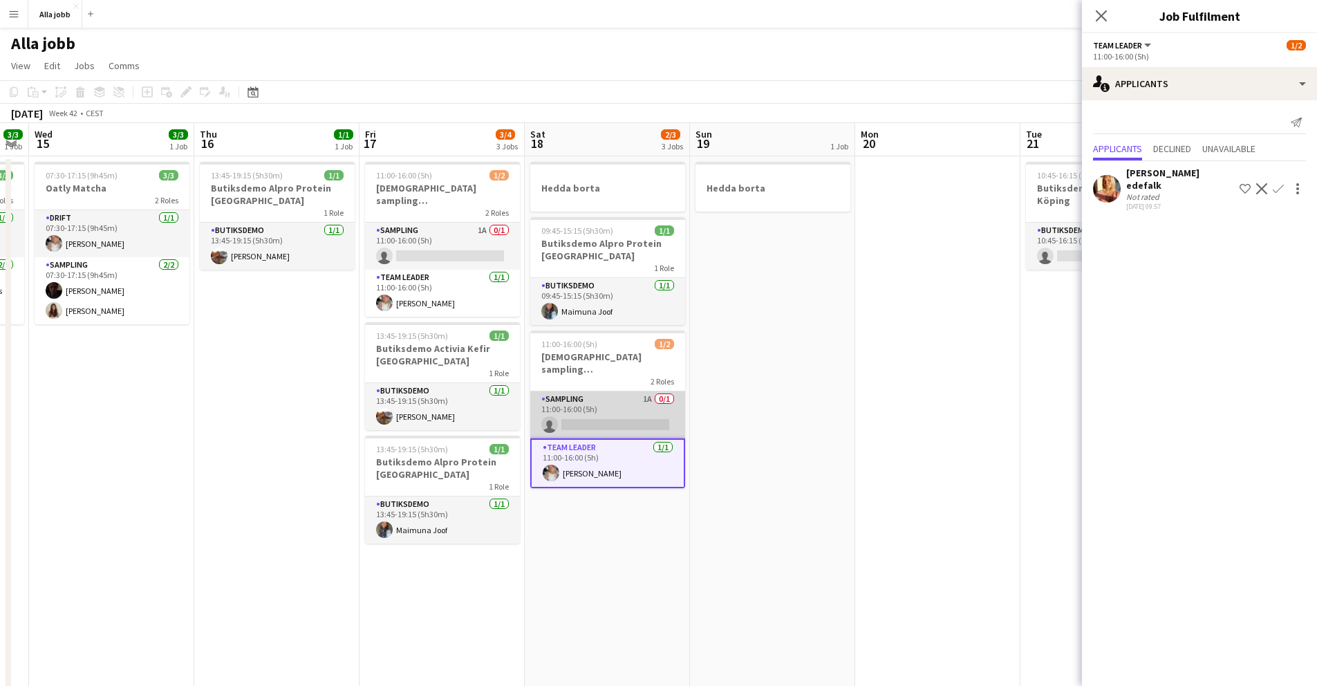
click at [567, 402] on app-card-role "Sampling 1A 0/1 11:00-16:00 (5h) single-neutral-actions" at bounding box center [607, 414] width 155 height 47
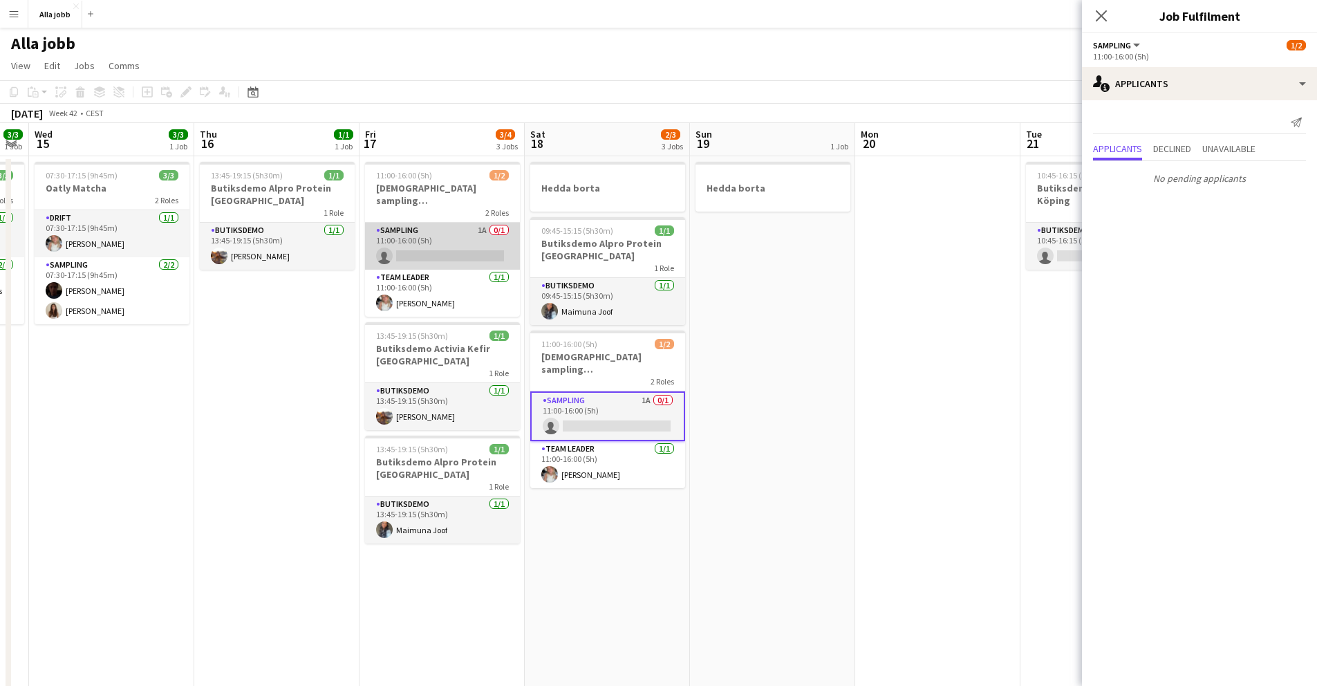
click at [441, 223] on app-card-role "Sampling 1A 0/1 11:00-16:00 (5h) single-neutral-actions" at bounding box center [442, 246] width 155 height 47
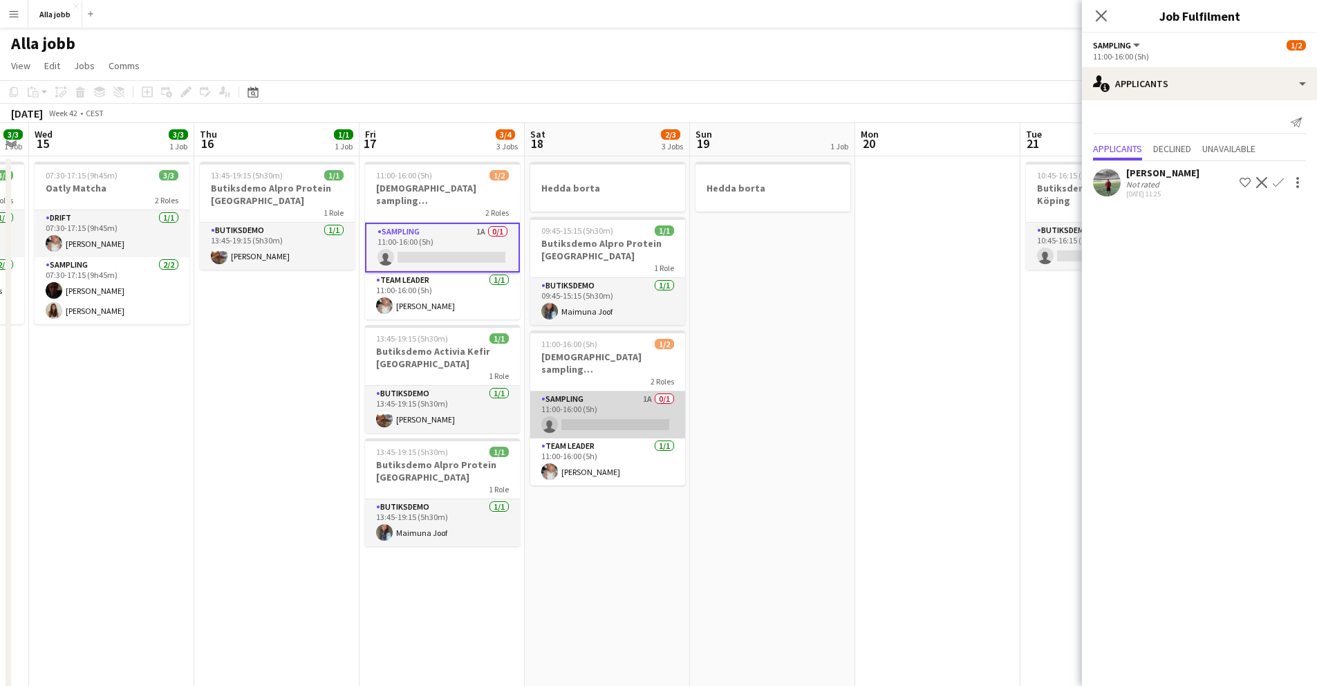
click at [592, 403] on app-card-role "Sampling 1A 0/1 11:00-16:00 (5h) single-neutral-actions" at bounding box center [607, 414] width 155 height 47
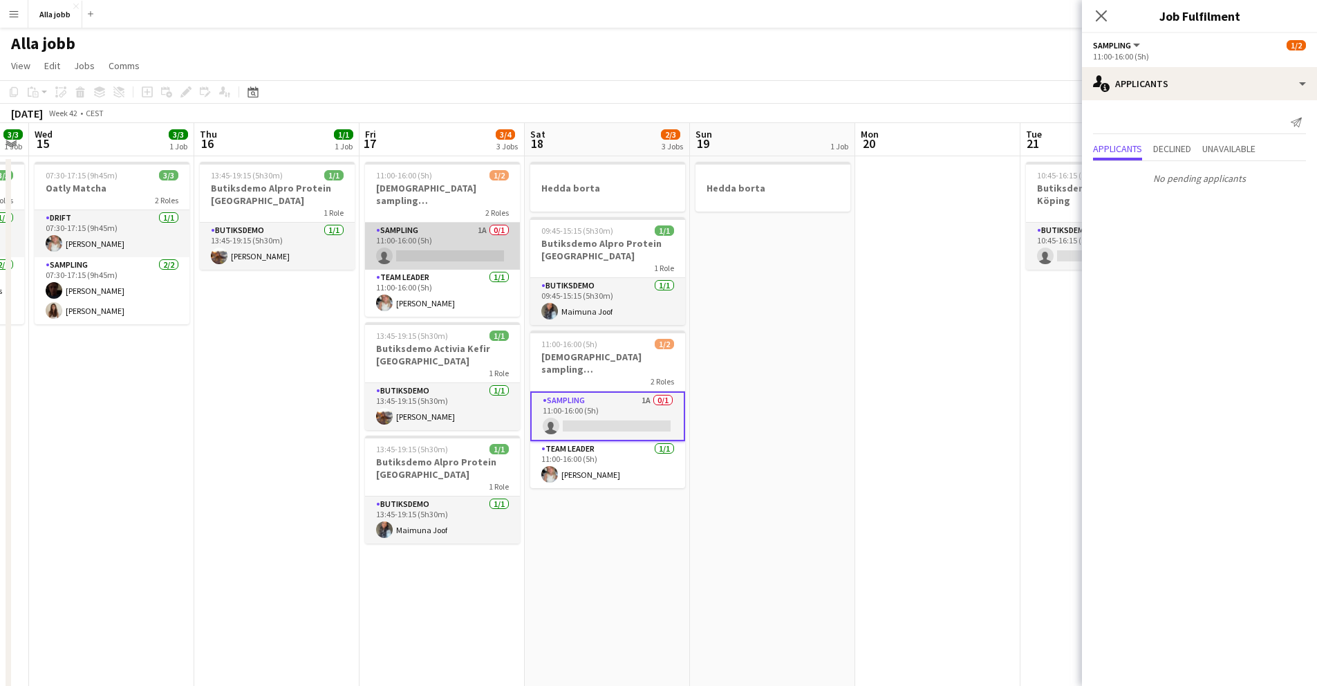
click at [445, 243] on app-card-role "Sampling 1A 0/1 11:00-16:00 (5h) single-neutral-actions" at bounding box center [442, 246] width 155 height 47
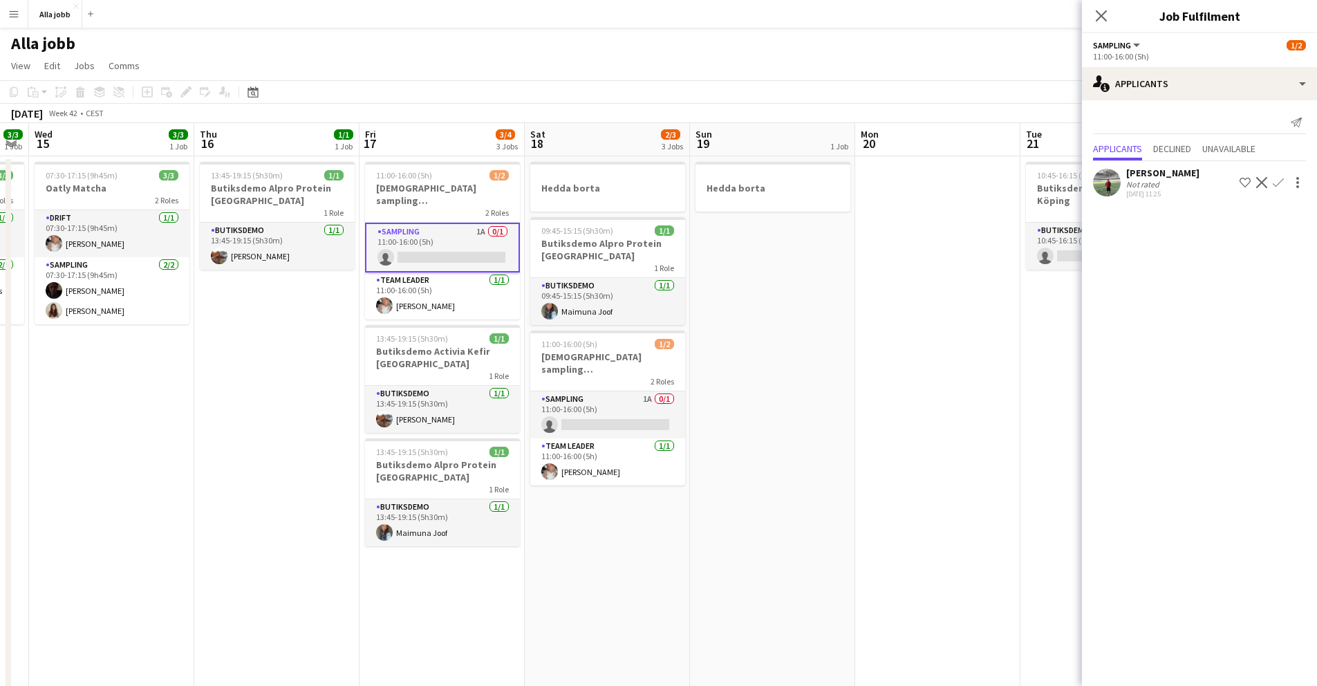
click at [626, 554] on app-date-cell "Hedda borta 09:45-15:15 (5h30m) 1/1 Butiksdemo Alpro Protein Göteborg 1 Role Bu…" at bounding box center [607, 599] width 165 height 886
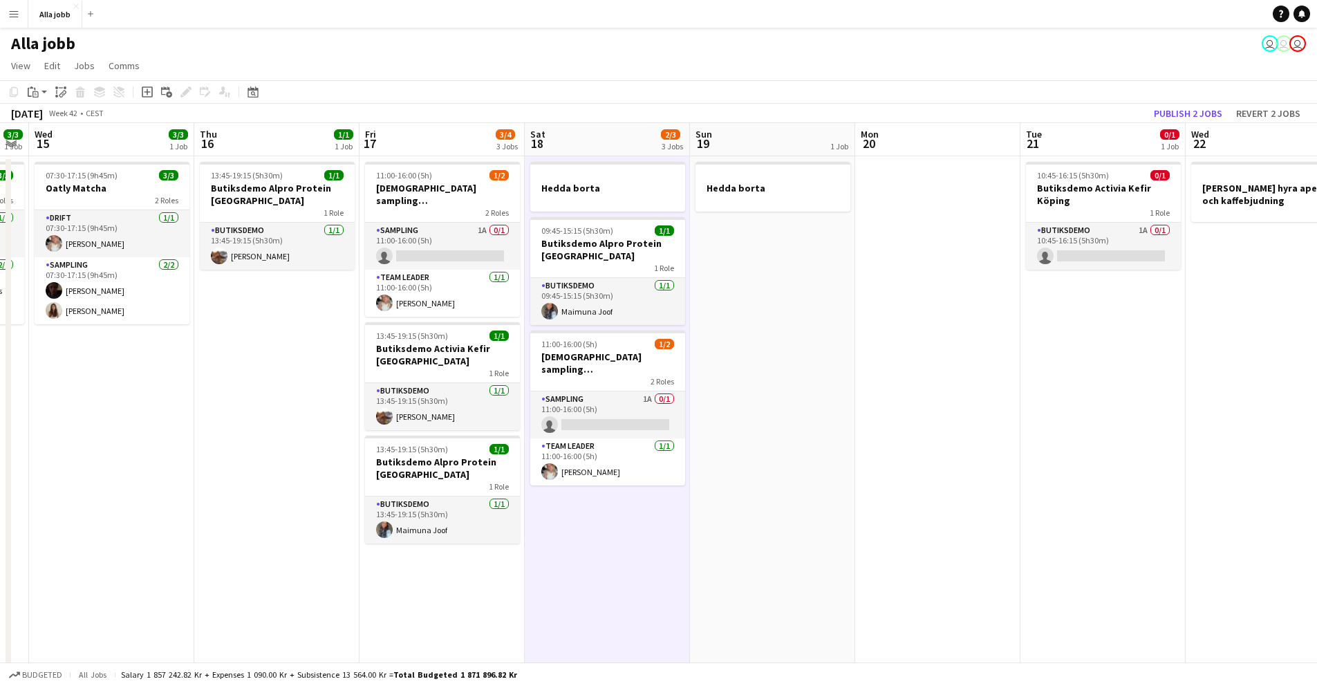
click at [626, 554] on app-date-cell "Hedda borta 09:45-15:15 (5h30m) 1/1 Butiksdemo Alpro Protein Göteborg 1 Role Bu…" at bounding box center [607, 599] width 165 height 886
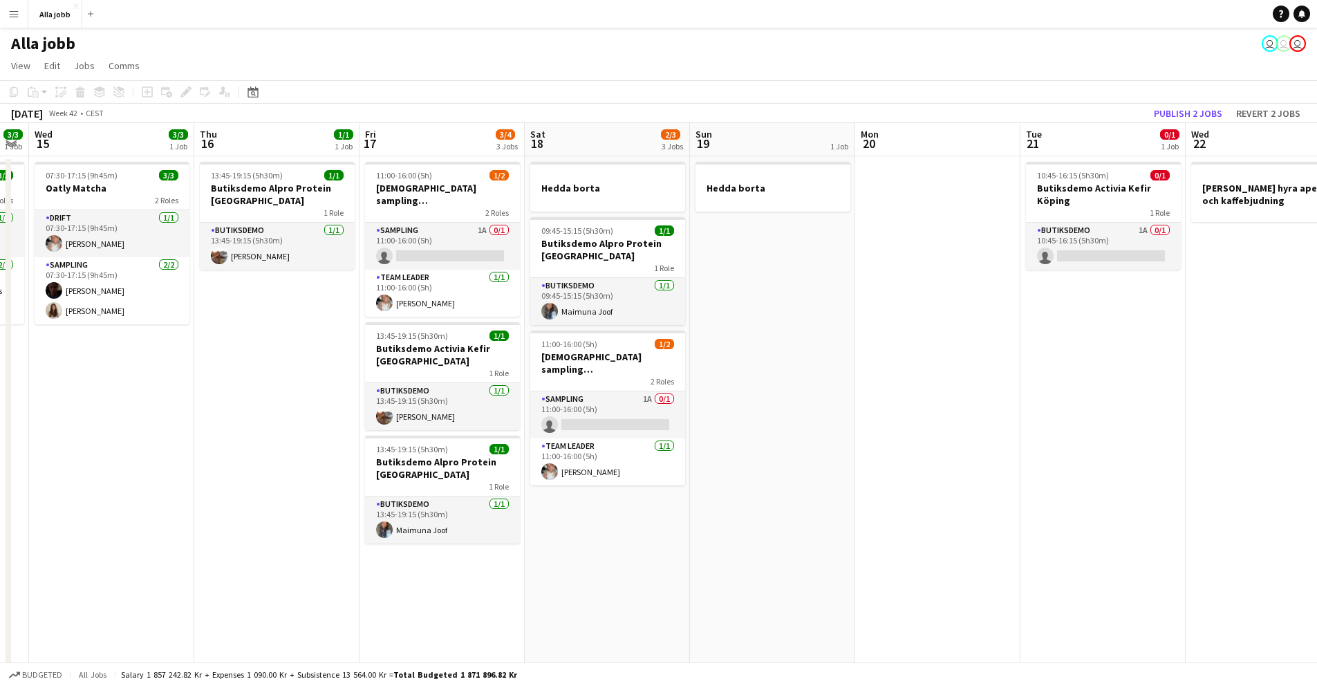
scroll to position [0, 425]
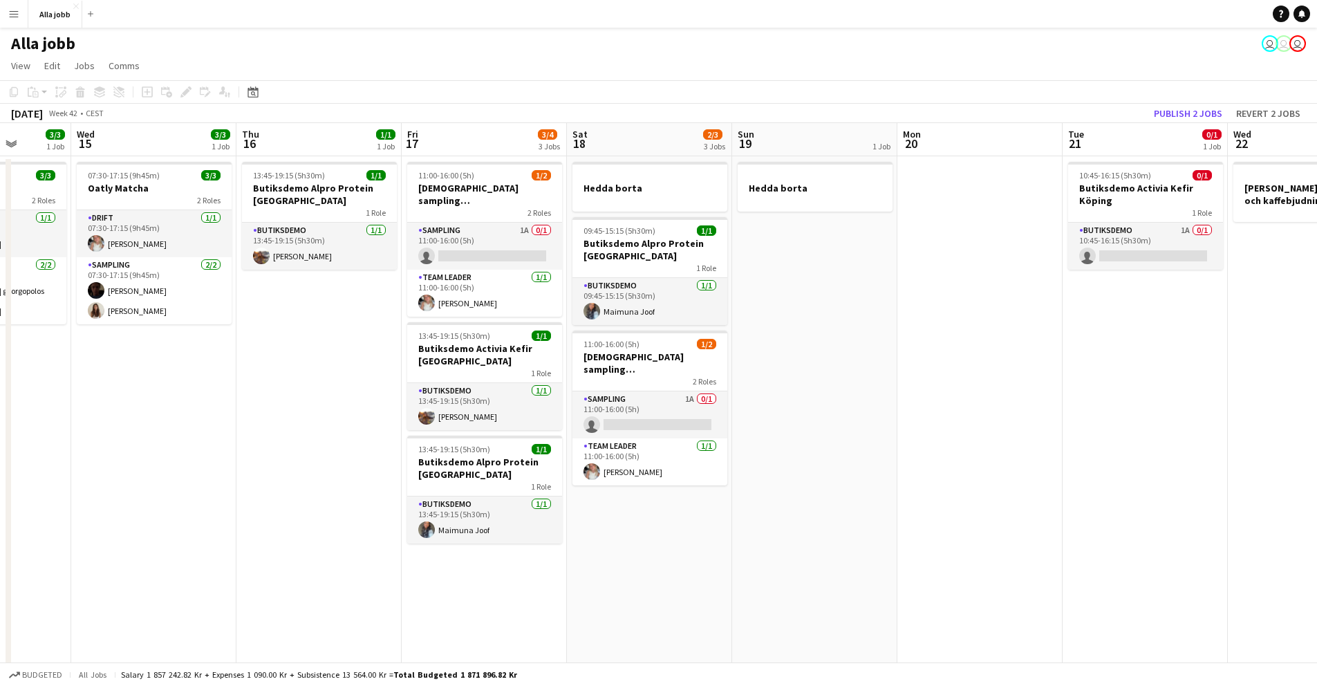
click at [626, 554] on app-date-cell "Hedda borta 09:45-15:15 (5h30m) 1/1 Butiksdemo Alpro Protein Göteborg 1 Role Bu…" at bounding box center [649, 599] width 165 height 886
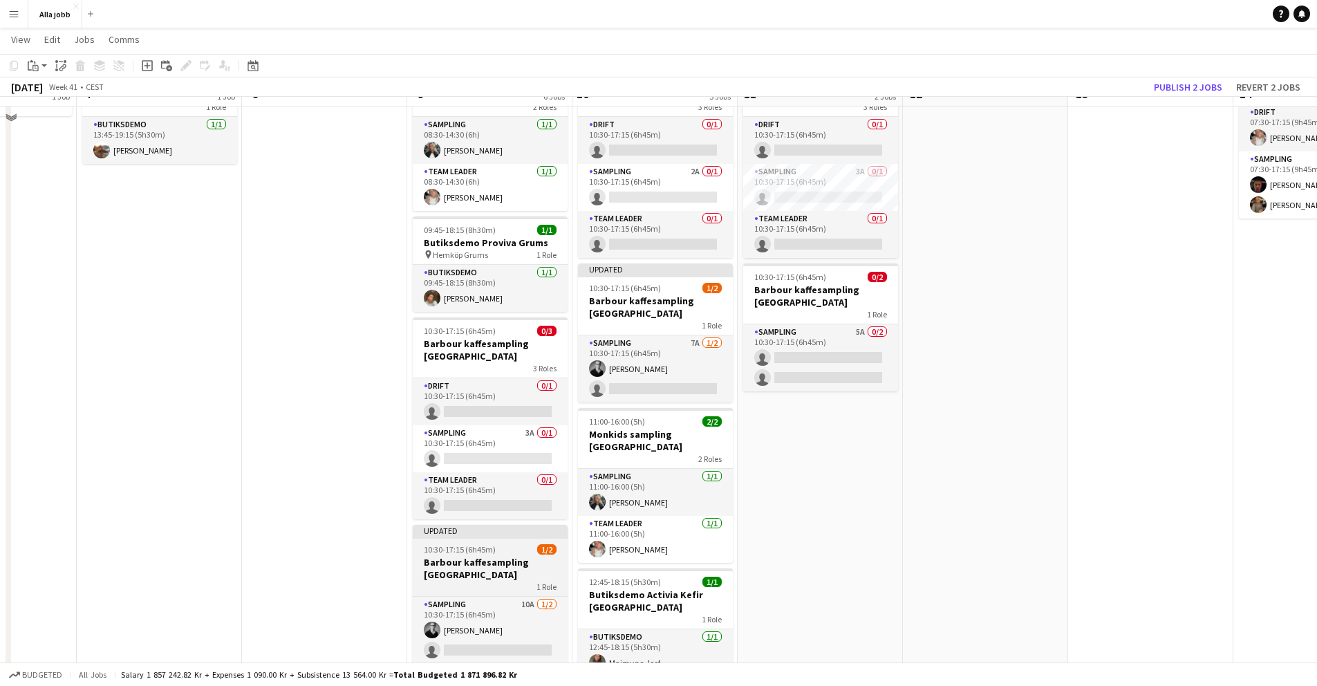
scroll to position [135, 0]
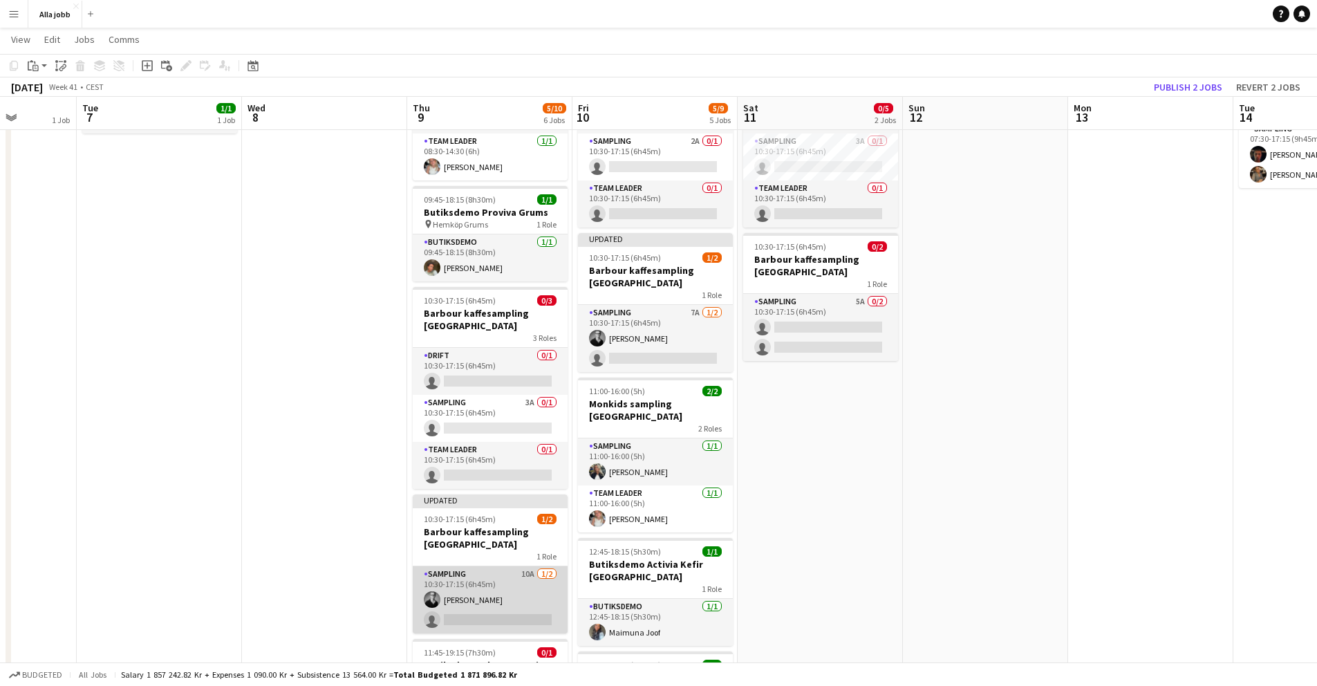
click at [478, 610] on app-card-role "Sampling 10A [DATE] 10:30-17:15 (6h45m) [PERSON_NAME] single-neutral-actions" at bounding box center [490, 599] width 155 height 67
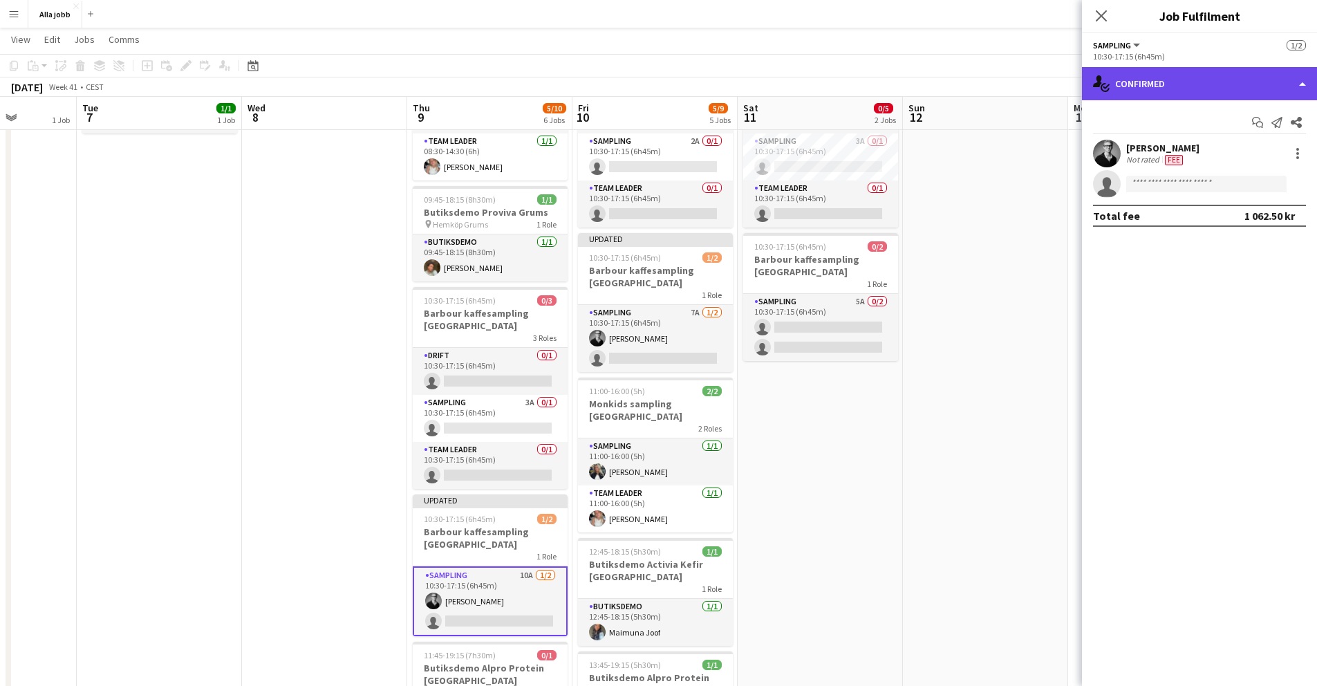
click at [1160, 95] on div "single-neutral-actions-check-2 Confirmed" at bounding box center [1199, 83] width 235 height 33
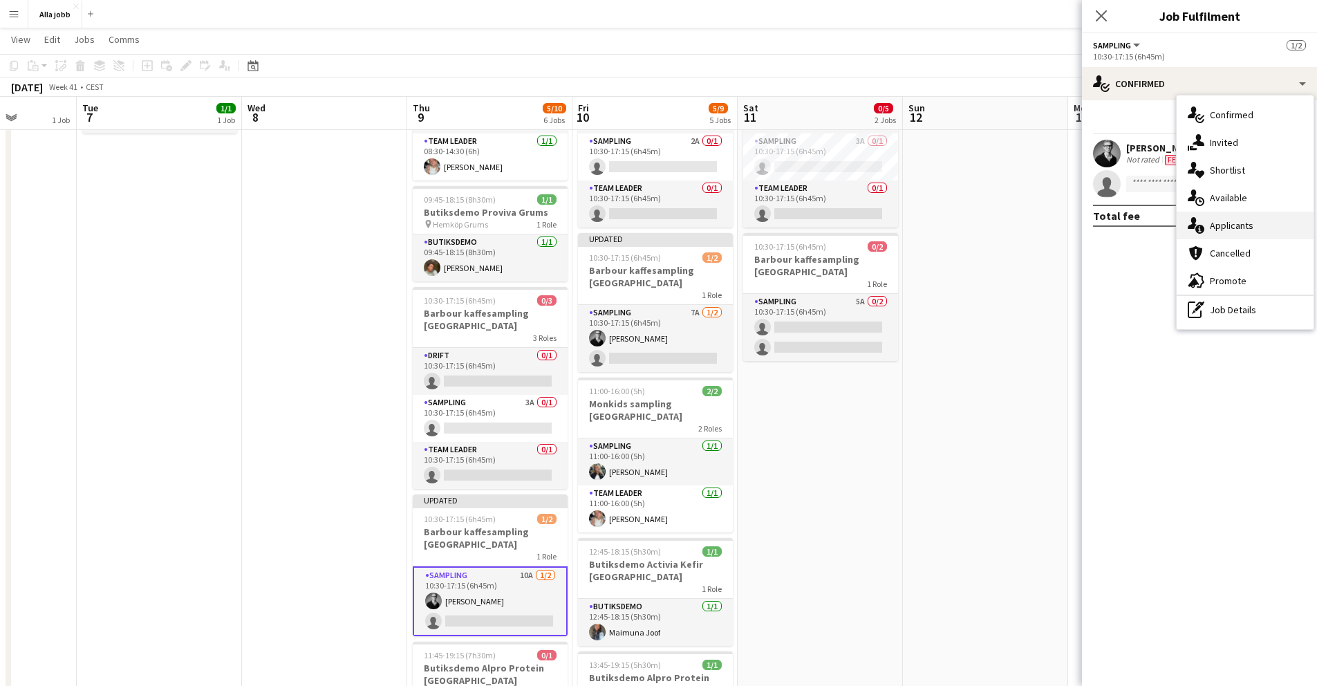
click at [1222, 229] on span "Applicants" at bounding box center [1232, 225] width 44 height 12
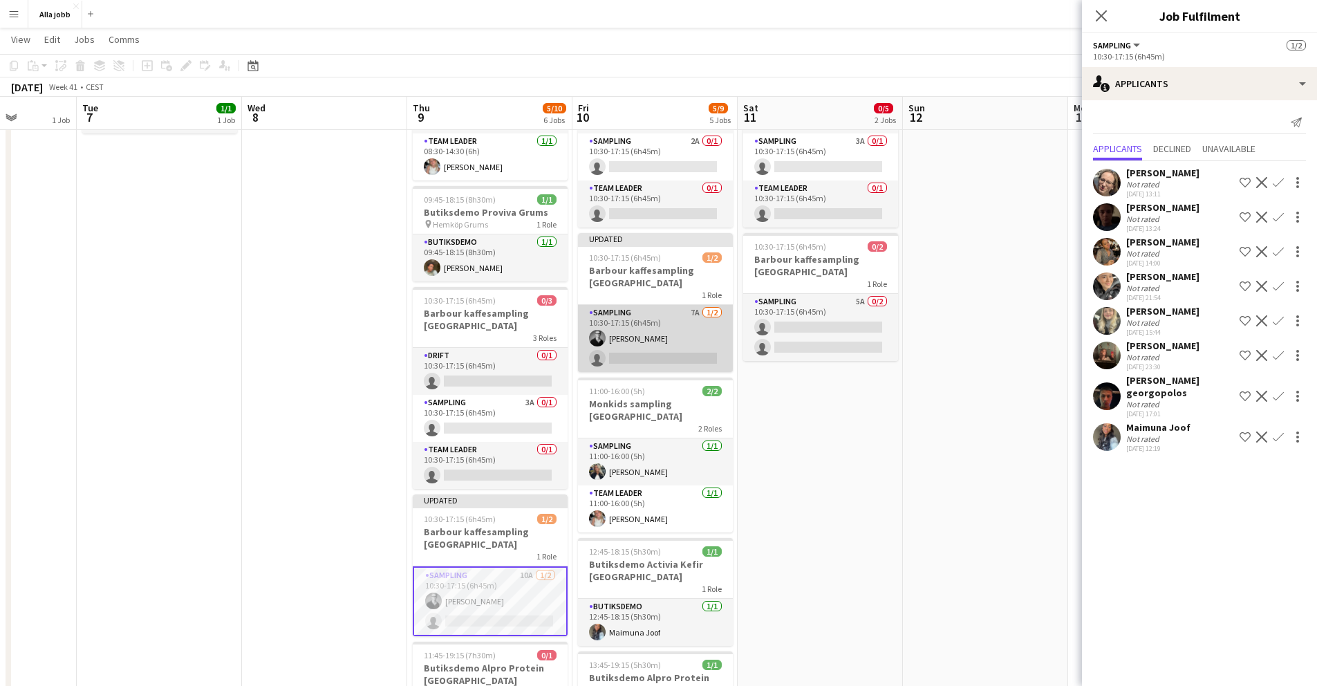
click at [622, 365] on app-card-role "Sampling 7A [DATE] 10:30-17:15 (6h45m) [PERSON_NAME] single-neutral-actions" at bounding box center [655, 338] width 155 height 67
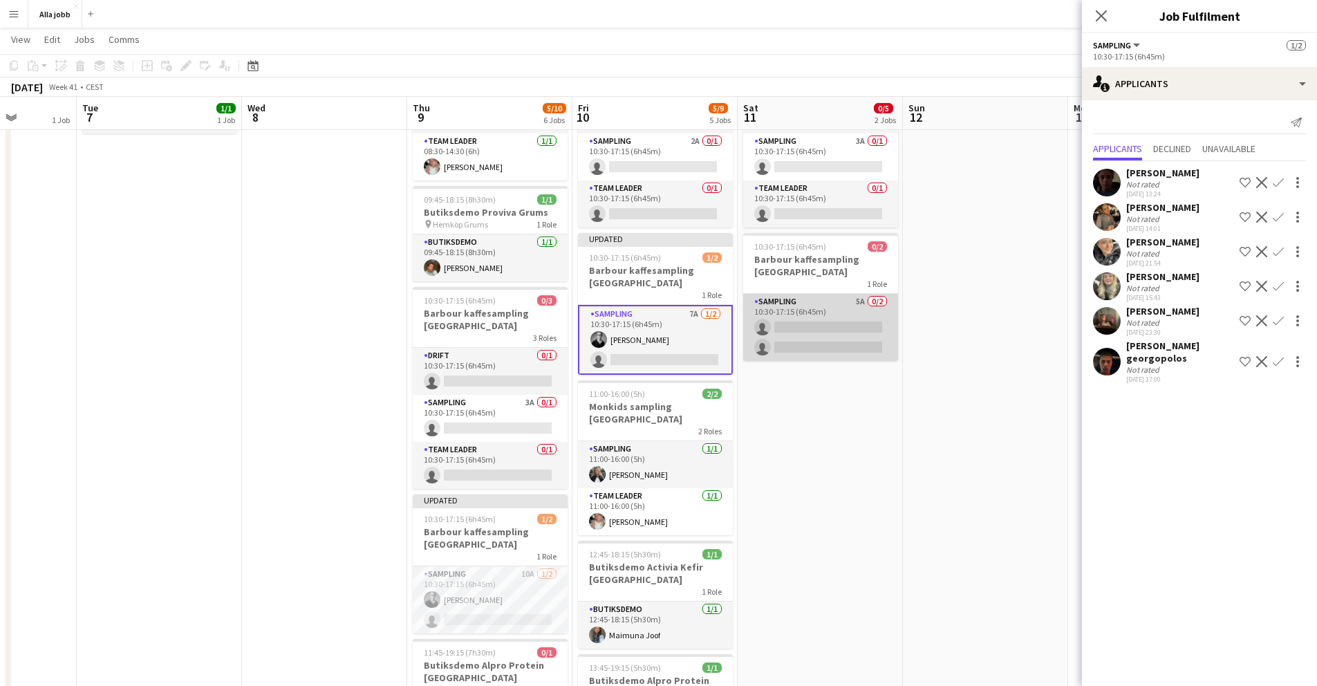
click at [836, 326] on app-card-role "Sampling 5A 0/2 10:30-17:15 (6h45m) single-neutral-actions single-neutral-actio…" at bounding box center [820, 327] width 155 height 67
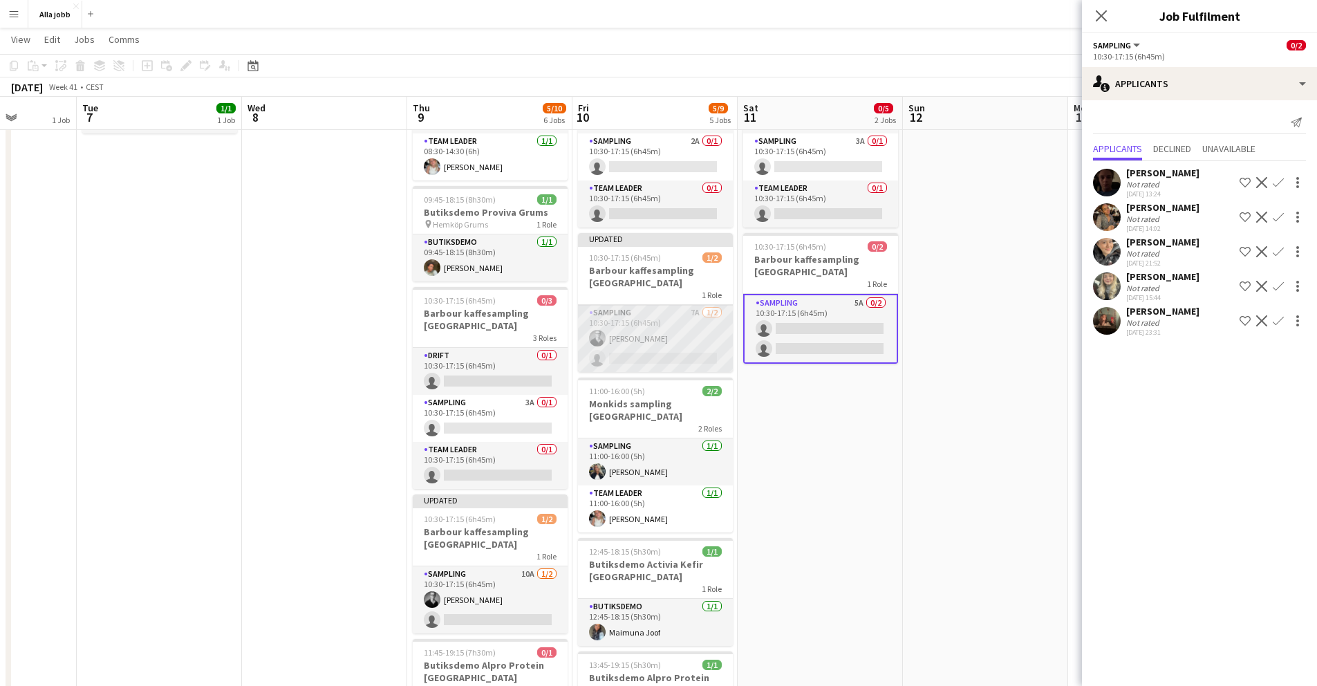
click at [705, 339] on app-card-role "Sampling 7A [DATE] 10:30-17:15 (6h45m) [PERSON_NAME] single-neutral-actions" at bounding box center [655, 338] width 155 height 67
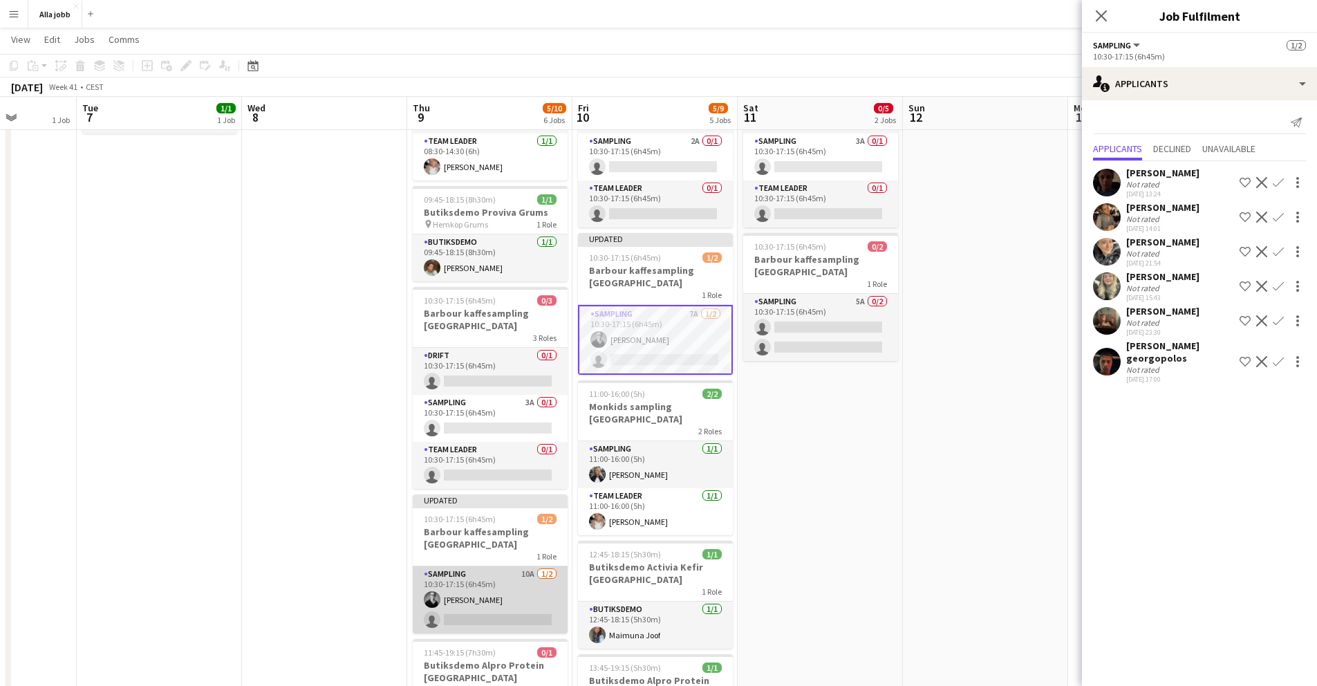
click at [501, 580] on app-card-role "Sampling 10A [DATE] 10:30-17:15 (6h45m) [PERSON_NAME] single-neutral-actions" at bounding box center [490, 599] width 155 height 67
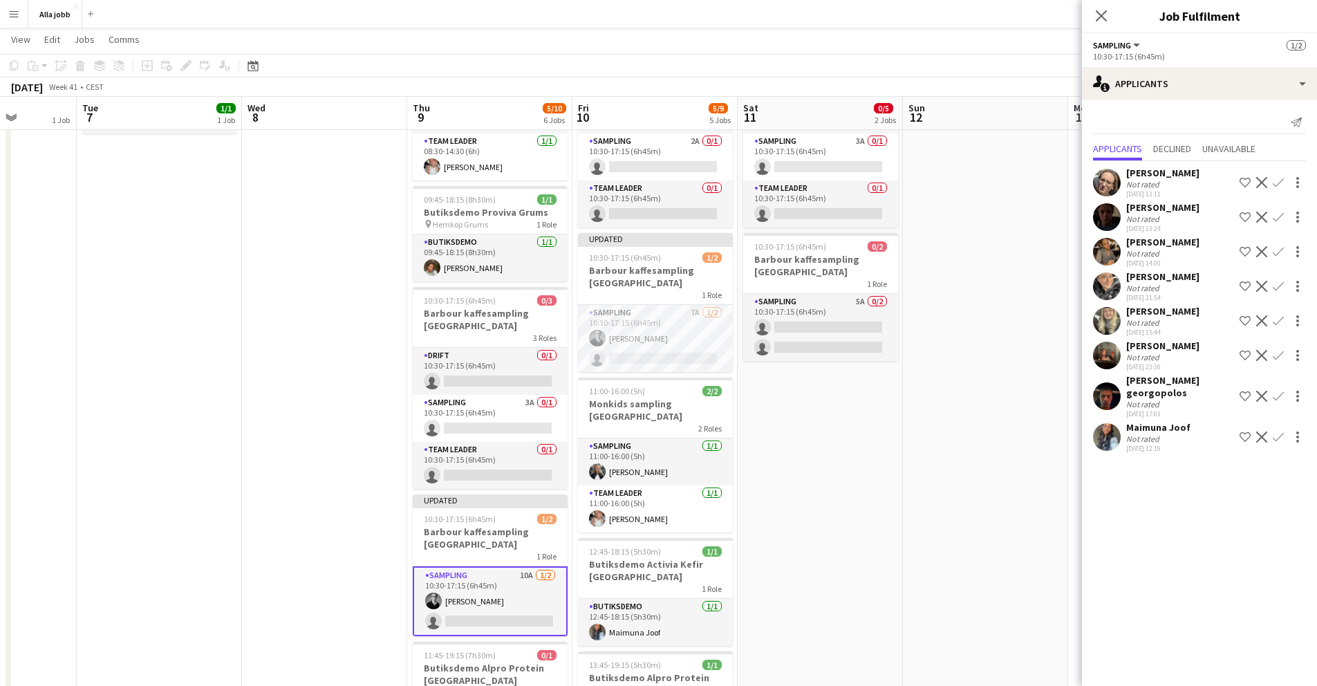
click at [501, 580] on app-card-role "Sampling 10A [DATE] 10:30-17:15 (6h45m) [PERSON_NAME] single-neutral-actions" at bounding box center [490, 601] width 155 height 70
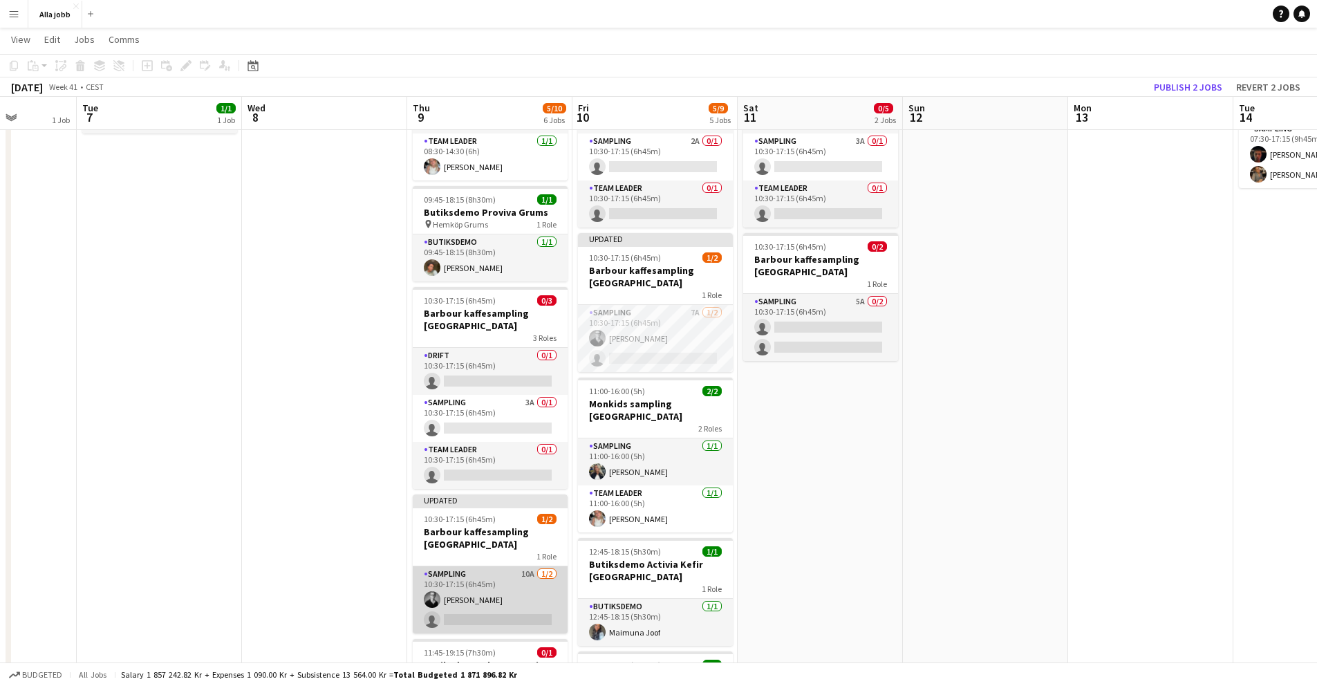
click at [501, 580] on app-card-role "Sampling 10A [DATE] 10:30-17:15 (6h45m) [PERSON_NAME] single-neutral-actions" at bounding box center [490, 599] width 155 height 67
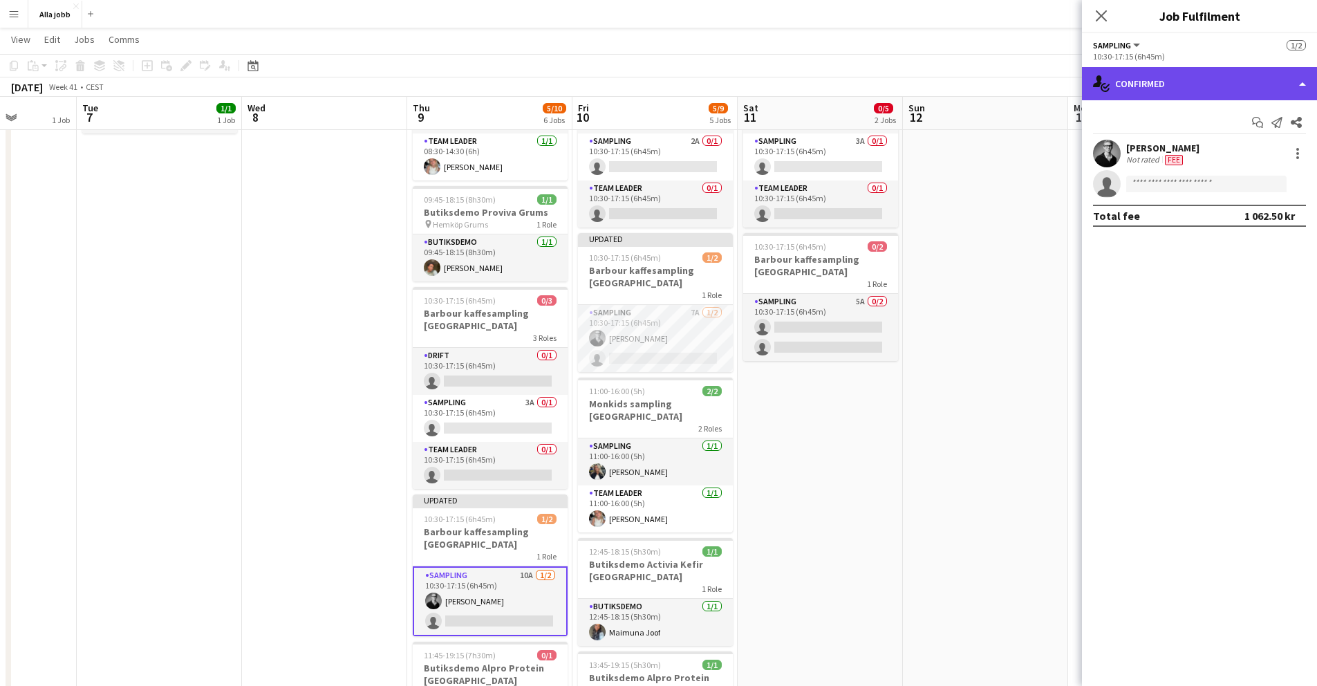
click at [1124, 81] on div "single-neutral-actions-check-2 Confirmed" at bounding box center [1199, 83] width 235 height 33
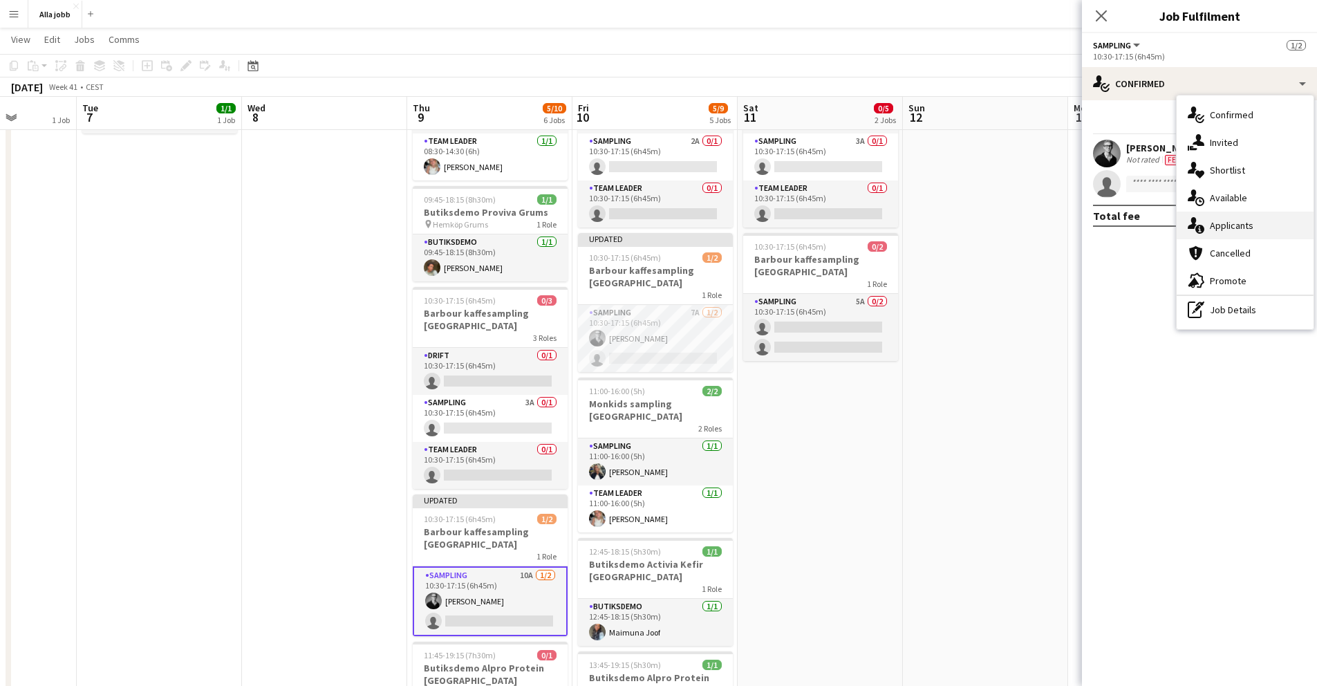
click at [1209, 222] on div "single-neutral-actions-information Applicants" at bounding box center [1245, 226] width 137 height 28
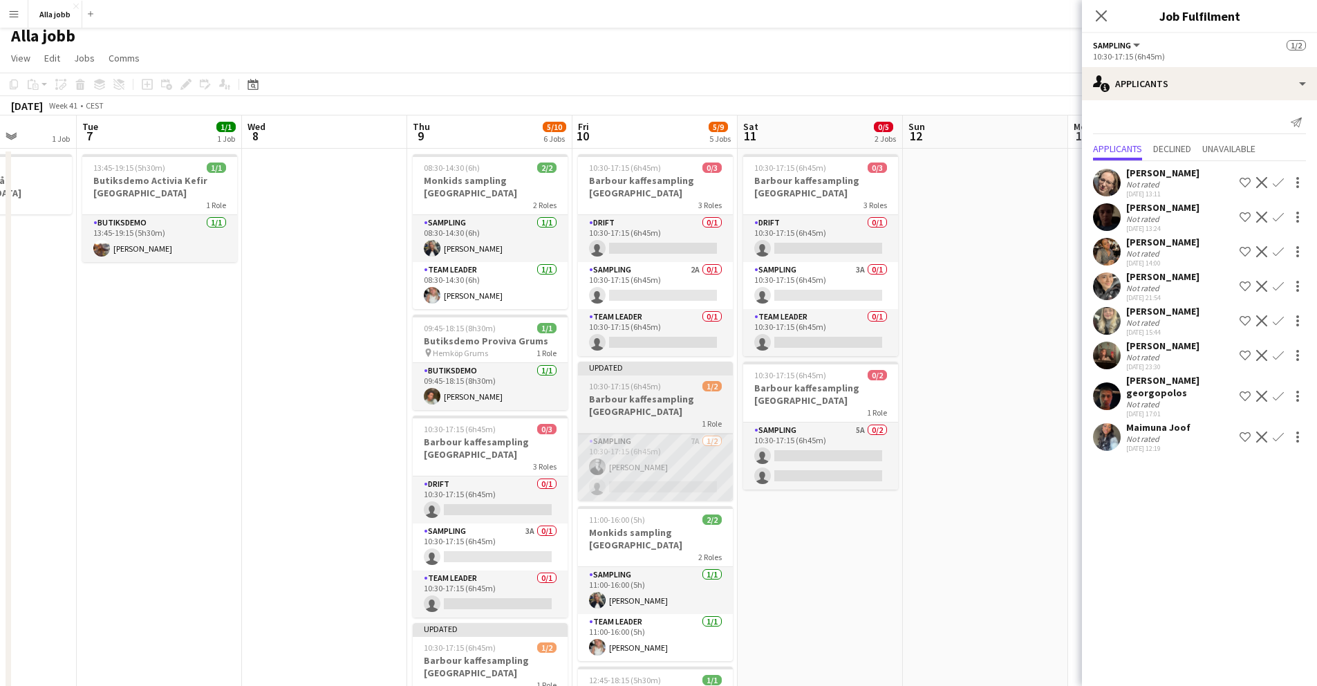
scroll to position [48, 0]
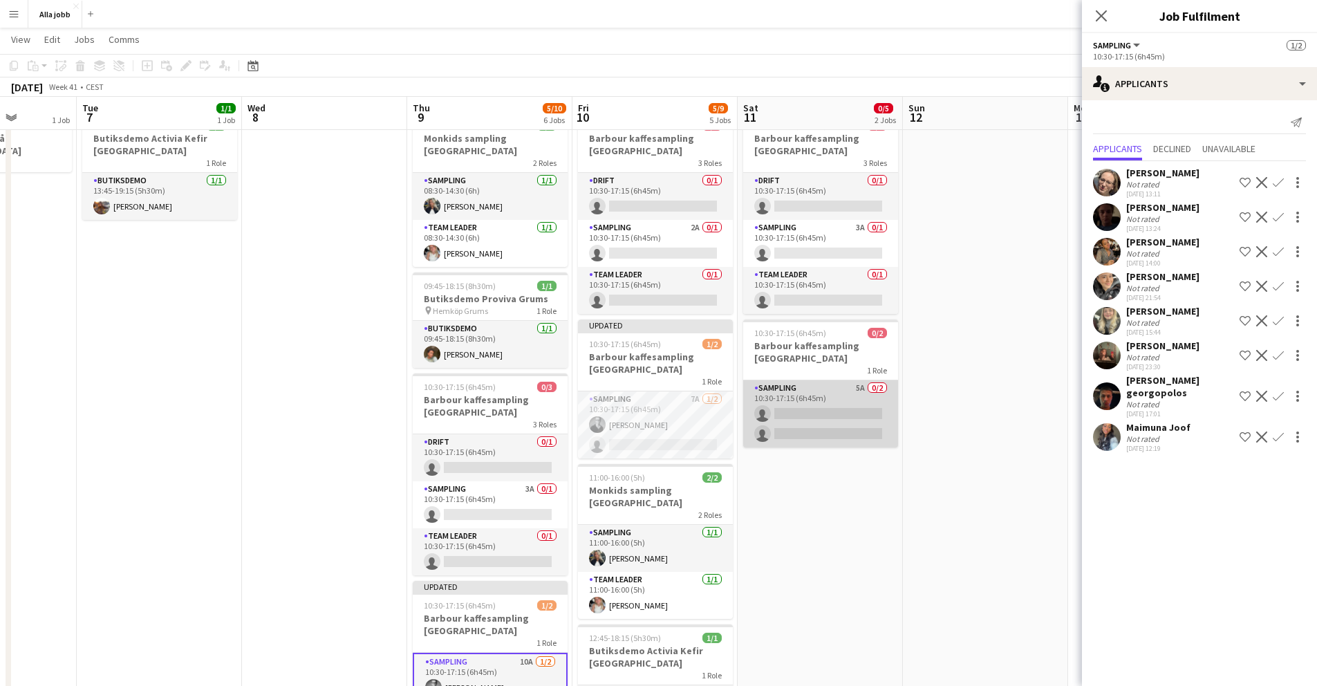
click at [802, 397] on app-card-role "Sampling 5A 0/2 10:30-17:15 (6h45m) single-neutral-actions single-neutral-actio…" at bounding box center [820, 413] width 155 height 67
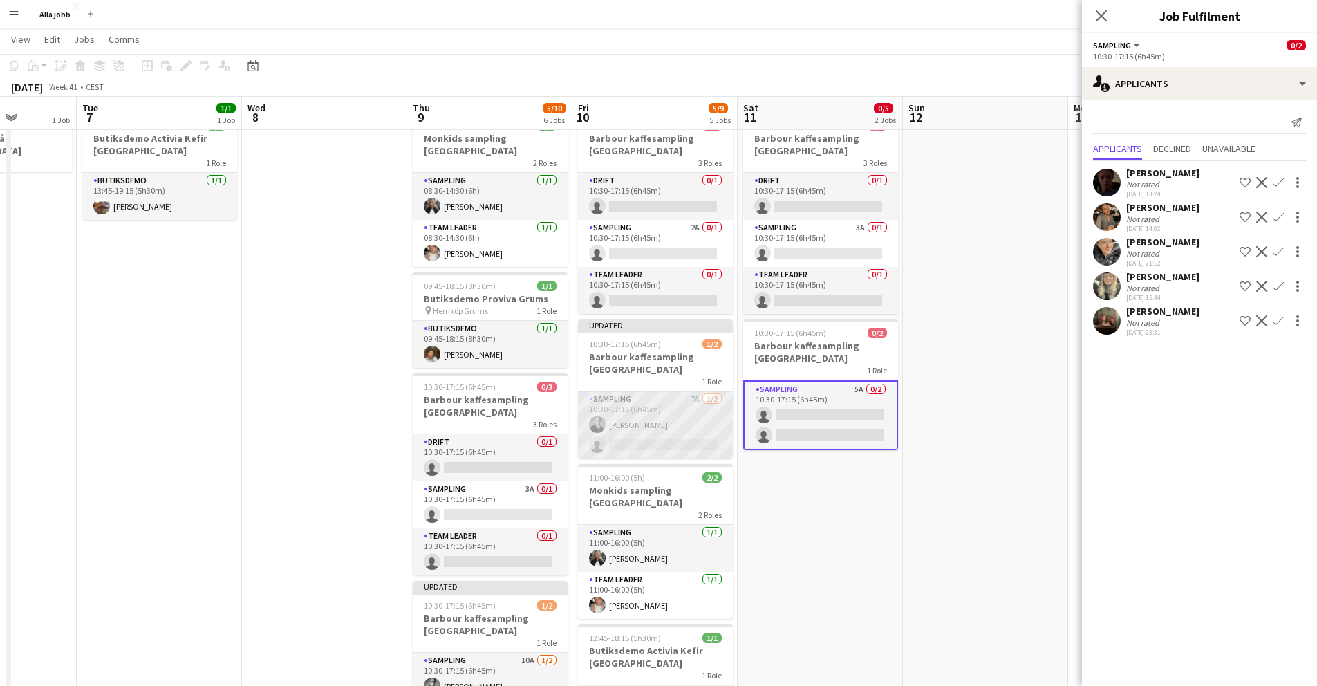
click at [662, 444] on app-card-role "Sampling 7A [DATE] 10:30-17:15 (6h45m) [PERSON_NAME] single-neutral-actions" at bounding box center [655, 424] width 155 height 67
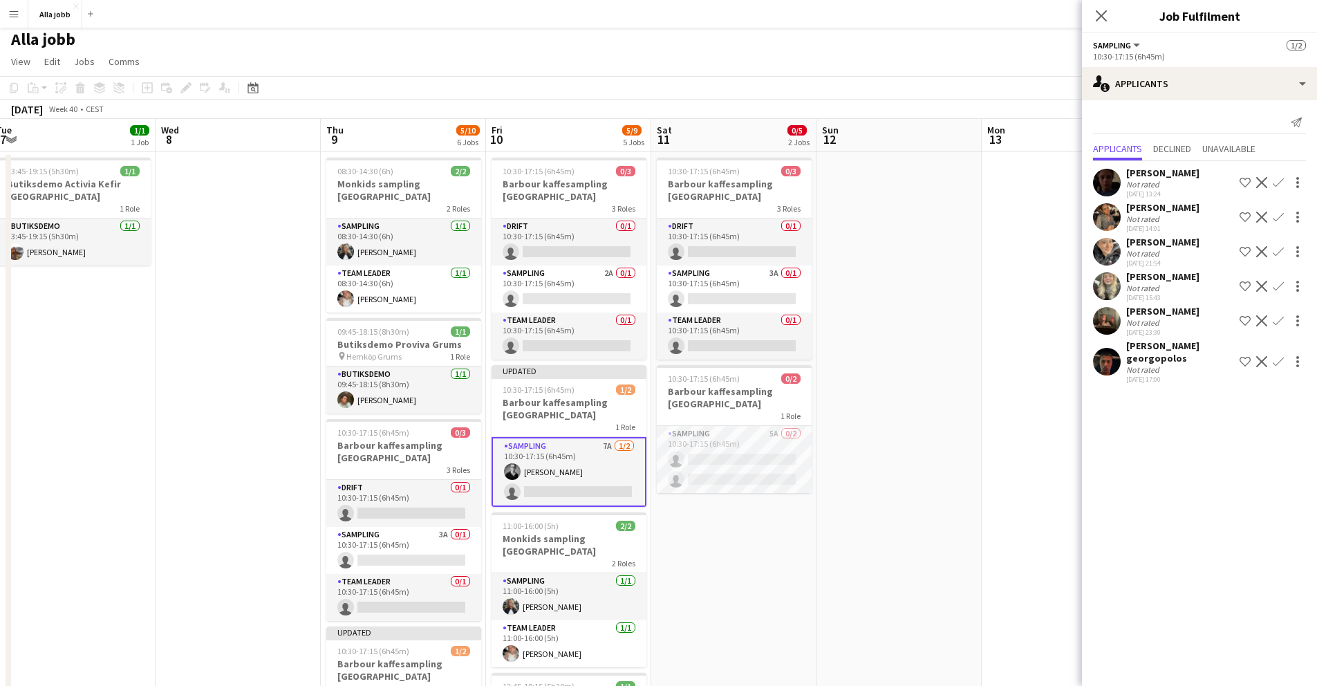
scroll to position [0, 512]
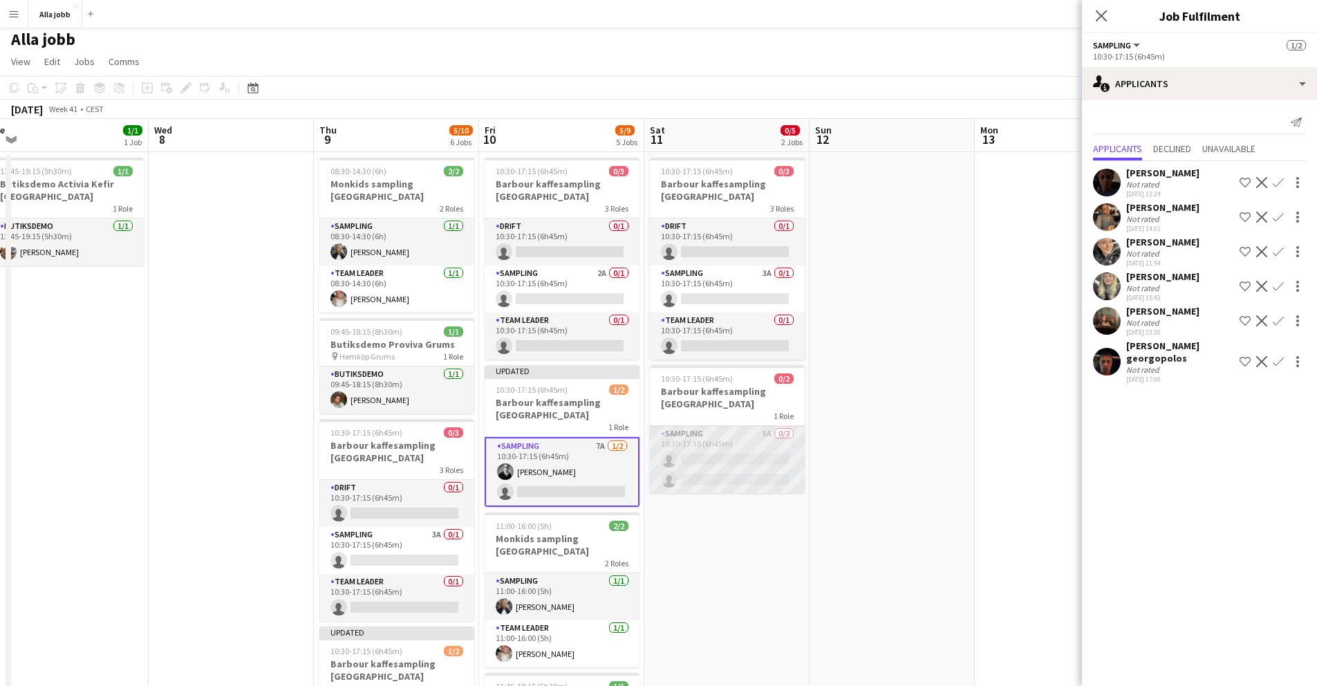
click at [736, 457] on app-card-role "Sampling 5A 0/2 10:30-17:15 (6h45m) single-neutral-actions single-neutral-actio…" at bounding box center [727, 459] width 155 height 67
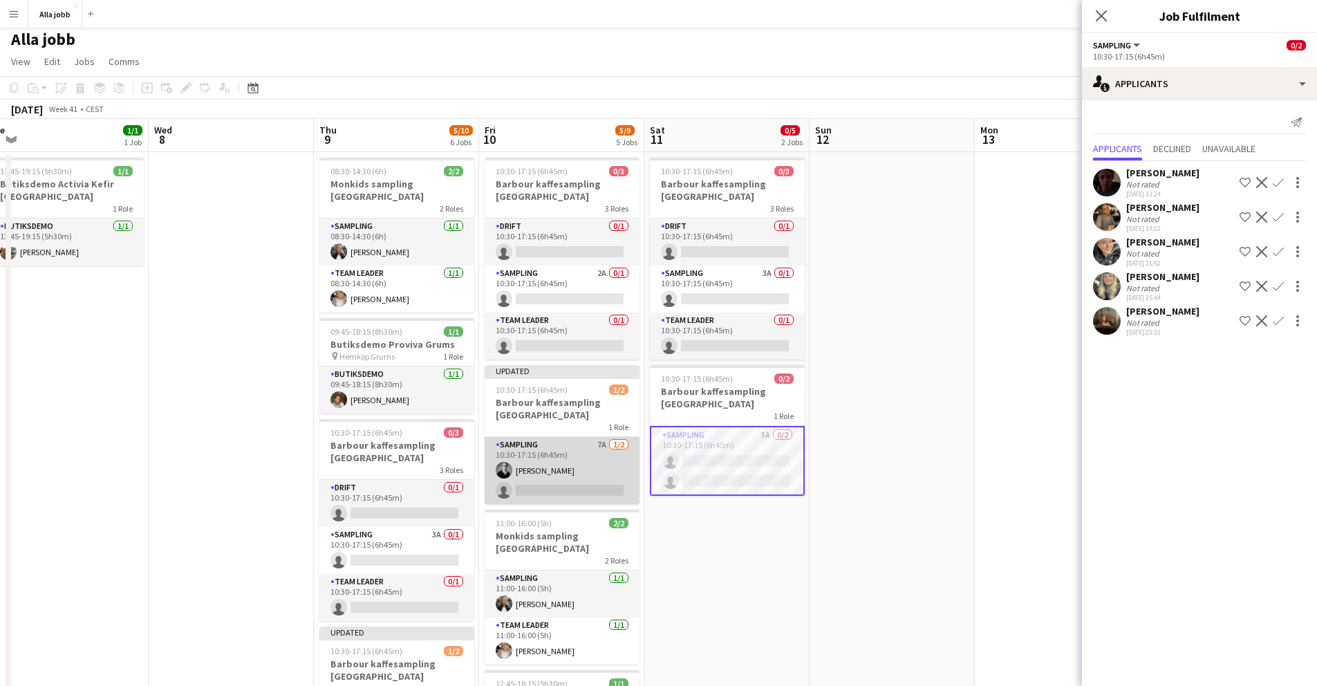
click at [588, 488] on app-card-role "Sampling 7A [DATE] 10:30-17:15 (6h45m) [PERSON_NAME] single-neutral-actions" at bounding box center [562, 470] width 155 height 67
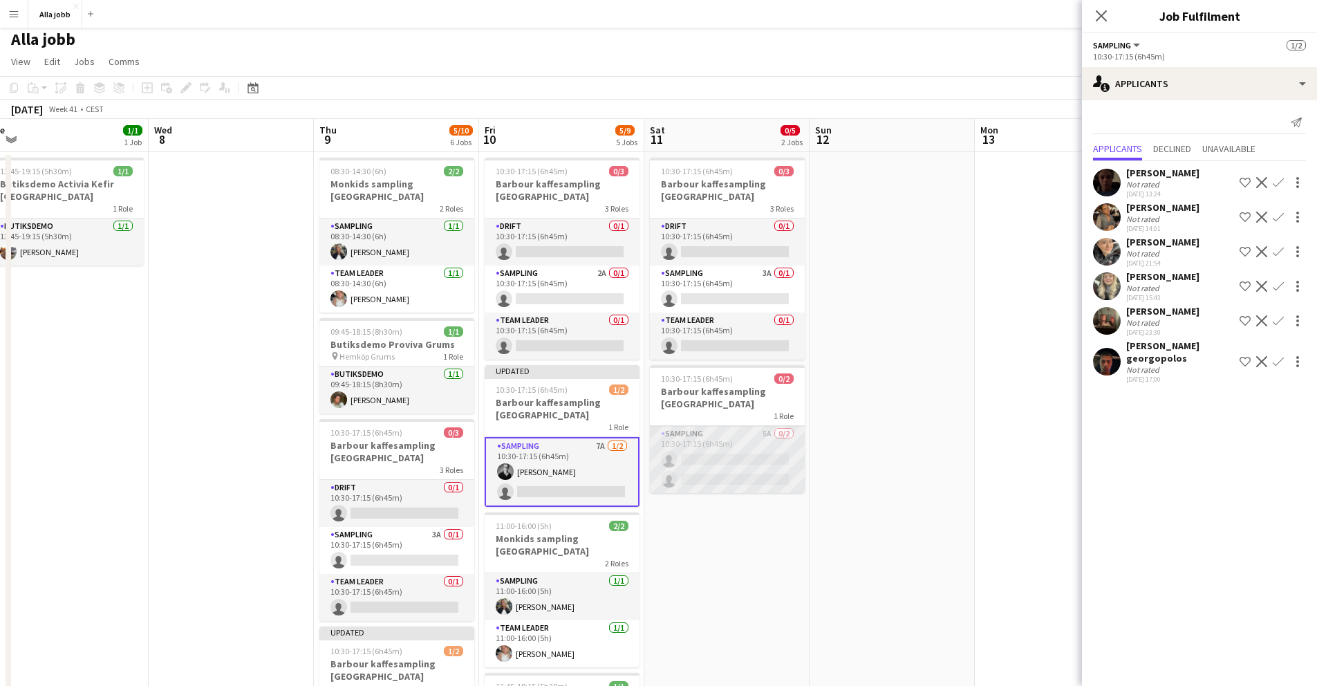
click at [740, 461] on app-card-role "Sampling 5A 0/2 10:30-17:15 (6h45m) single-neutral-actions single-neutral-actio…" at bounding box center [727, 459] width 155 height 67
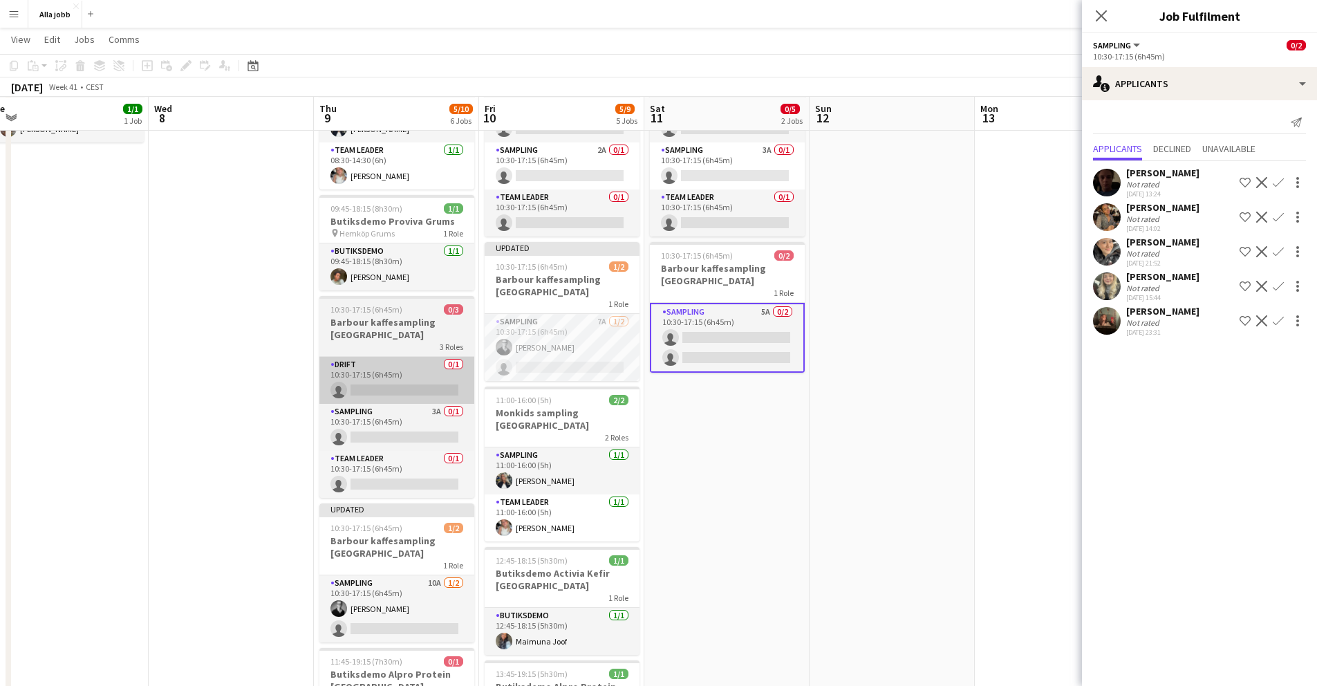
scroll to position [127, 0]
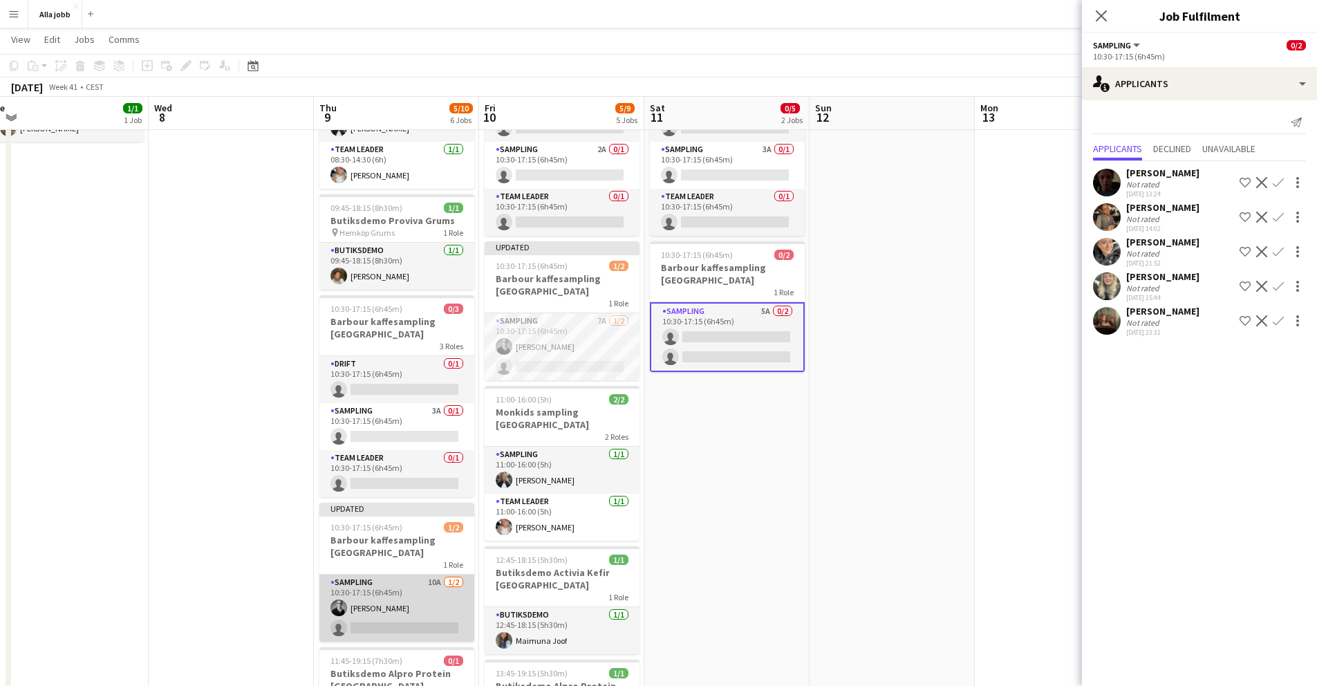
click at [416, 585] on app-card-role "Sampling 10A [DATE] 10:30-17:15 (6h45m) [PERSON_NAME] single-neutral-actions" at bounding box center [396, 608] width 155 height 67
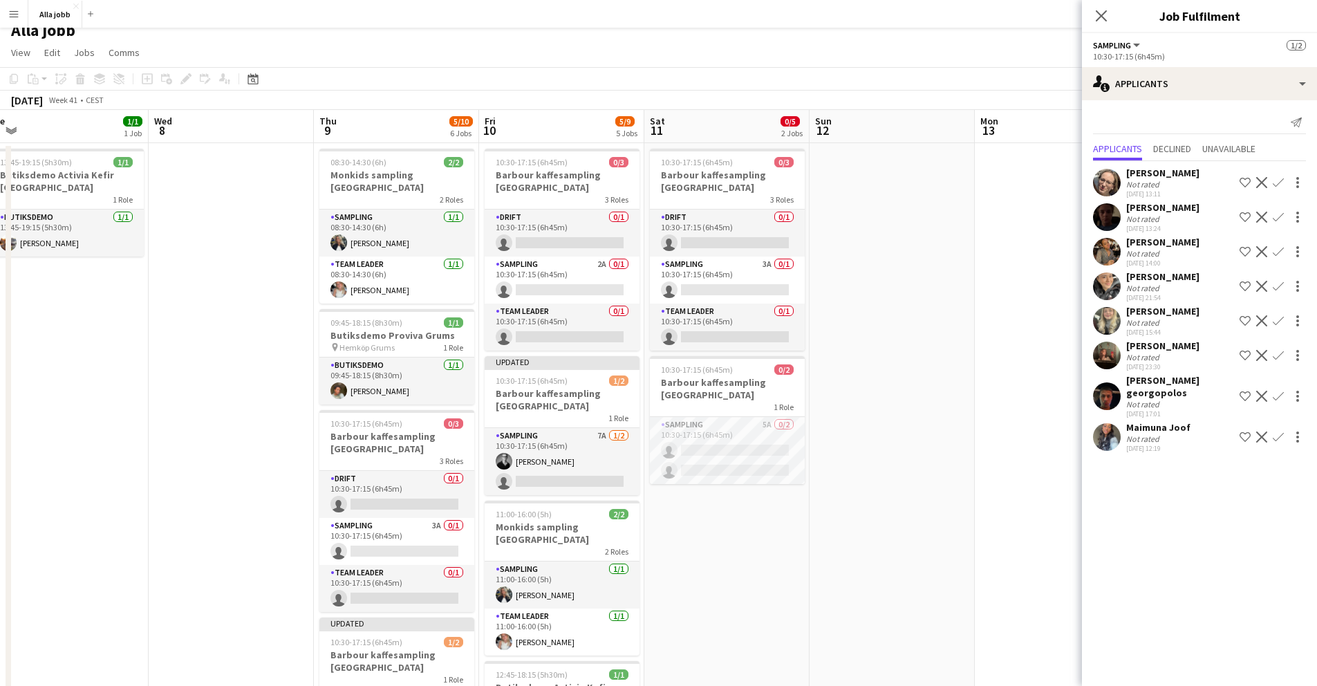
scroll to position [3, 0]
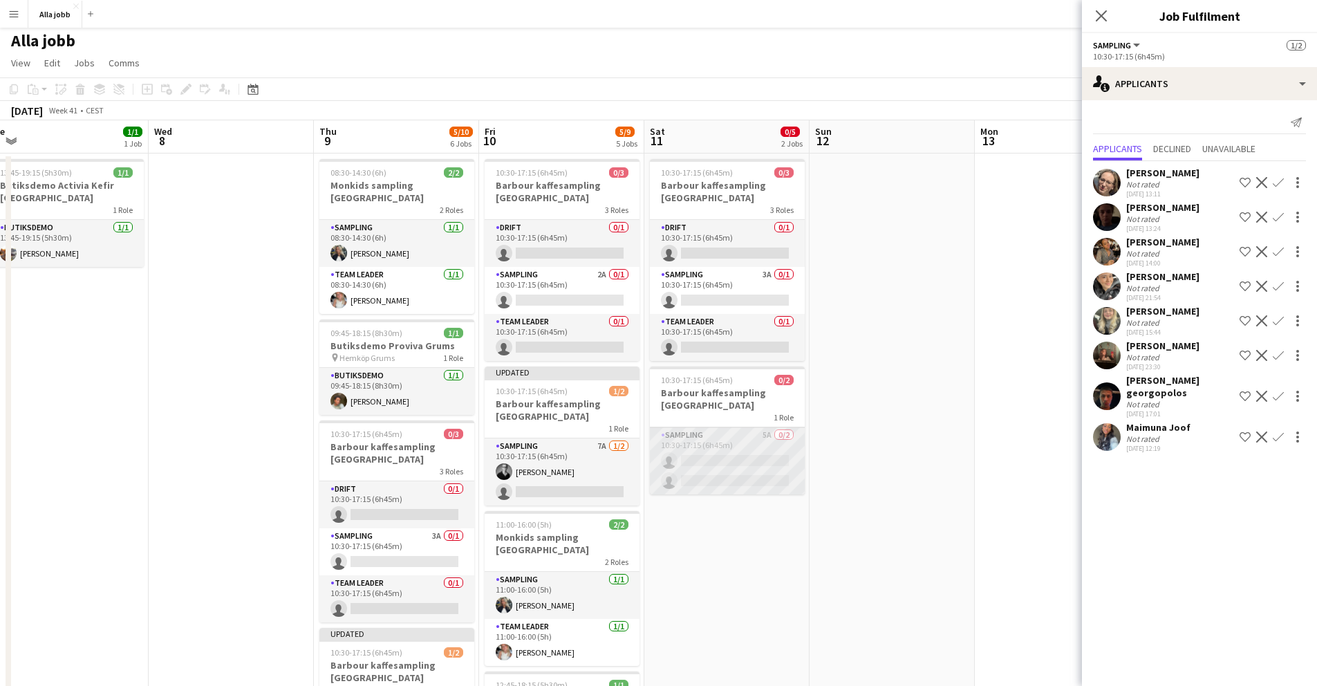
click at [718, 459] on app-card-role "Sampling 5A 0/2 10:30-17:15 (6h45m) single-neutral-actions single-neutral-actio…" at bounding box center [727, 460] width 155 height 67
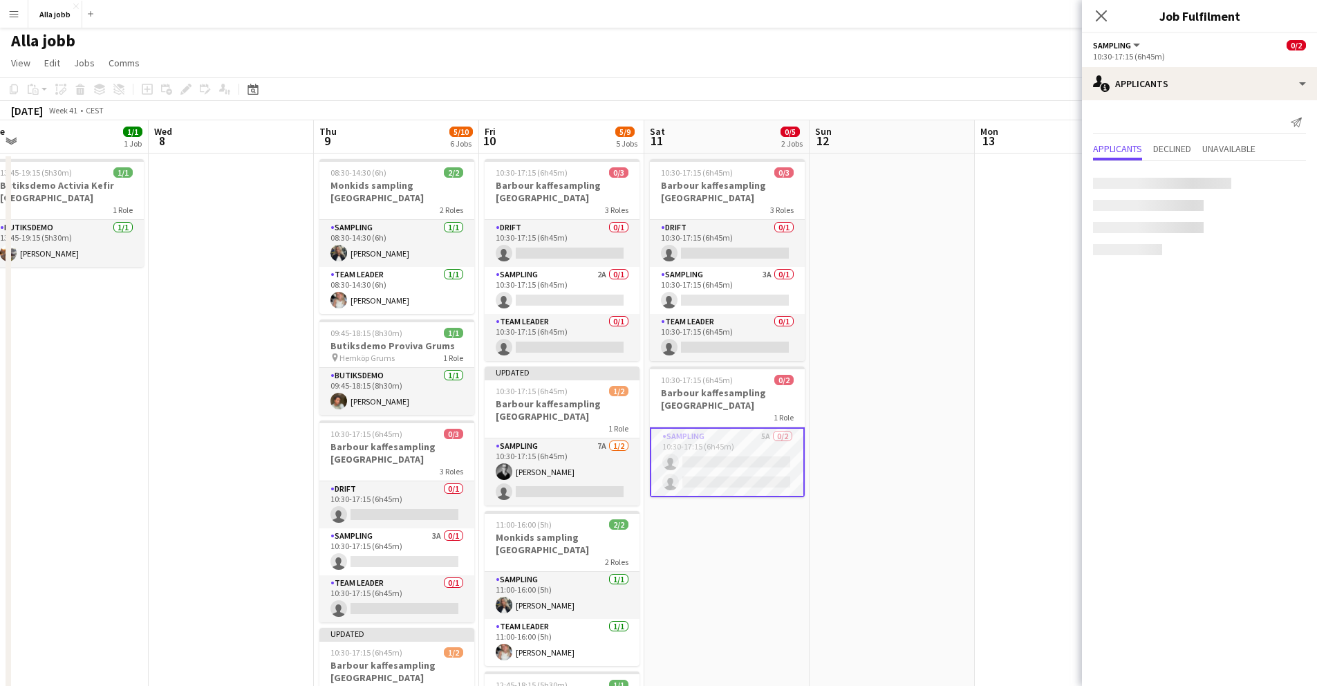
scroll to position [0, 512]
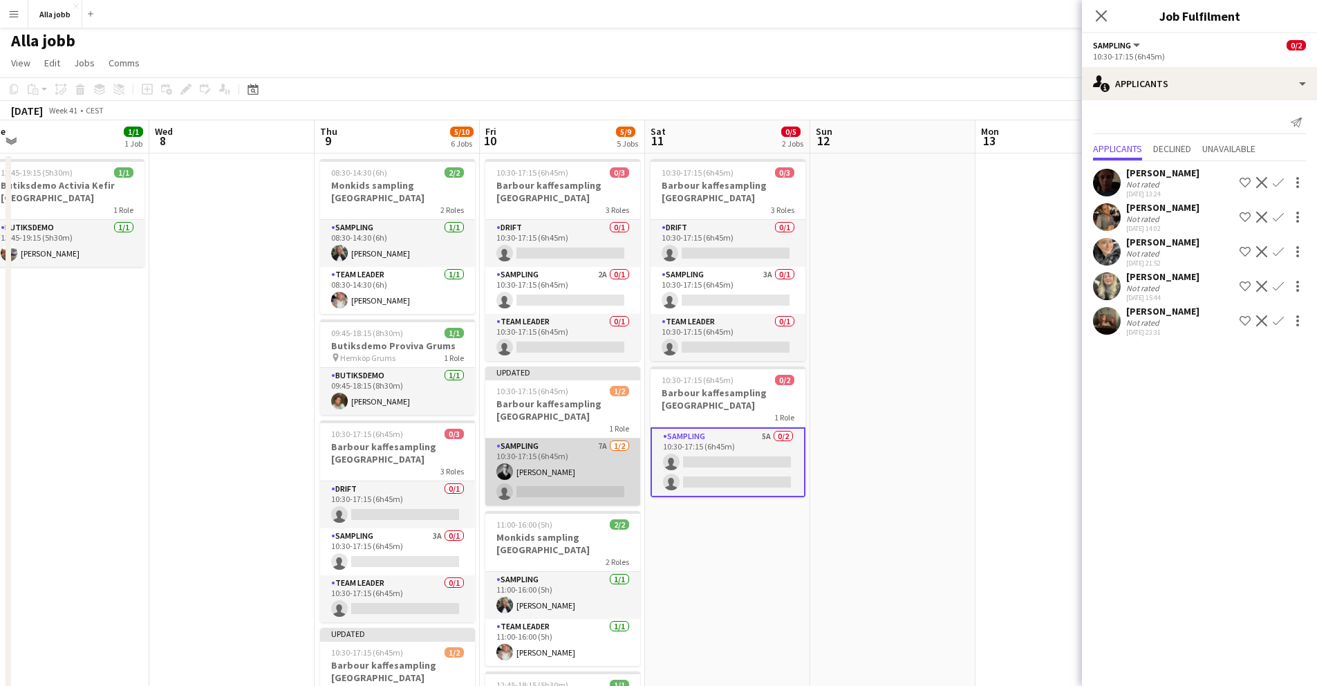
click at [525, 480] on app-card-role "Sampling 7A [DATE] 10:30-17:15 (6h45m) [PERSON_NAME] single-neutral-actions" at bounding box center [562, 471] width 155 height 67
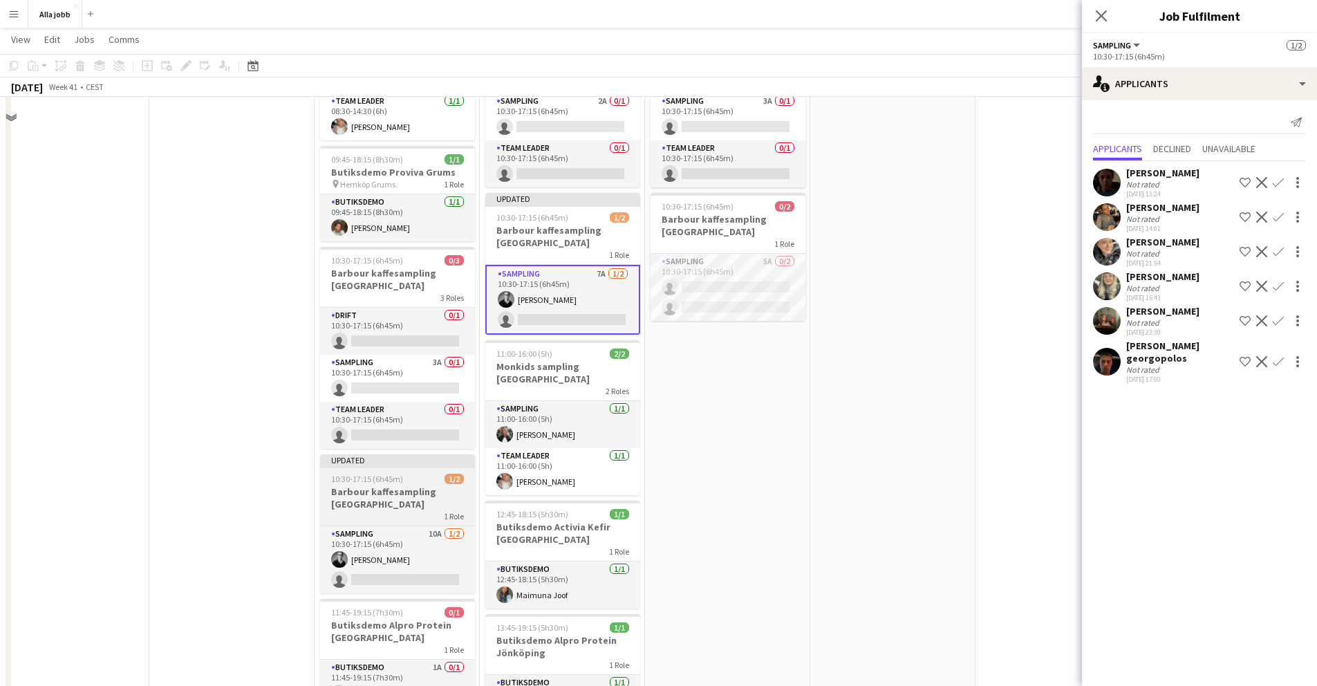
scroll to position [198, 0]
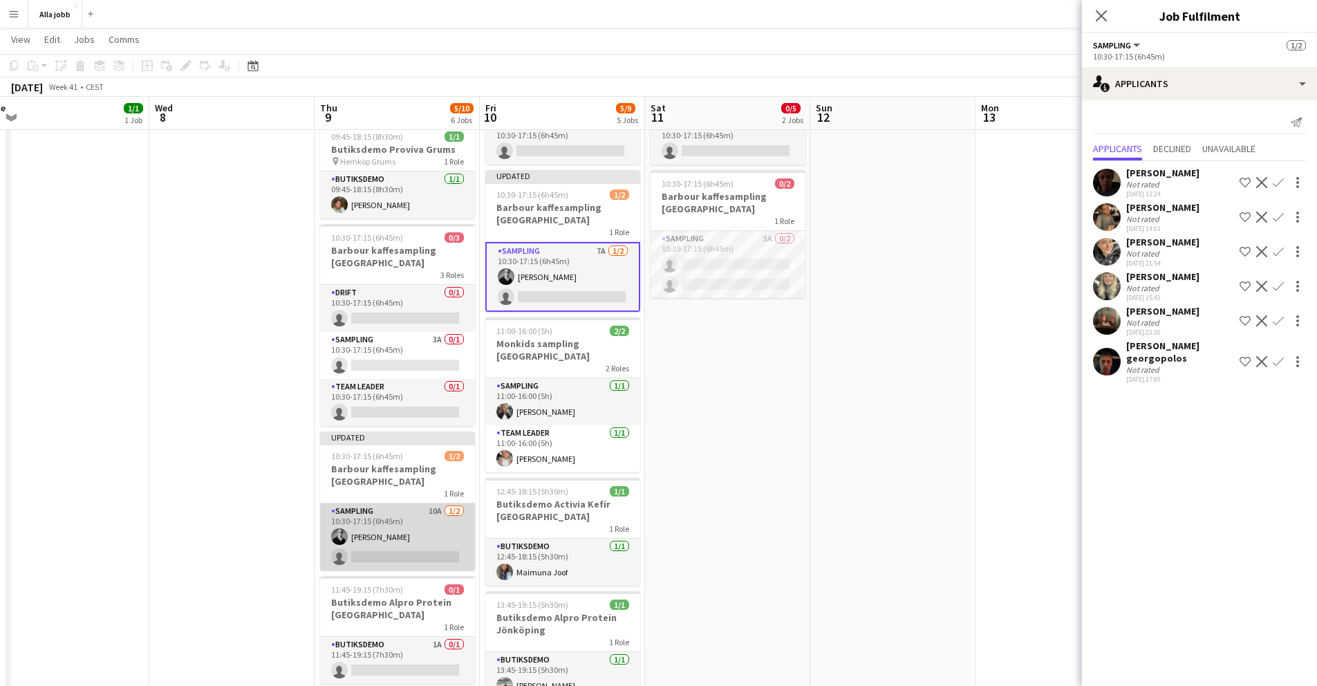
click at [406, 543] on app-card-role "Sampling 10A [DATE] 10:30-17:15 (6h45m) [PERSON_NAME] single-neutral-actions" at bounding box center [397, 536] width 155 height 67
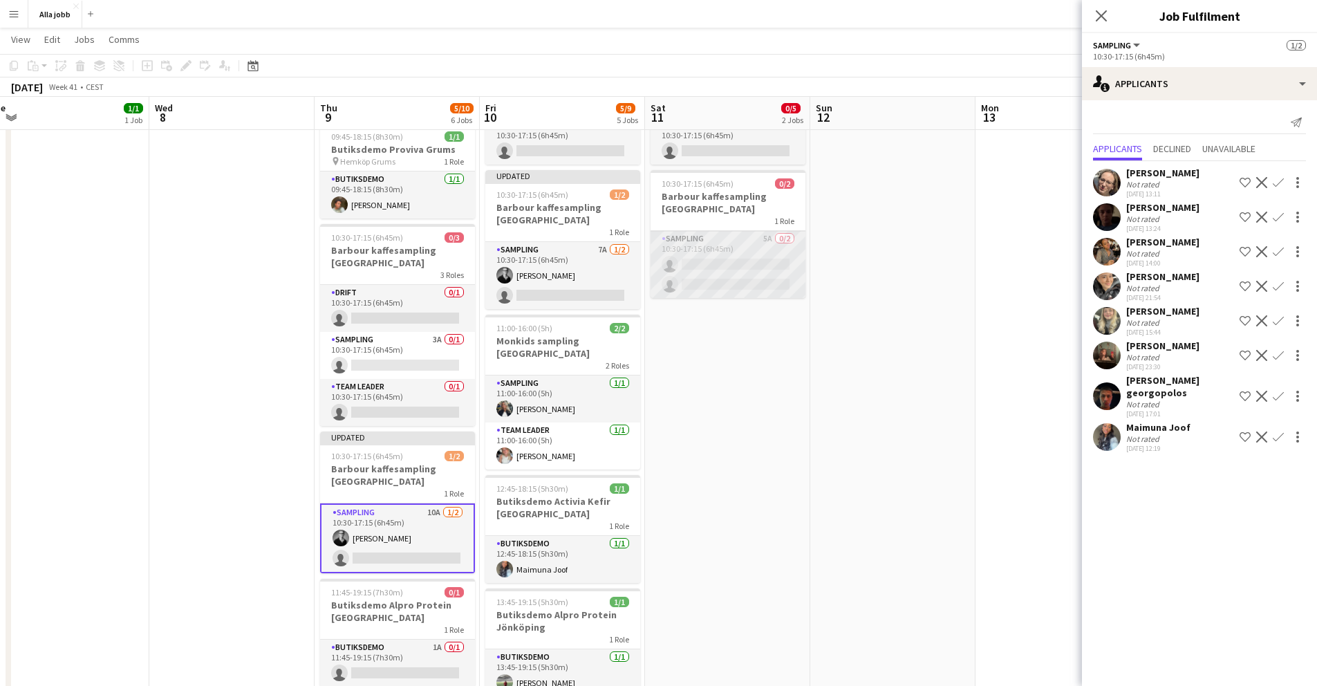
click at [729, 279] on app-card-role "Sampling 5A 0/2 10:30-17:15 (6h45m) single-neutral-actions single-neutral-actio…" at bounding box center [728, 264] width 155 height 67
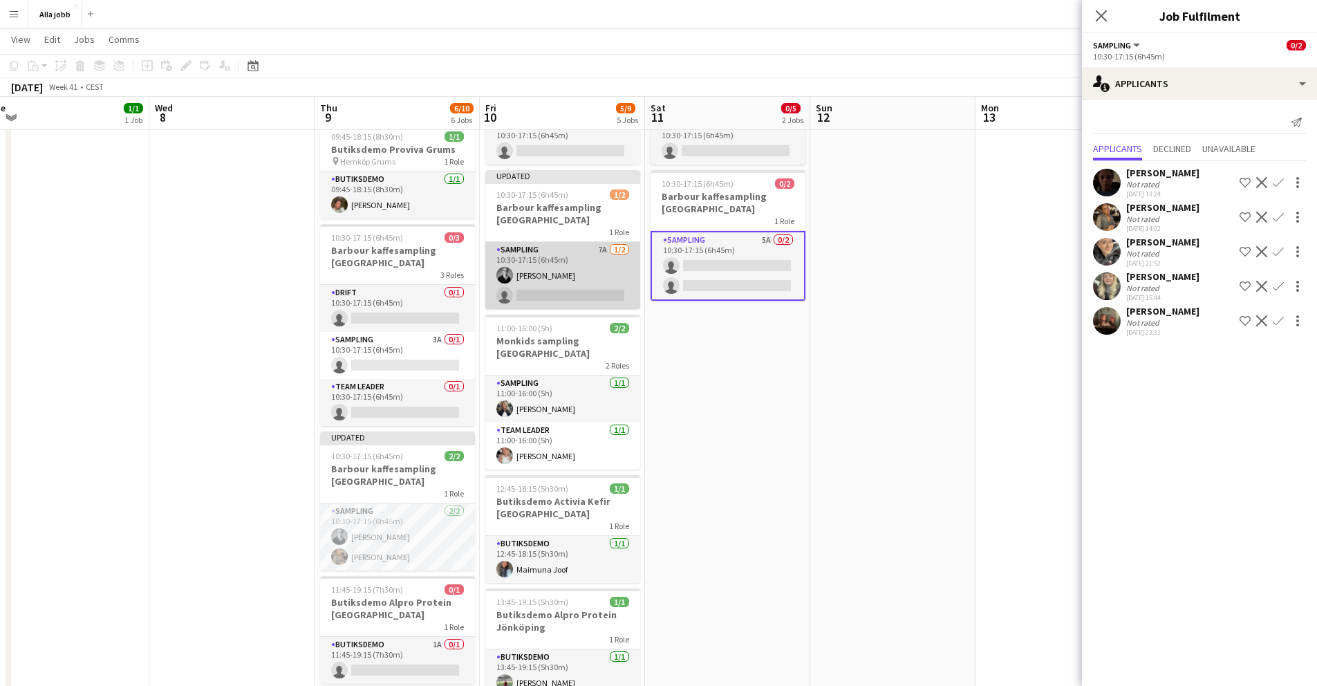
click at [570, 274] on app-card-role "Sampling 7A [DATE] 10:30-17:15 (6h45m) [PERSON_NAME] single-neutral-actions" at bounding box center [562, 275] width 155 height 67
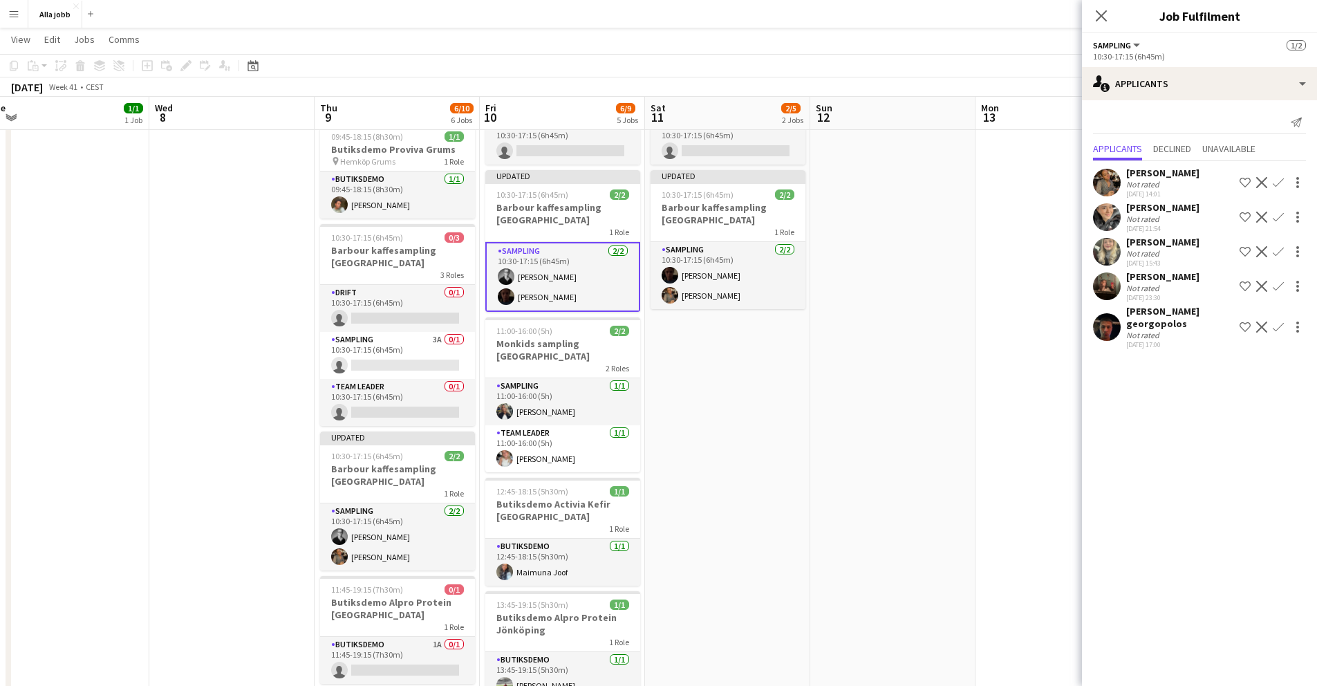
click at [691, 386] on app-date-cell "10:30-17:15 (6h45m) 0/3 Barbour kaffesampling Köpenhamn 3 Roles Drift 0/1 10:30…" at bounding box center [727, 400] width 165 height 886
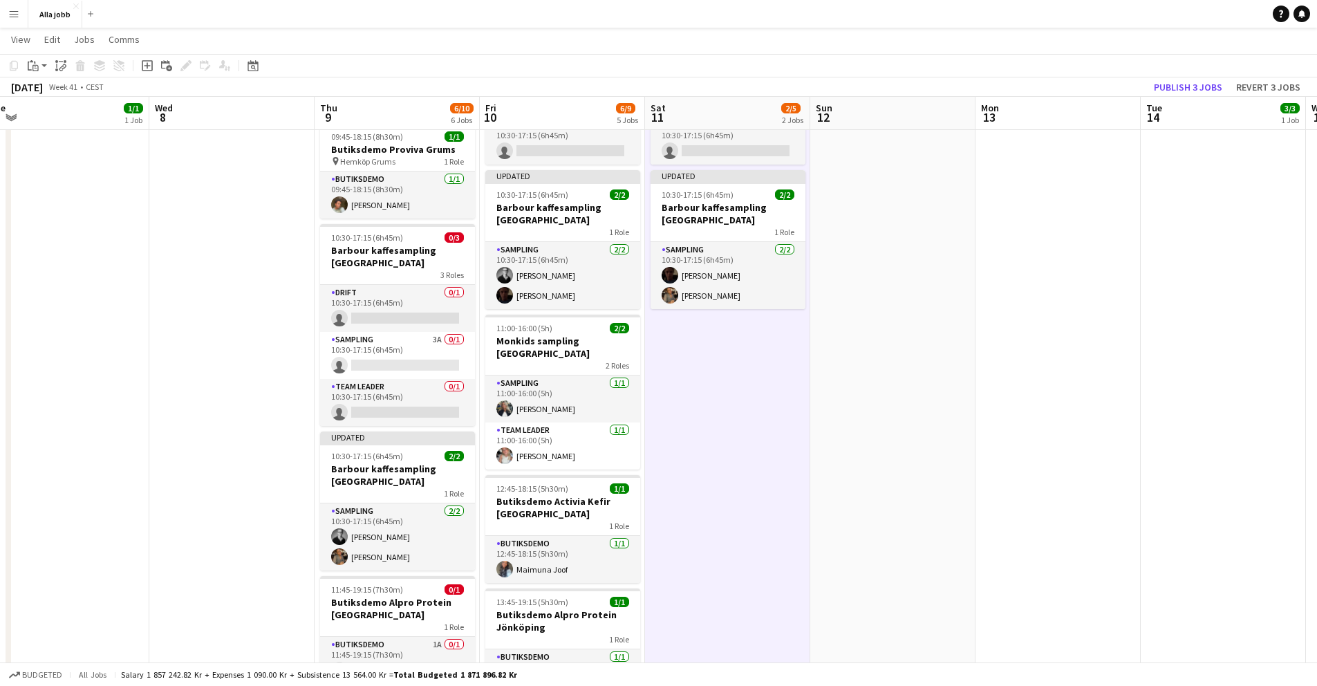
click at [691, 386] on app-date-cell "10:30-17:15 (6h45m) 0/3 Barbour kaffesampling Köpenhamn 3 Roles Drift 0/1 10:30…" at bounding box center [727, 400] width 165 height 886
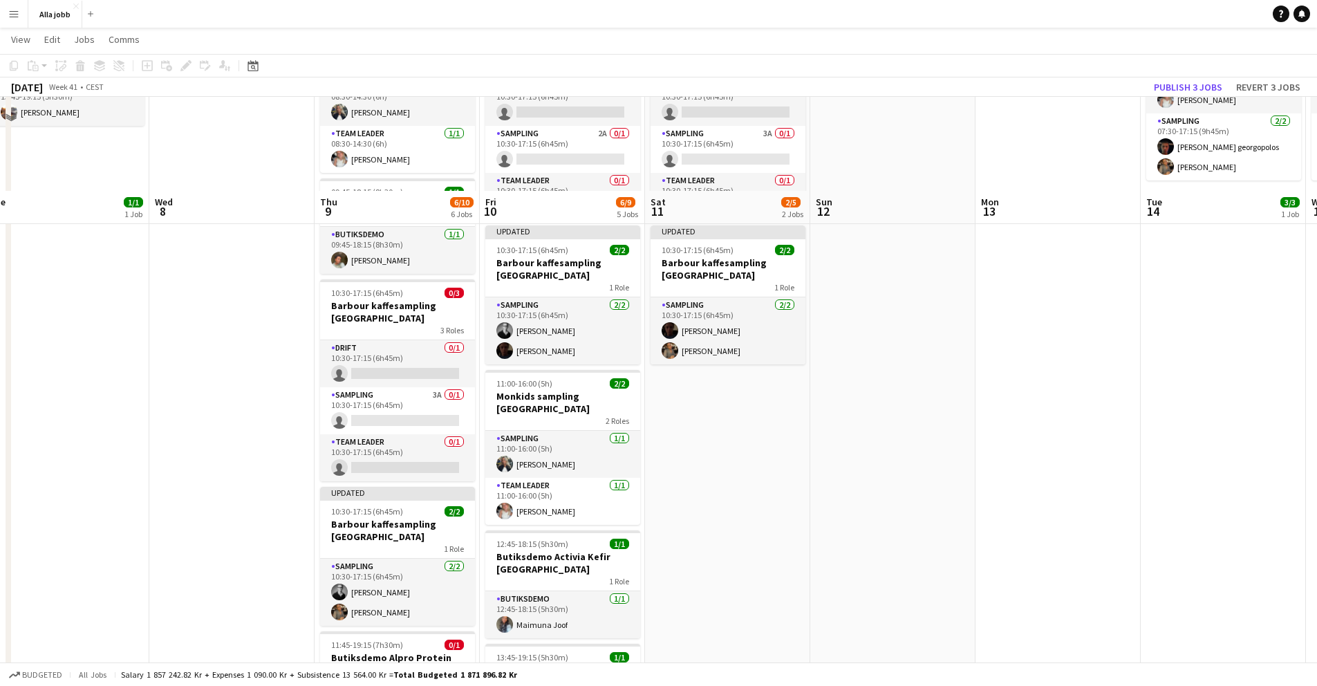
scroll to position [0, 0]
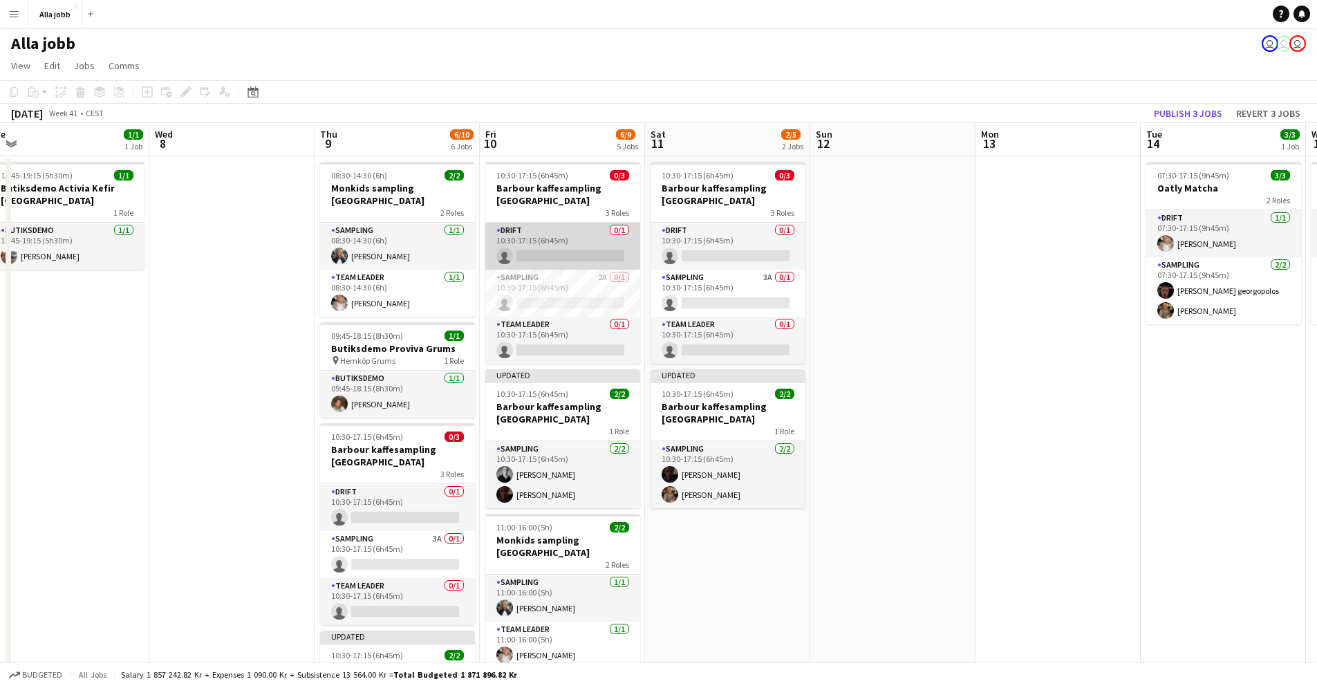
click at [545, 251] on app-card-role "Drift 0/1 10:30-17:15 (6h45m) single-neutral-actions" at bounding box center [562, 246] width 155 height 47
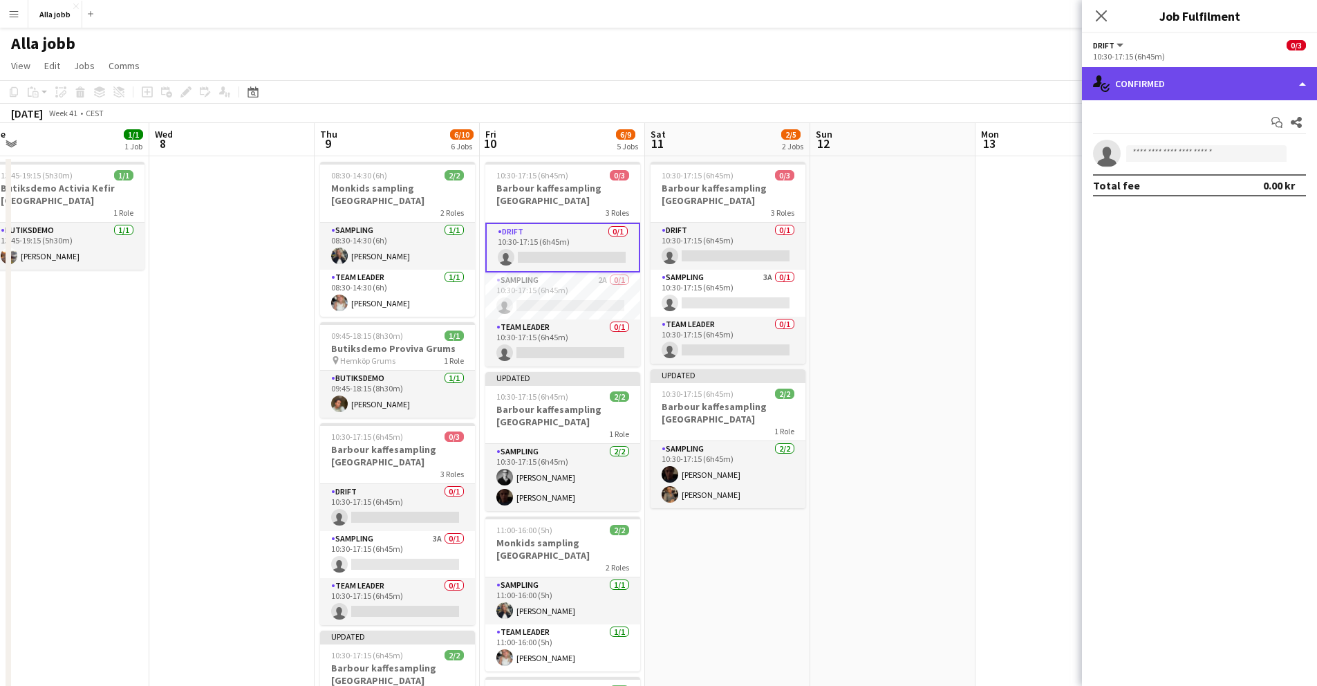
click at [1203, 77] on div "single-neutral-actions-check-2 Confirmed" at bounding box center [1199, 83] width 235 height 33
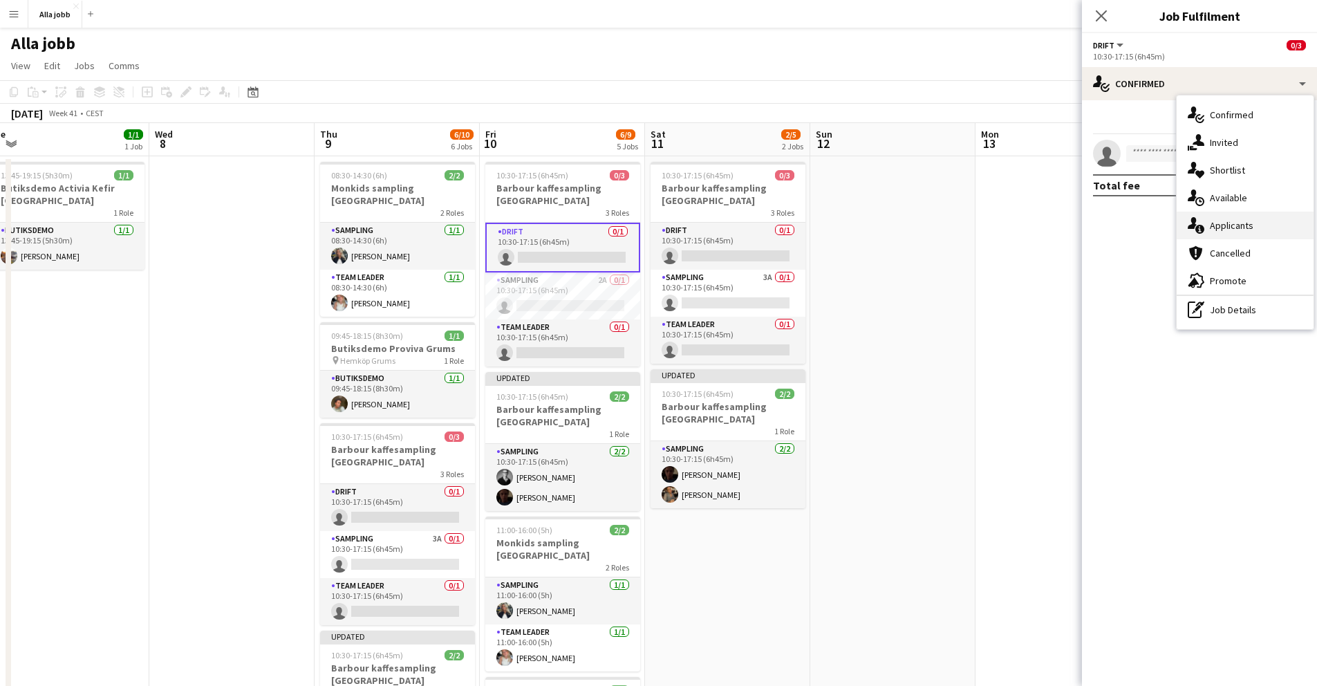
click at [1218, 221] on span "Applicants" at bounding box center [1232, 225] width 44 height 12
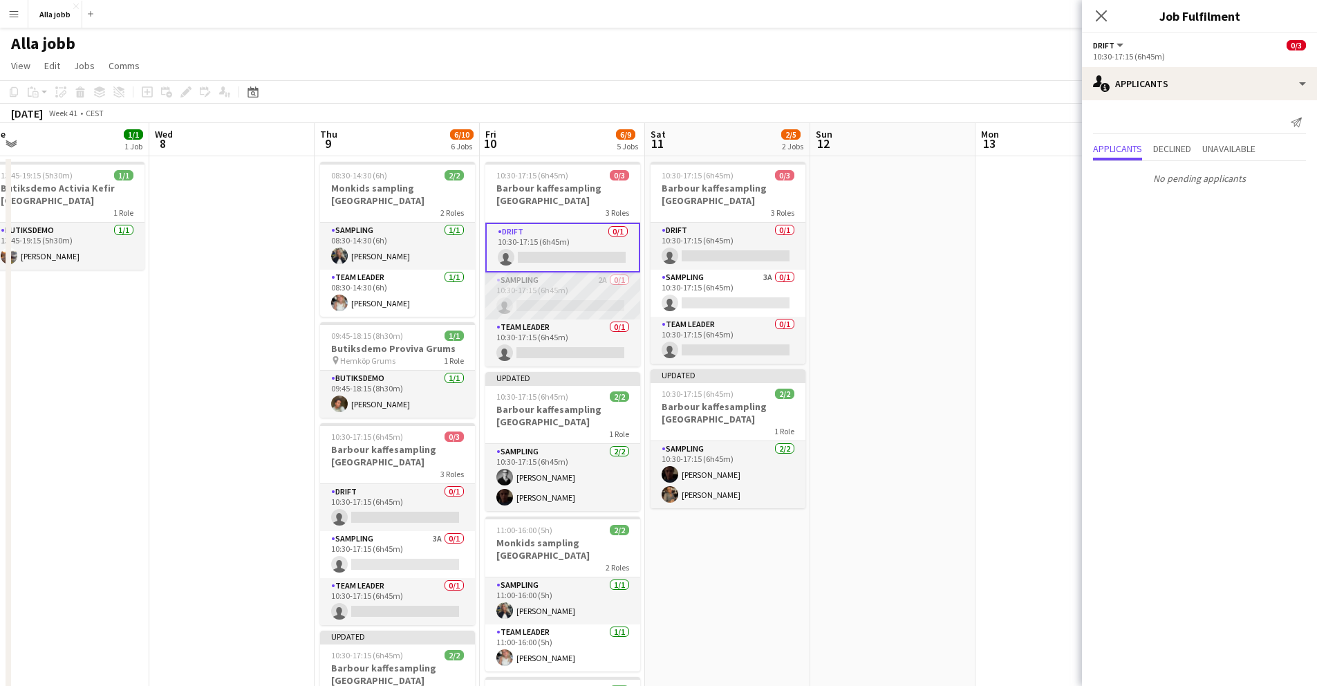
click at [560, 298] on app-card-role "Sampling 2A 0/1 10:30-17:15 (6h45m) single-neutral-actions" at bounding box center [562, 295] width 155 height 47
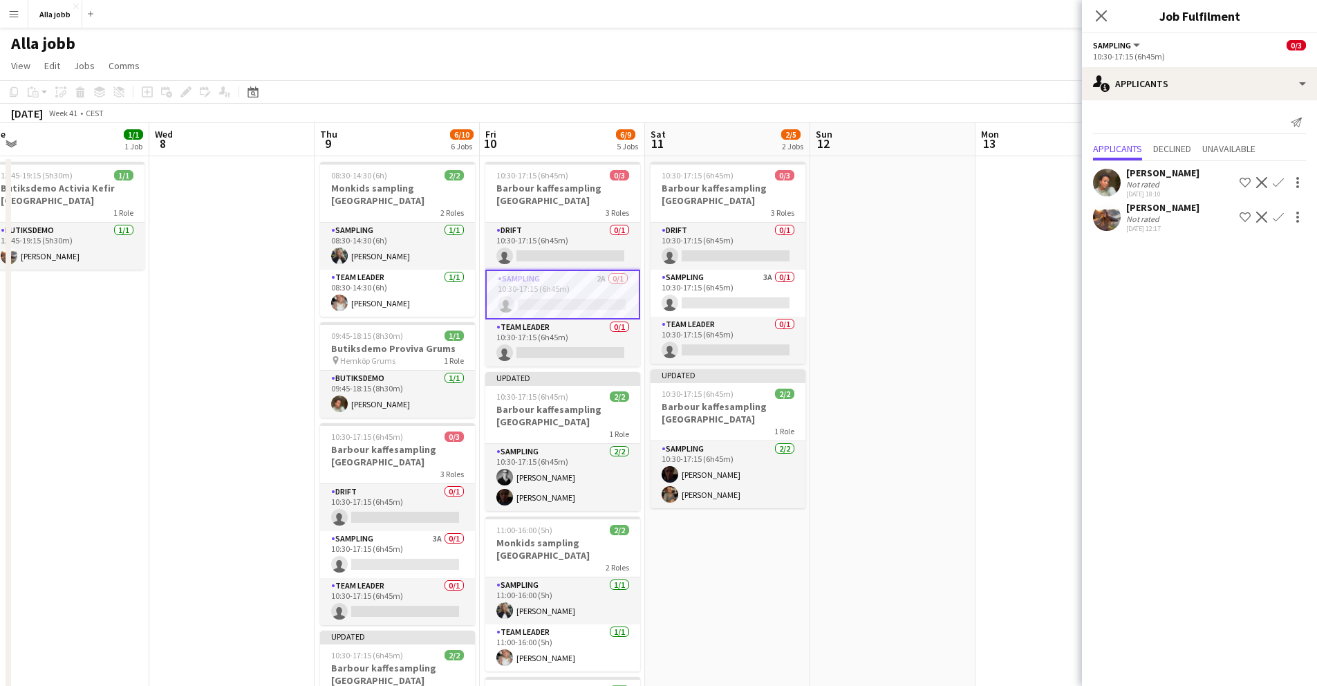
click at [1107, 226] on app-user-avatar at bounding box center [1107, 217] width 28 height 28
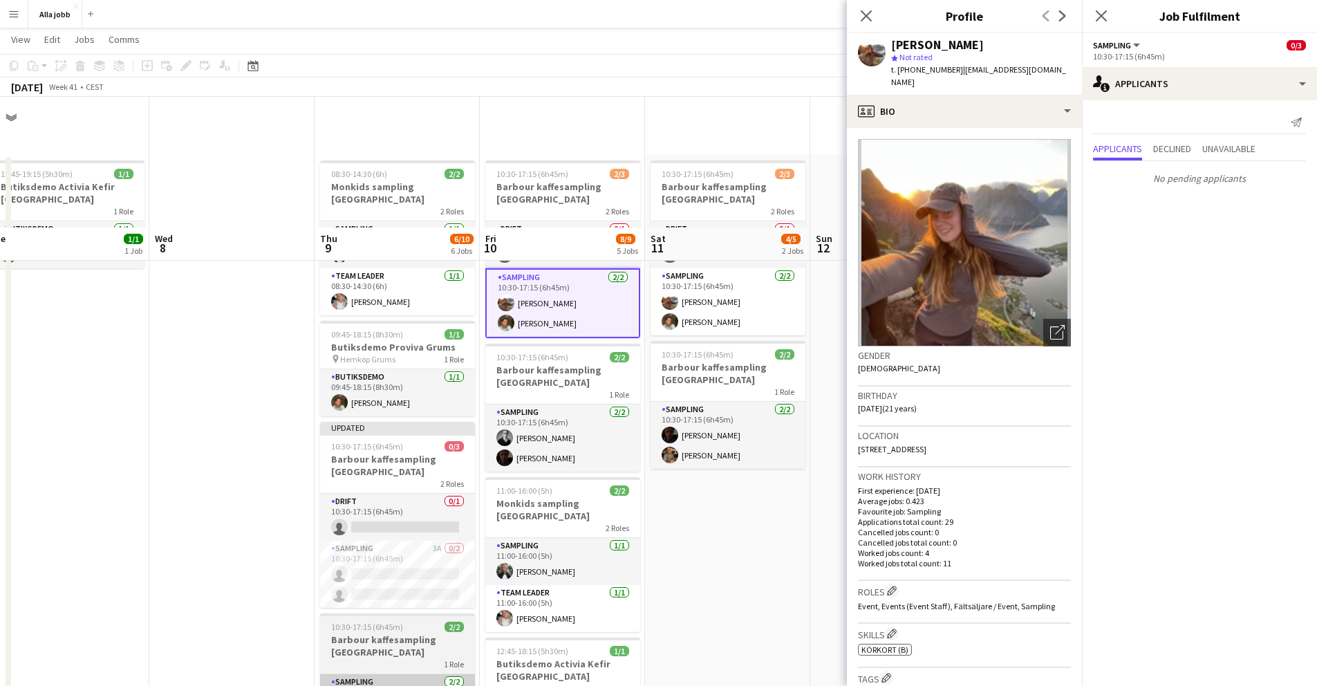
scroll to position [174, 0]
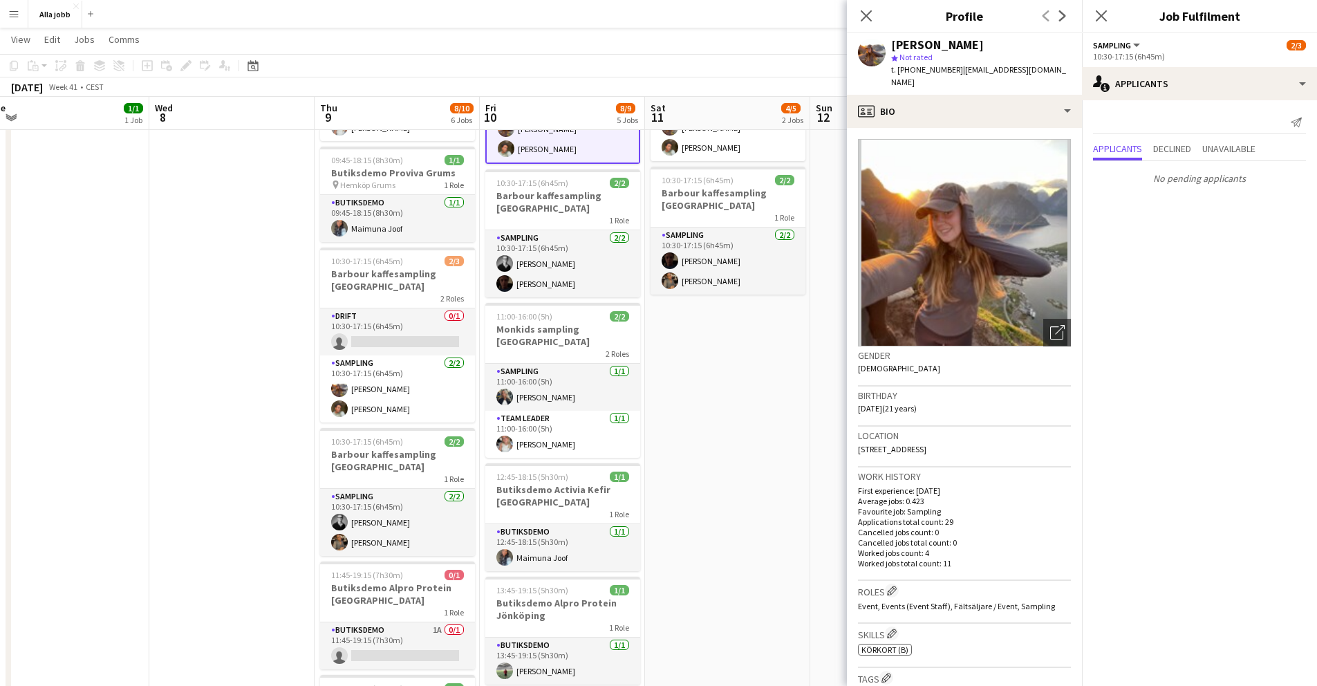
click at [708, 421] on app-date-cell "10:30-17:15 (6h45m) 2/3 Barbour kaffesampling Köpenhamn 2 Roles Drift 0/1 10:30…" at bounding box center [727, 405] width 165 height 848
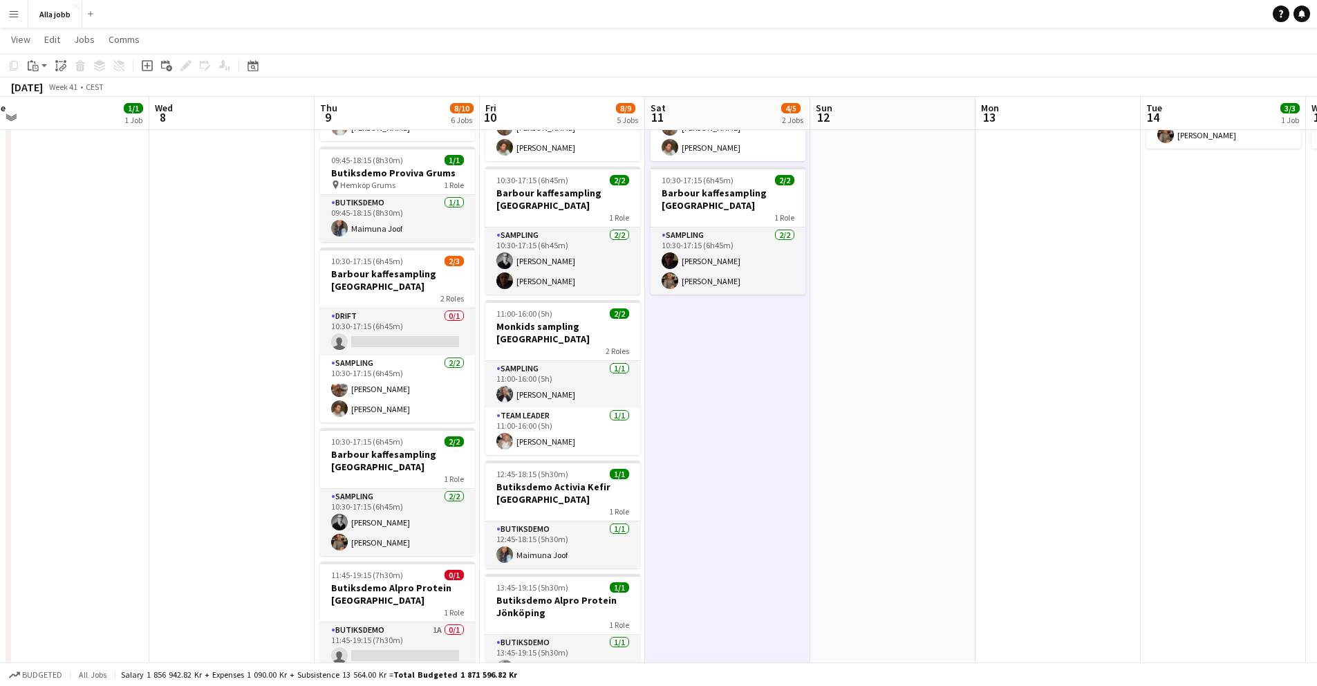
click at [708, 421] on app-date-cell "10:30-17:15 (6h45m) 2/3 Barbour kaffesampling Köpenhamn 2 Roles Drift 0/1 10:30…" at bounding box center [727, 405] width 165 height 848
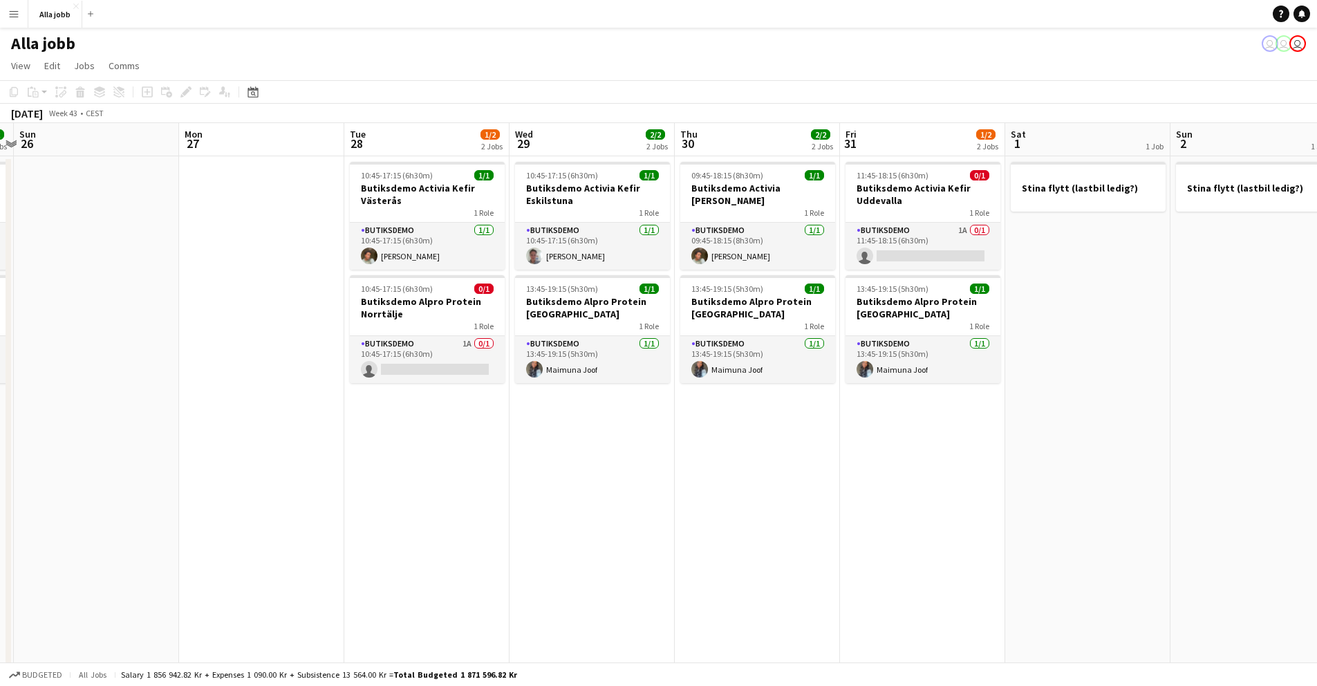
scroll to position [0, 480]
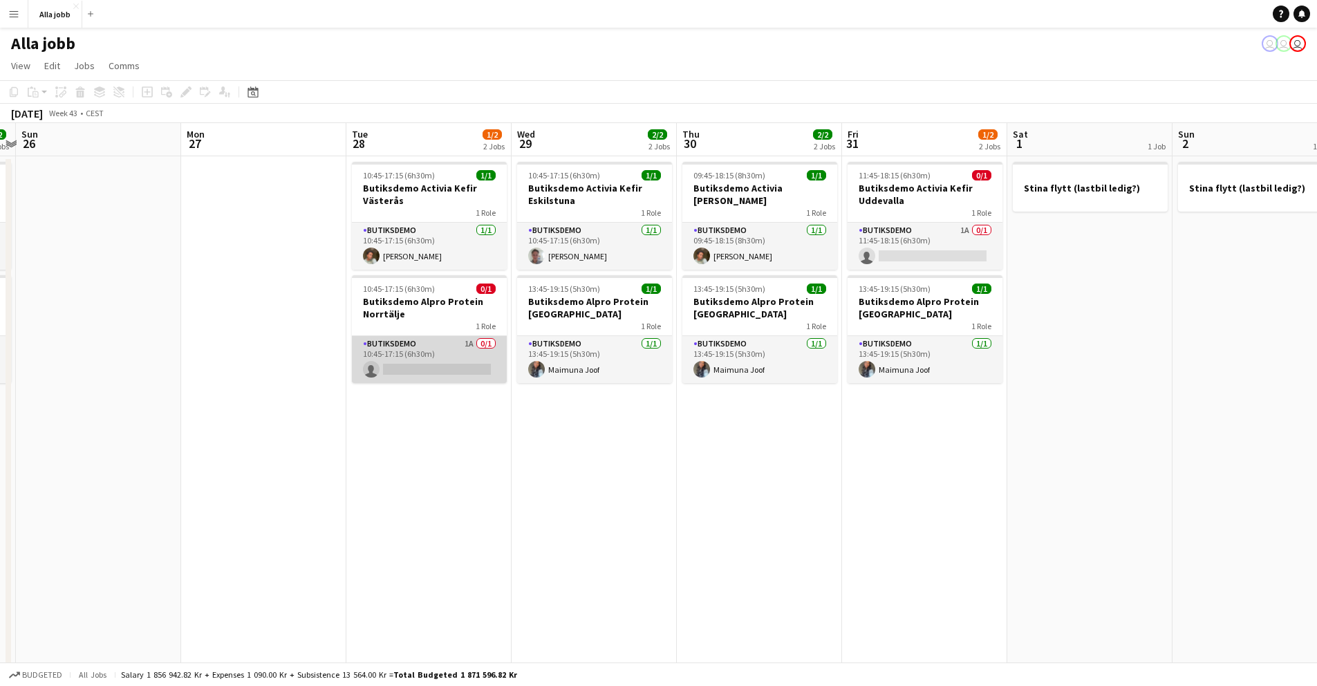
click at [429, 366] on app-card-role "Butiksdemo 1A 0/1 10:45-17:15 (6h30m) single-neutral-actions" at bounding box center [429, 359] width 155 height 47
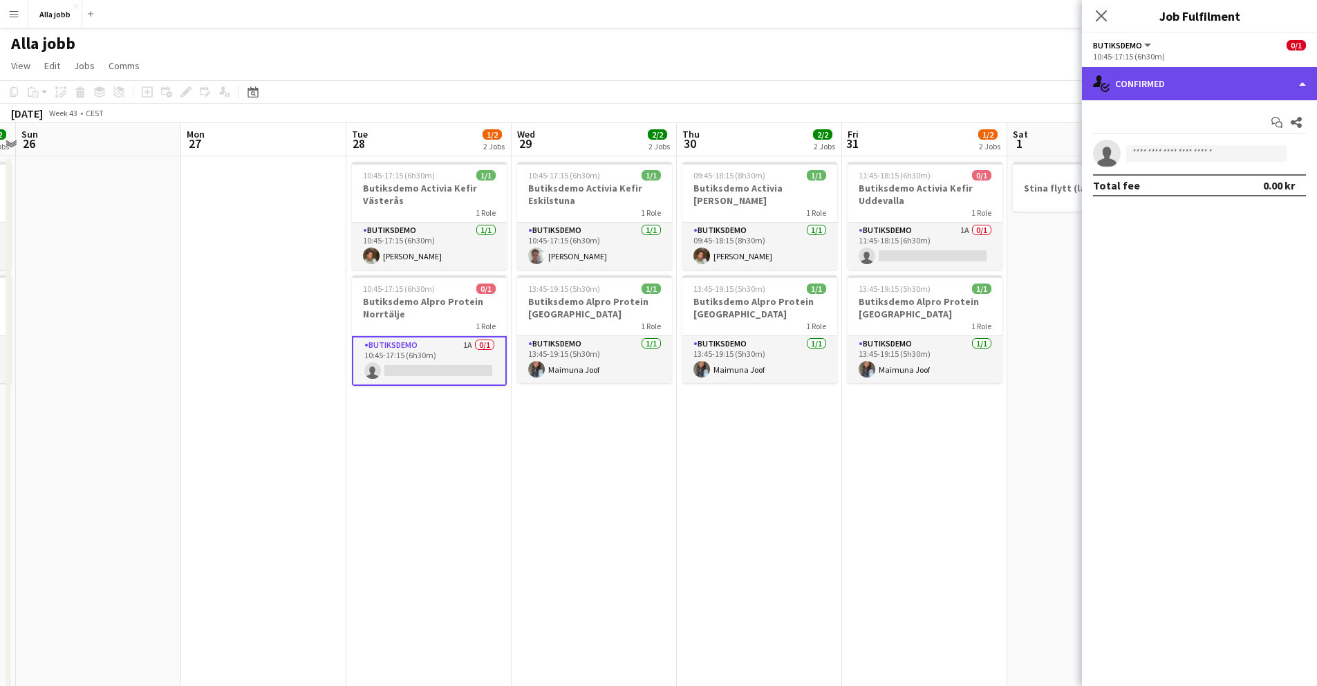
click at [1164, 83] on div "single-neutral-actions-check-2 Confirmed" at bounding box center [1199, 83] width 235 height 33
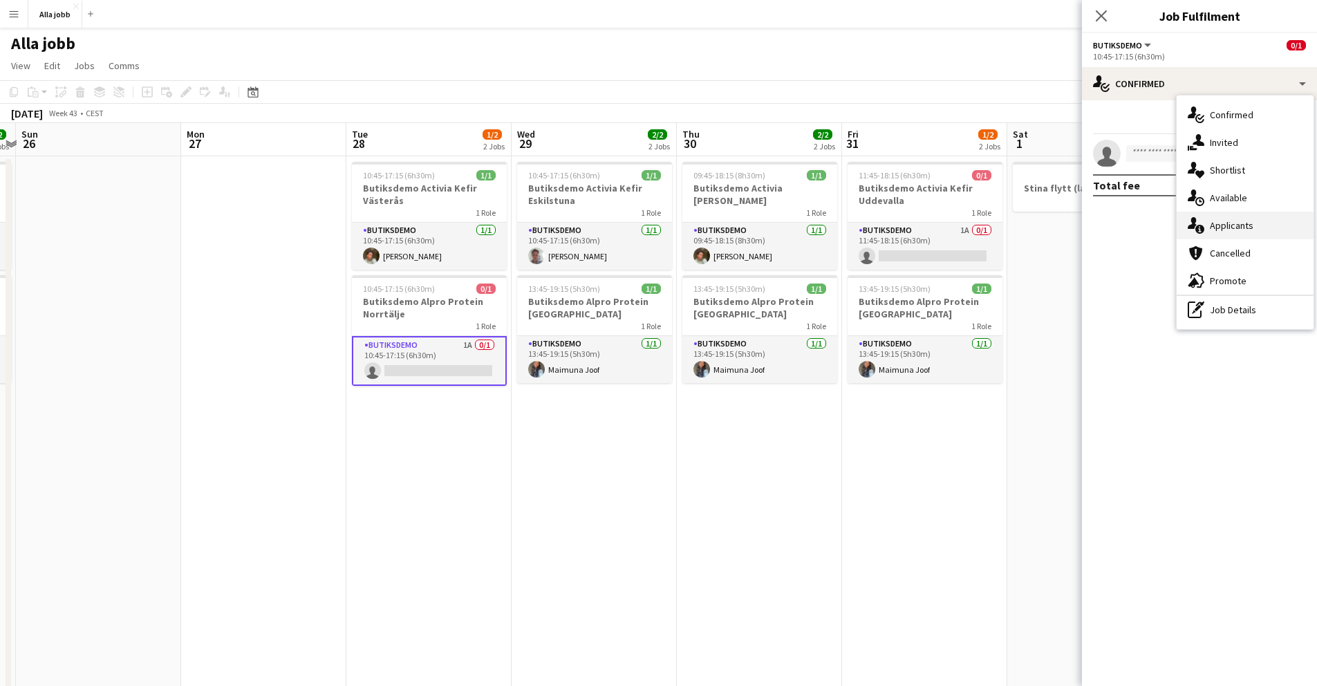
click at [1206, 227] on div "single-neutral-actions-information Applicants" at bounding box center [1245, 226] width 137 height 28
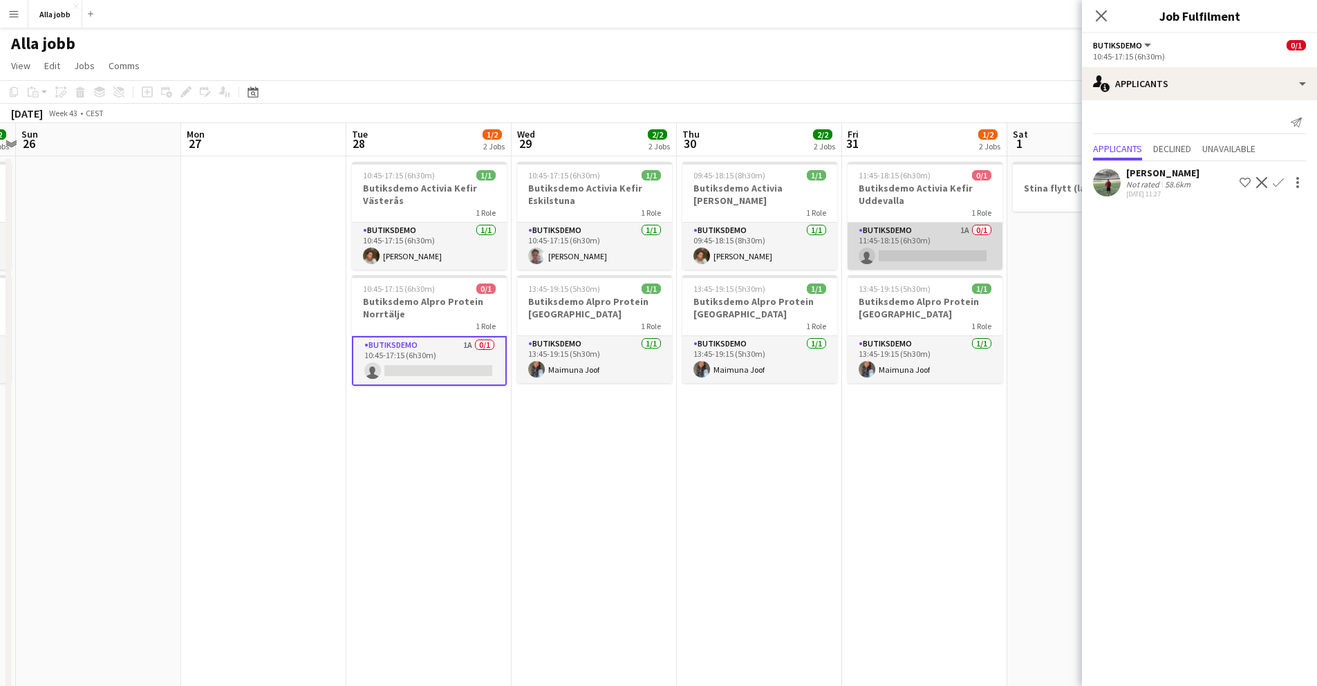
click at [893, 247] on app-card-role "Butiksdemo 1A 0/1 11:45-18:15 (6h30m) single-neutral-actions" at bounding box center [925, 246] width 155 height 47
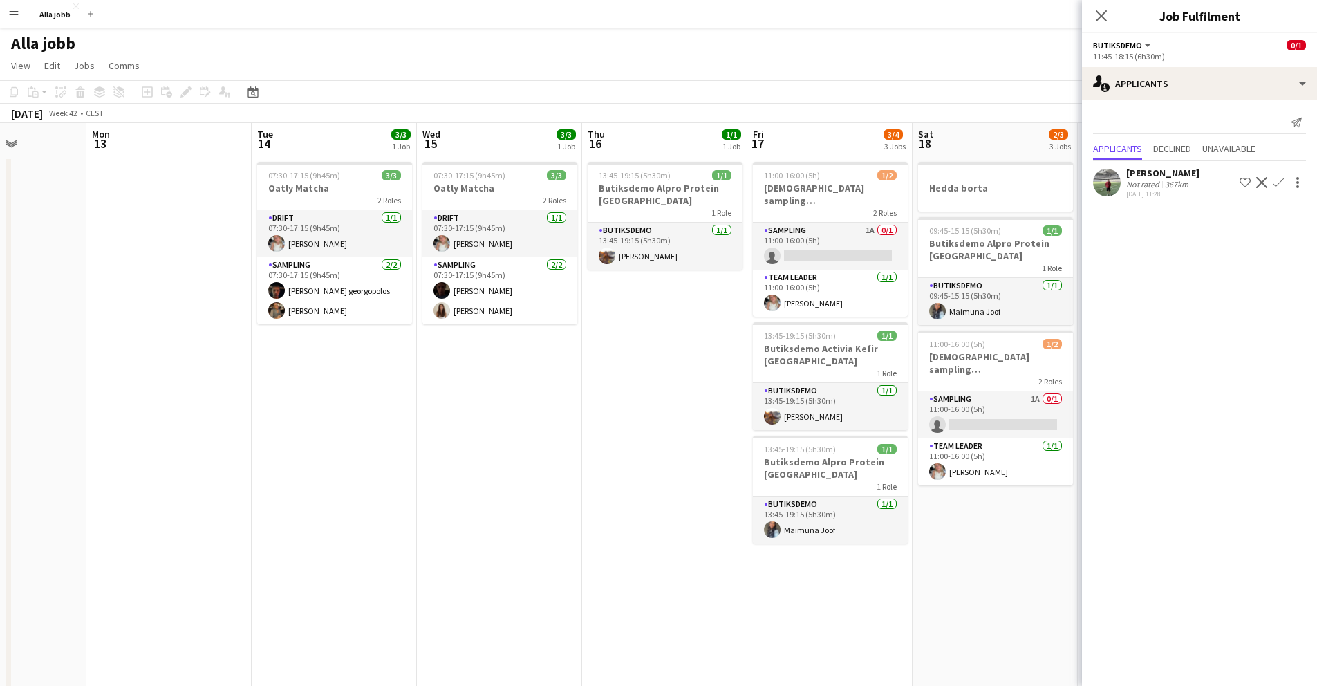
scroll to position [0, 431]
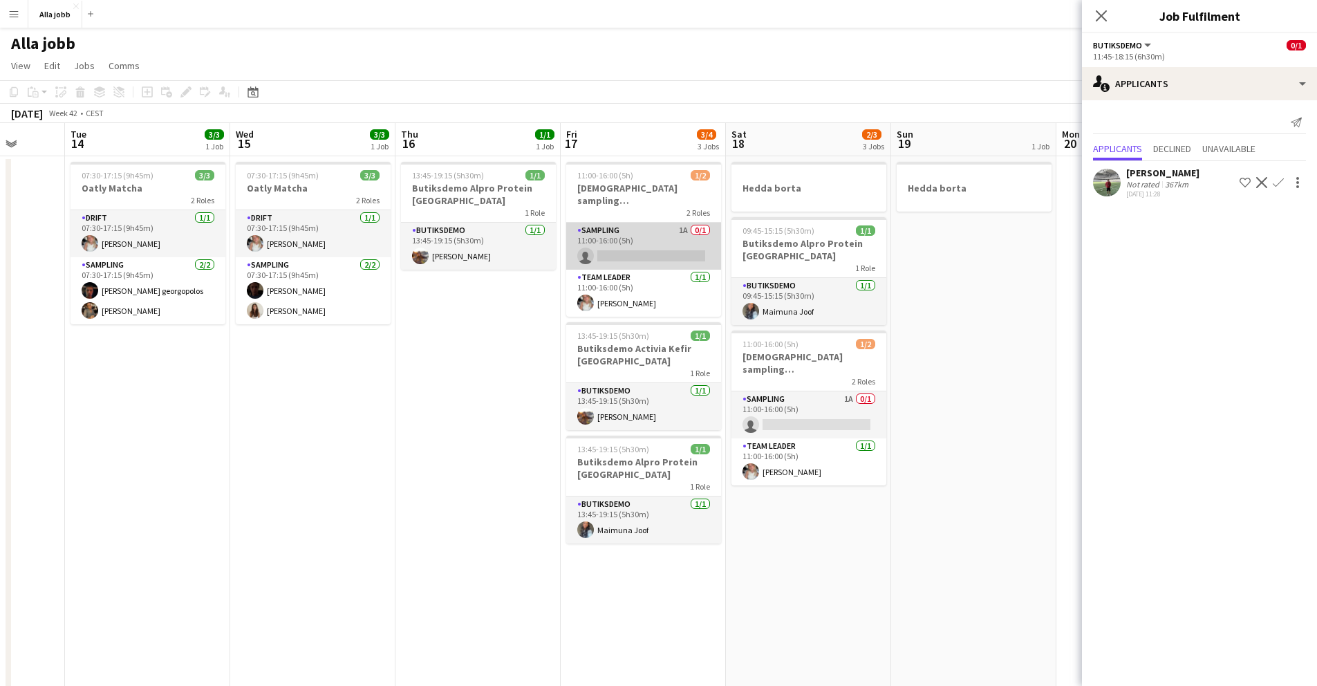
click at [606, 236] on app-card-role "Sampling 1A 0/1 11:00-16:00 (5h) single-neutral-actions" at bounding box center [643, 246] width 155 height 47
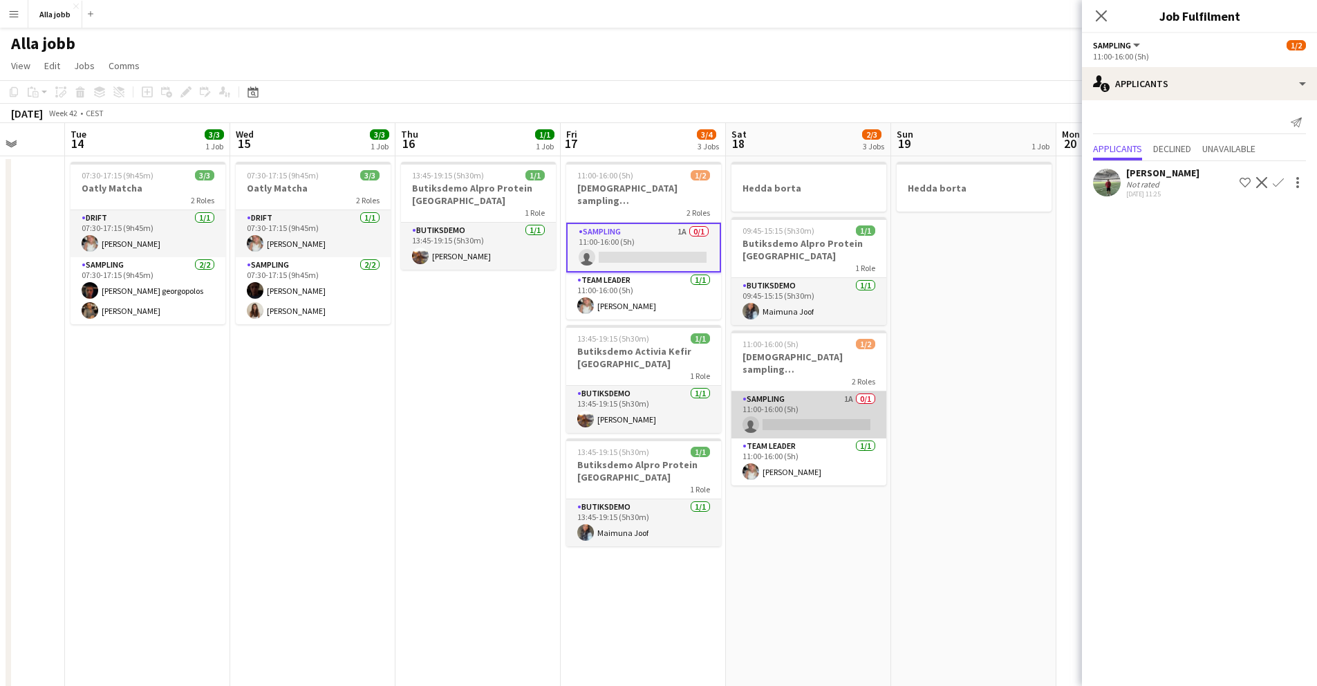
click at [792, 394] on app-card-role "Sampling 1A 0/1 11:00-16:00 (5h) single-neutral-actions" at bounding box center [808, 414] width 155 height 47
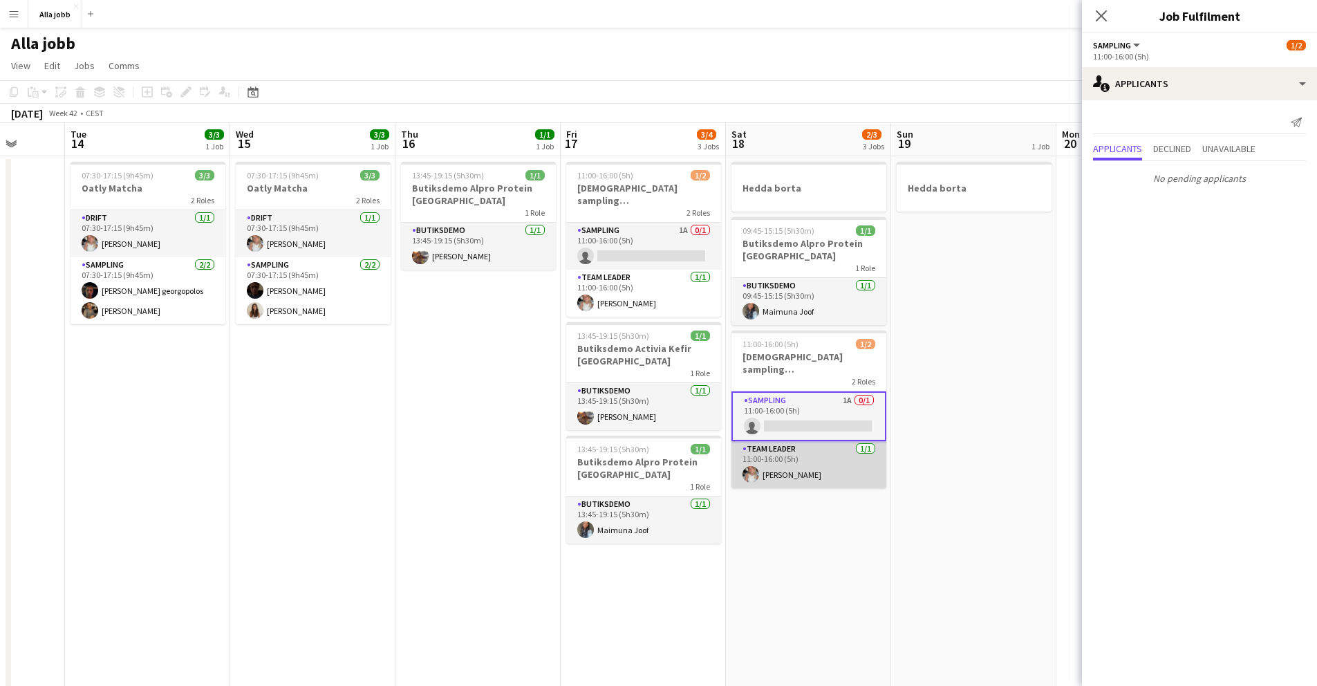
click at [792, 449] on app-card-role "Team Leader [DATE] 11:00-16:00 (5h) [PERSON_NAME]" at bounding box center [808, 464] width 155 height 47
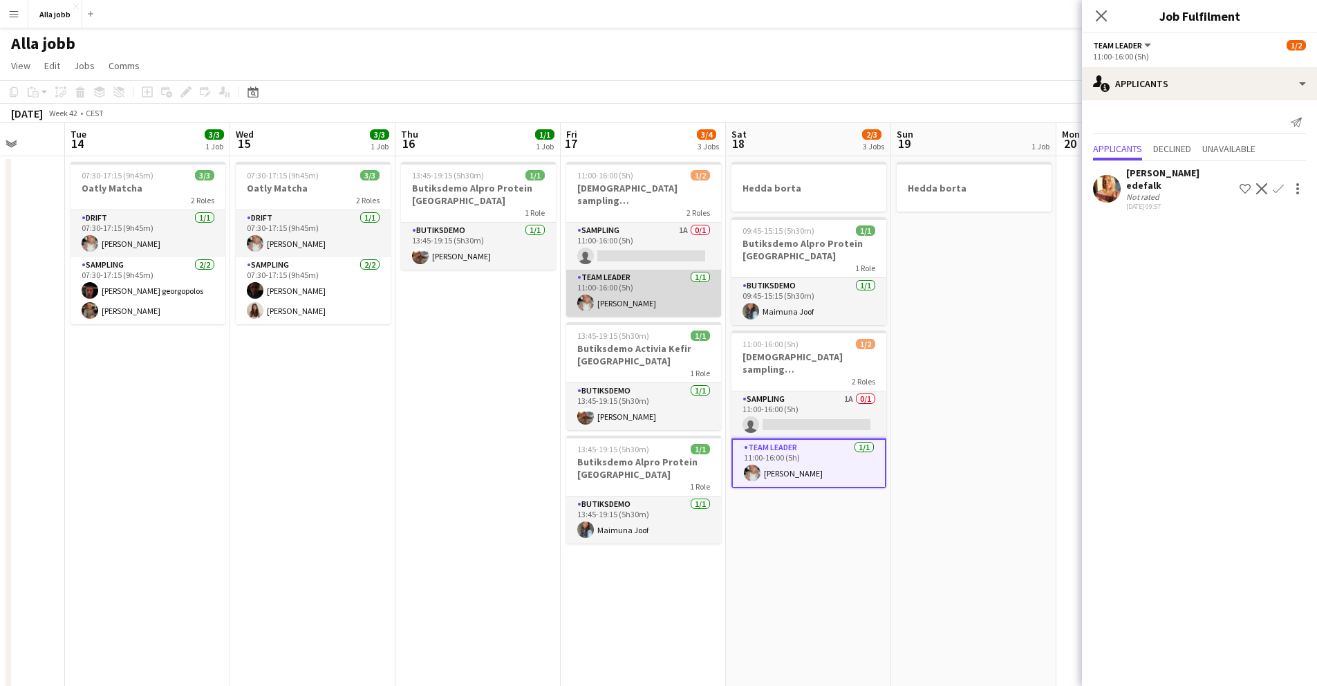
click at [662, 290] on app-card-role "Team Leader [DATE] 11:00-16:00 (5h) [PERSON_NAME]" at bounding box center [643, 293] width 155 height 47
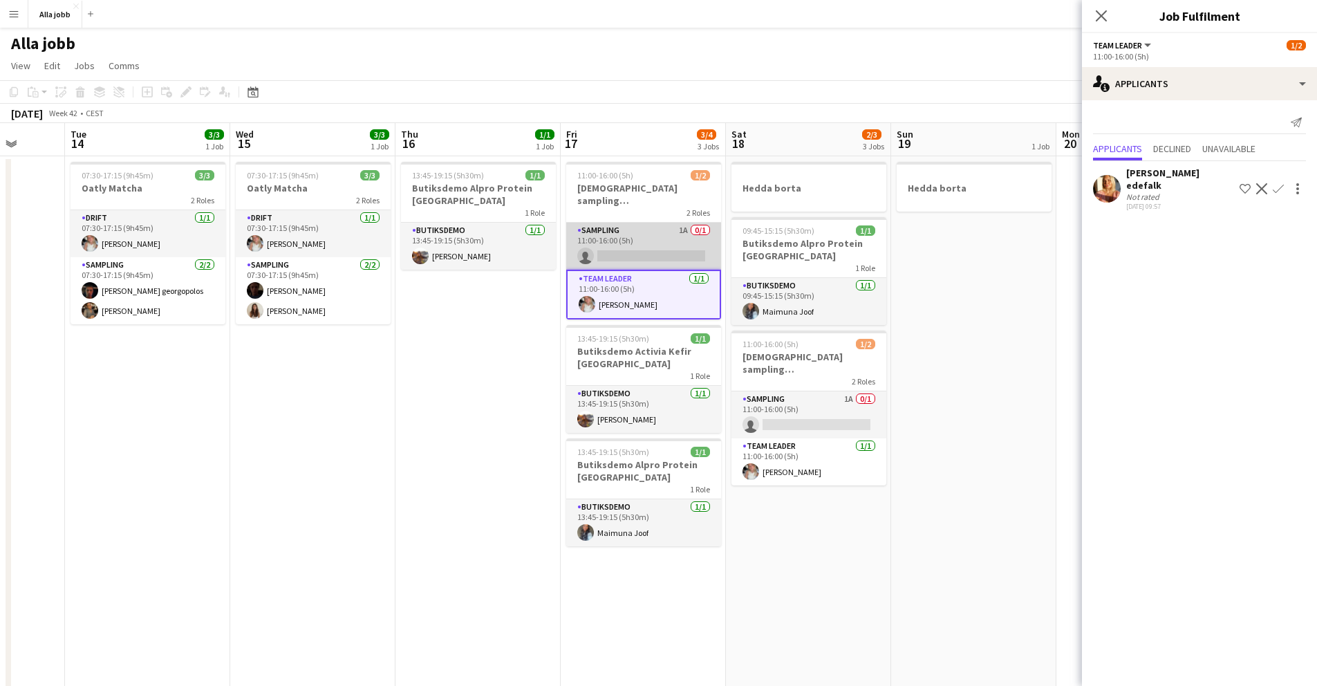
click at [646, 229] on app-card-role "Sampling 1A 0/1 11:00-16:00 (5h) single-neutral-actions" at bounding box center [643, 246] width 155 height 47
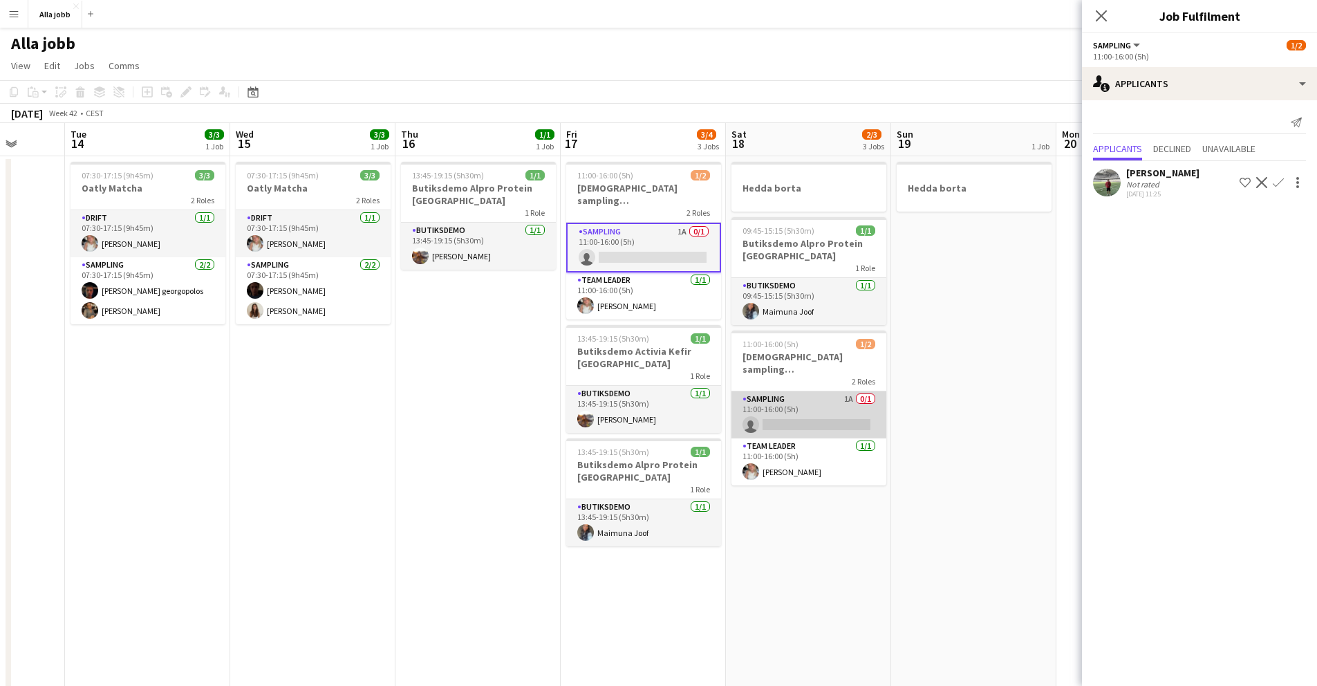
click at [775, 404] on app-card-role "Sampling 1A 0/1 11:00-16:00 (5h) single-neutral-actions" at bounding box center [808, 414] width 155 height 47
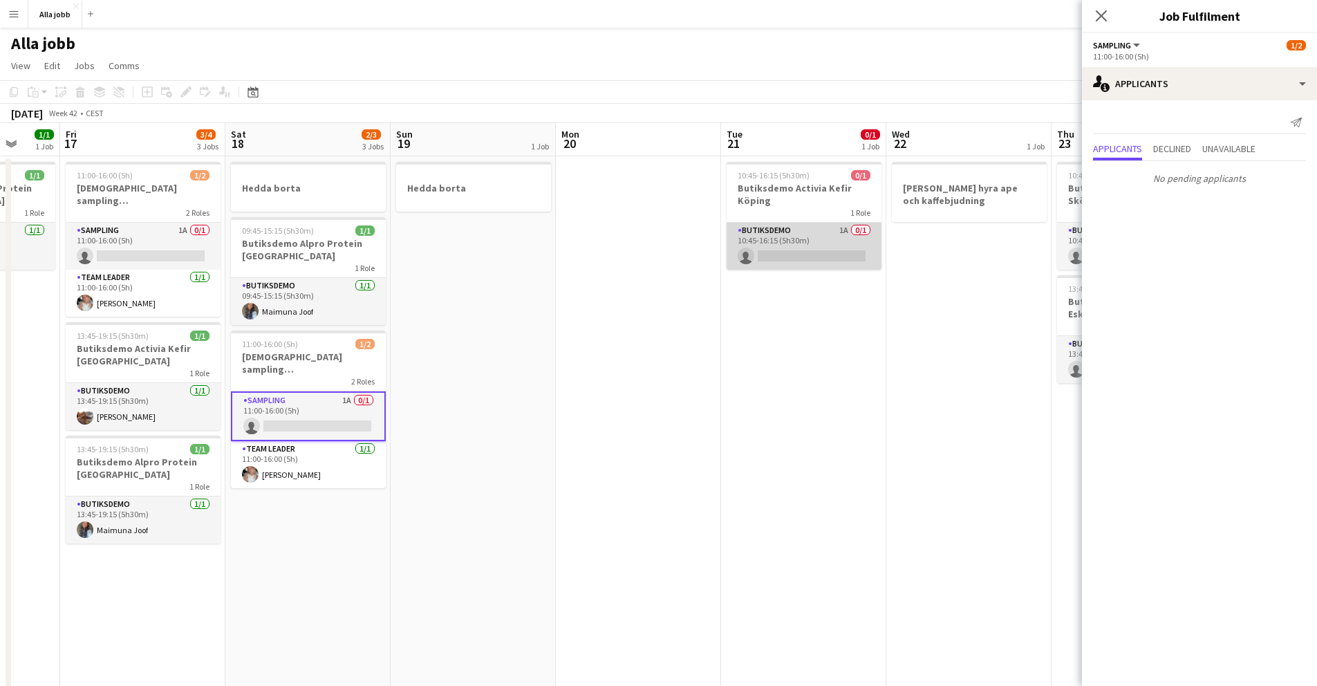
click at [751, 252] on app-card-role "Butiksdemo 1A 0/1 10:45-16:15 (5h30m) single-neutral-actions" at bounding box center [804, 246] width 155 height 47
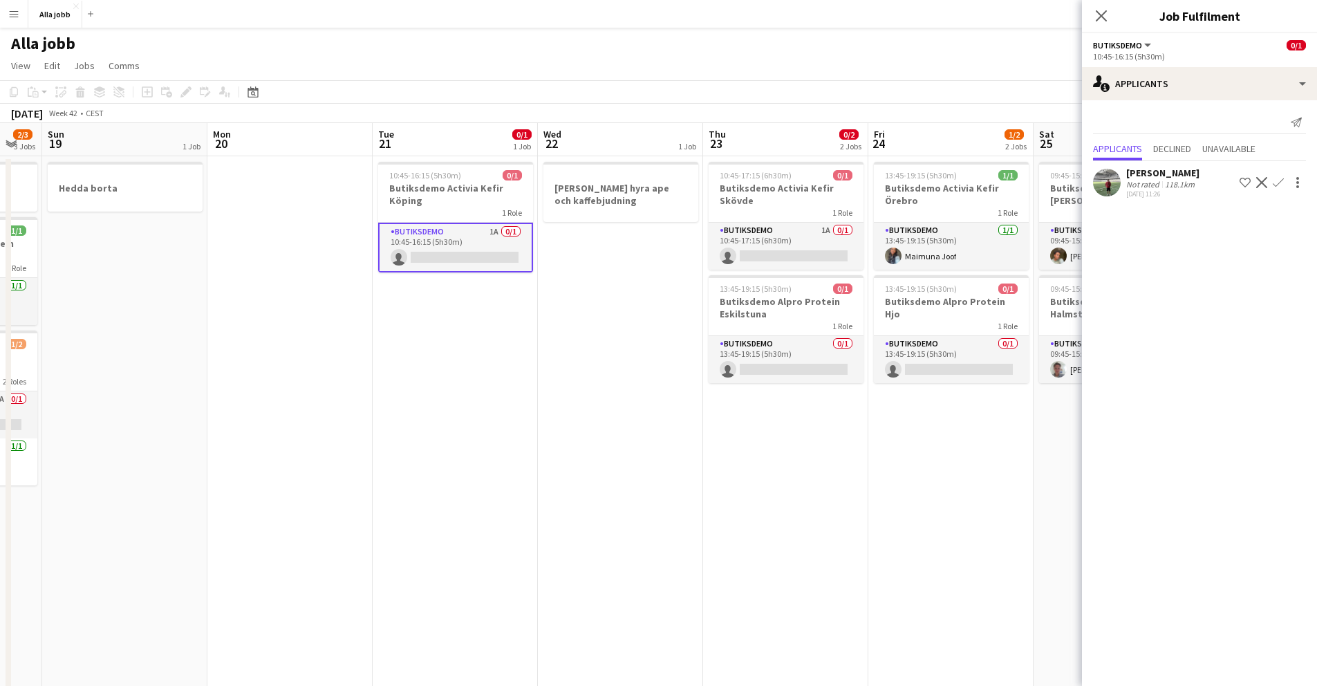
scroll to position [0, 496]
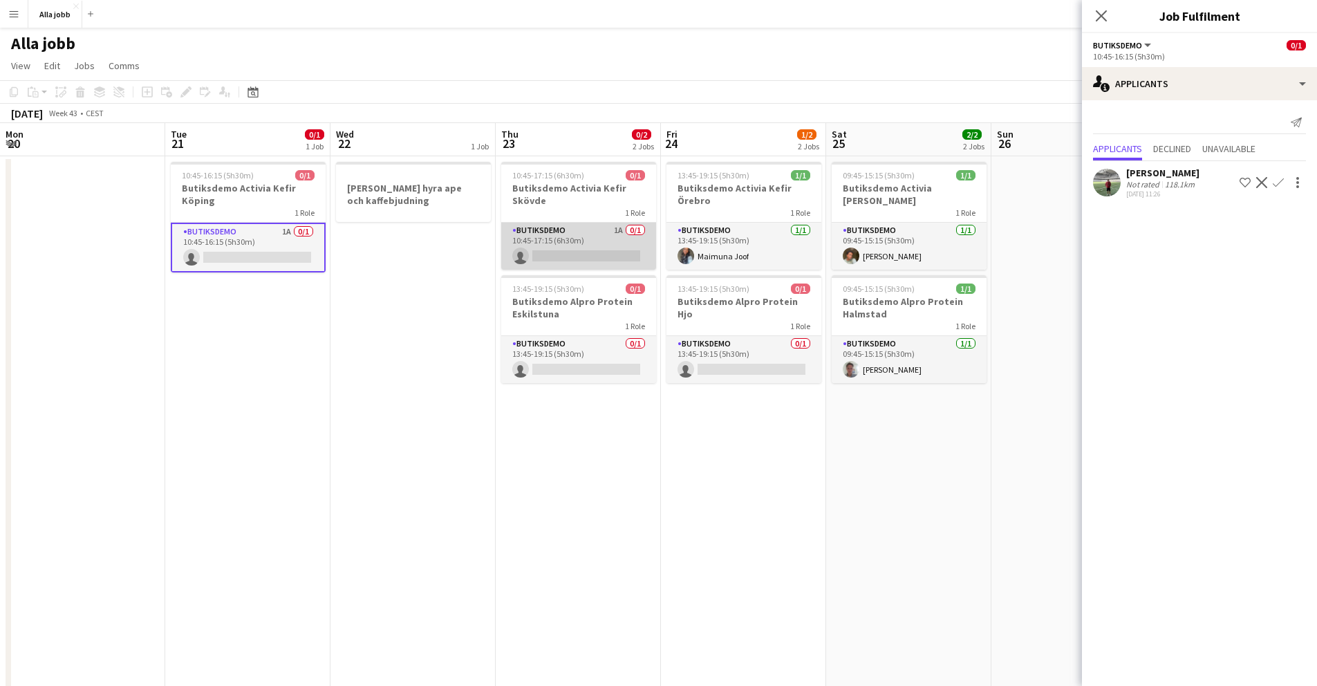
click at [575, 243] on app-card-role "Butiksdemo 1A 0/1 10:45-17:15 (6h30m) single-neutral-actions" at bounding box center [578, 246] width 155 height 47
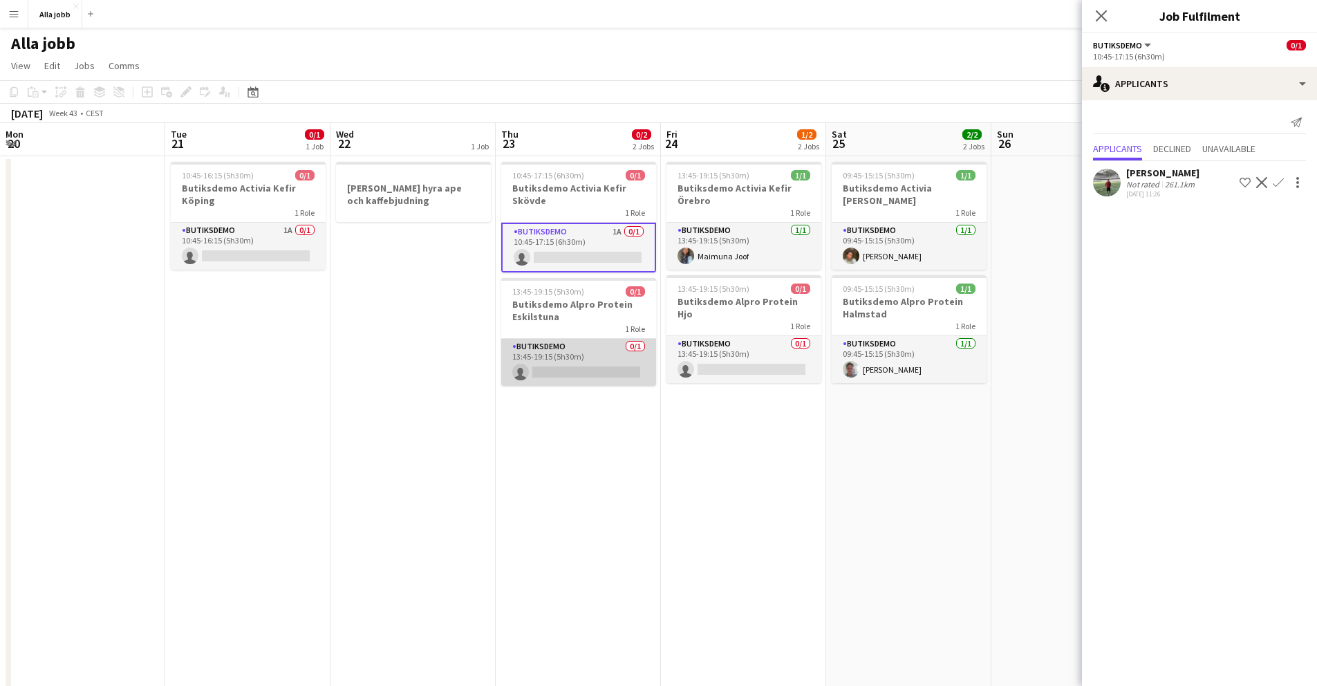
click at [609, 362] on app-card-role "Butiksdemo 0/1 13:45-19:15 (5h30m) single-neutral-actions" at bounding box center [578, 362] width 155 height 47
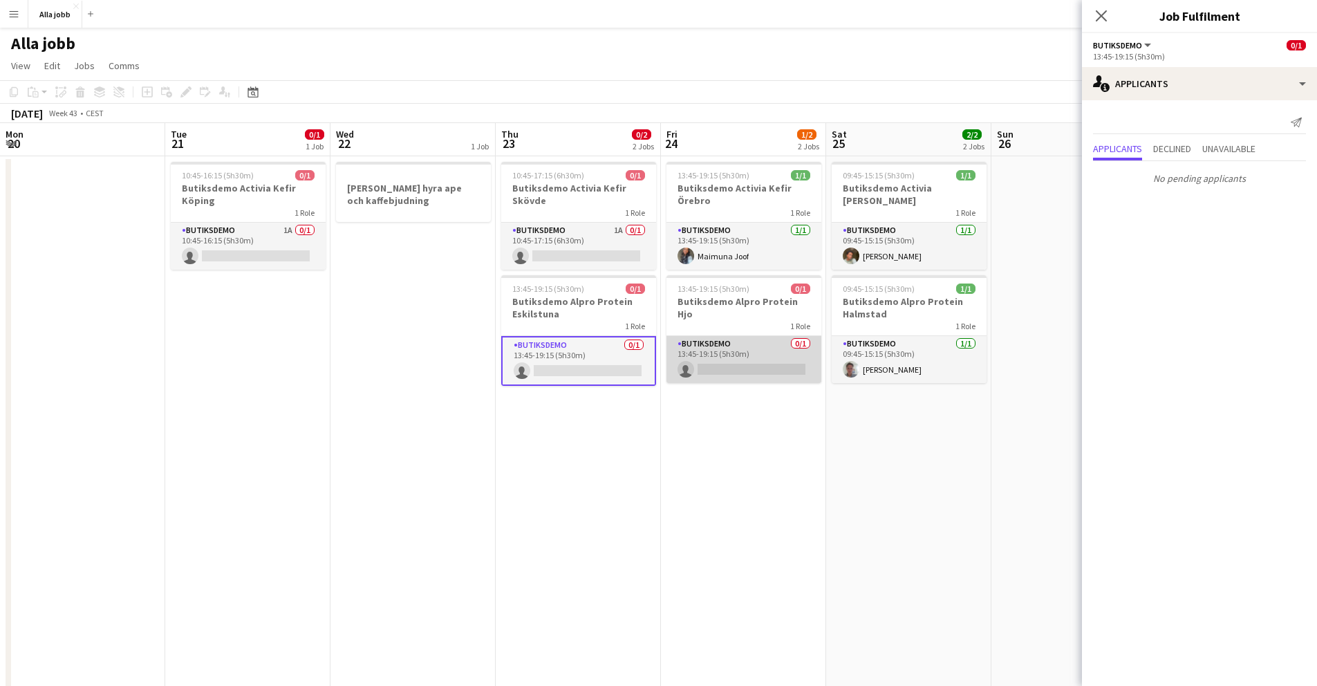
click at [723, 336] on app-card-role "Butiksdemo 0/1 13:45-19:15 (5h30m) single-neutral-actions" at bounding box center [743, 359] width 155 height 47
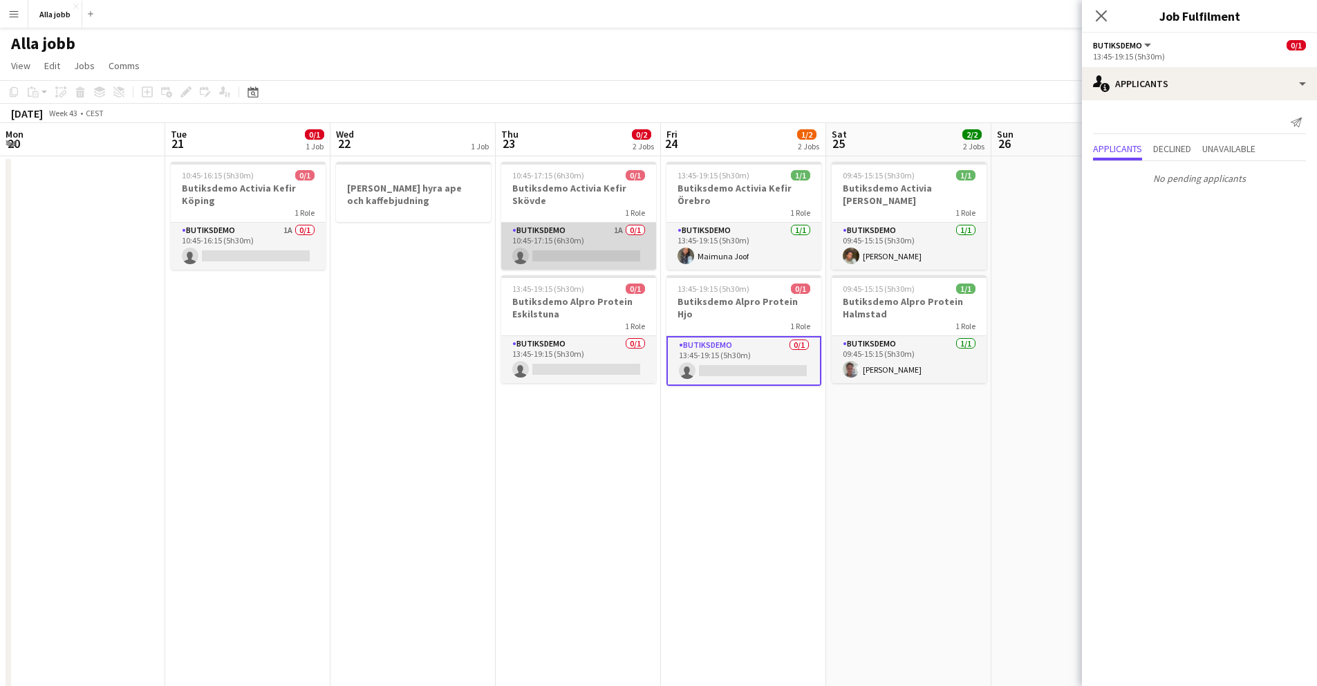
click at [586, 234] on app-card-role "Butiksdemo 1A 0/1 10:45-17:15 (6h30m) single-neutral-actions" at bounding box center [578, 246] width 155 height 47
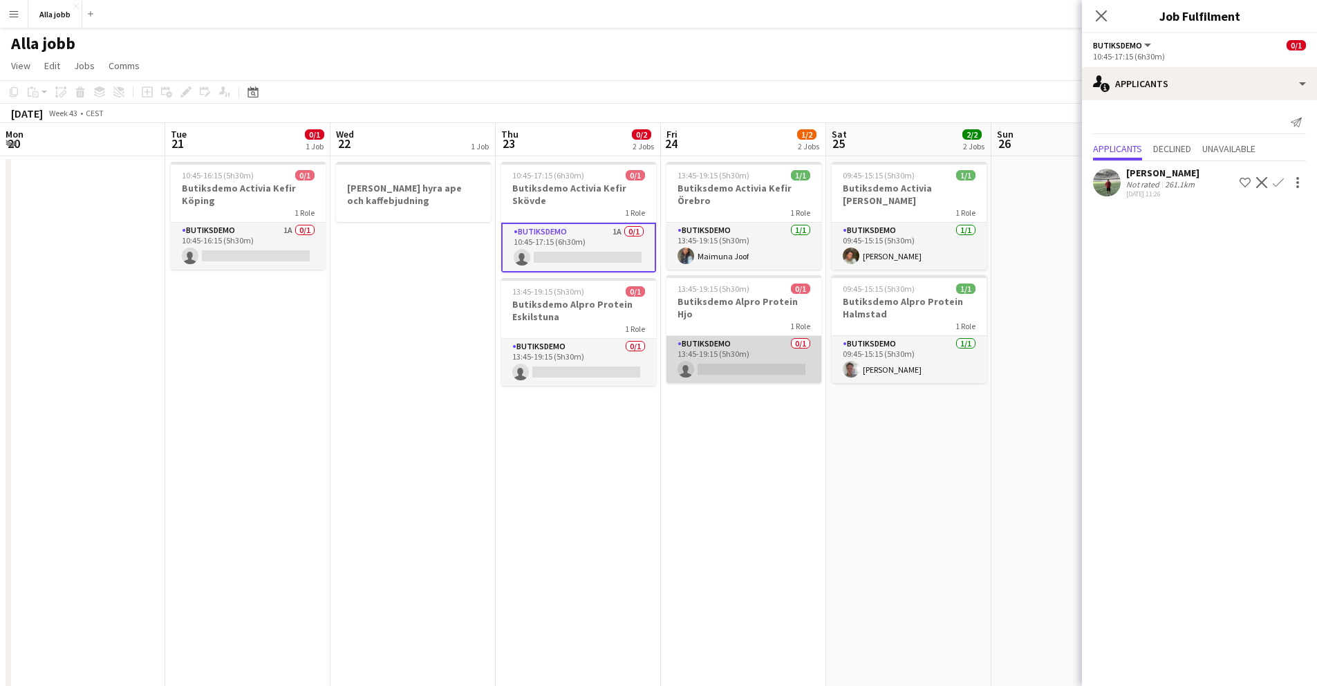
click at [700, 336] on app-card-role "Butiksdemo 0/1 13:45-19:15 (5h30m) single-neutral-actions" at bounding box center [743, 359] width 155 height 47
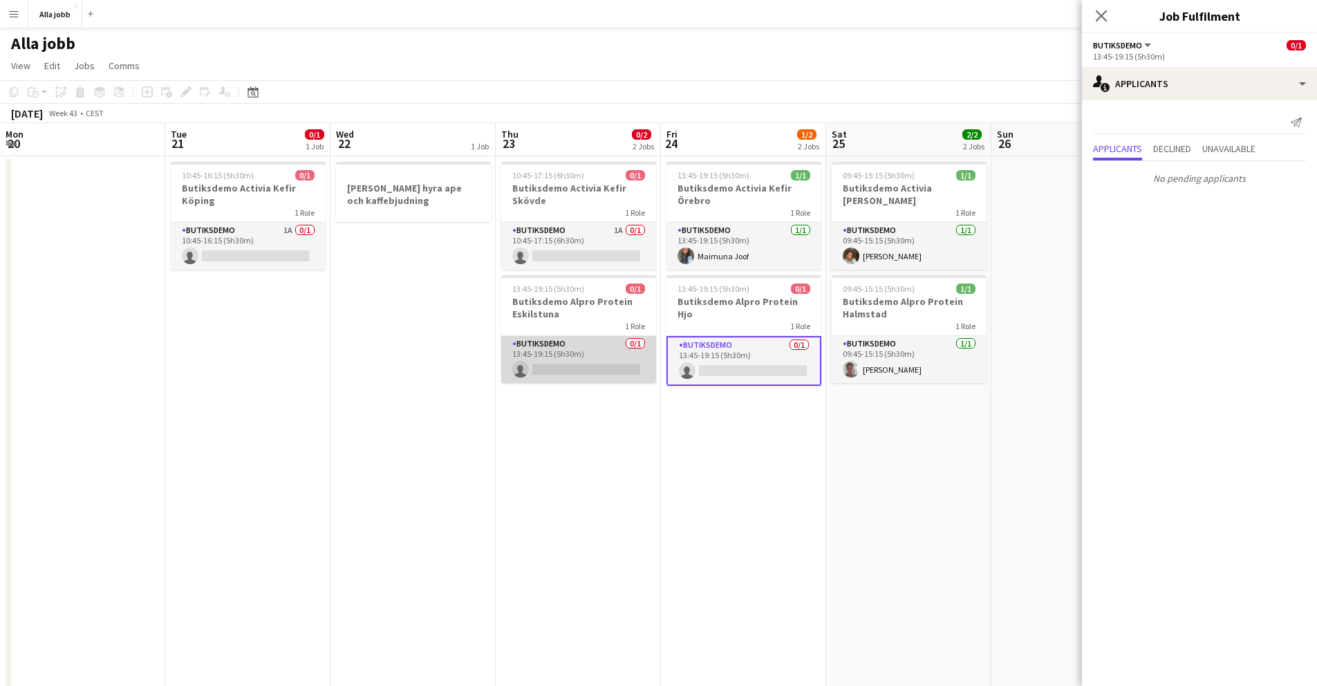
click at [590, 348] on app-card-role "Butiksdemo 0/1 13:45-19:15 (5h30m) single-neutral-actions" at bounding box center [578, 359] width 155 height 47
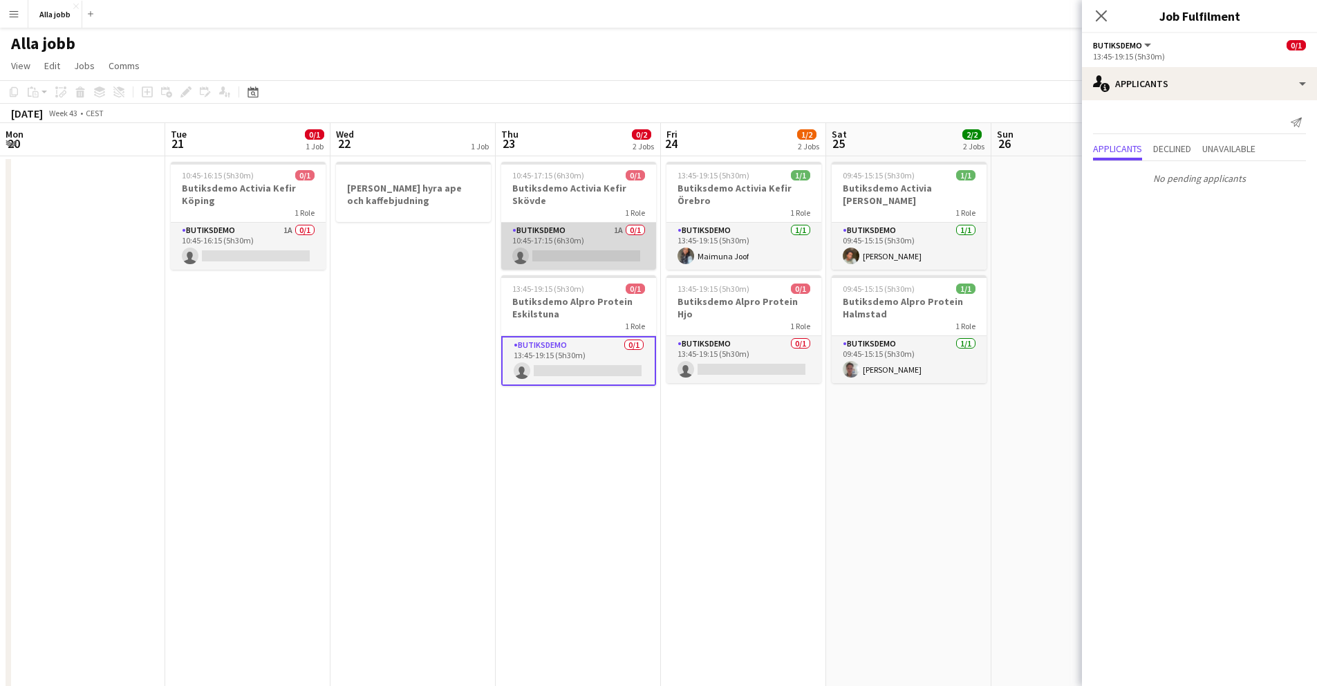
click at [602, 223] on app-card-role "Butiksdemo 1A 0/1 10:45-17:15 (6h30m) single-neutral-actions" at bounding box center [578, 246] width 155 height 47
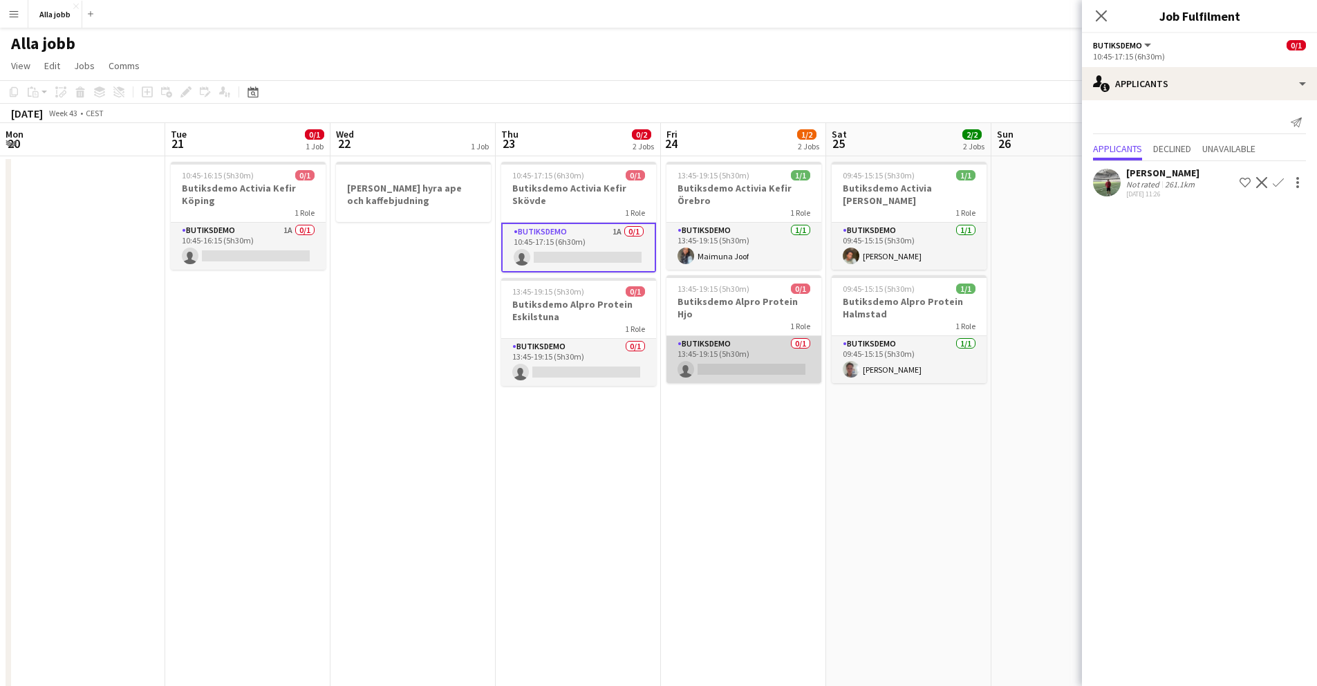
click at [706, 348] on app-card-role "Butiksdemo 0/1 13:45-19:15 (5h30m) single-neutral-actions" at bounding box center [743, 359] width 155 height 47
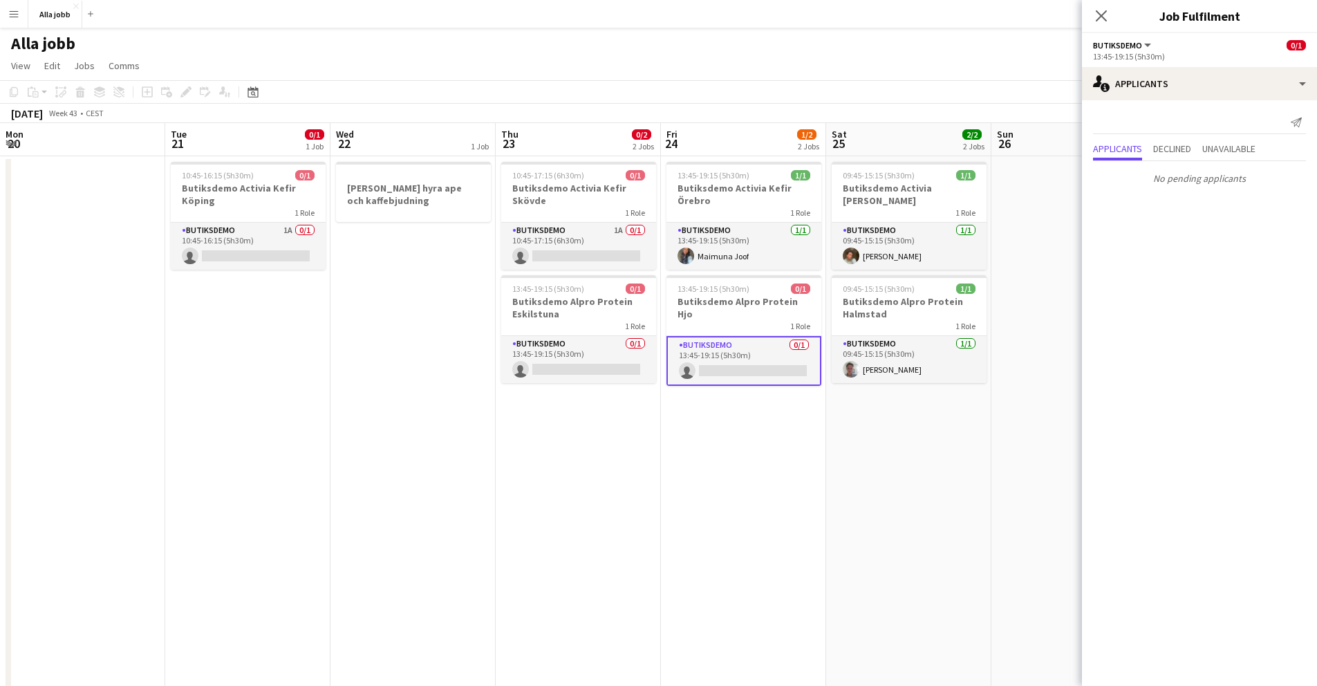
click at [725, 459] on app-date-cell "13:45-19:15 (5h30m) 1/1 Butiksdemo Activia Kefir Örebro 1 Role Butiksdemo [DATE…" at bounding box center [743, 580] width 165 height 848
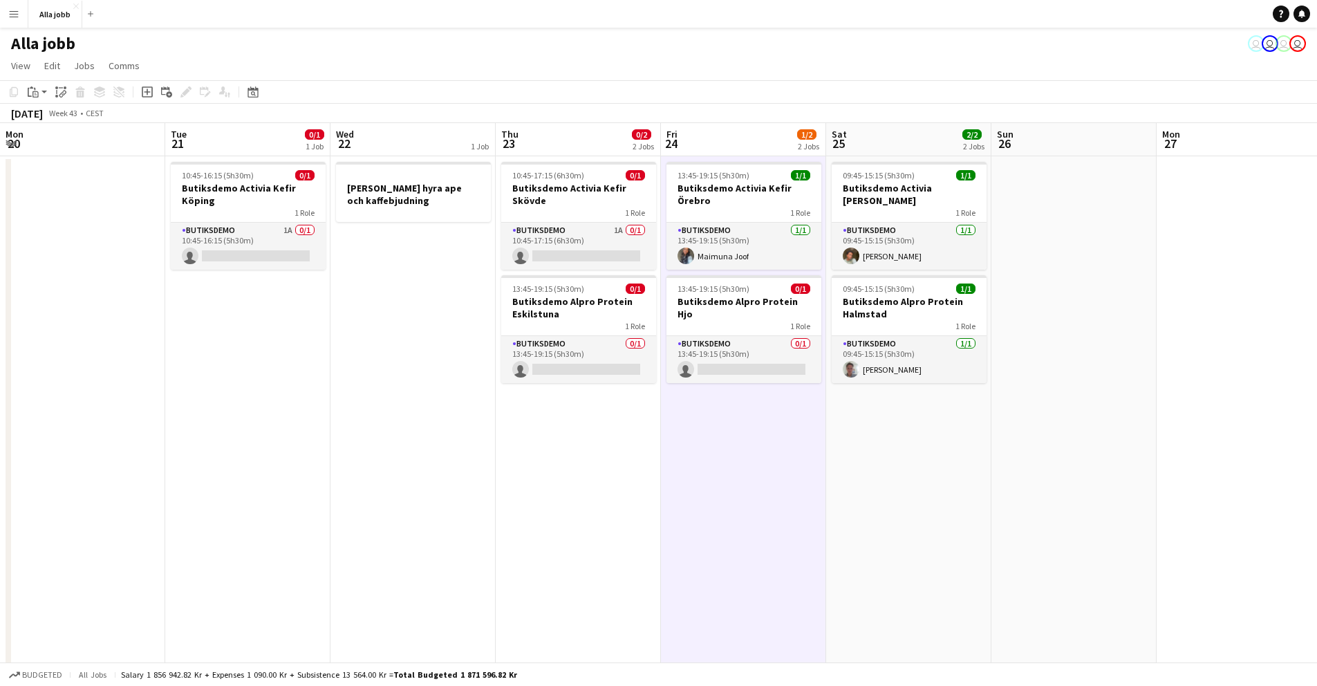
click at [725, 459] on app-date-cell "13:45-19:15 (5h30m) 1/1 Butiksdemo Activia Kefir Örebro 1 Role Butiksdemo [DATE…" at bounding box center [743, 580] width 165 height 848
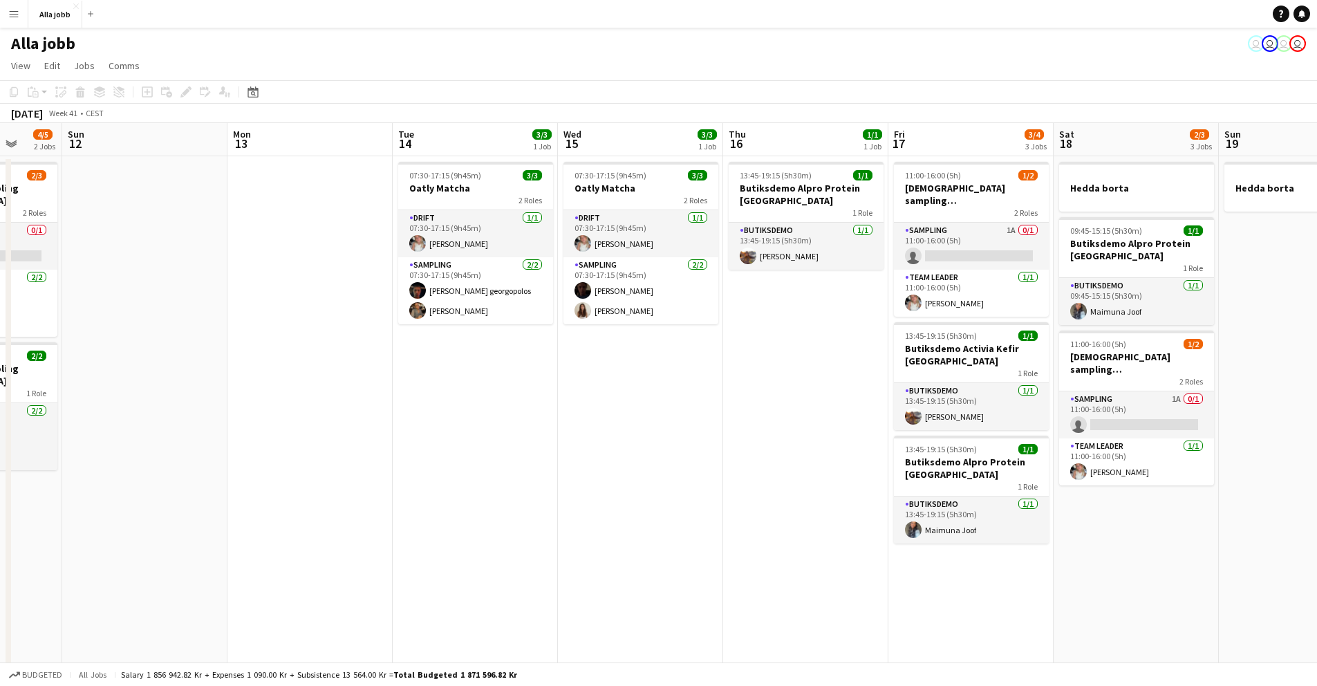
scroll to position [0, 436]
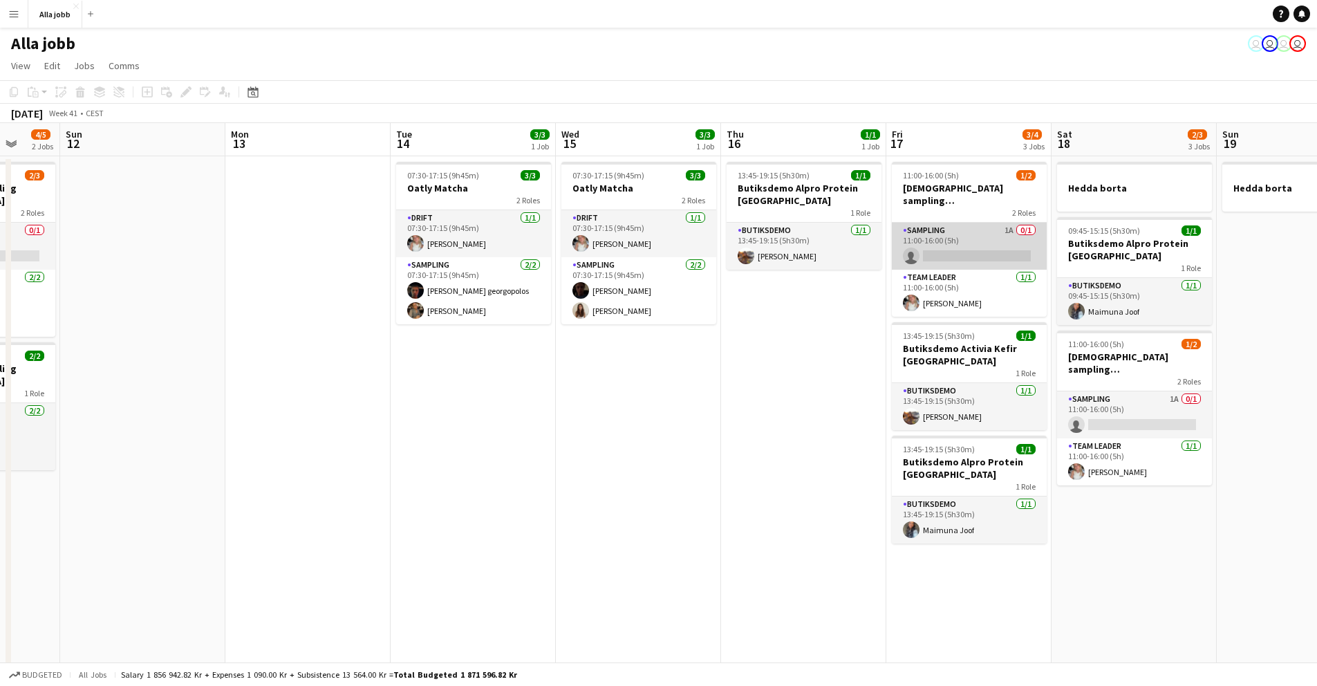
click at [926, 232] on app-card-role "Sampling 1A 0/1 11:00-16:00 (5h) single-neutral-actions" at bounding box center [969, 246] width 155 height 47
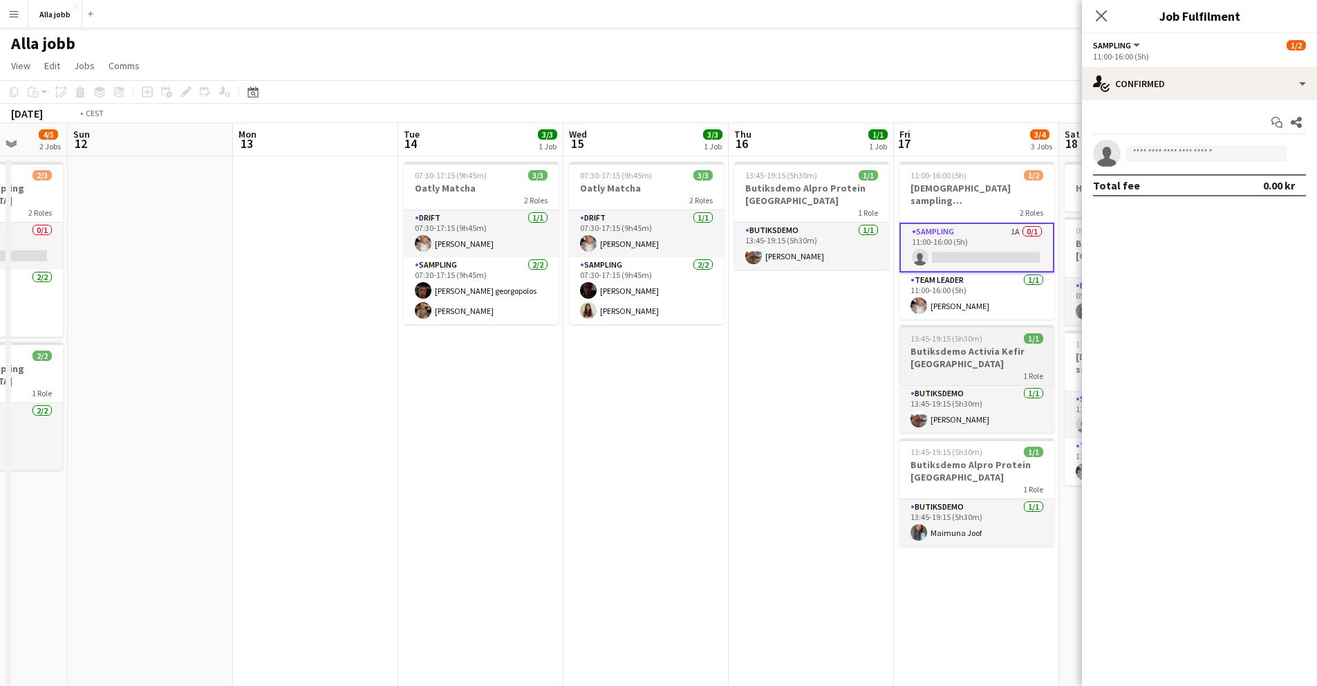
scroll to position [0, 517]
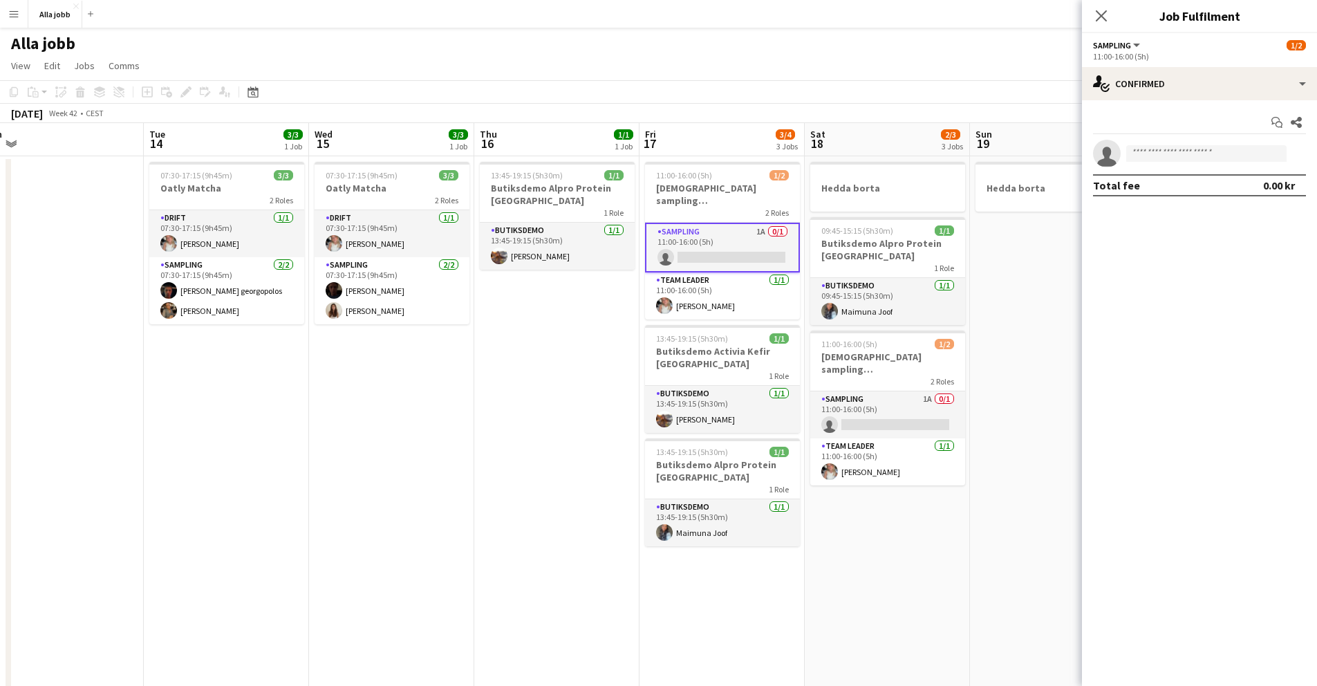
click at [618, 356] on app-date-cell "13:45-19:15 (5h30m) 1/1 Butiksdemo Alpro Protein Stockholm 1 Role Butiksdemo [D…" at bounding box center [556, 580] width 165 height 848
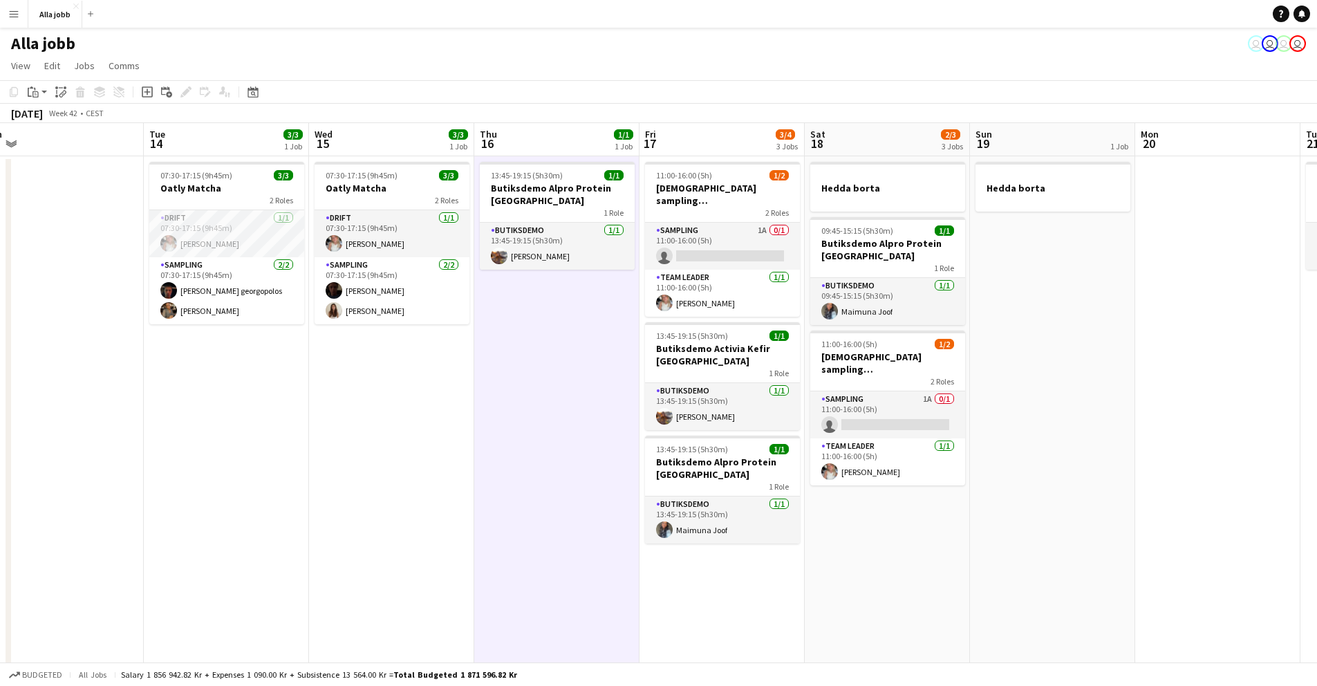
click at [613, 357] on app-date-cell "13:45-19:15 (5h30m) 1/1 Butiksdemo Alpro Protein Stockholm 1 Role Butiksdemo [D…" at bounding box center [556, 580] width 165 height 848
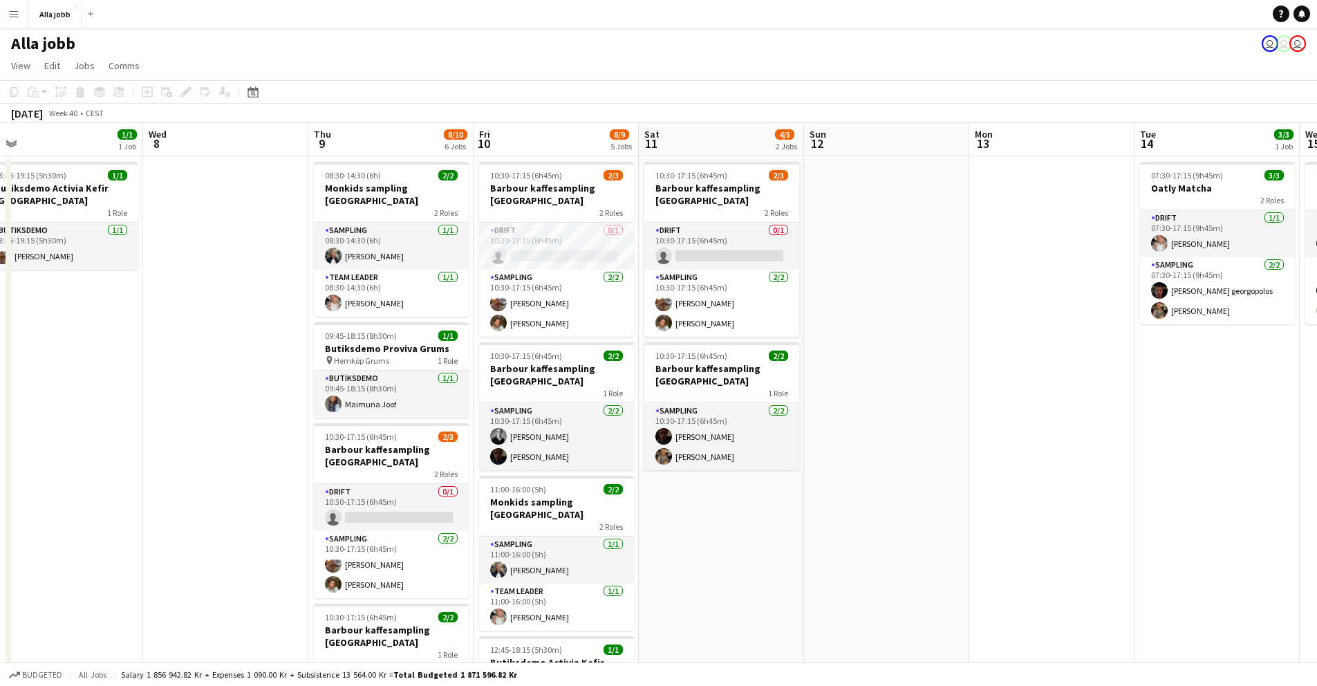
scroll to position [0, 527]
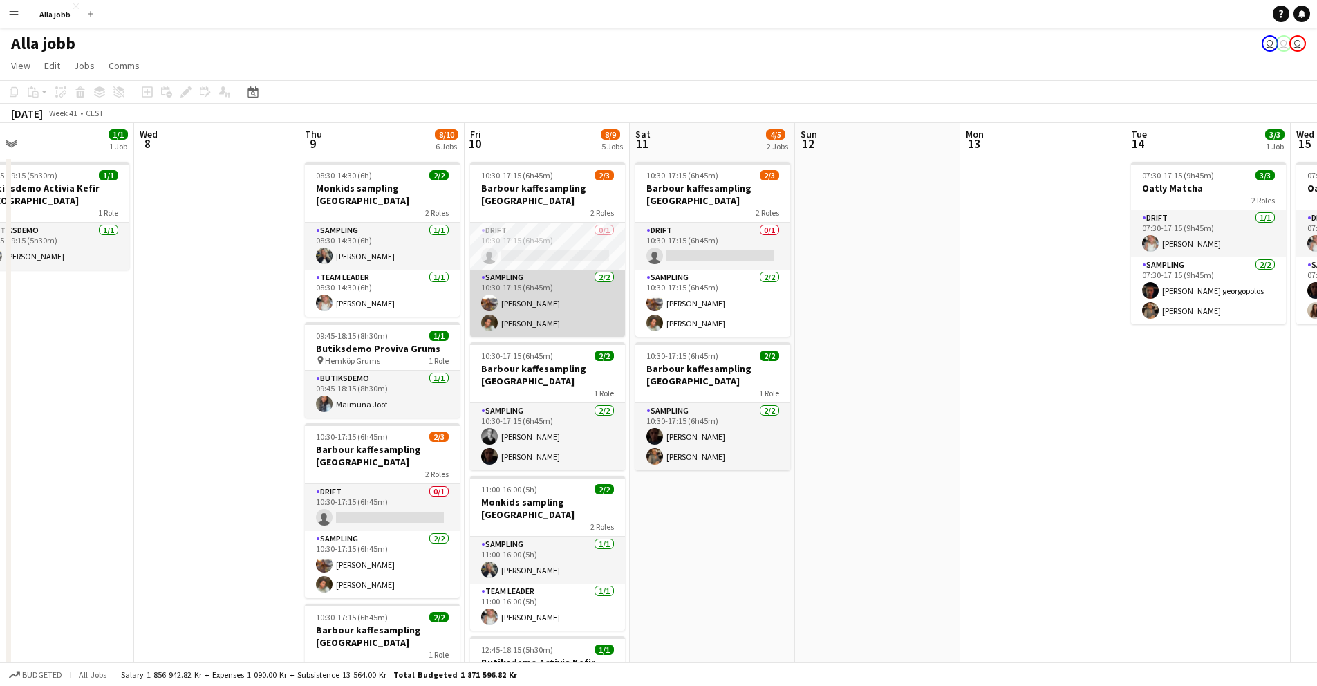
click at [542, 272] on app-card-role "Sampling [DATE] 10:30-17:15 (6h45m) [PERSON_NAME] [PERSON_NAME]" at bounding box center [547, 303] width 155 height 67
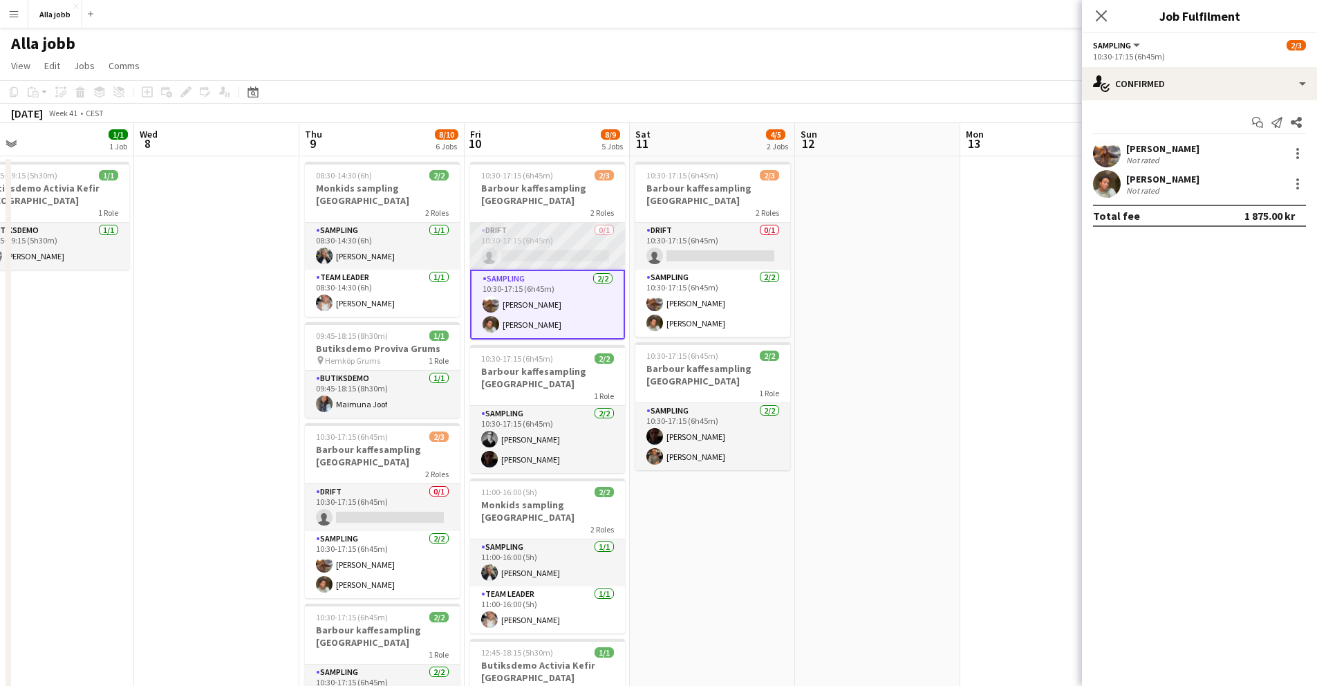
click at [548, 243] on app-card-role "Drift 0/1 10:30-17:15 (6h45m) single-neutral-actions" at bounding box center [547, 246] width 155 height 47
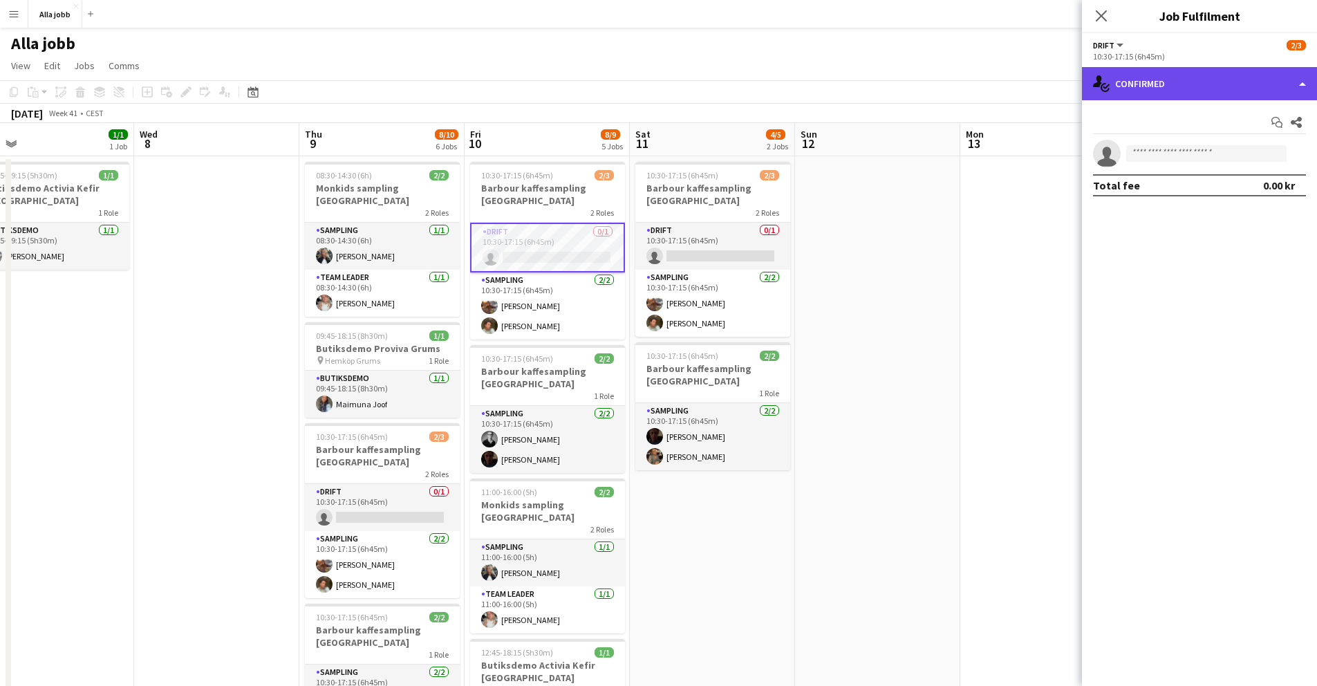
click at [1159, 93] on div "single-neutral-actions-check-2 Confirmed" at bounding box center [1199, 83] width 235 height 33
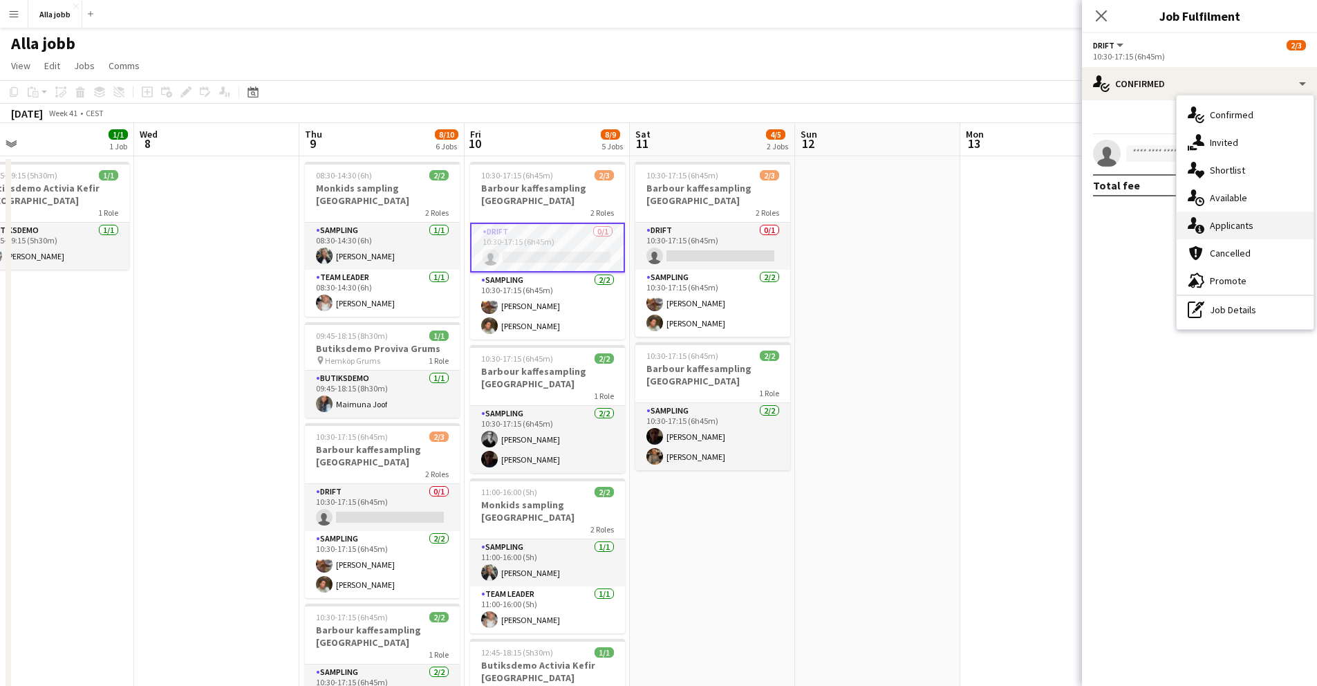
click at [1231, 234] on div "single-neutral-actions-information Applicants" at bounding box center [1245, 226] width 137 height 28
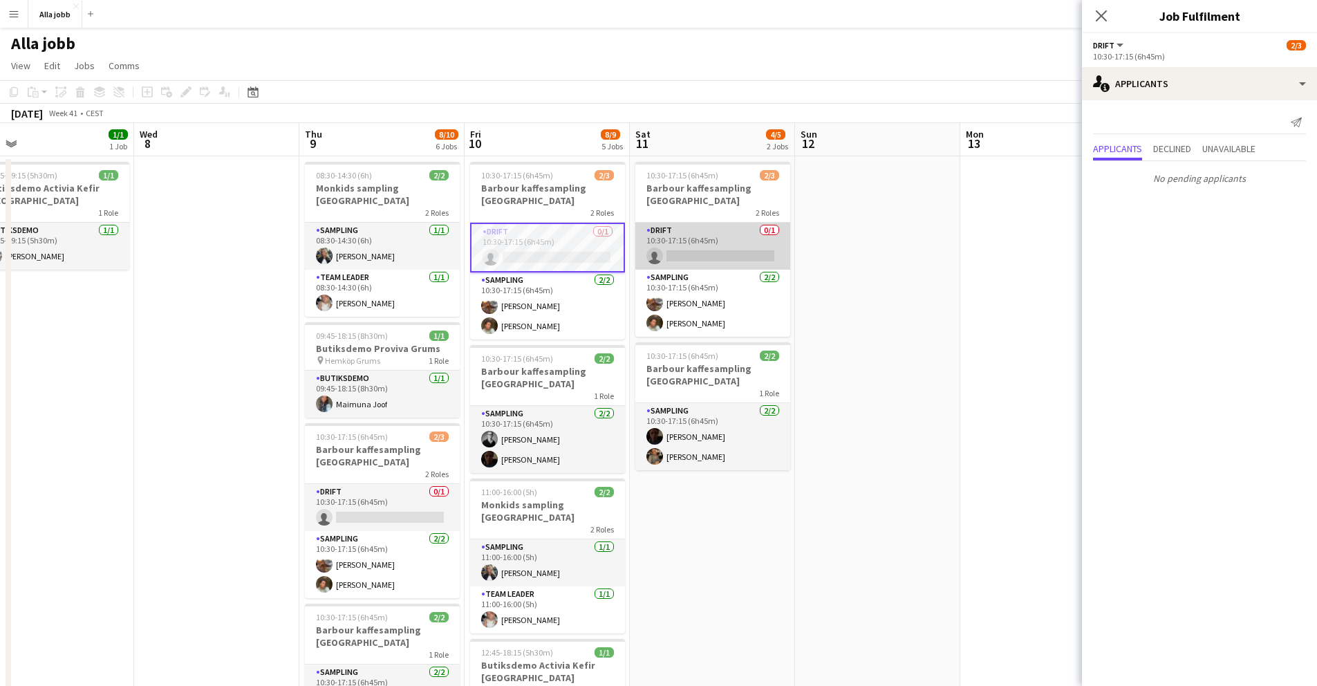
click at [704, 257] on app-card-role "Drift 0/1 10:30-17:15 (6h45m) single-neutral-actions" at bounding box center [712, 246] width 155 height 47
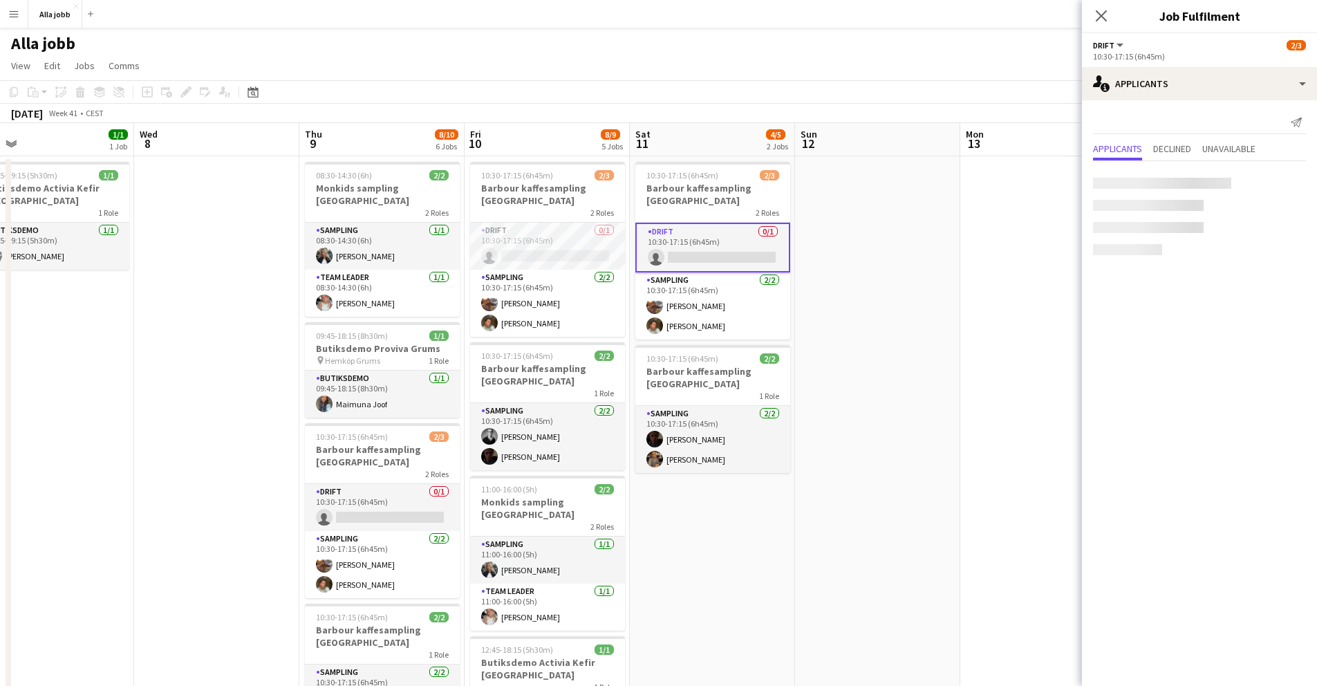
click at [859, 298] on app-date-cell at bounding box center [877, 580] width 165 height 848
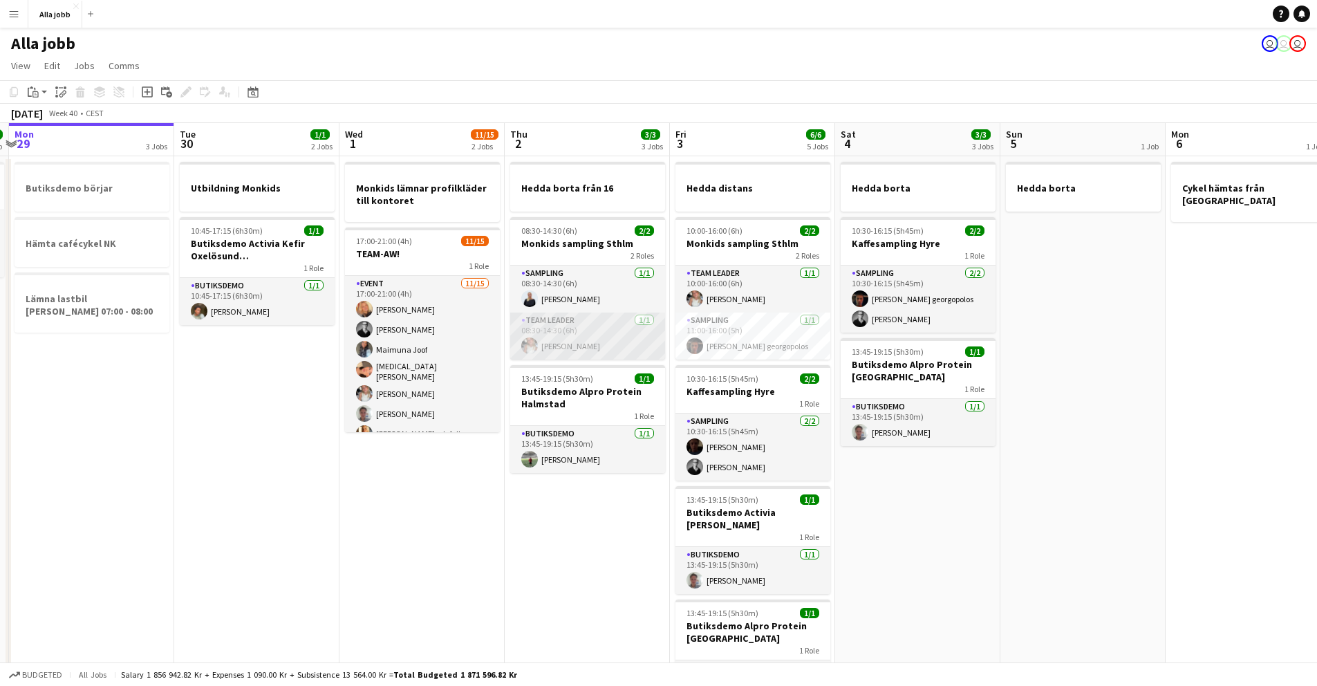
scroll to position [0, 393]
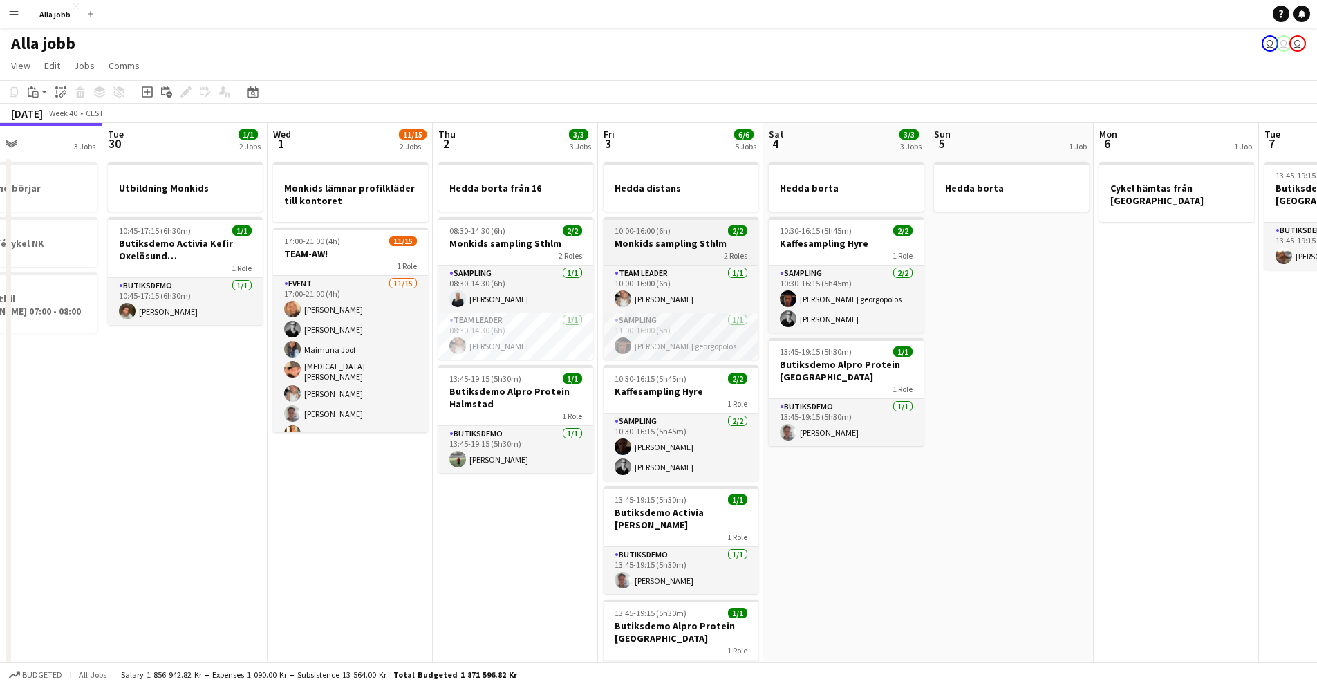
click at [675, 238] on h3 "Monkids sampling Sthlm" at bounding box center [681, 243] width 155 height 12
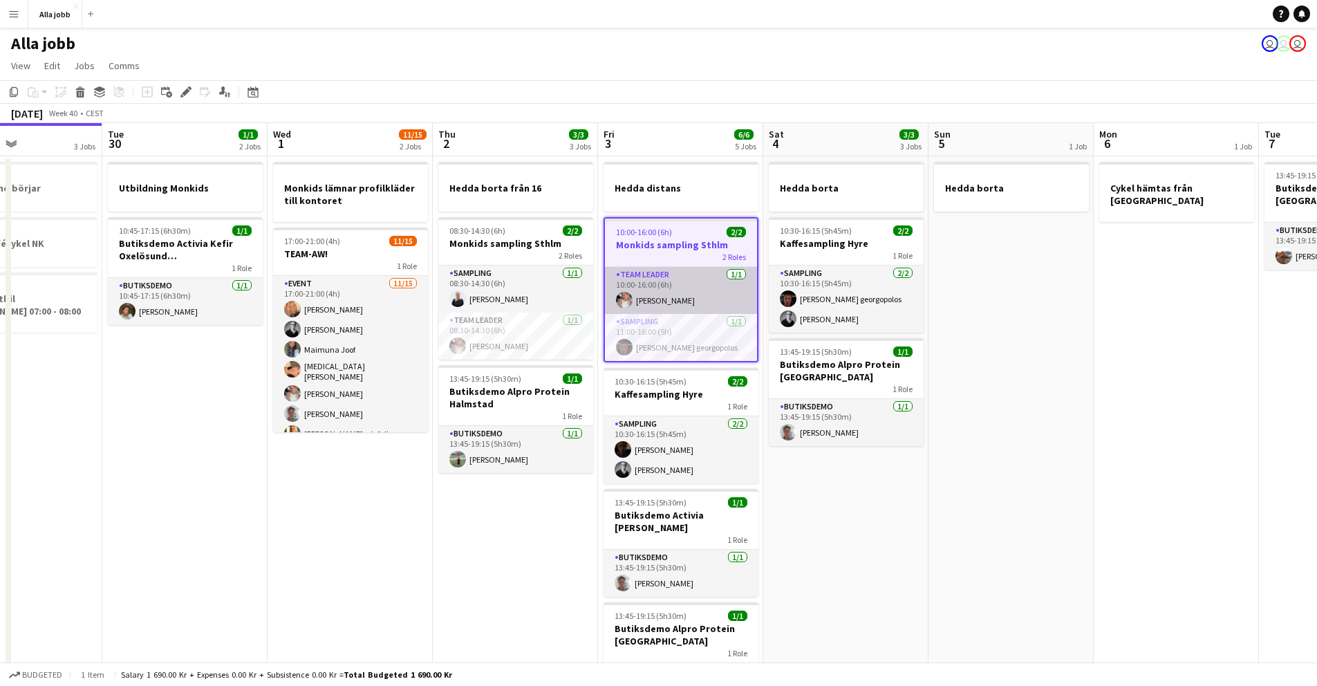
click at [644, 276] on app-card-role "Team Leader [DATE] 10:00-16:00 (6h) [PERSON_NAME]" at bounding box center [681, 290] width 152 height 47
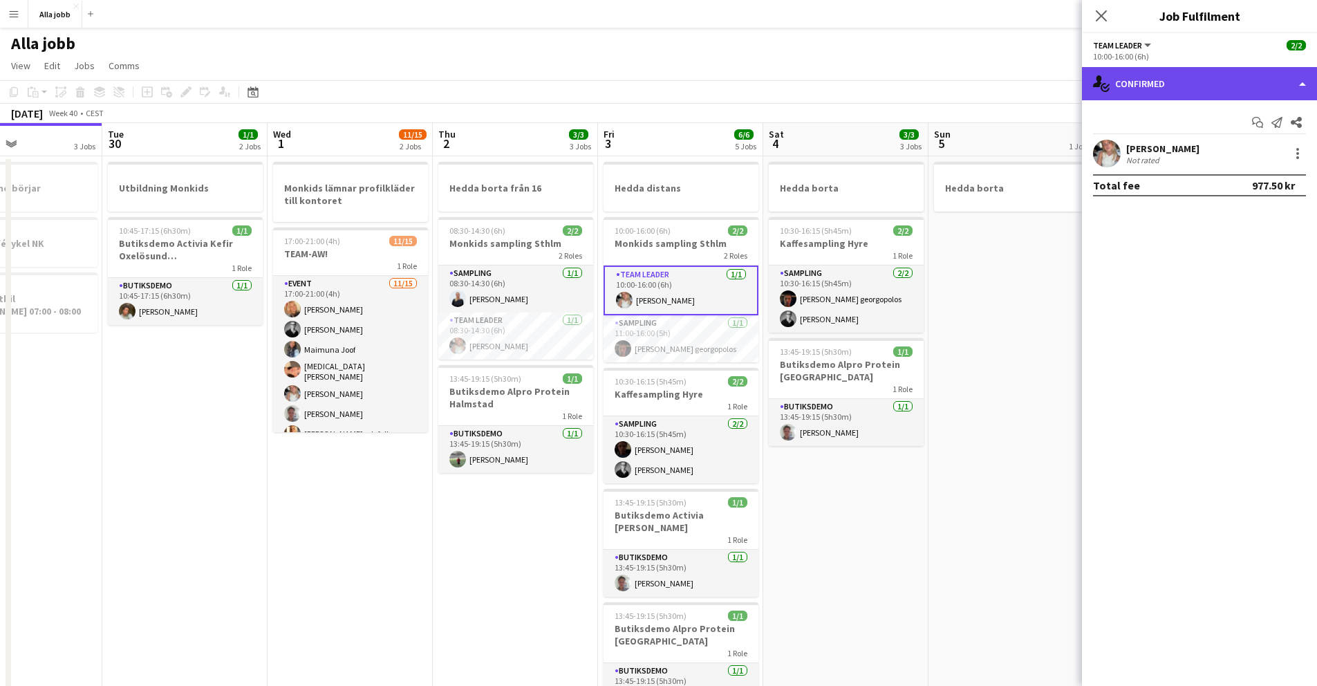
click at [1168, 77] on div "single-neutral-actions-check-2 Confirmed" at bounding box center [1199, 83] width 235 height 33
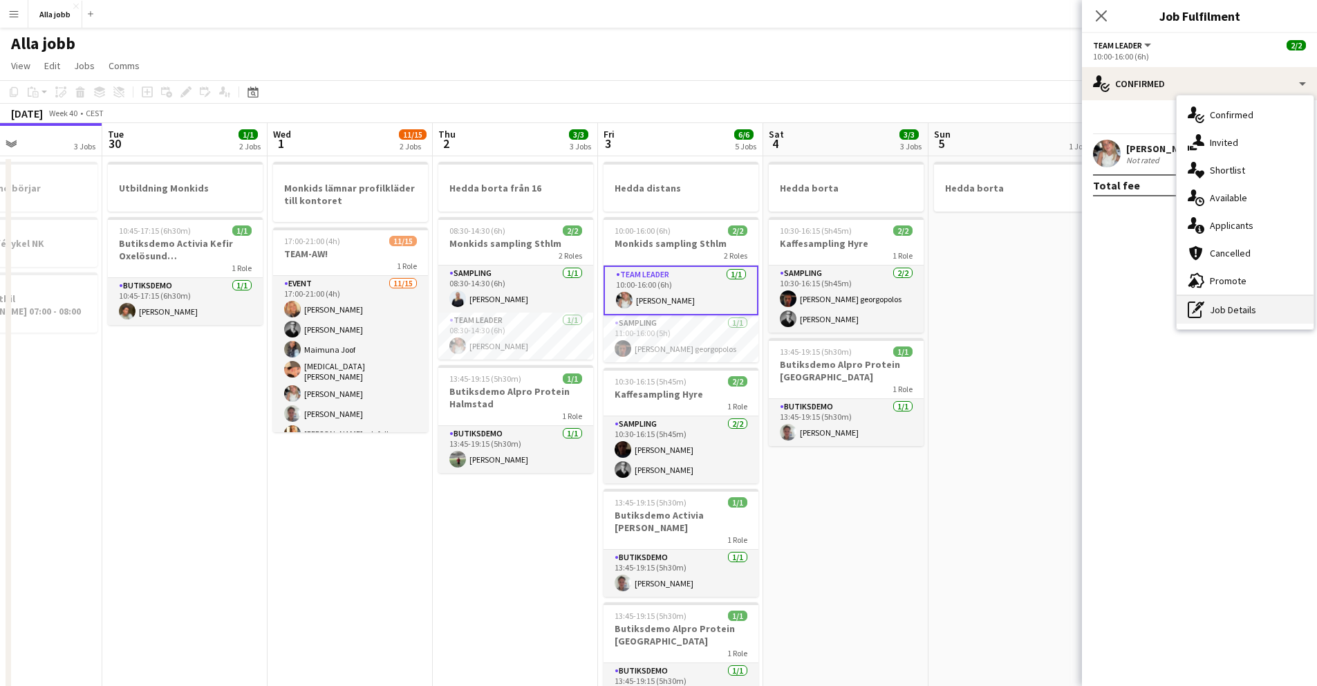
click at [1215, 319] on div "pen-write Job Details" at bounding box center [1245, 310] width 137 height 28
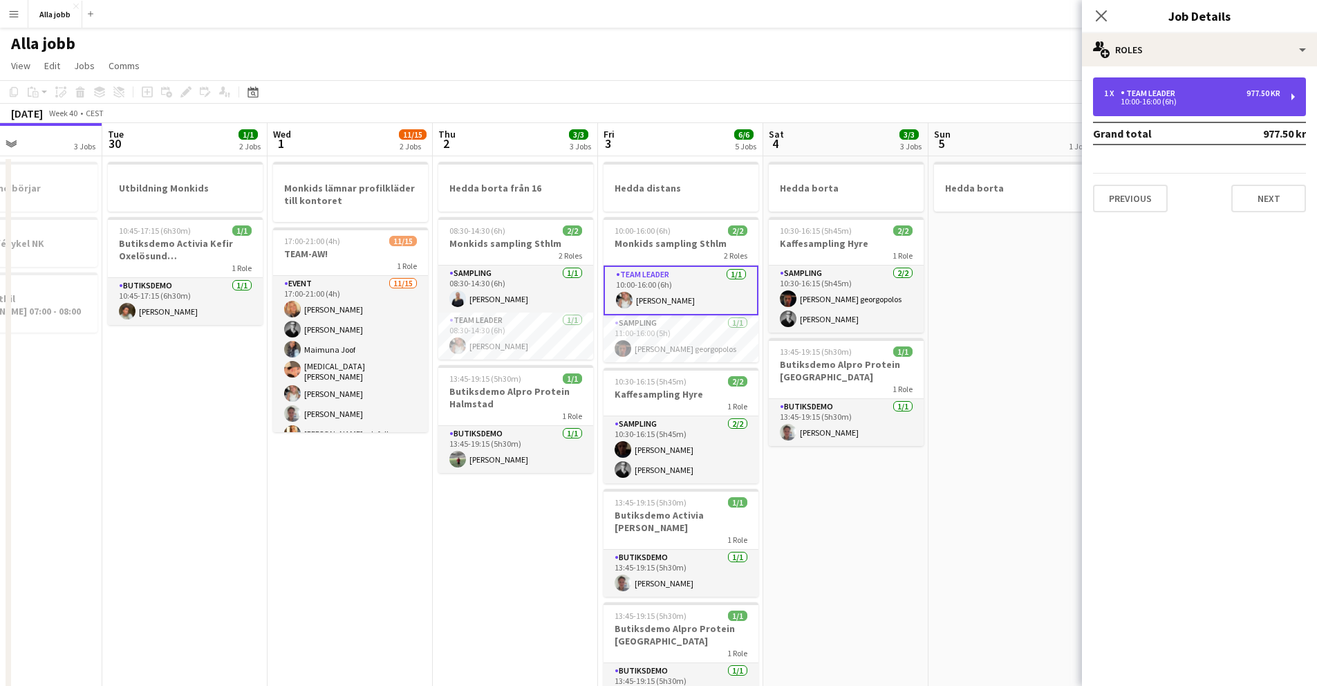
click at [1141, 93] on div "Team Leader" at bounding box center [1151, 93] width 60 height 10
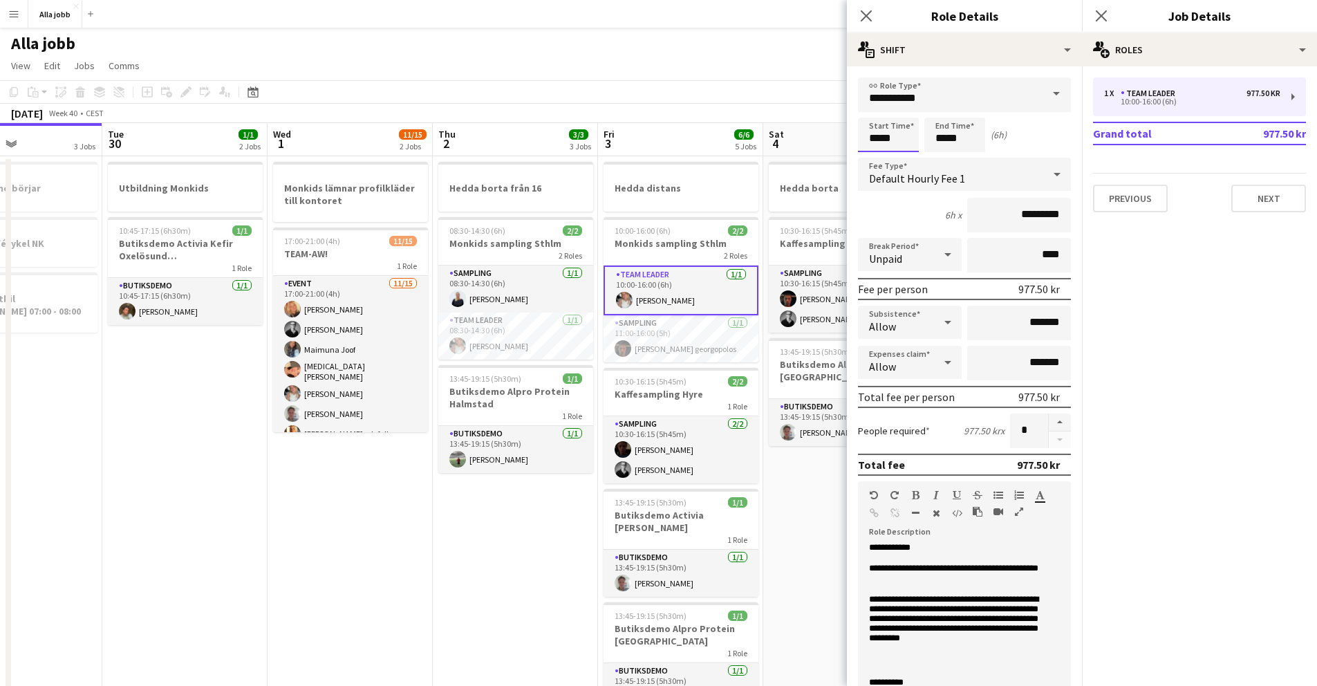
click at [878, 136] on input "*****" at bounding box center [888, 135] width 61 height 35
click at [902, 113] on div at bounding box center [902, 111] width 28 height 14
type input "*****"
click at [902, 113] on div at bounding box center [902, 111] width 28 height 14
click at [673, 328] on app-card-role "Sampling [DATE] 11:00-16:00 (5h) [PERSON_NAME] georgopolos" at bounding box center [681, 338] width 155 height 47
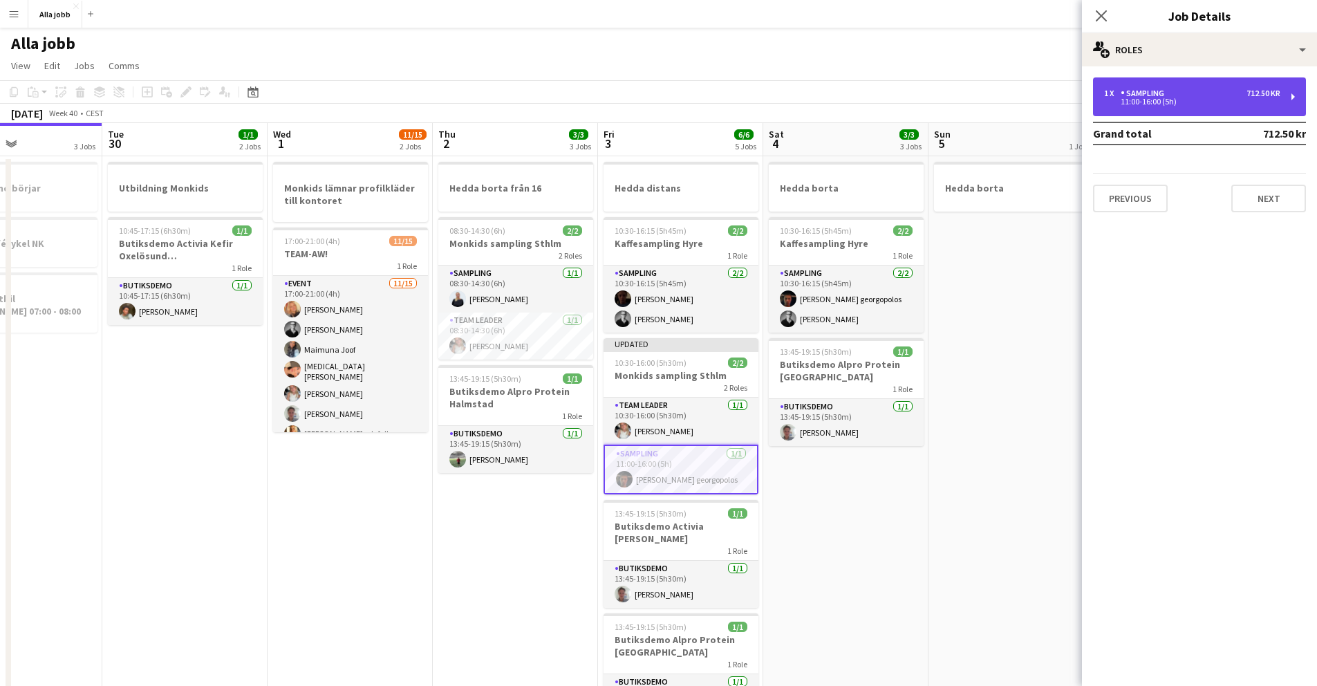
click at [1175, 106] on div "1 x Sampling 712.50 kr 11:00-16:00 (5h)" at bounding box center [1199, 96] width 213 height 39
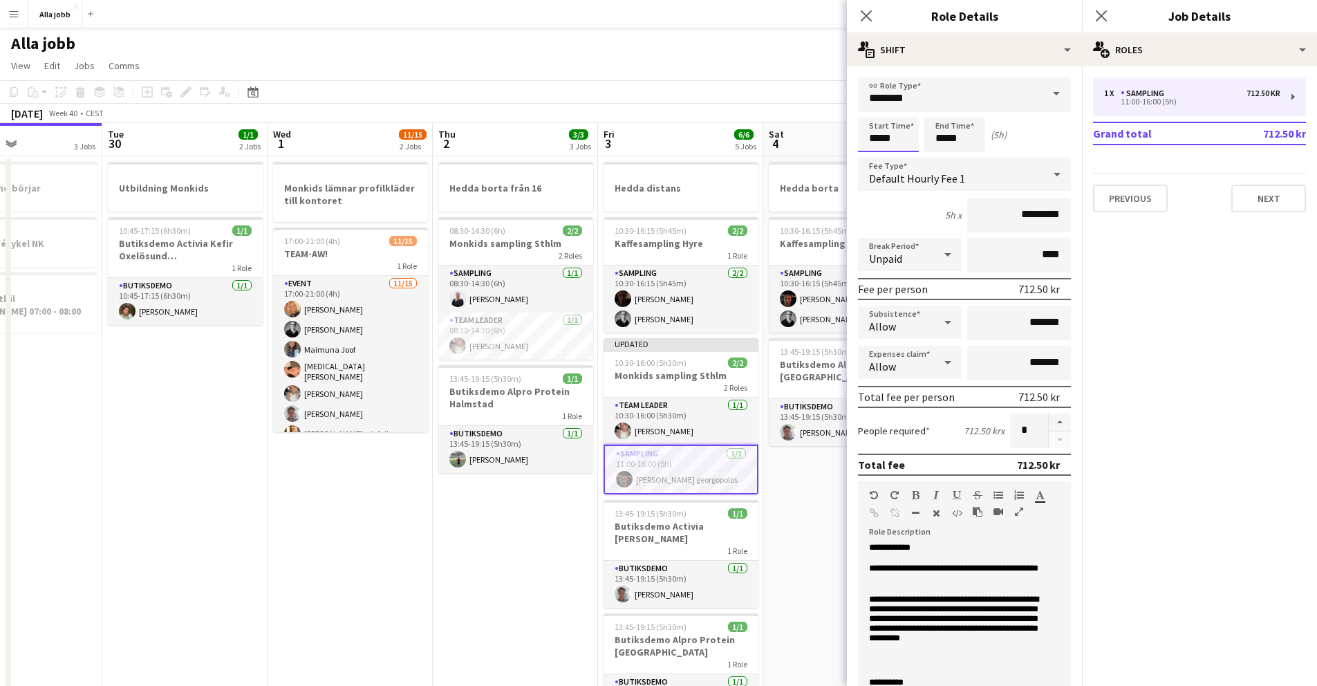
click at [893, 132] on input "*****" at bounding box center [888, 135] width 61 height 35
click at [873, 166] on div "Default Hourly Fee 1" at bounding box center [950, 174] width 185 height 33
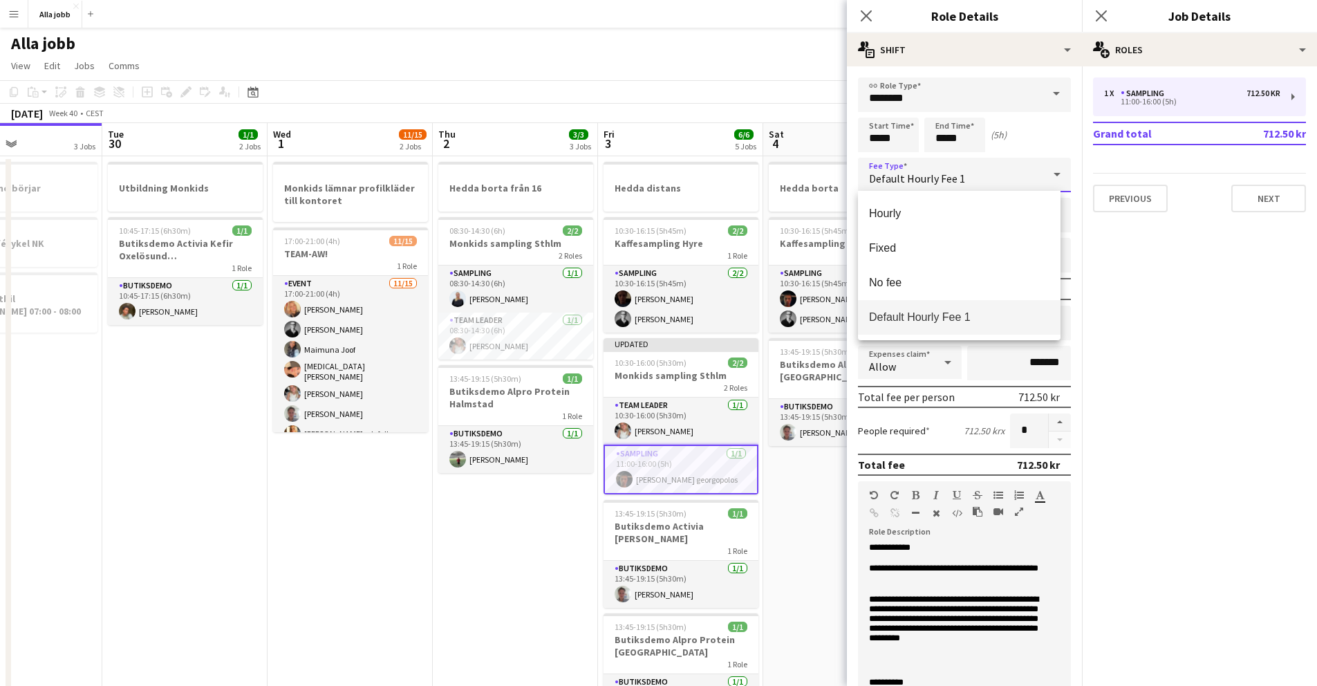
click at [875, 150] on div at bounding box center [658, 343] width 1317 height 686
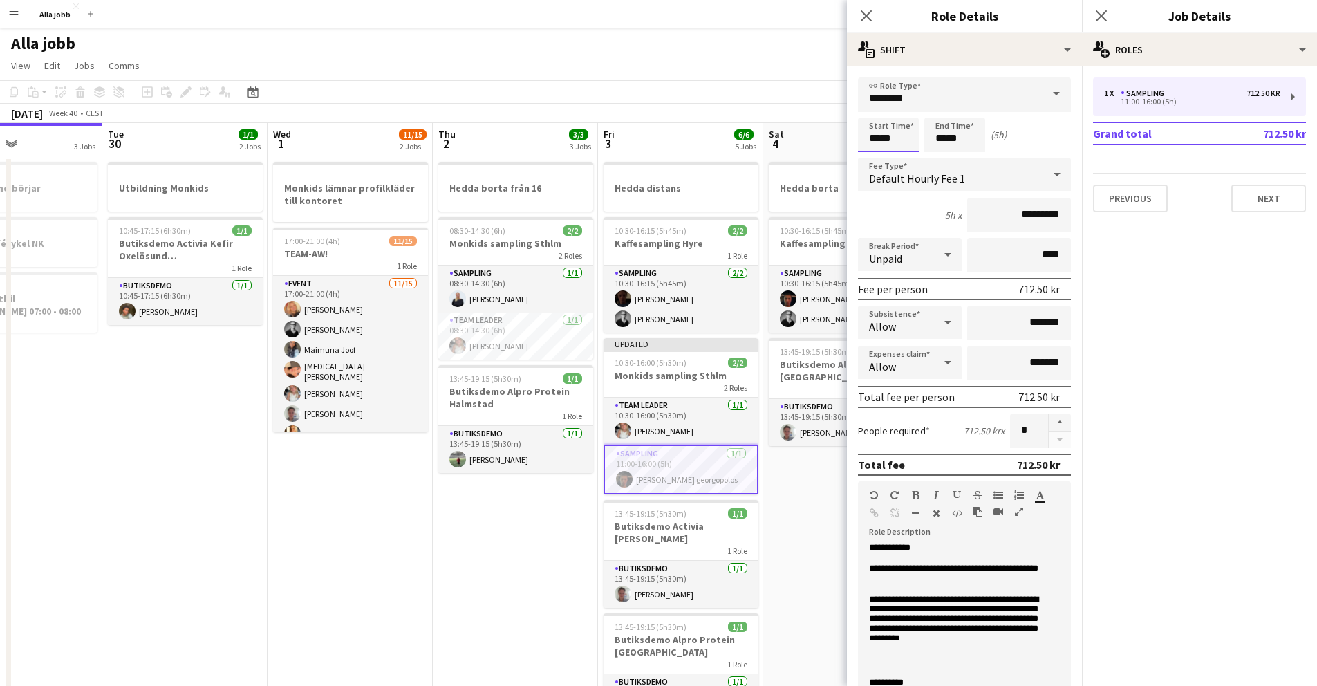
click at [877, 142] on input "*****" at bounding box center [888, 135] width 61 height 35
click at [877, 154] on div at bounding box center [875, 159] width 28 height 14
click at [908, 104] on div at bounding box center [902, 111] width 28 height 14
type input "*****"
click at [908, 104] on div at bounding box center [902, 111] width 28 height 14
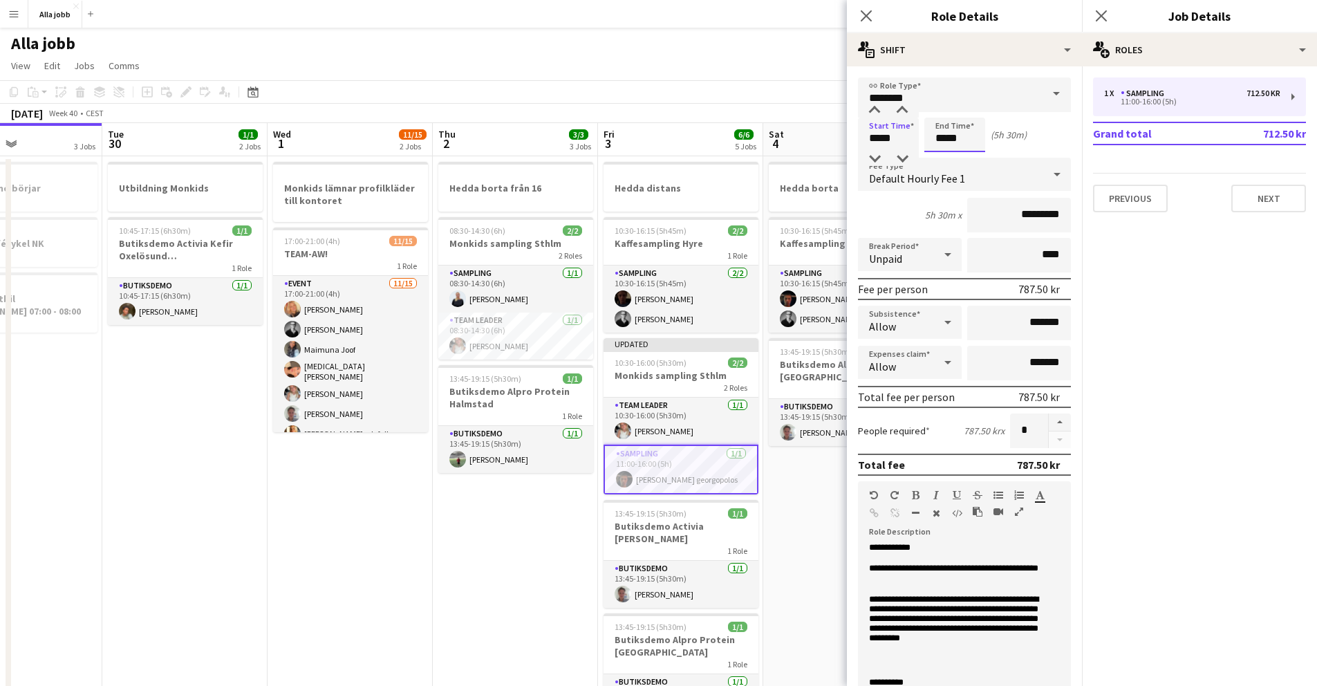
click at [952, 133] on input "*****" at bounding box center [954, 135] width 61 height 35
type input "*****"
click at [965, 109] on div at bounding box center [969, 111] width 28 height 14
click at [658, 430] on app-card-role "Team Leader [DATE] 10:30-16:00 (5h30m) [PERSON_NAME]" at bounding box center [681, 421] width 155 height 47
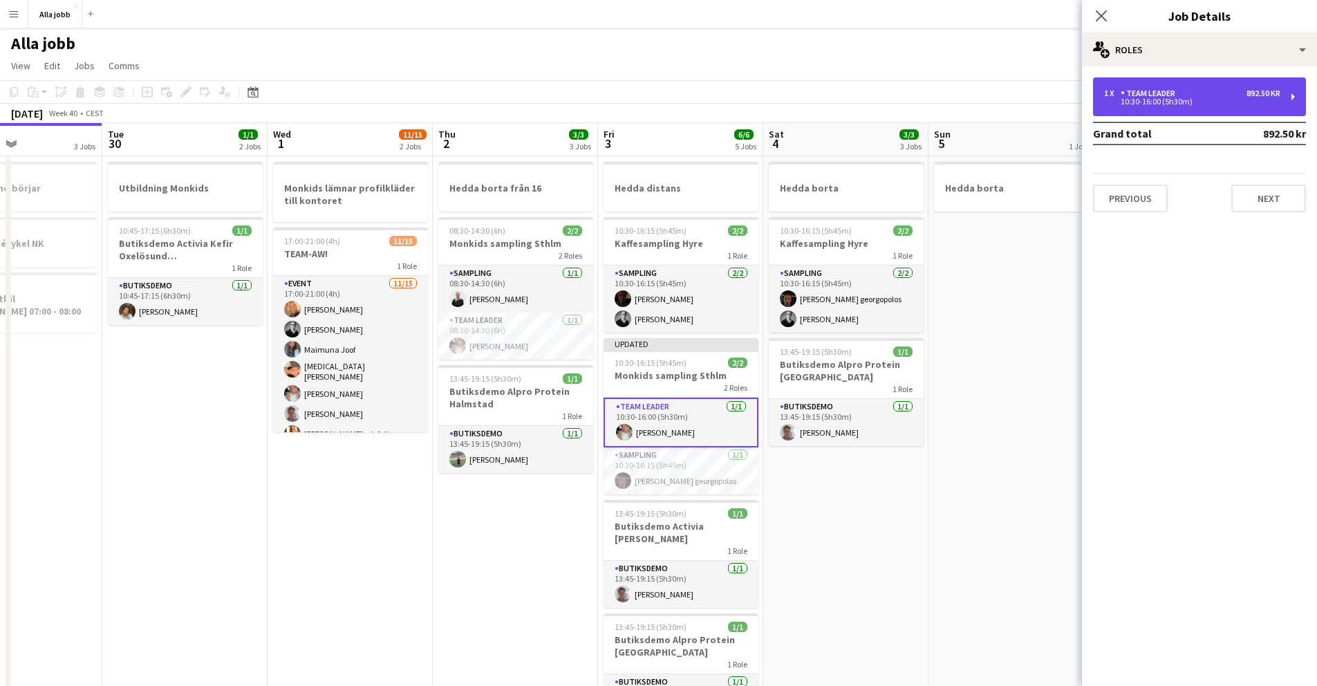
click at [1176, 90] on div "Team Leader" at bounding box center [1151, 93] width 60 height 10
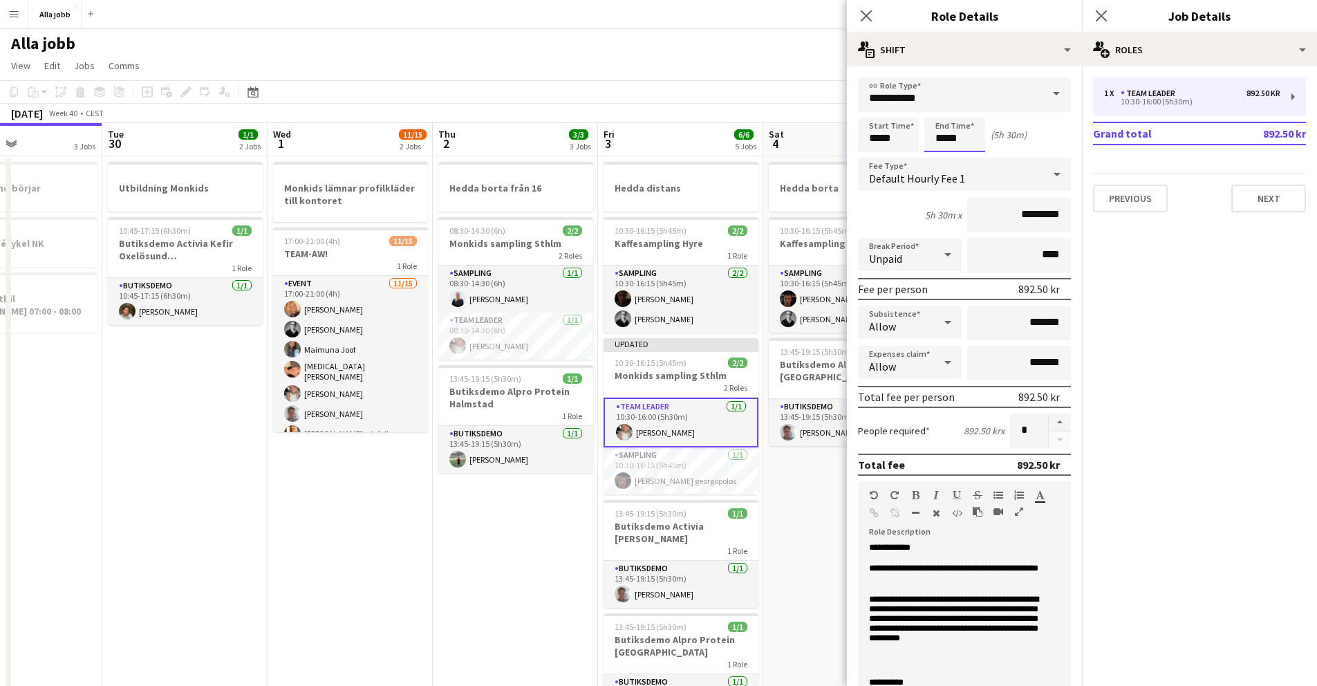
click at [960, 123] on input "*****" at bounding box center [954, 135] width 61 height 35
type input "*****"
click at [966, 111] on div at bounding box center [969, 111] width 28 height 14
click at [1173, 340] on mat-expansion-panel "pencil3 General details 1 x Team Leader 892.50 kr 10:30-16:00 (5h30m) Grand tot…" at bounding box center [1199, 375] width 235 height 619
click at [805, 486] on app-date-cell "Hedda borta 10:30-16:15 (5h45m) 2/2 Kaffesampling Hyre 1 Role Sampling [DATE] 1…" at bounding box center [845, 580] width 165 height 848
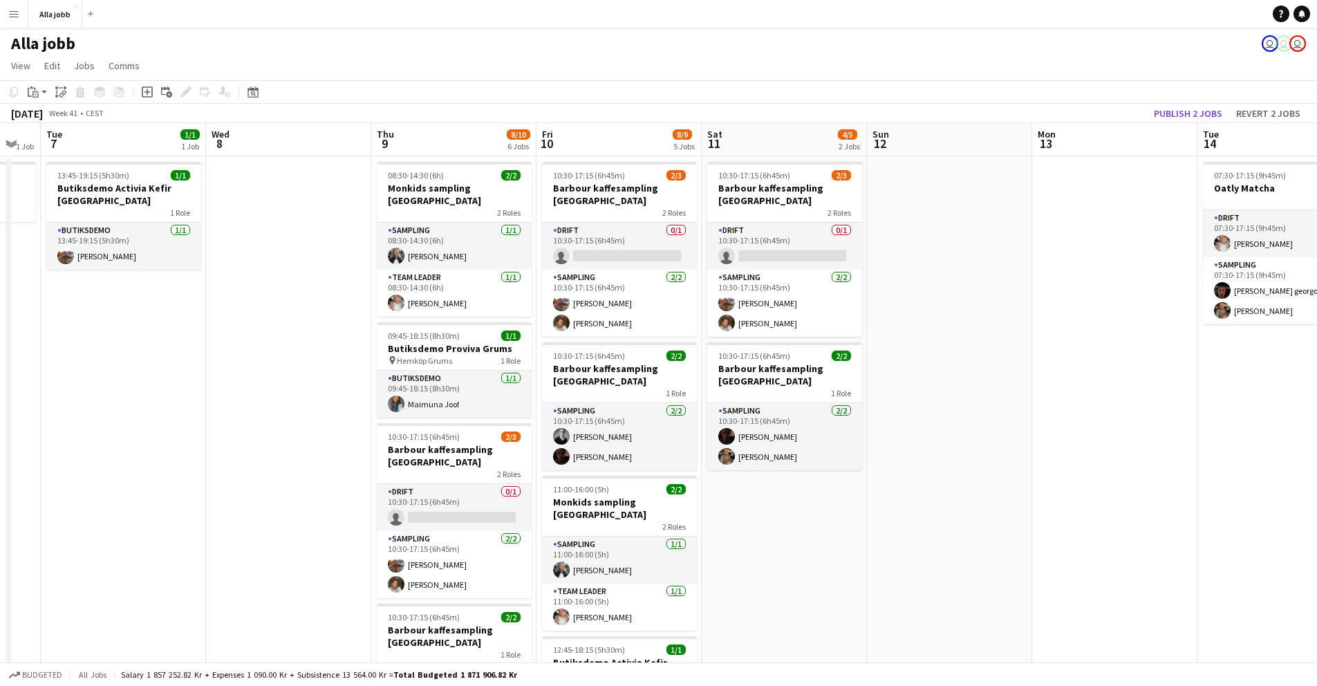
scroll to position [0, 457]
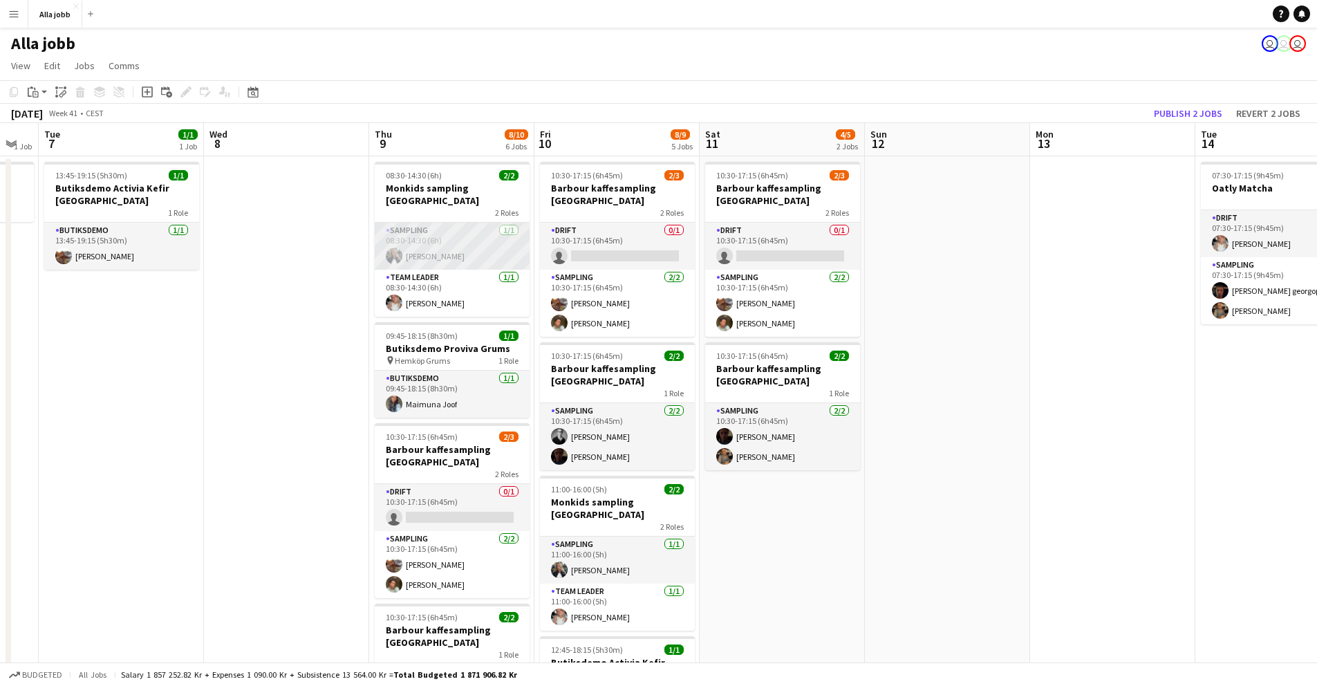
click at [474, 231] on app-card-role "Sampling [DATE] 08:30-14:30 (6h) [PERSON_NAME]" at bounding box center [452, 246] width 155 height 47
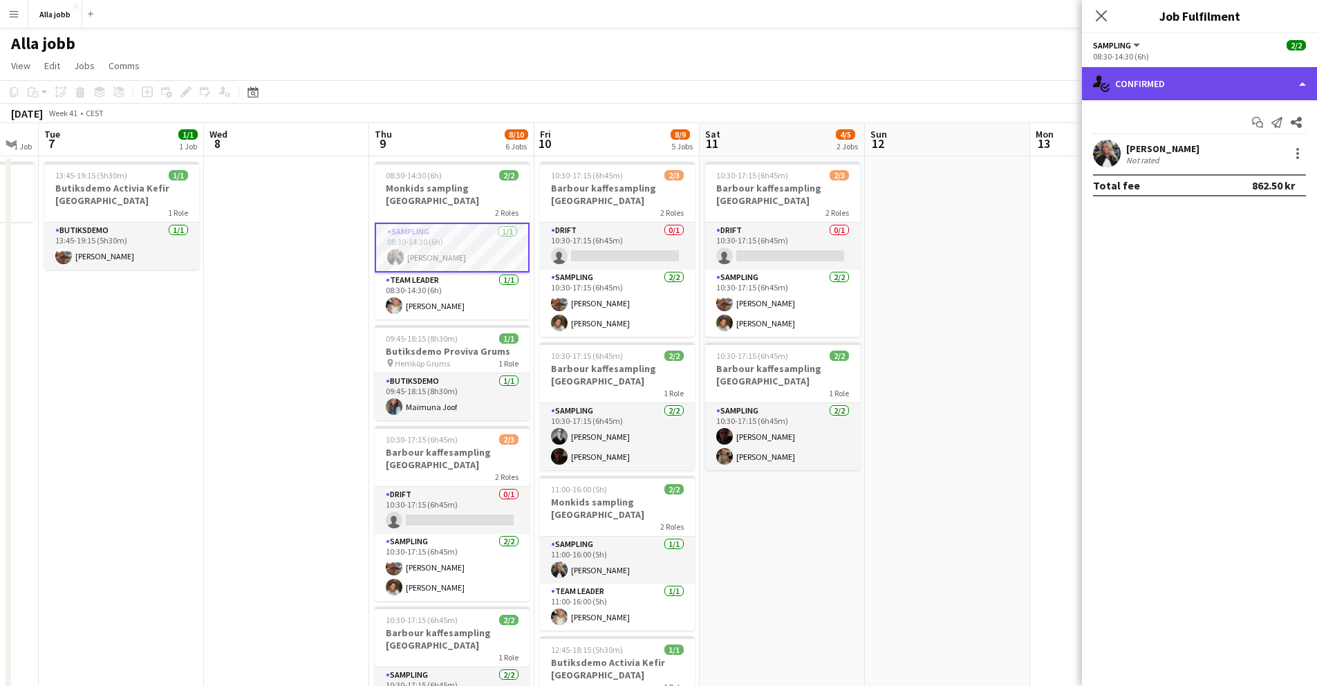
click at [1171, 93] on div "single-neutral-actions-check-2 Confirmed" at bounding box center [1199, 83] width 235 height 33
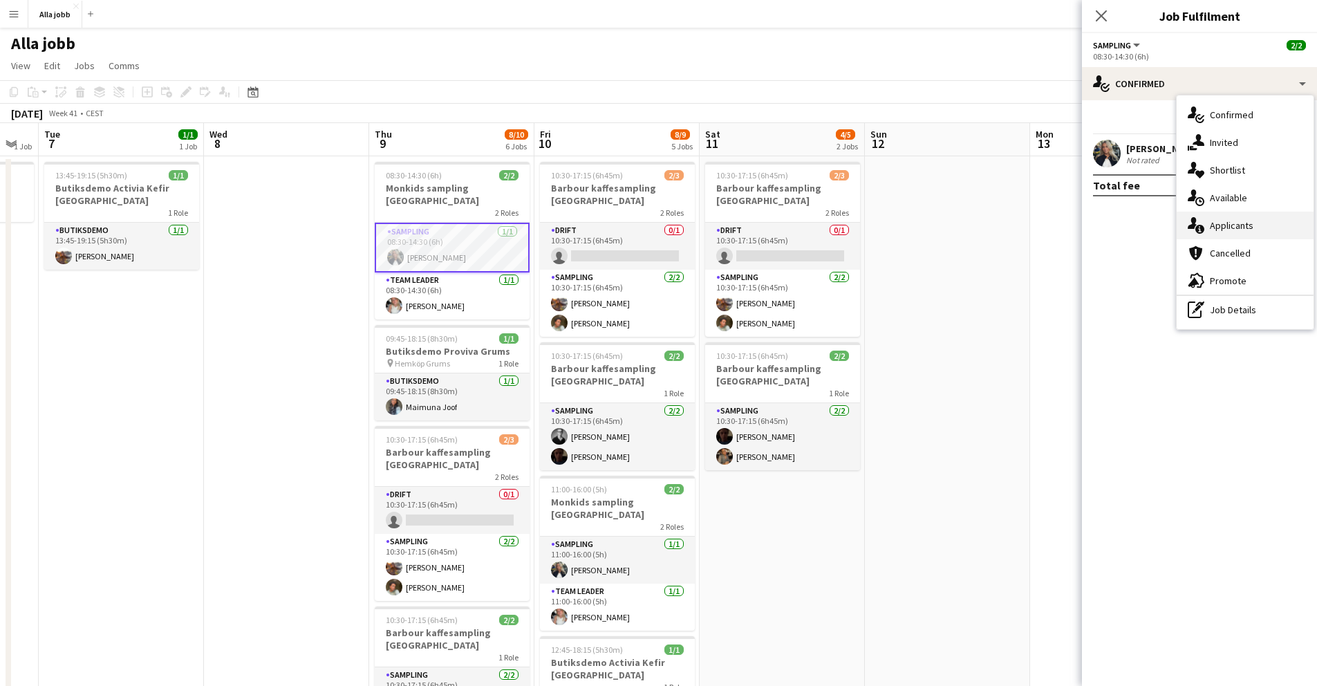
click at [1242, 221] on span "Applicants" at bounding box center [1232, 225] width 44 height 12
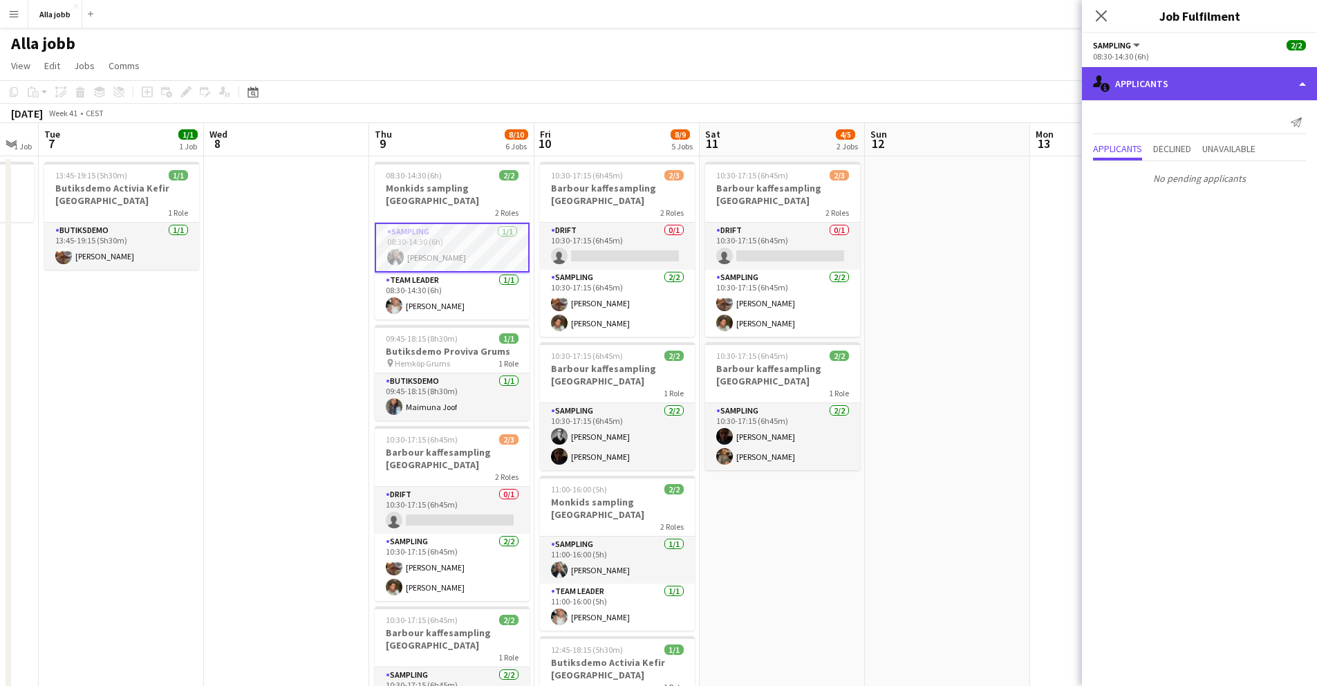
click at [1141, 81] on div "single-neutral-actions-information Applicants" at bounding box center [1199, 83] width 235 height 33
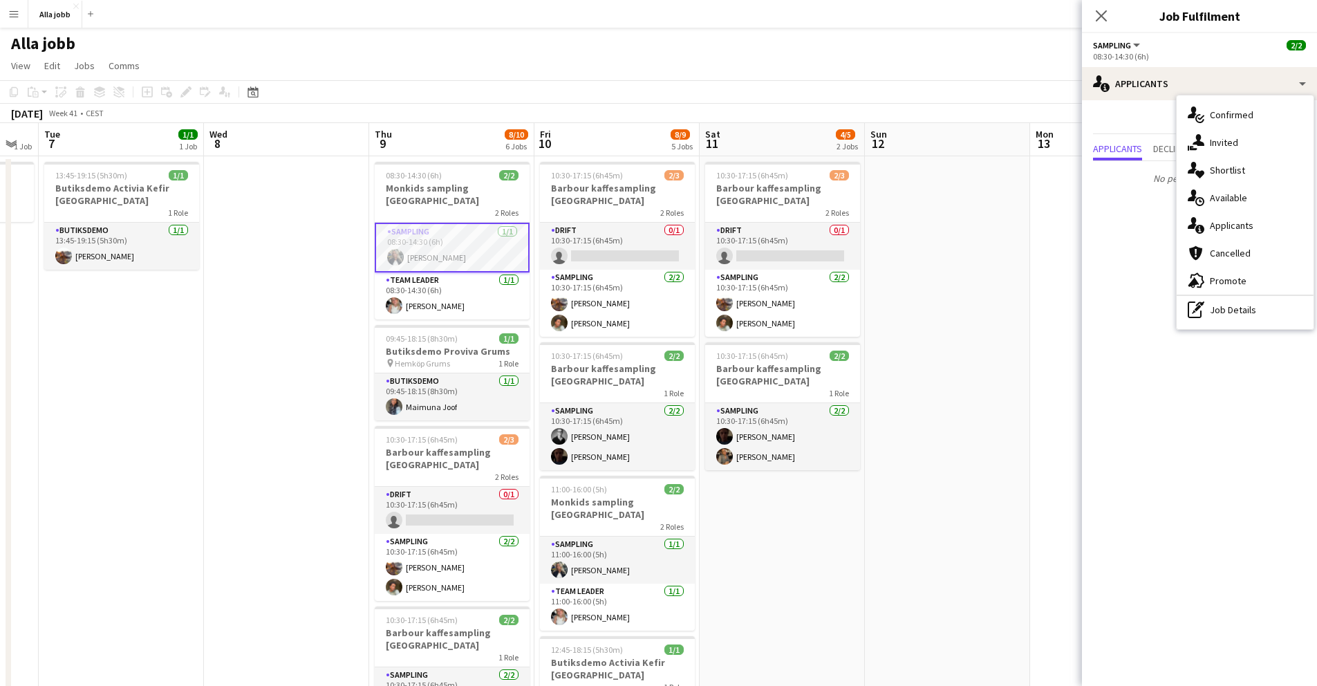
click at [1040, 297] on app-date-cell at bounding box center [1112, 580] width 165 height 848
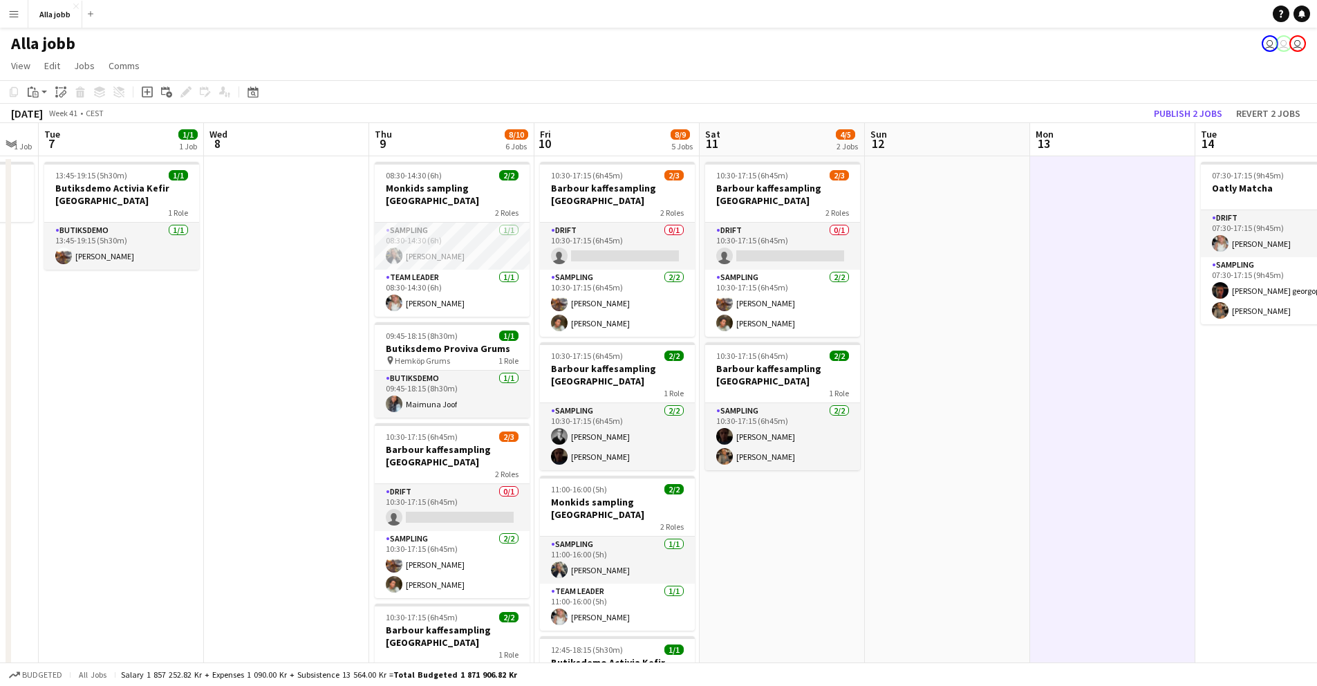
click at [1040, 297] on app-date-cell at bounding box center [1112, 580] width 165 height 848
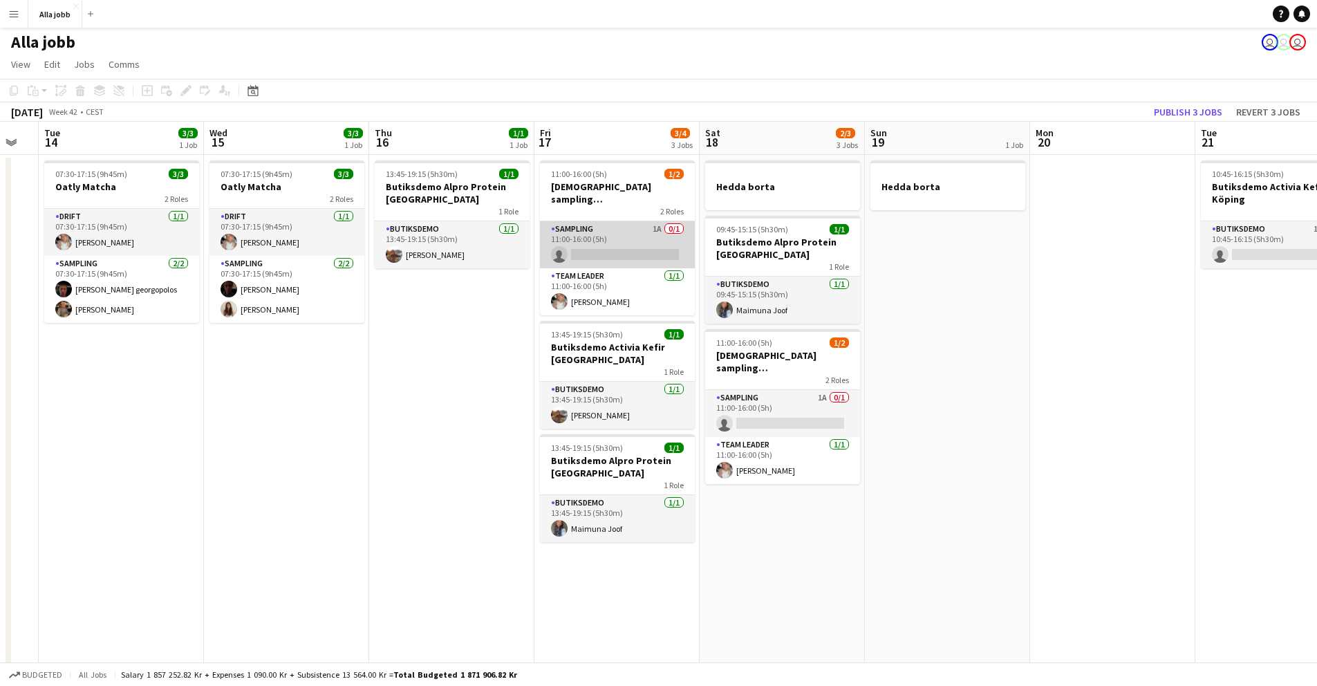
click at [624, 221] on app-card-role "Sampling 1A 0/1 11:00-16:00 (5h) single-neutral-actions" at bounding box center [617, 244] width 155 height 47
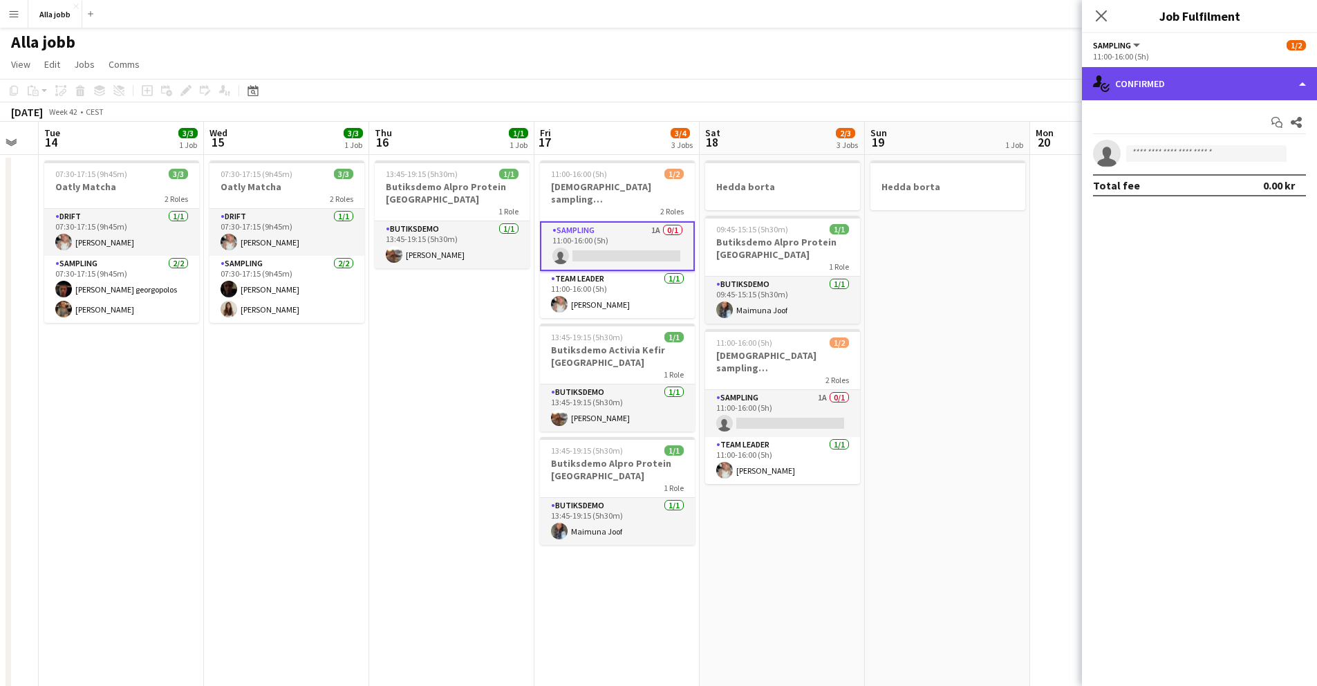
click at [1168, 74] on div "single-neutral-actions-check-2 Confirmed" at bounding box center [1199, 83] width 235 height 33
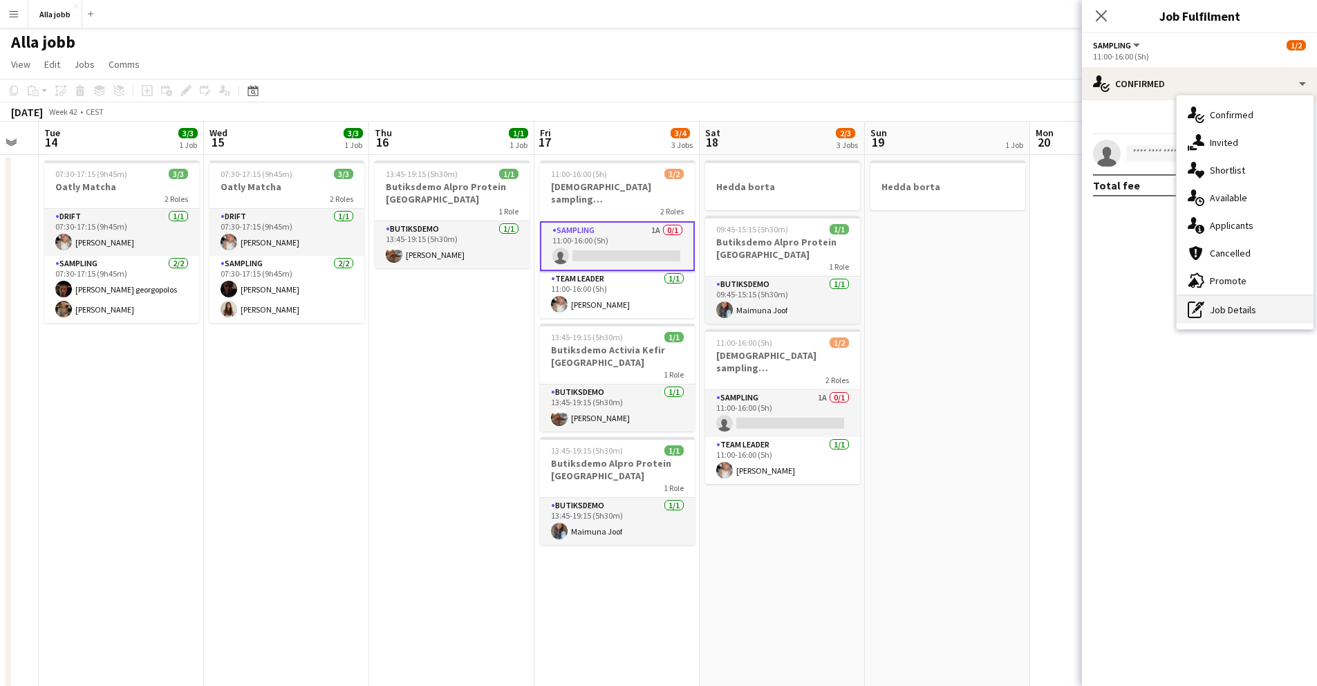
click at [1243, 315] on div "pen-write Job Details" at bounding box center [1245, 310] width 137 height 28
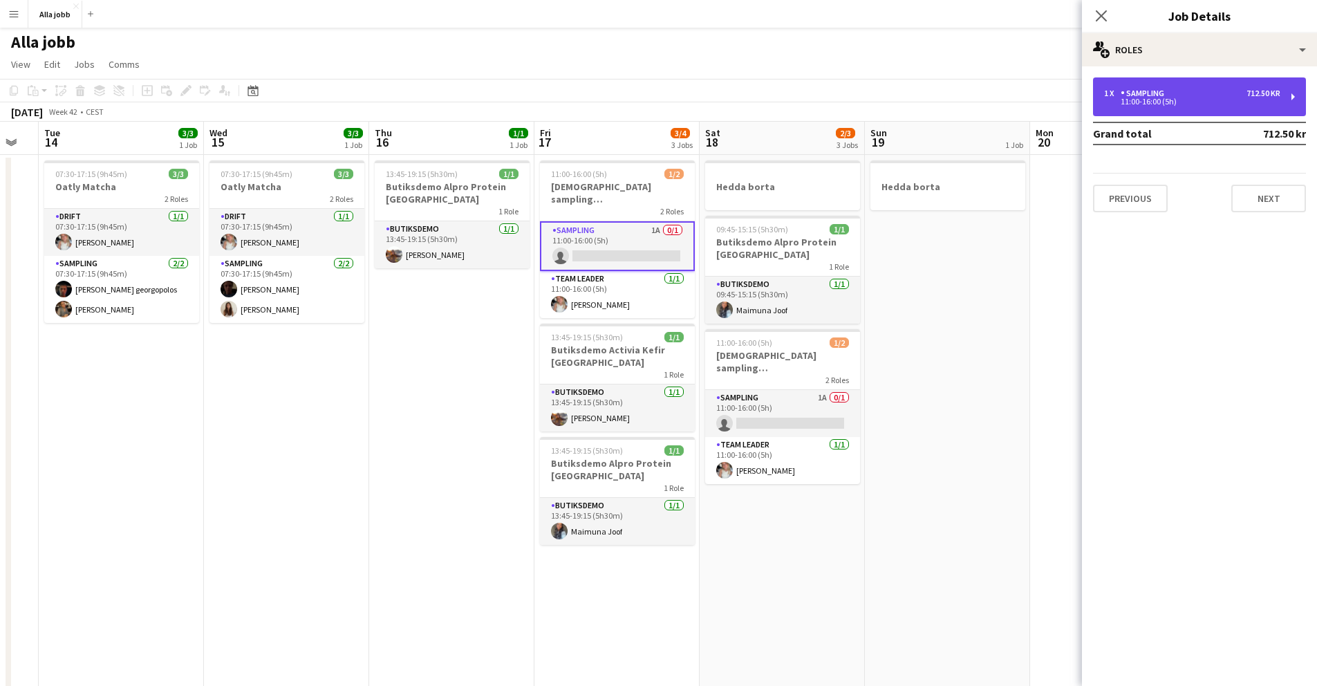
click at [1154, 89] on div "Sampling" at bounding box center [1145, 93] width 49 height 10
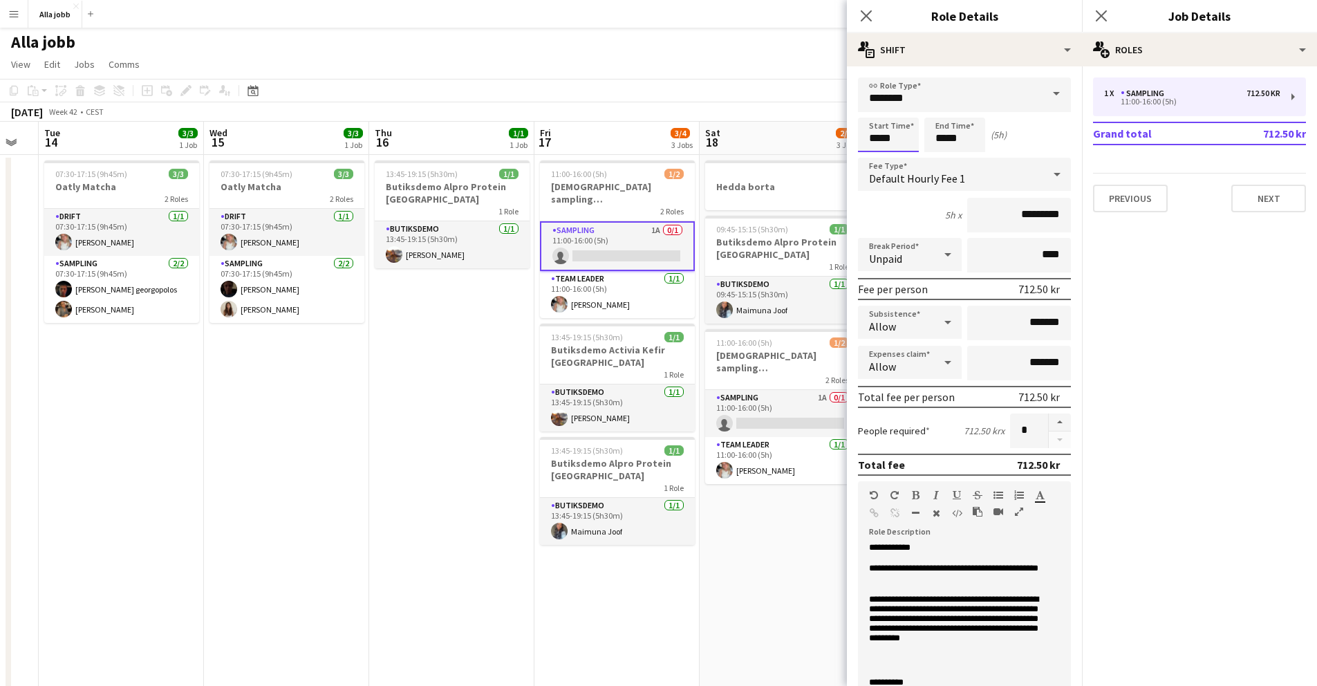
click at [880, 131] on input "*****" at bounding box center [888, 135] width 61 height 35
click at [878, 158] on div at bounding box center [875, 159] width 28 height 14
click at [902, 116] on div at bounding box center [902, 111] width 28 height 14
type input "*****"
click at [902, 116] on div at bounding box center [902, 111] width 28 height 14
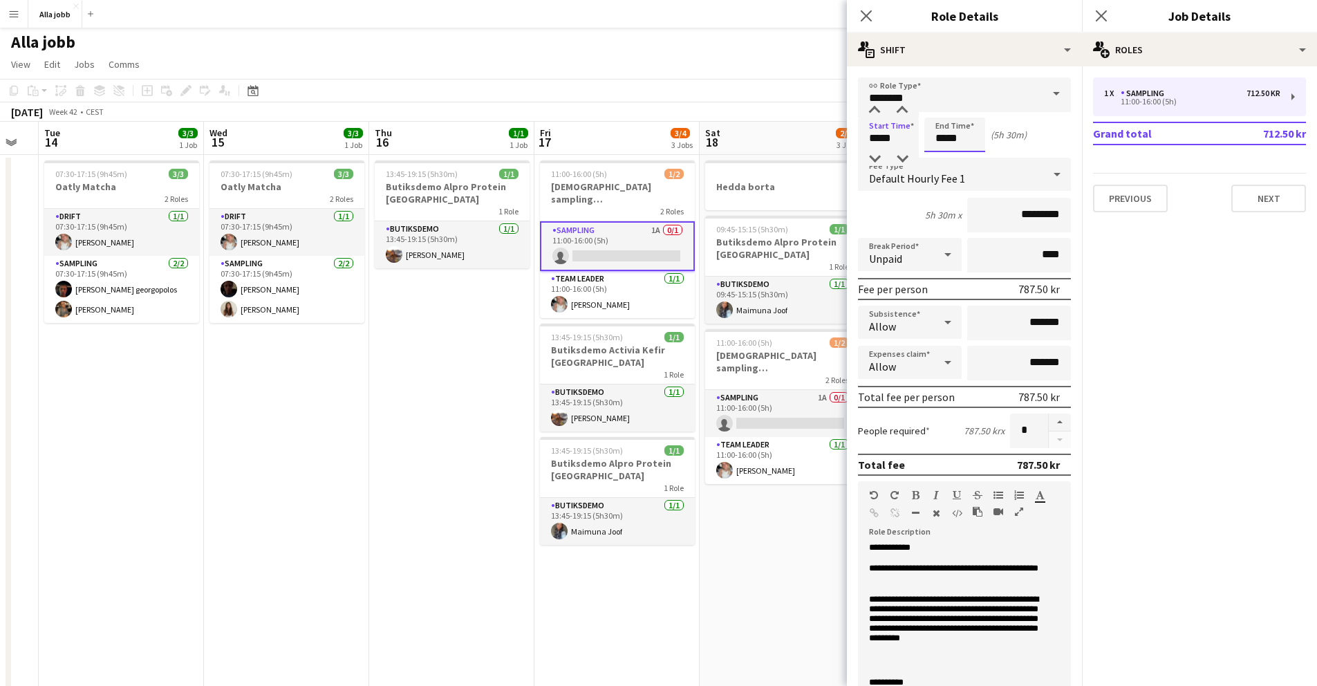
click at [964, 142] on input "*****" at bounding box center [954, 135] width 61 height 35
type input "*****"
click at [972, 108] on div at bounding box center [969, 111] width 28 height 14
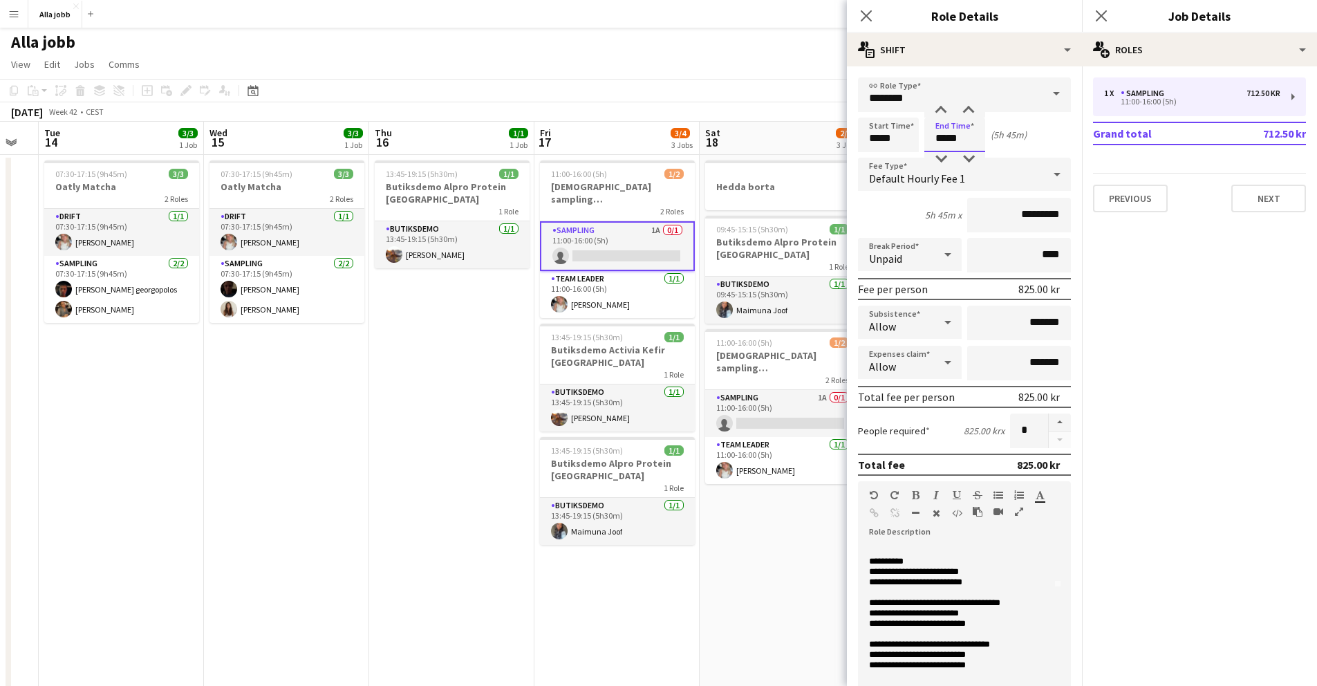
scroll to position [122, 0]
click at [932, 613] on p "**********" at bounding box center [954, 613] width 170 height 10
click at [957, 614] on p "**********" at bounding box center [954, 613] width 170 height 10
click at [608, 283] on app-card-role "Team Leader [DATE] 11:00-16:00 (5h) [PERSON_NAME]" at bounding box center [617, 294] width 155 height 47
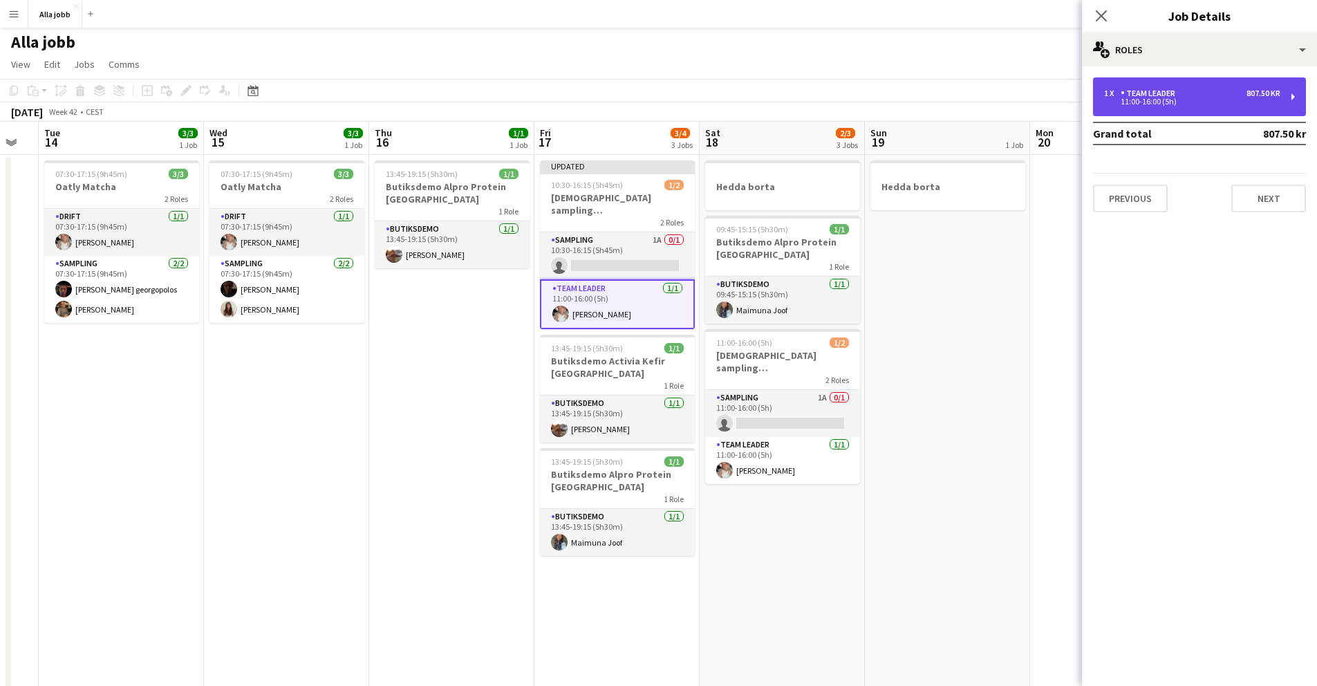
click at [1153, 95] on div "Team Leader" at bounding box center [1151, 93] width 60 height 10
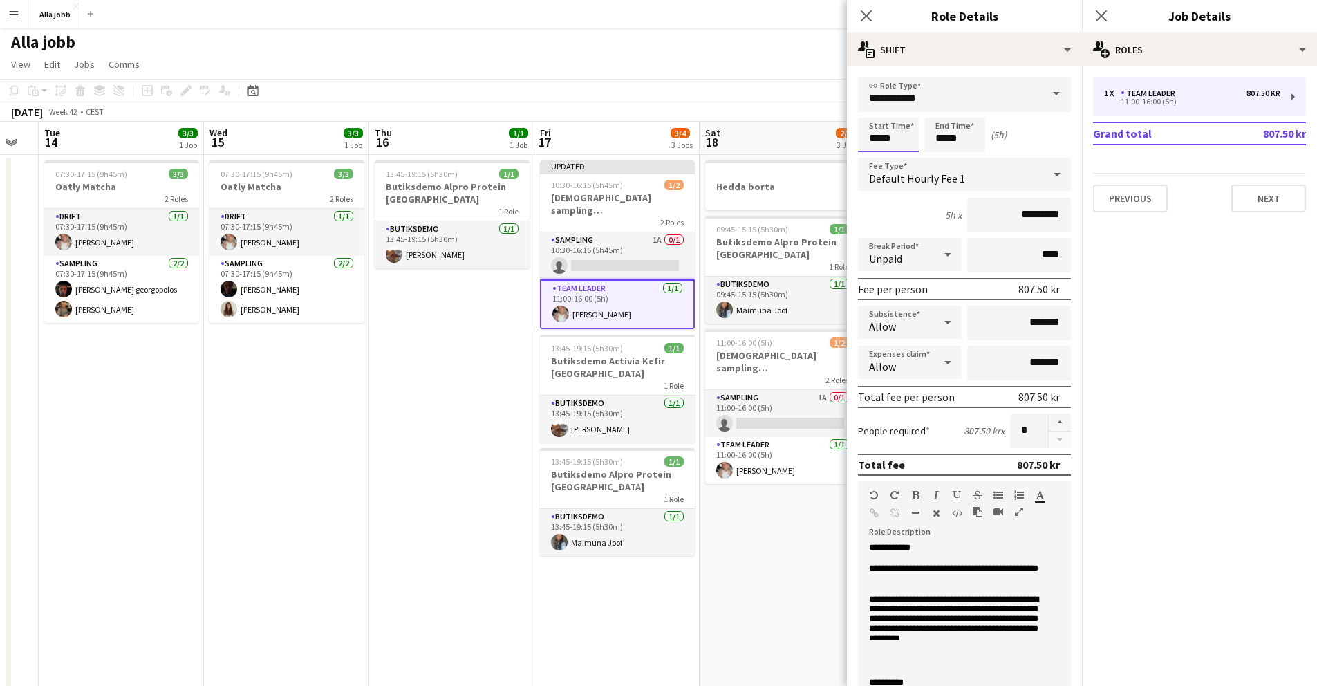
click at [883, 136] on input "*****" at bounding box center [888, 135] width 61 height 35
click at [871, 156] on div at bounding box center [875, 159] width 28 height 14
click at [902, 106] on div at bounding box center [902, 111] width 28 height 14
type input "*****"
click at [902, 106] on div at bounding box center [902, 111] width 28 height 14
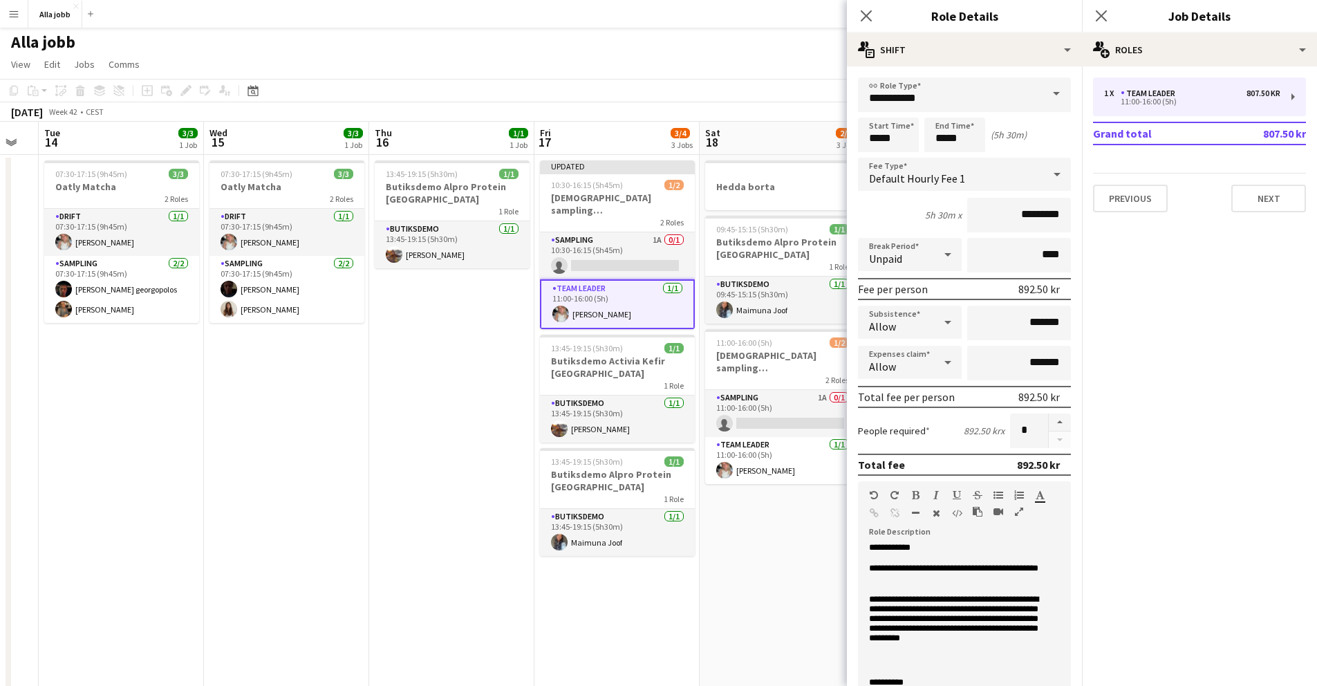
click at [951, 153] on form "**********" at bounding box center [964, 506] width 235 height 859
click at [951, 142] on input "*****" at bounding box center [954, 135] width 61 height 35
type input "*****"
click at [969, 107] on div at bounding box center [969, 111] width 28 height 14
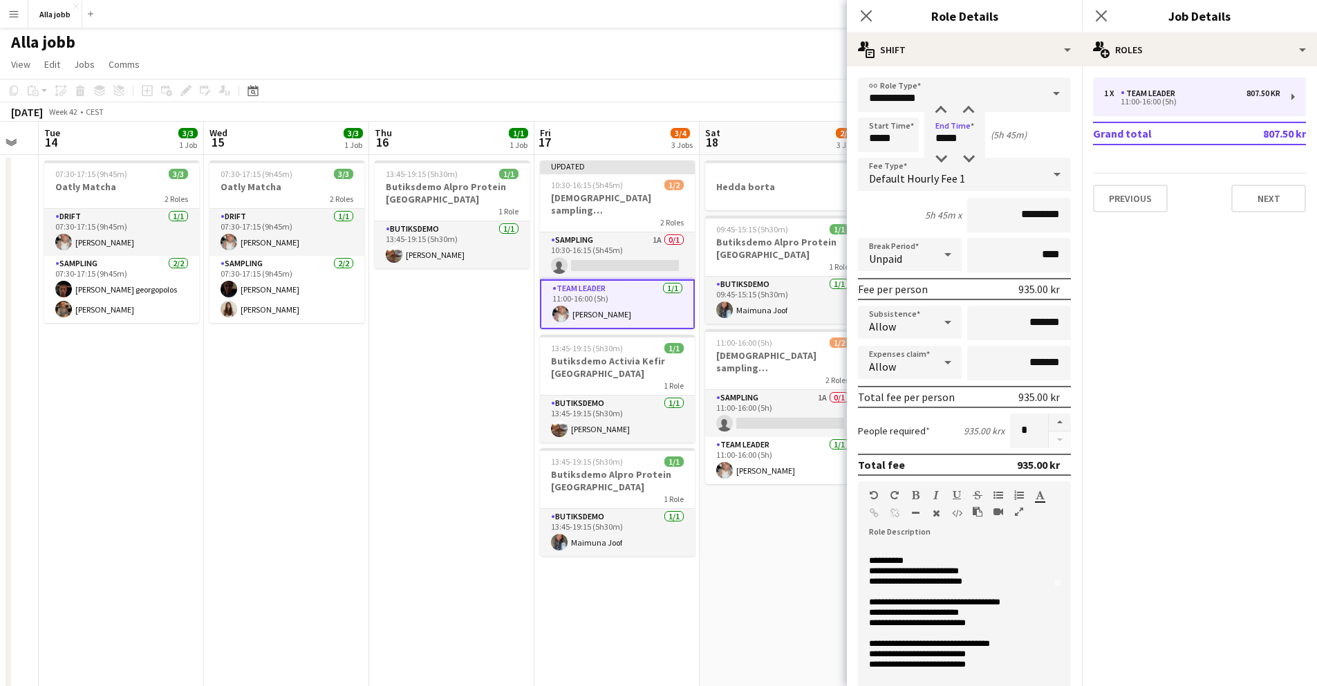
click at [931, 570] on p "**********" at bounding box center [954, 571] width 170 height 10
click at [930, 610] on p "**********" at bounding box center [954, 613] width 170 height 10
click at [957, 610] on p "**********" at bounding box center [954, 613] width 170 height 10
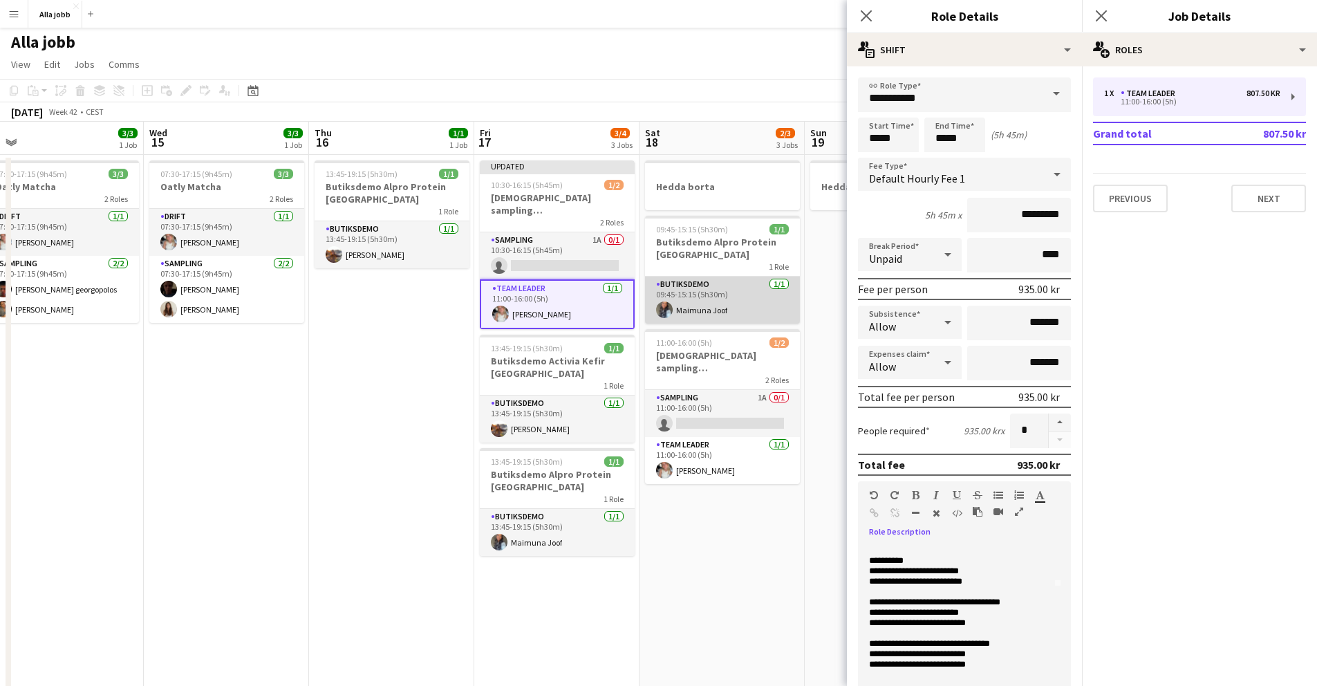
scroll to position [0, 389]
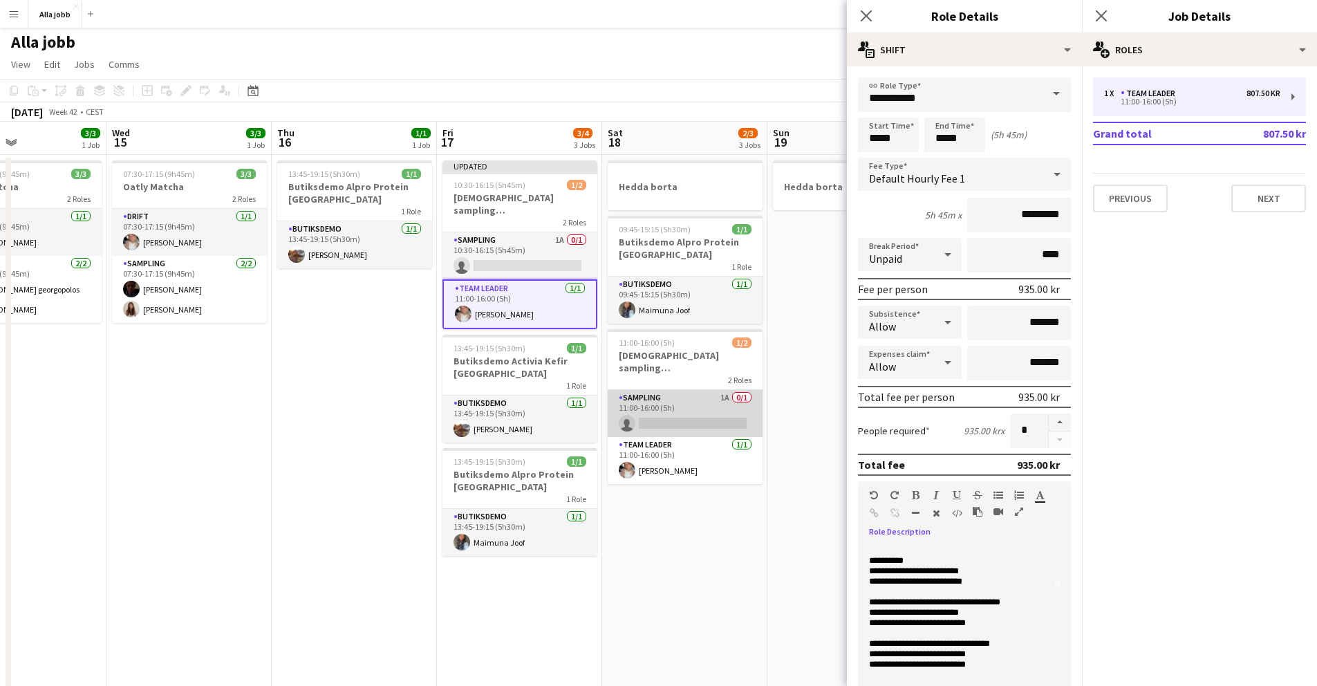
click at [676, 390] on app-card-role "Sampling 1A 0/1 11:00-16:00 (5h) single-neutral-actions" at bounding box center [685, 413] width 155 height 47
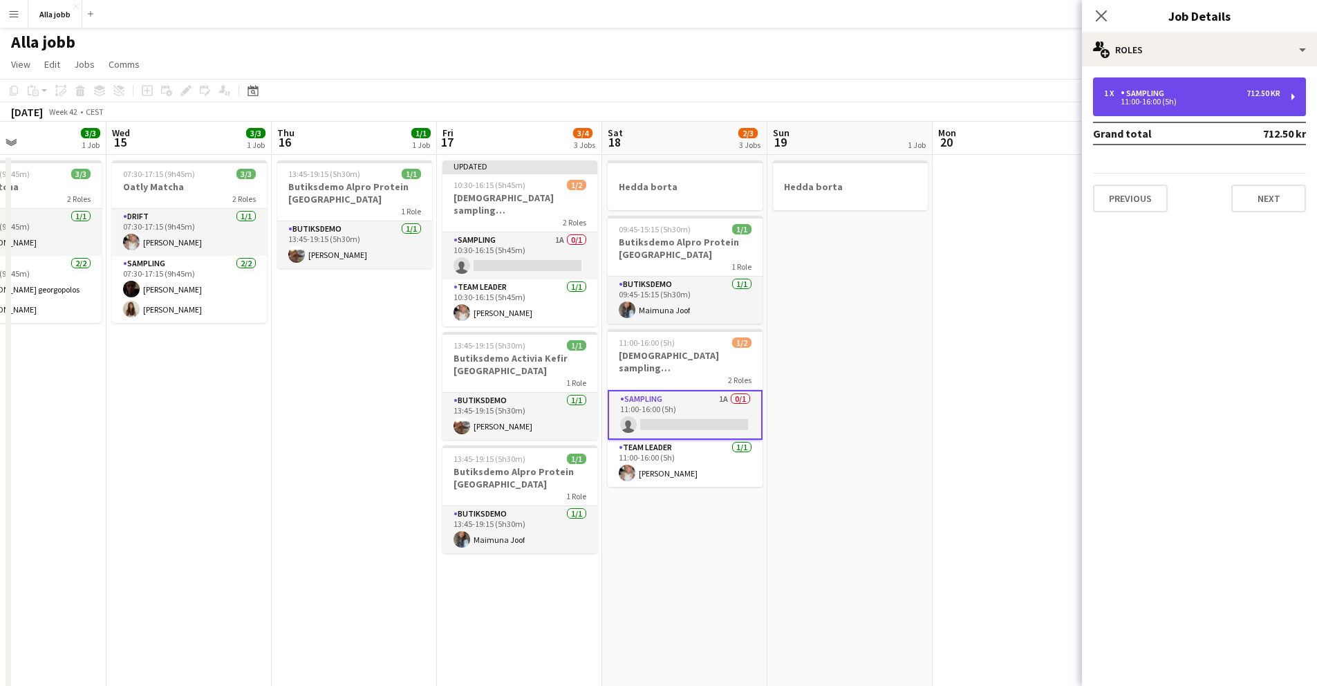
click at [1184, 98] on div "11:00-16:00 (5h)" at bounding box center [1192, 101] width 176 height 7
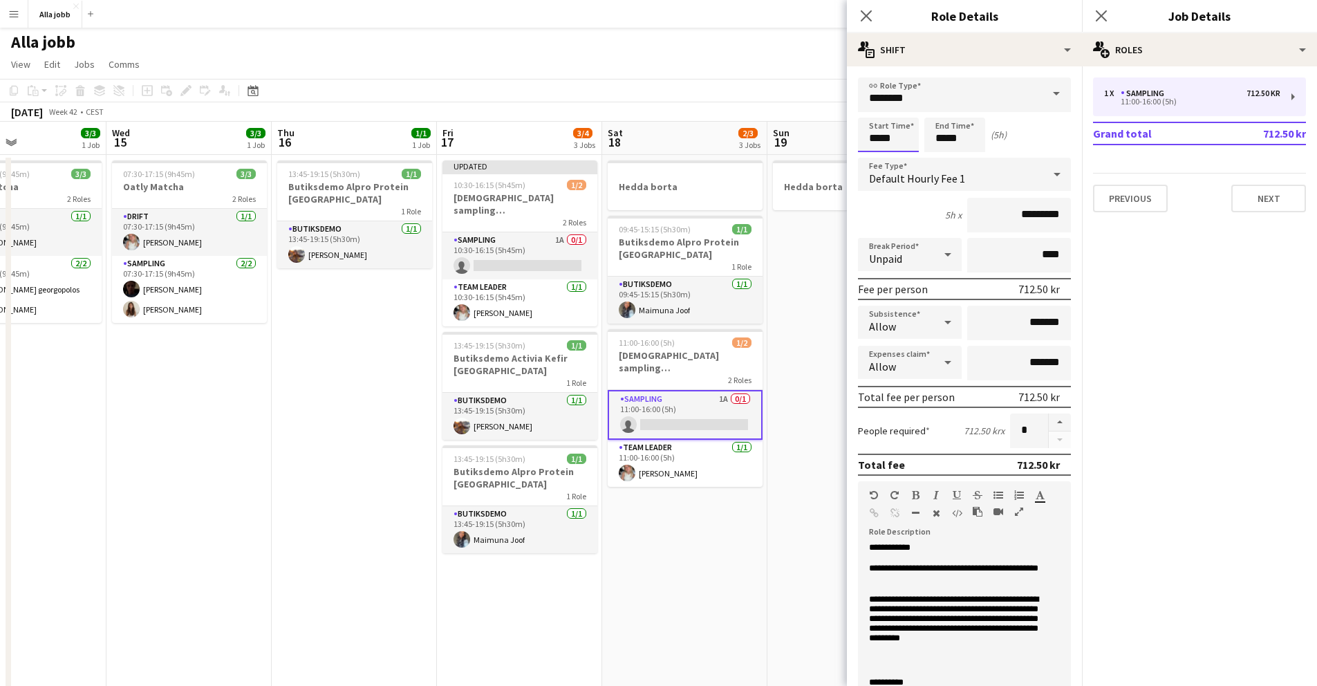
click at [891, 132] on input "*****" at bounding box center [888, 135] width 61 height 35
click at [871, 151] on input "*****" at bounding box center [888, 135] width 61 height 35
click at [874, 155] on div at bounding box center [875, 159] width 28 height 14
click at [902, 111] on div at bounding box center [902, 111] width 28 height 14
type input "*****"
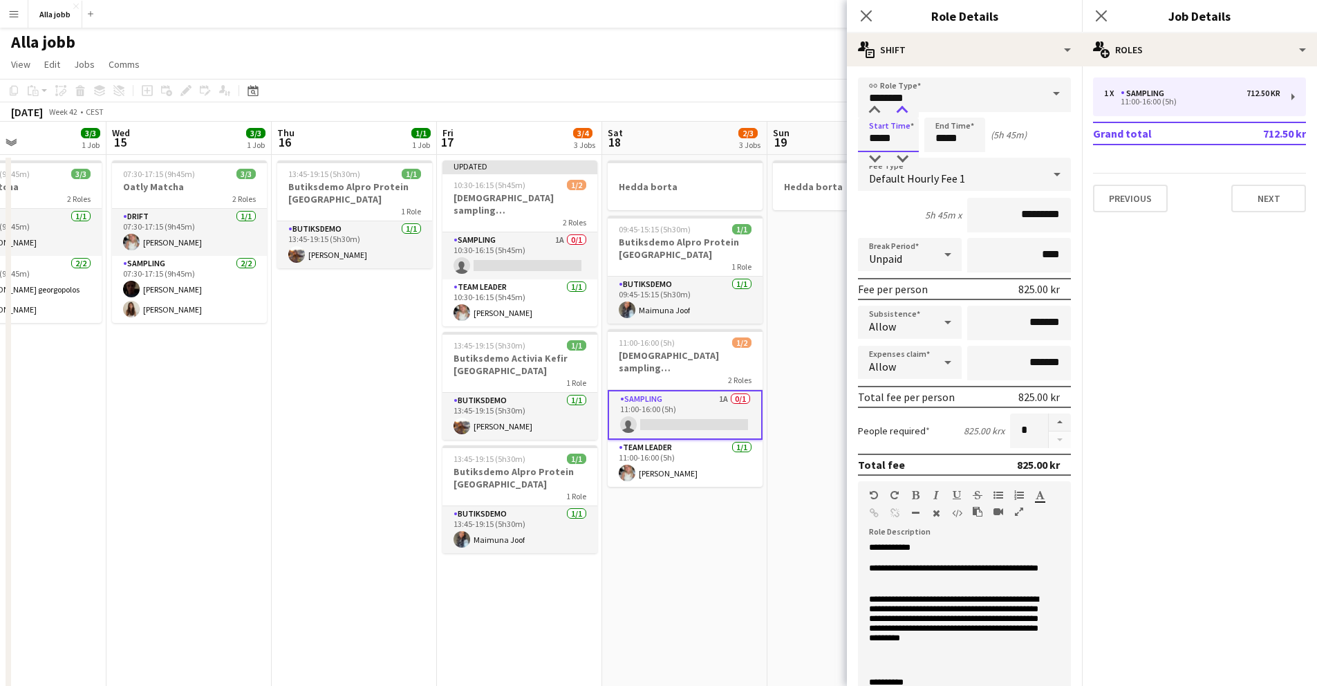
click at [902, 111] on div at bounding box center [902, 111] width 28 height 14
click at [940, 138] on input "*****" at bounding box center [954, 135] width 61 height 35
type input "*****"
click at [969, 113] on div at bounding box center [969, 111] width 28 height 14
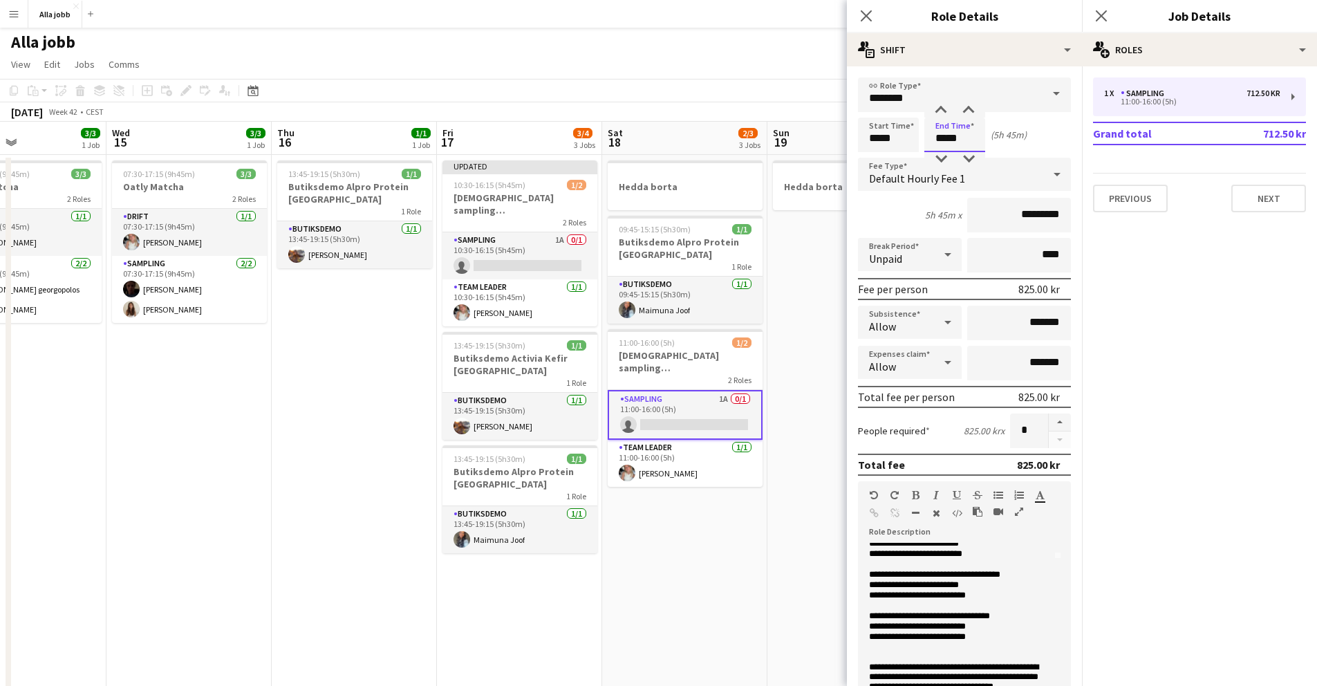
scroll to position [127, 0]
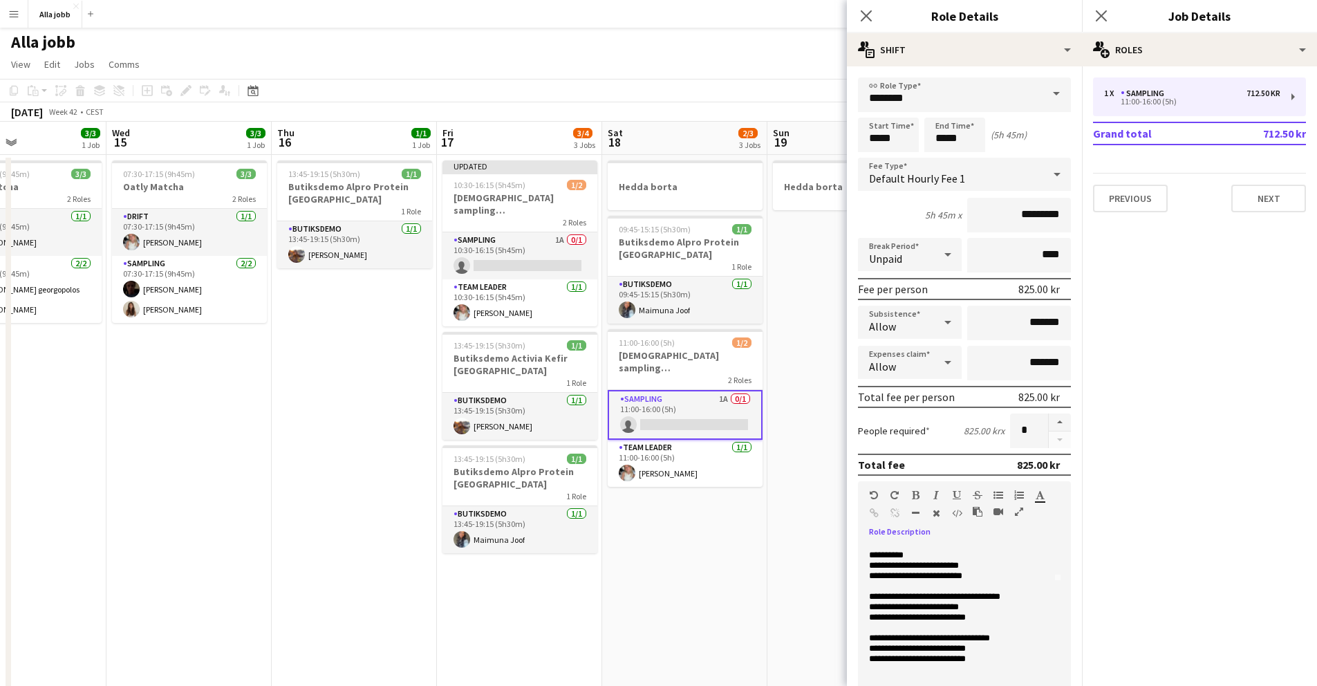
click at [930, 610] on p "**********" at bounding box center [954, 607] width 170 height 10
click at [955, 607] on p "**********" at bounding box center [954, 607] width 170 height 10
click at [700, 463] on app-card-role "Team Leader [DATE] 11:00-16:00 (5h) [PERSON_NAME]" at bounding box center [685, 463] width 155 height 47
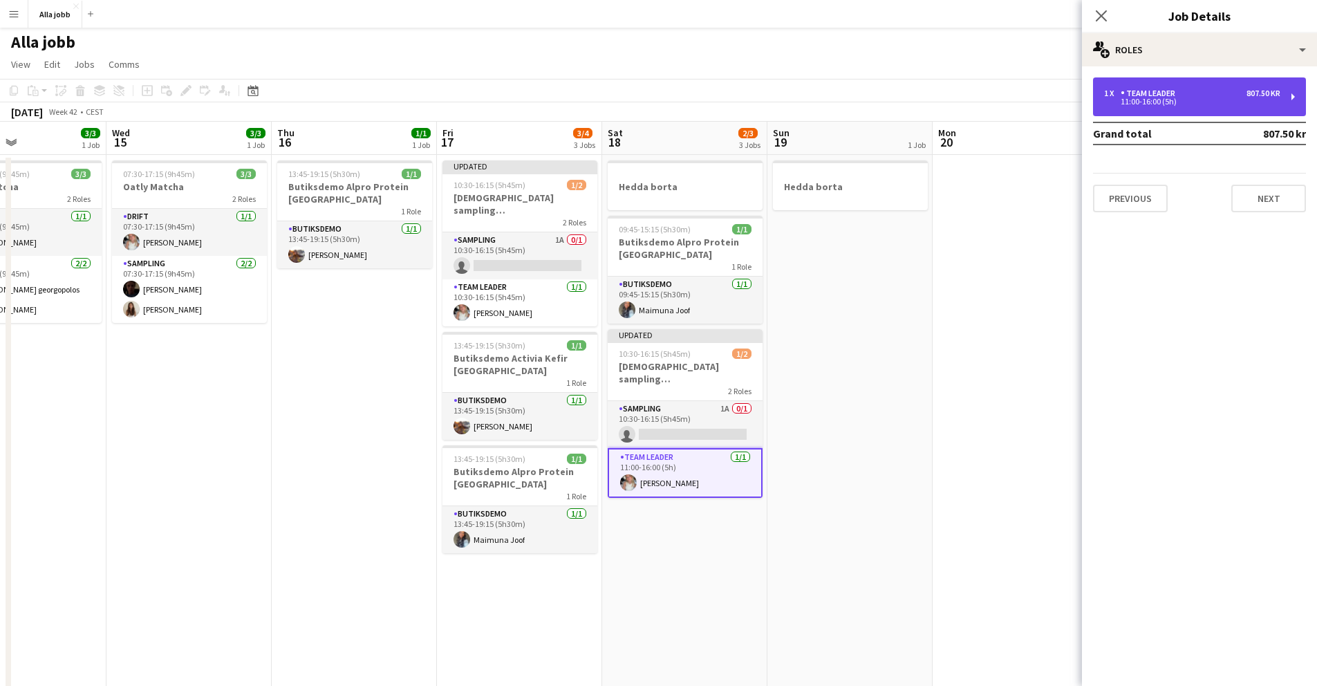
click at [1123, 92] on div "Team Leader" at bounding box center [1151, 93] width 60 height 10
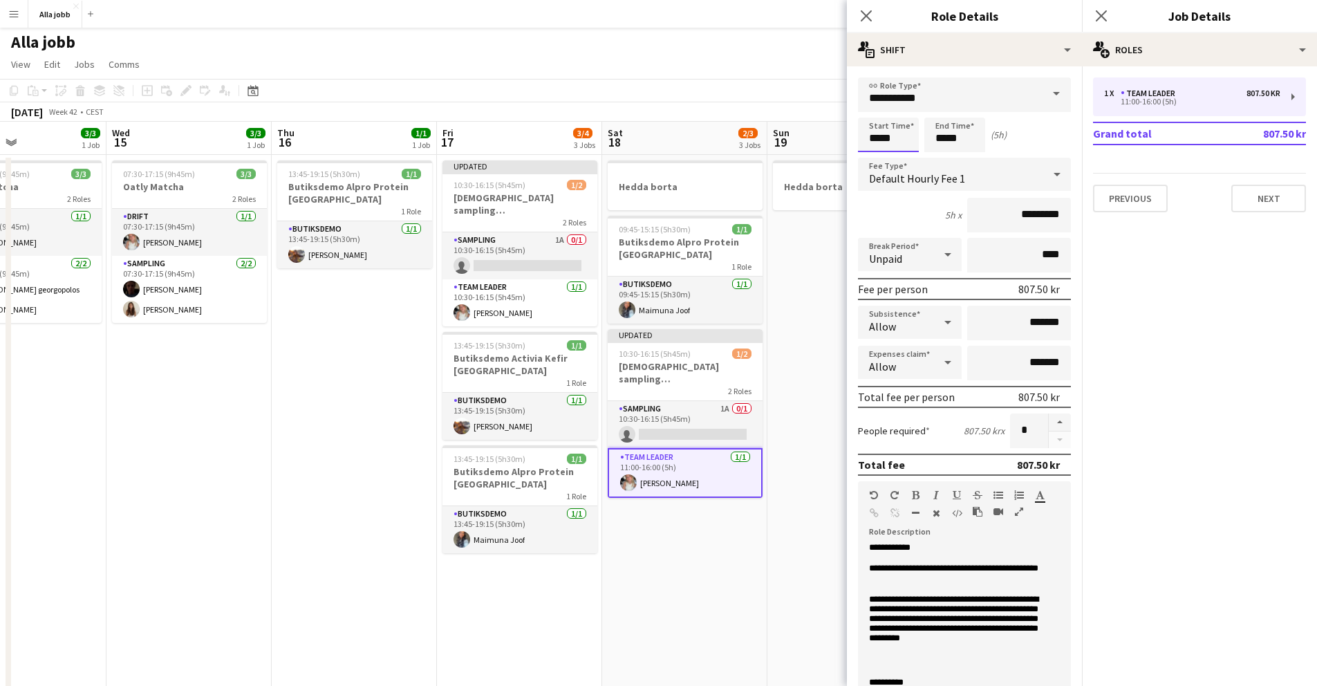
click at [872, 138] on input "*****" at bounding box center [888, 135] width 61 height 35
click at [875, 153] on div at bounding box center [875, 159] width 28 height 14
click at [902, 111] on div at bounding box center [902, 111] width 28 height 14
type input "*****"
click at [902, 111] on div at bounding box center [902, 111] width 28 height 14
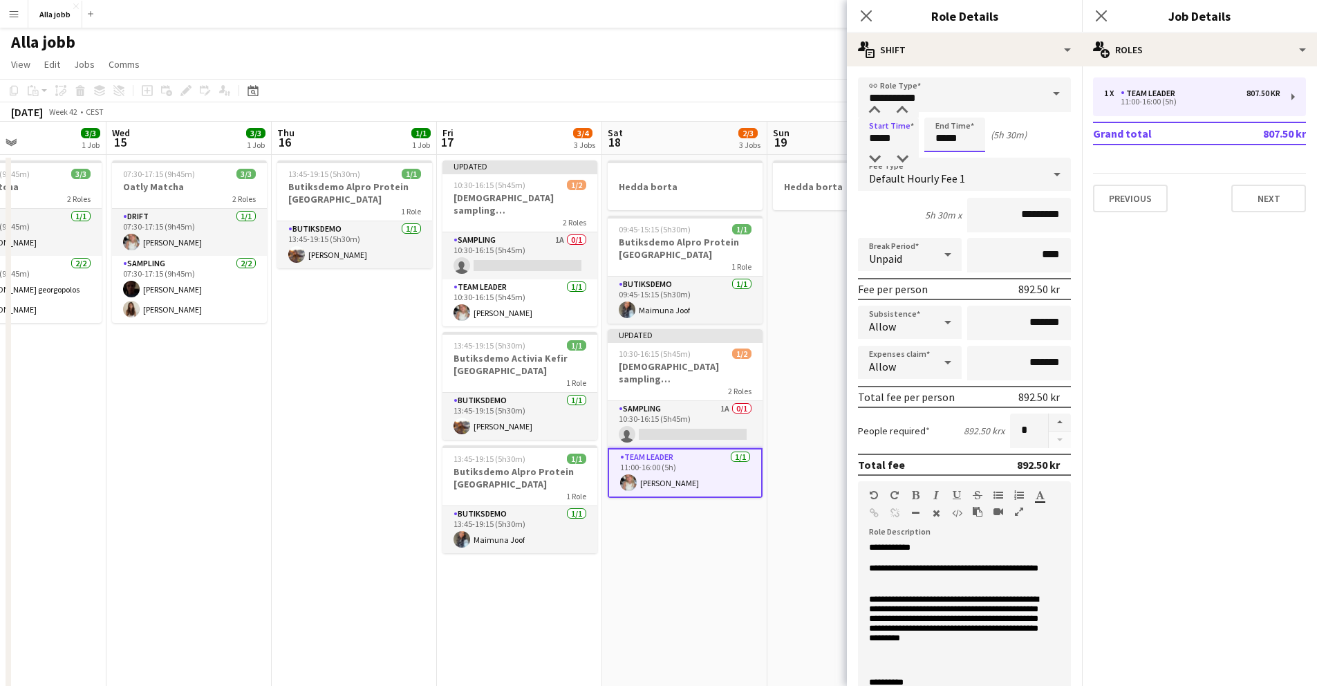
click at [951, 148] on input "*****" at bounding box center [954, 135] width 61 height 35
type input "*****"
click at [969, 114] on div at bounding box center [969, 111] width 28 height 14
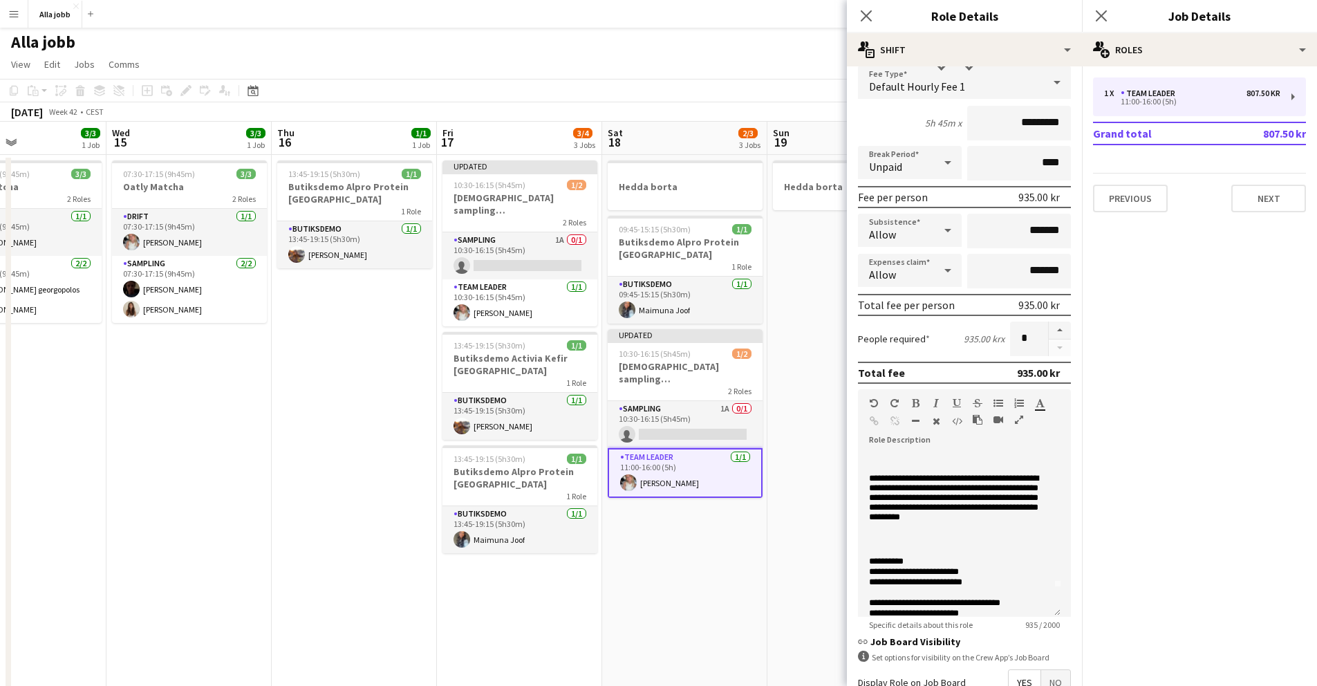
scroll to position [99, 0]
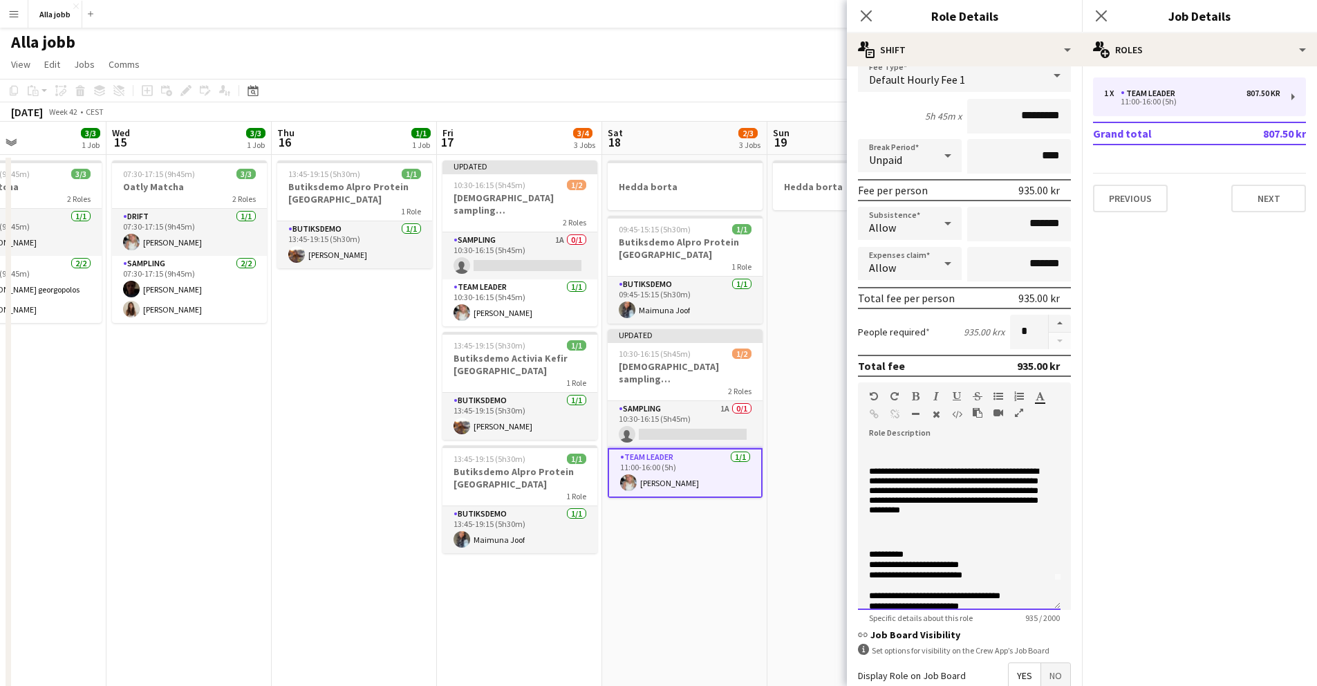
click at [932, 566] on p "**********" at bounding box center [954, 565] width 170 height 10
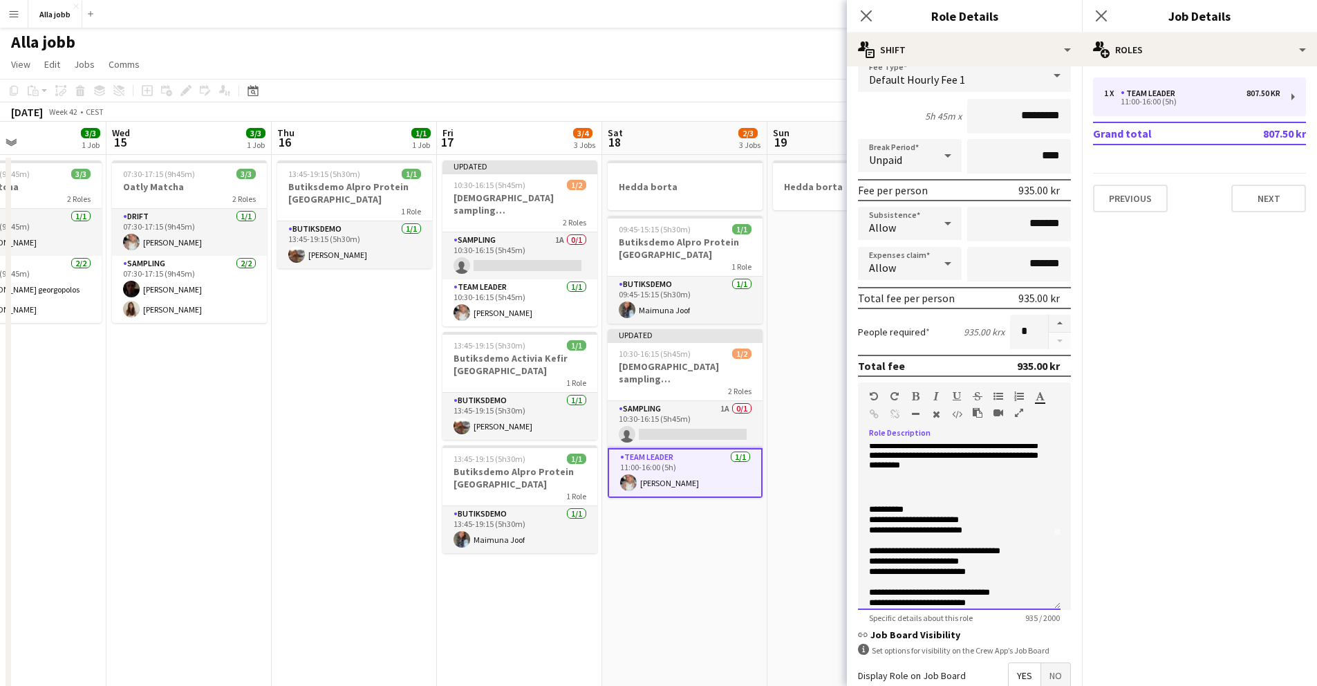
click at [931, 563] on p "**********" at bounding box center [954, 562] width 170 height 10
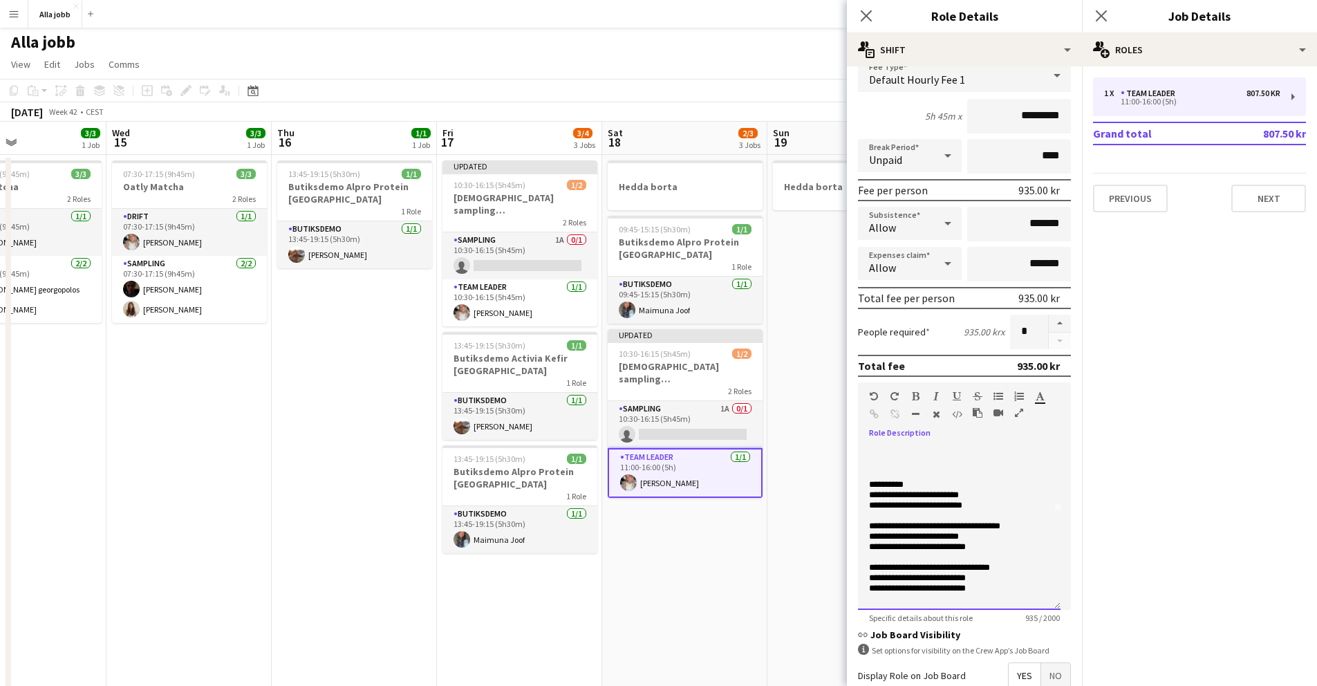
scroll to position [100, 0]
click at [956, 530] on p "**********" at bounding box center [954, 526] width 170 height 10
click at [958, 539] on p "**********" at bounding box center [954, 536] width 170 height 10
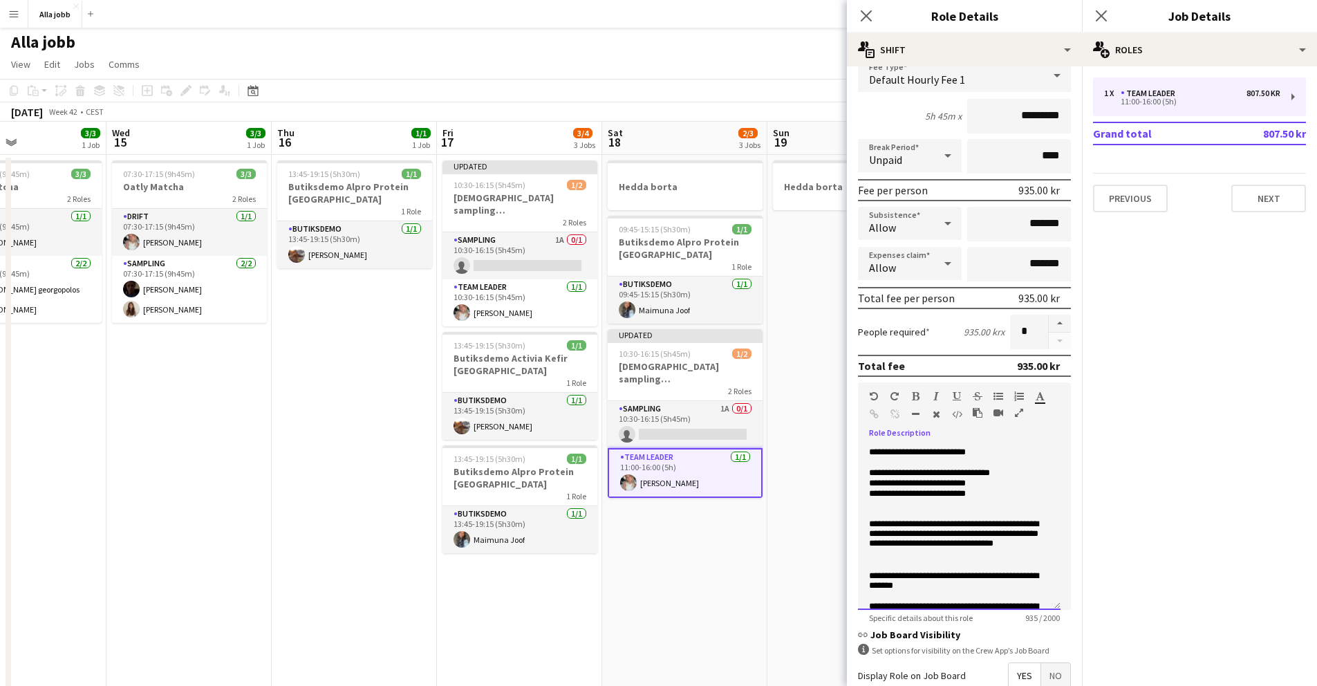
scroll to position [214, 0]
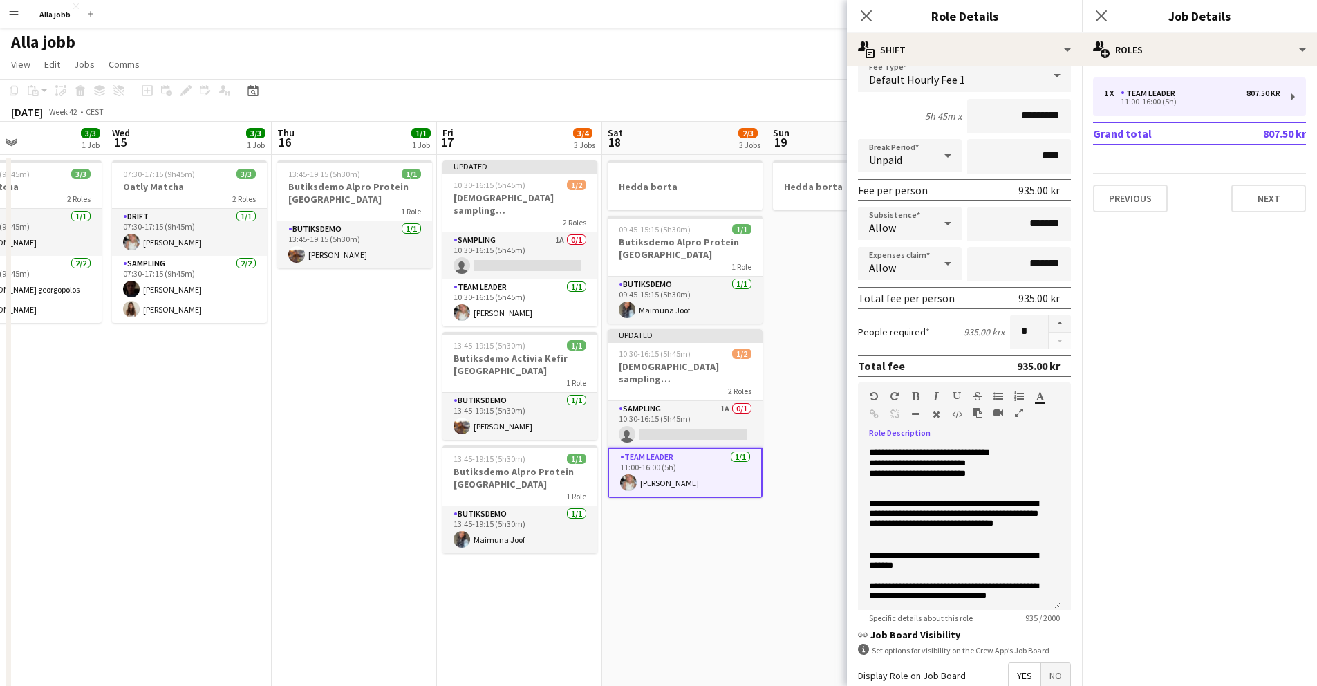
click at [791, 508] on app-date-cell "Hedda borta" at bounding box center [849, 584] width 165 height 859
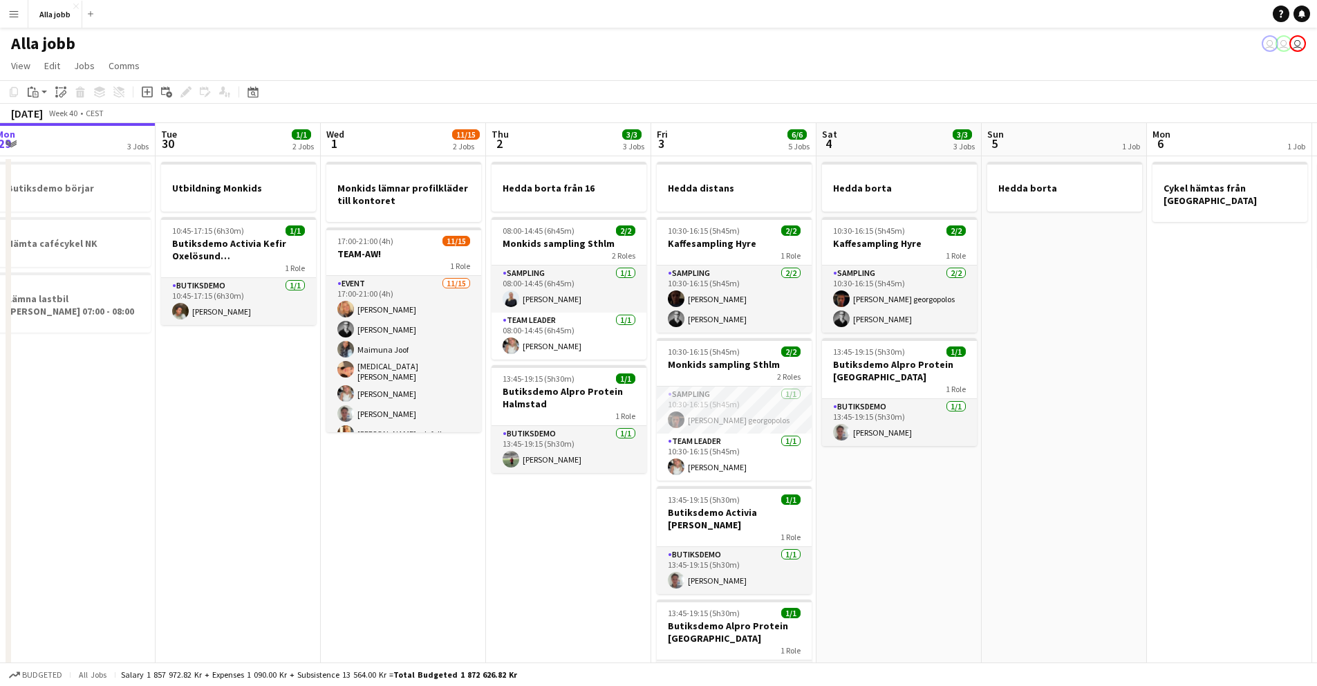
scroll to position [0, 517]
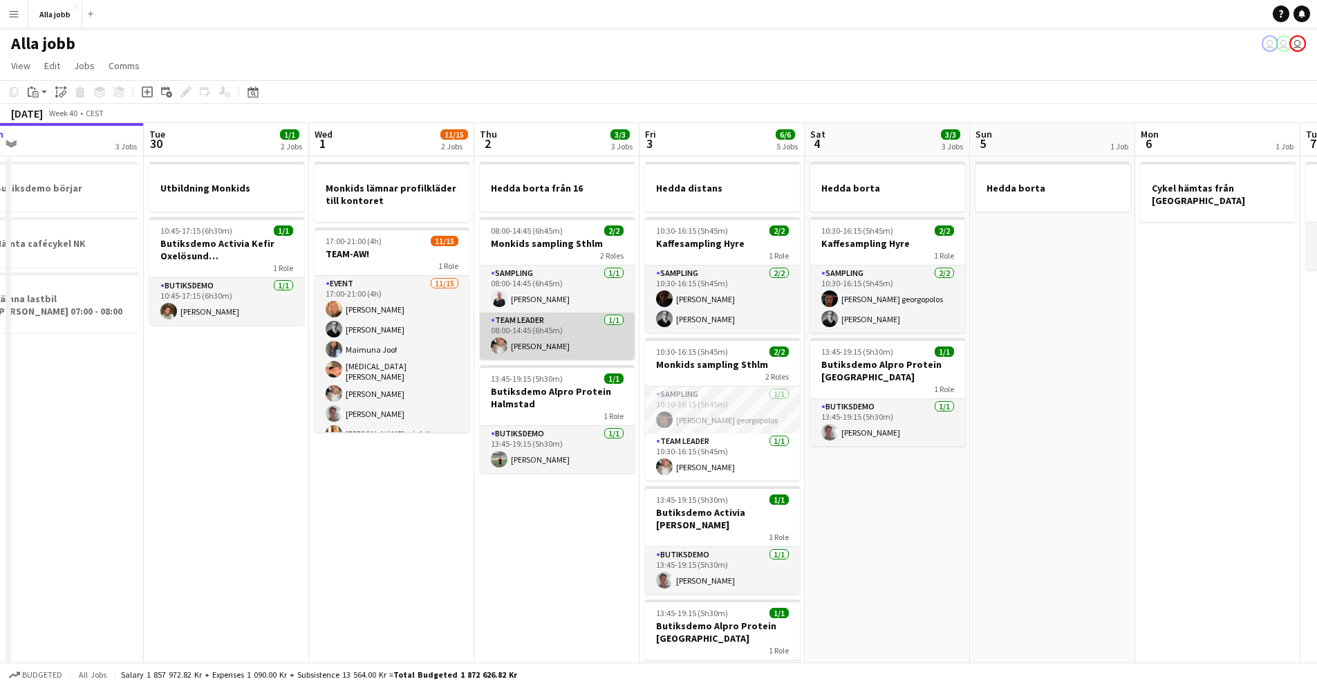
click at [574, 335] on app-card-role "Team Leader [DATE] 08:00-14:45 (6h45m) [PERSON_NAME]" at bounding box center [557, 336] width 155 height 47
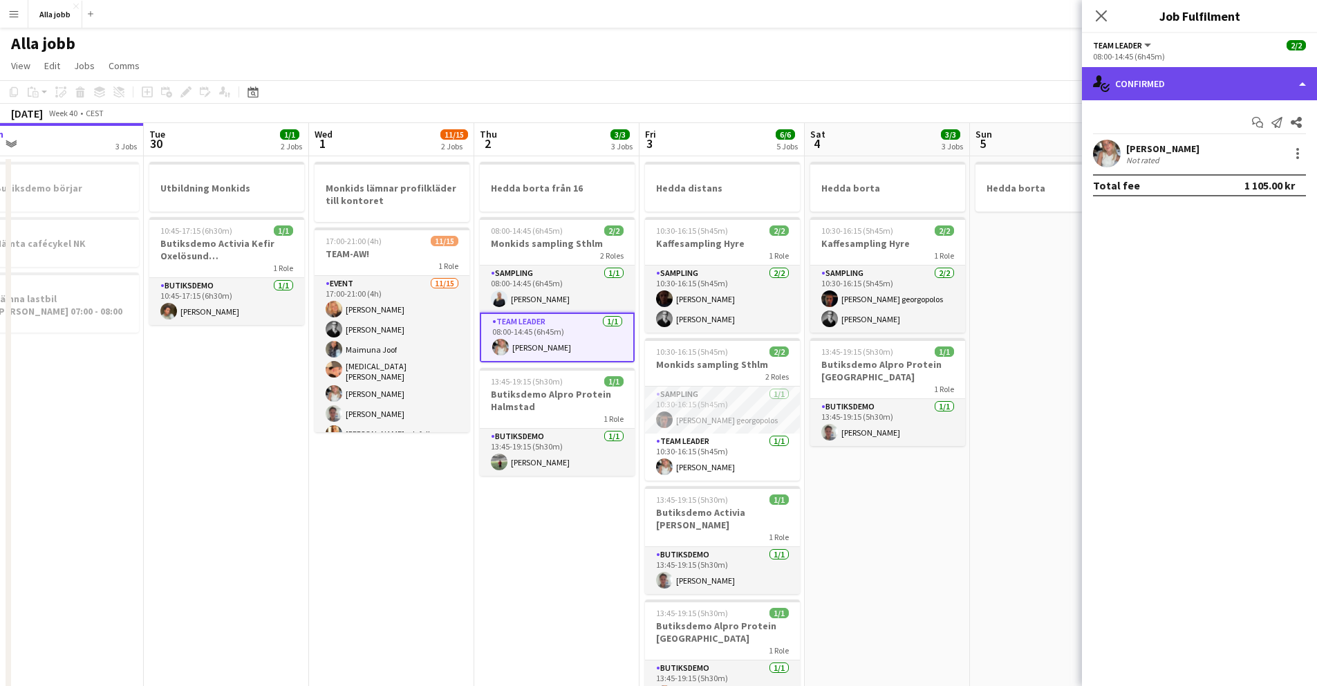
click at [1157, 71] on div "single-neutral-actions-check-2 Confirmed" at bounding box center [1199, 83] width 235 height 33
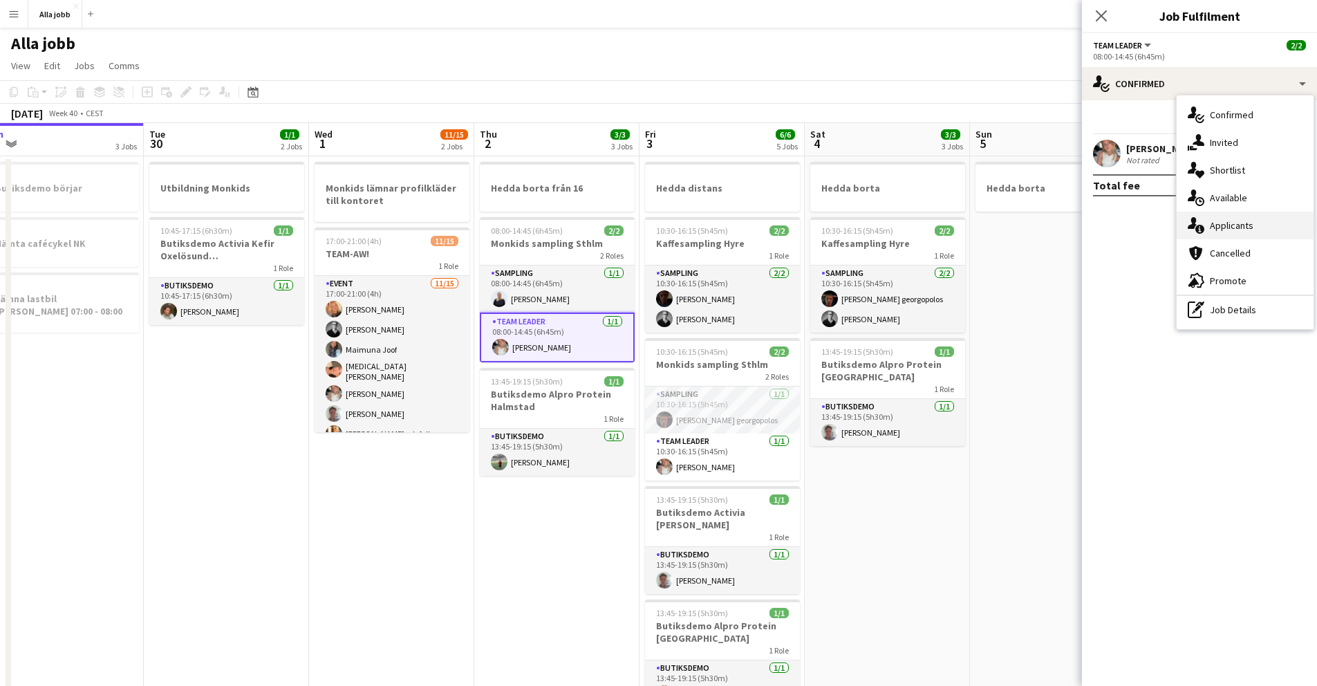
click at [1224, 224] on span "Applicants" at bounding box center [1232, 225] width 44 height 12
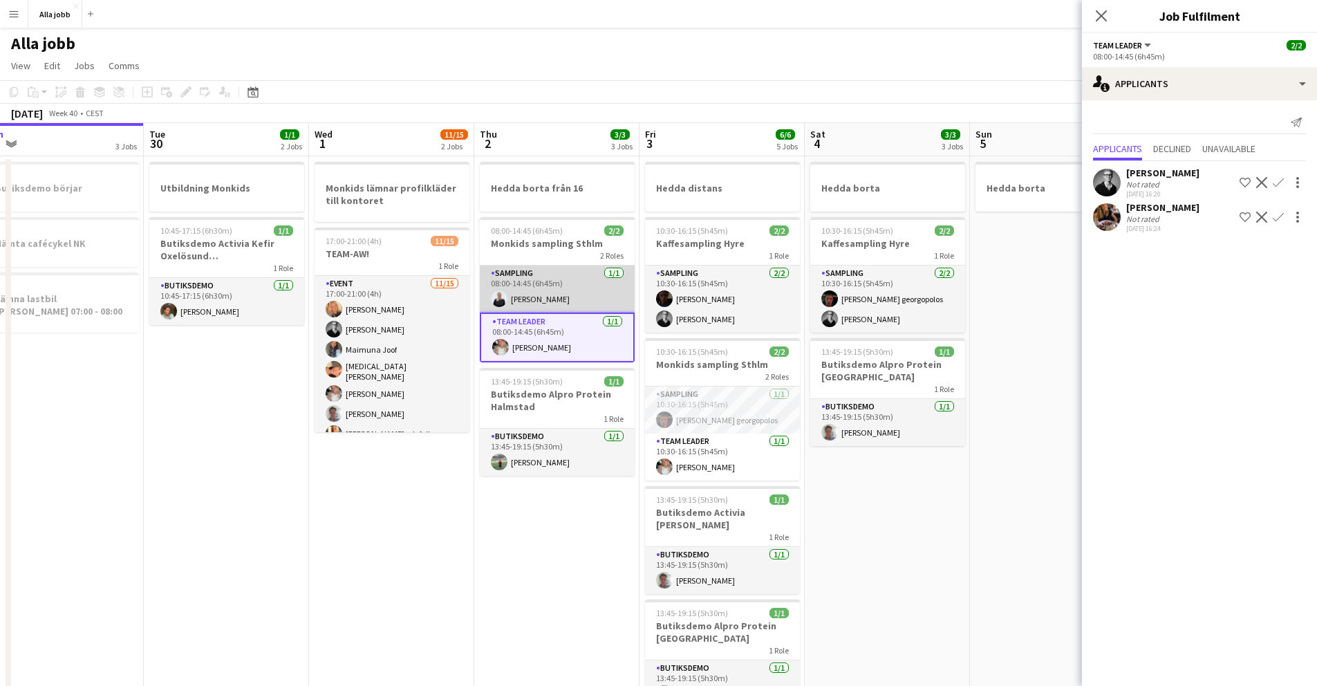
click at [520, 283] on app-card-role "Sampling [DATE] 08:00-14:45 (6h45m) [PERSON_NAME]" at bounding box center [557, 288] width 155 height 47
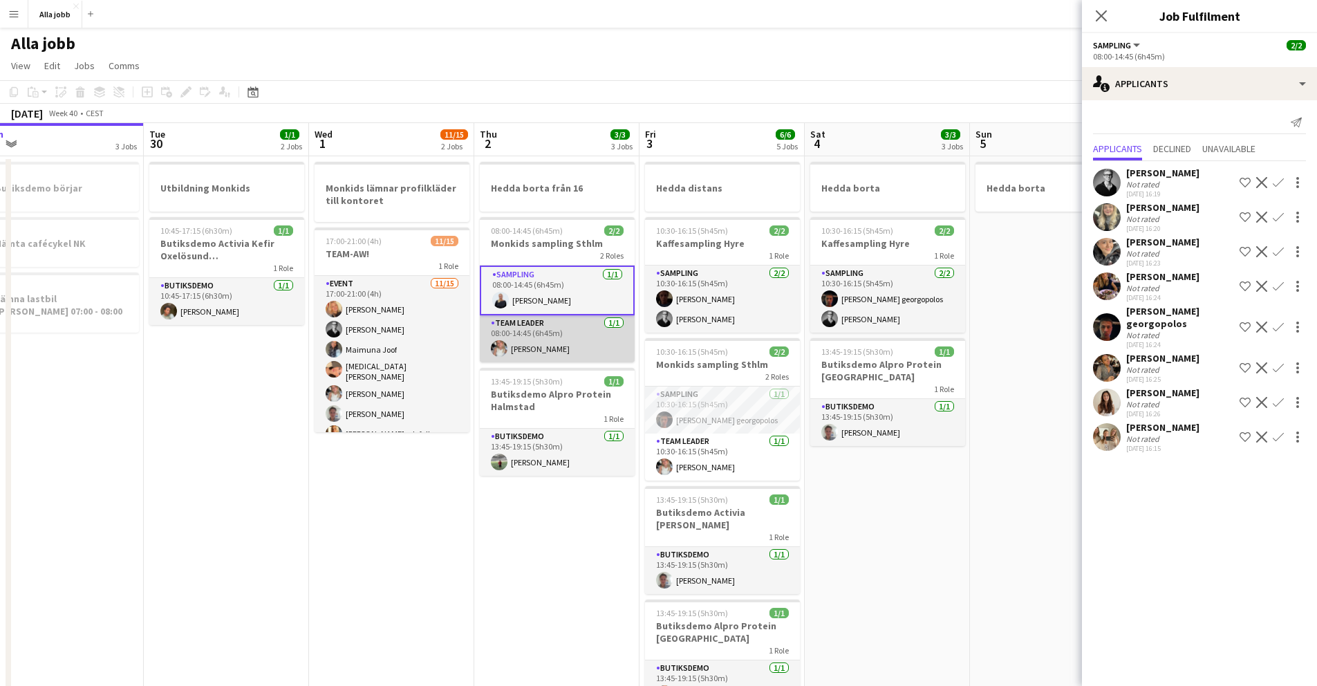
click at [579, 339] on app-card-role "Team Leader [DATE] 08:00-14:45 (6h45m) [PERSON_NAME]" at bounding box center [557, 338] width 155 height 47
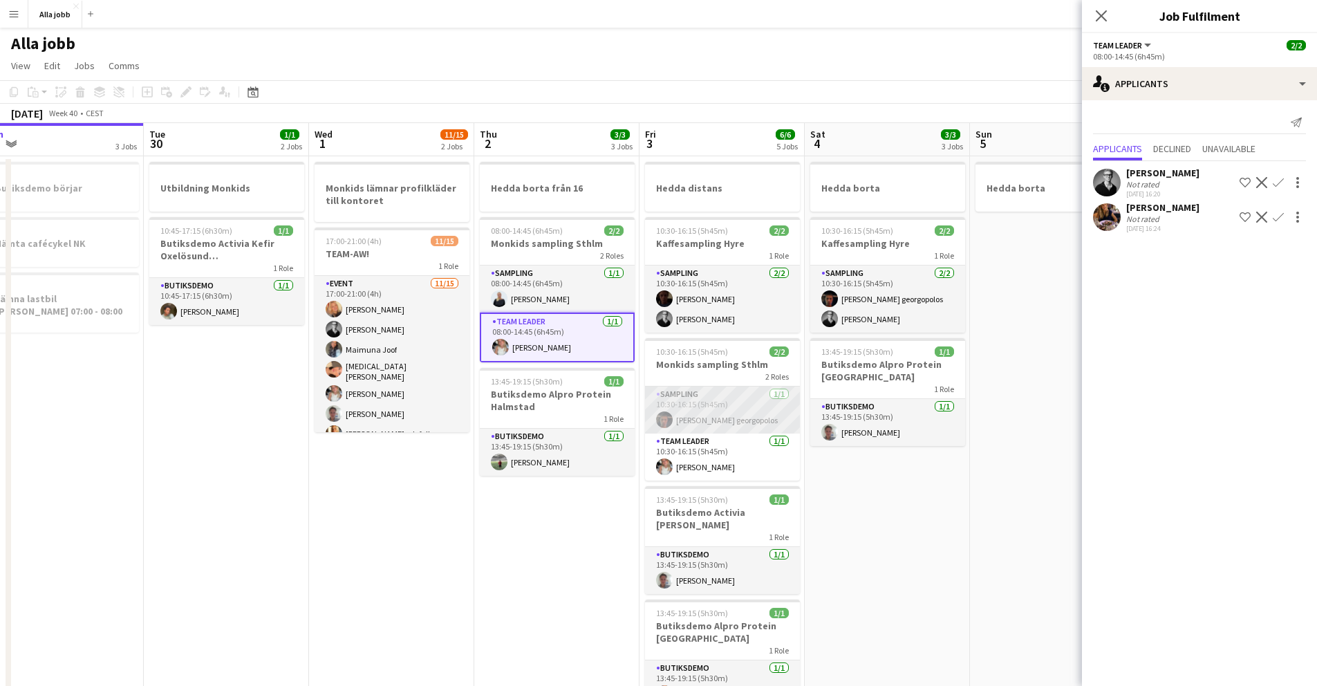
click at [698, 420] on app-card-role "Sampling [DATE] 10:30-16:15 (5h45m) [PERSON_NAME] georgopolos" at bounding box center [722, 409] width 155 height 47
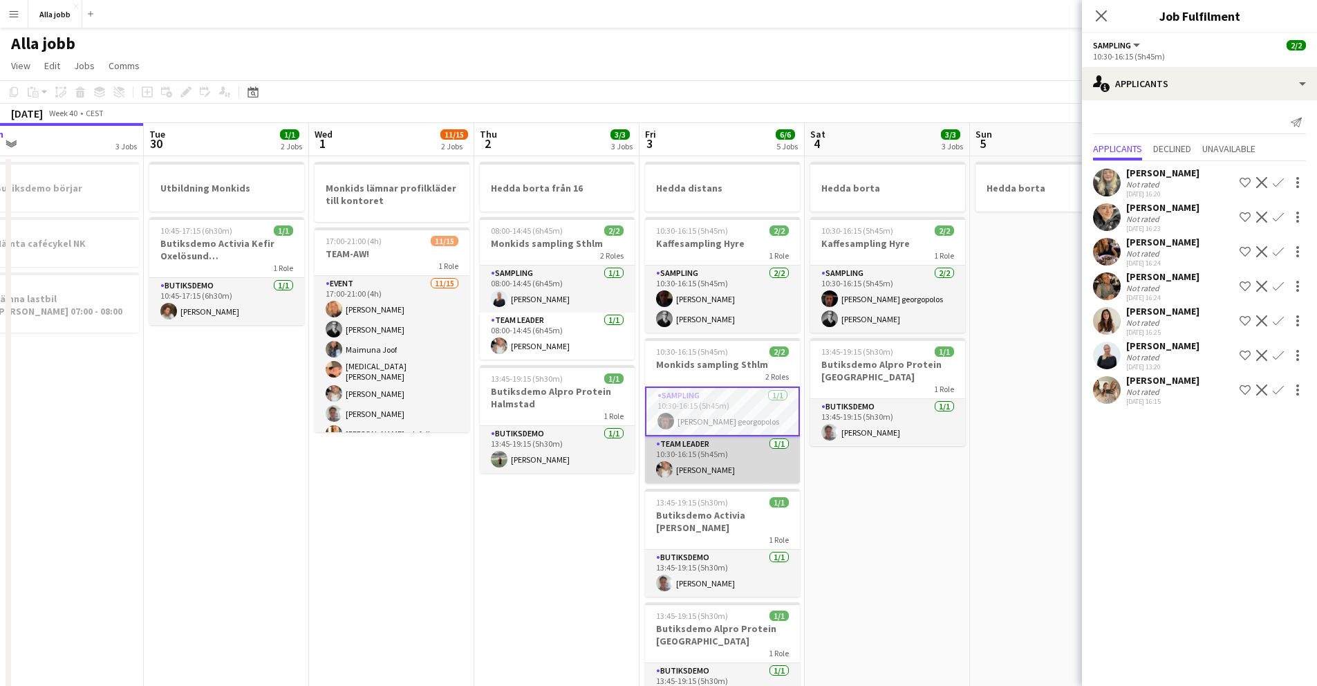
click at [698, 465] on app-card-role "Team Leader [DATE] 10:30-16:15 (5h45m) [PERSON_NAME]" at bounding box center [722, 459] width 155 height 47
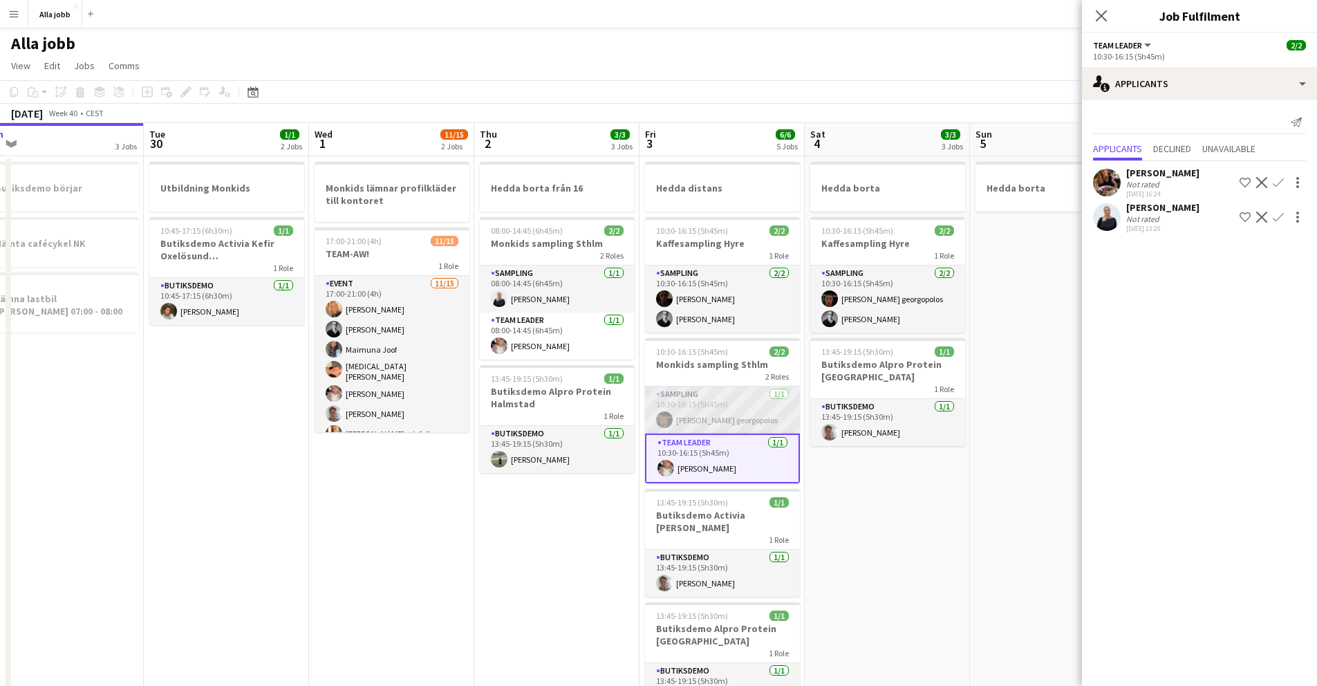
click at [698, 427] on app-card-role "Sampling [DATE] 10:30-16:15 (5h45m) [PERSON_NAME] georgopolos" at bounding box center [722, 409] width 155 height 47
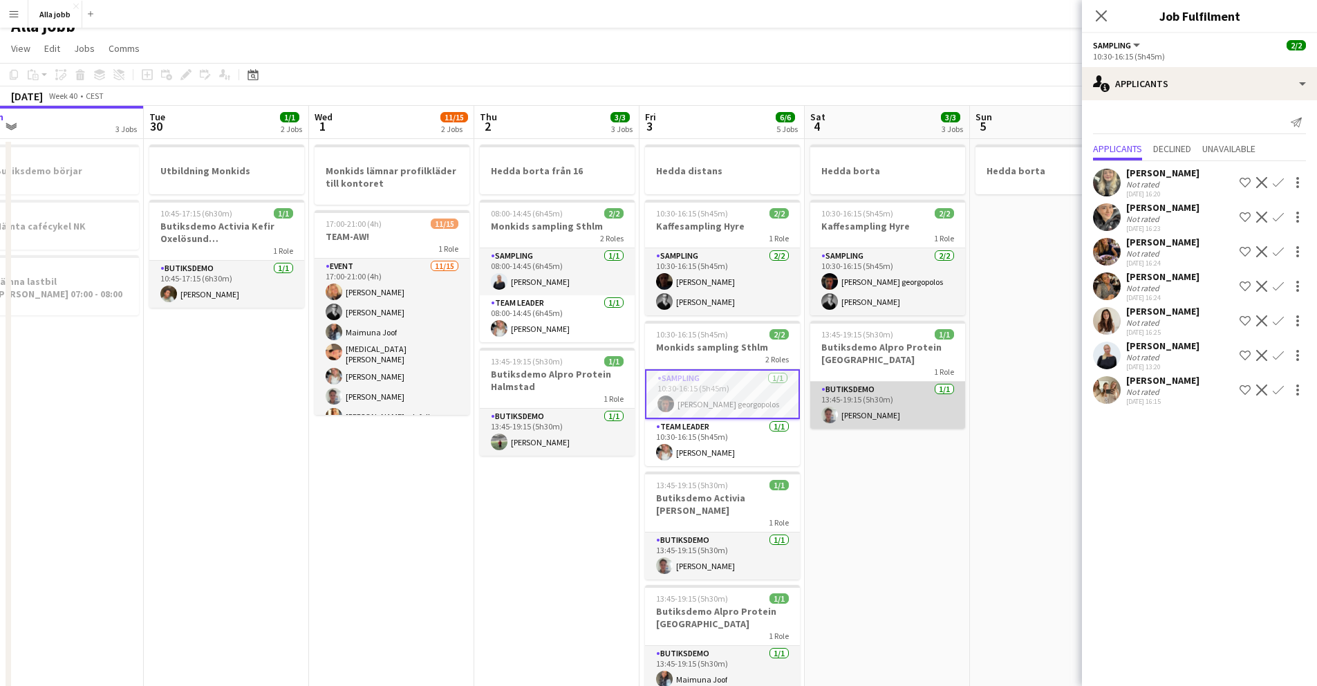
scroll to position [18, 0]
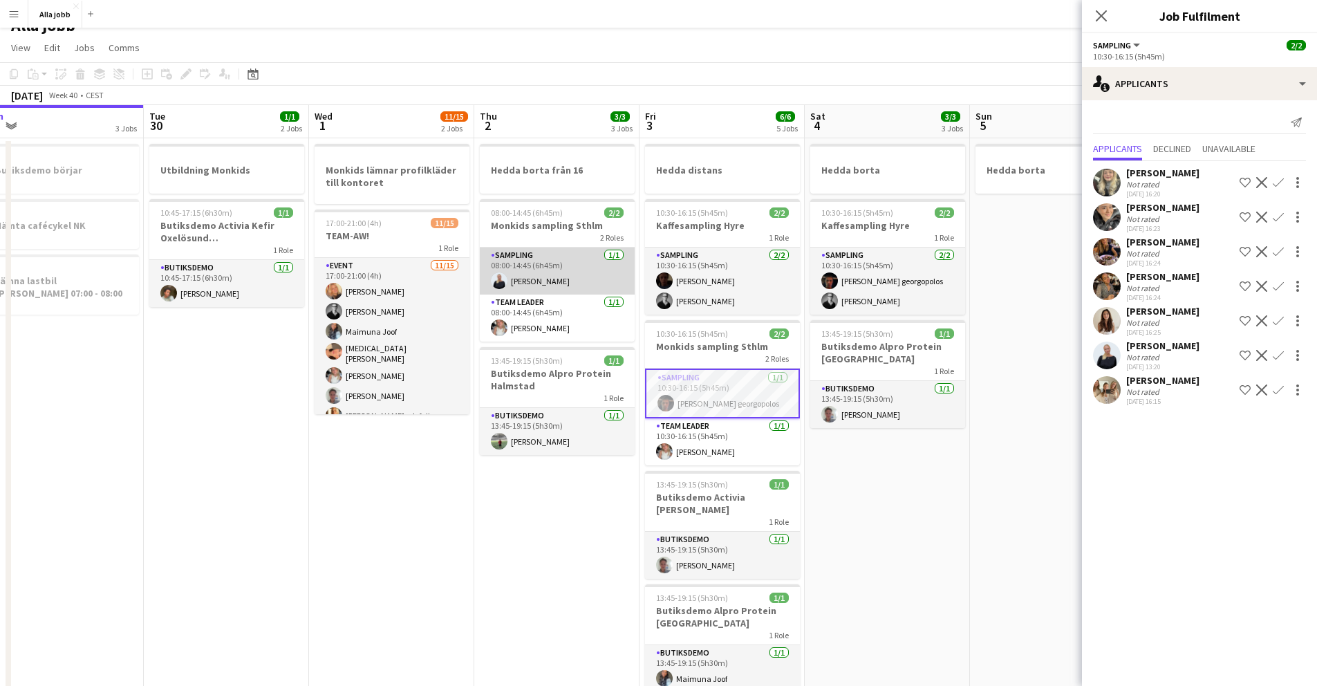
click at [556, 265] on app-card-role "Sampling [DATE] 08:00-14:45 (6h45m) [PERSON_NAME]" at bounding box center [557, 271] width 155 height 47
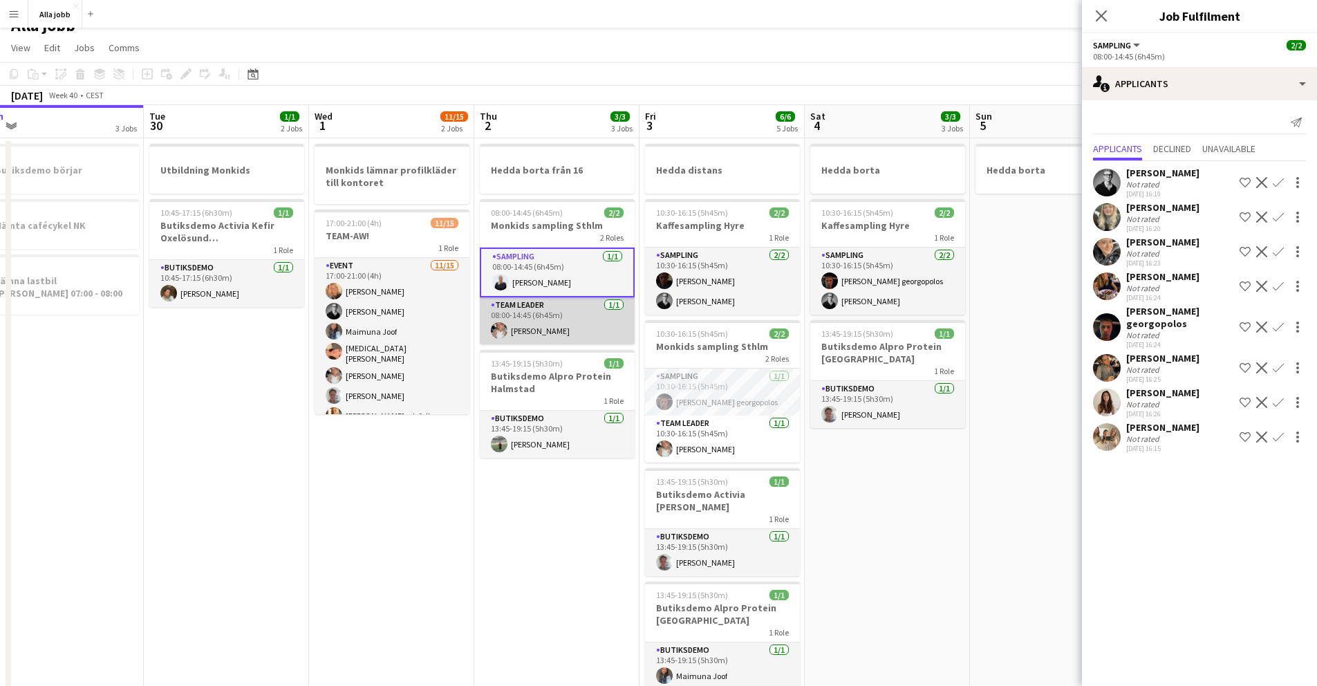
click at [551, 315] on app-card-role "Team Leader [DATE] 08:00-14:45 (6h45m) [PERSON_NAME]" at bounding box center [557, 320] width 155 height 47
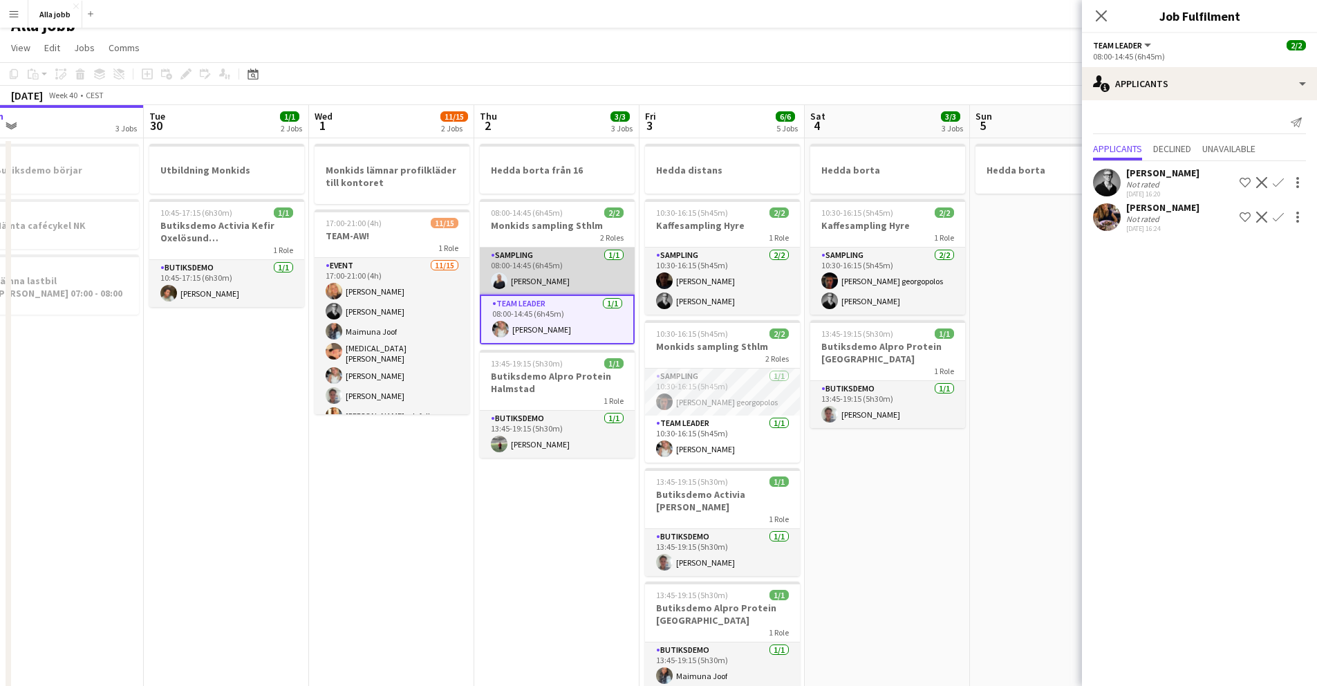
click at [546, 274] on app-card-role "Sampling [DATE] 08:00-14:45 (6h45m) [PERSON_NAME]" at bounding box center [557, 271] width 155 height 47
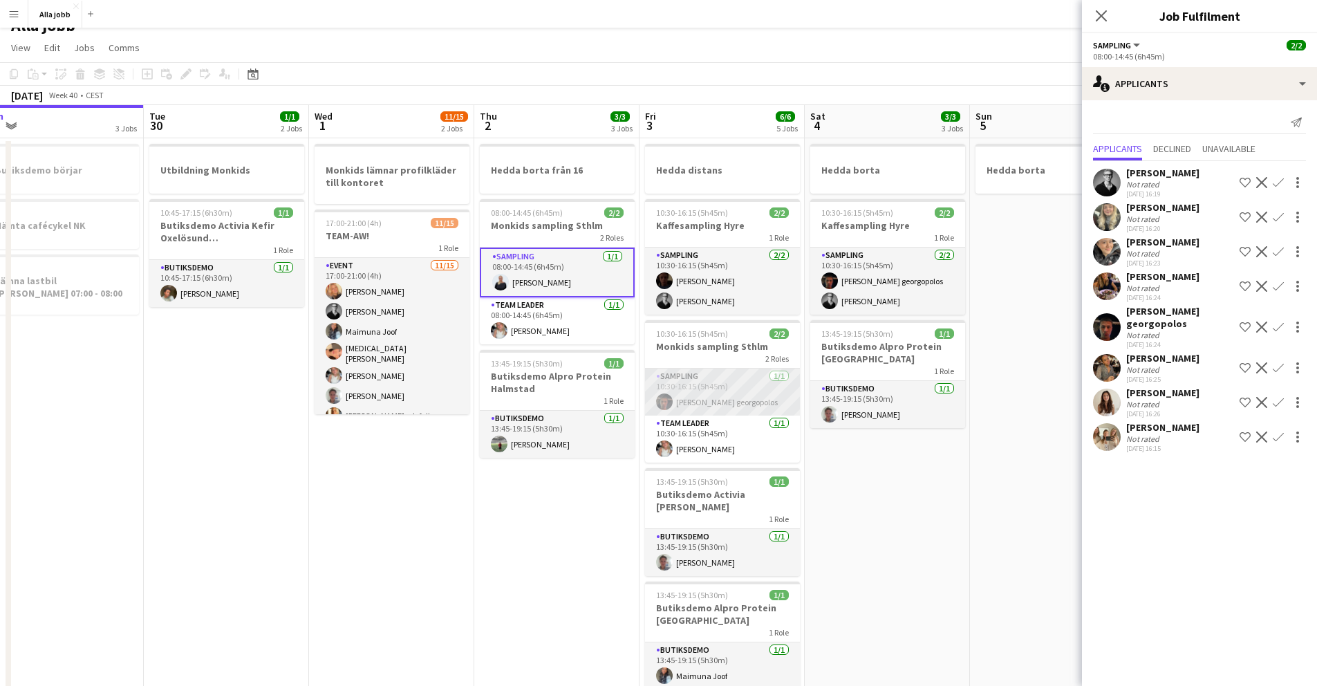
click at [690, 389] on app-card-role "Sampling [DATE] 10:30-16:15 (5h45m) [PERSON_NAME] georgopolos" at bounding box center [722, 392] width 155 height 47
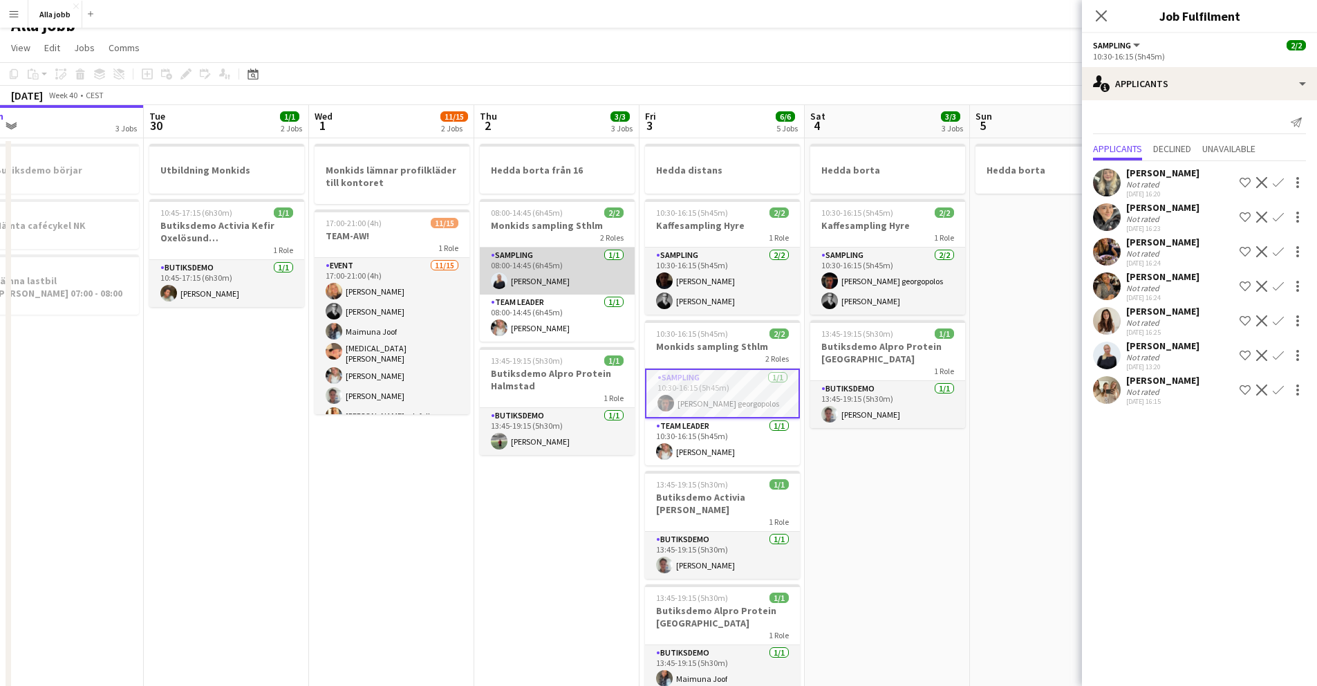
click at [534, 278] on app-card-role "Sampling [DATE] 08:00-14:45 (6h45m) [PERSON_NAME]" at bounding box center [557, 271] width 155 height 47
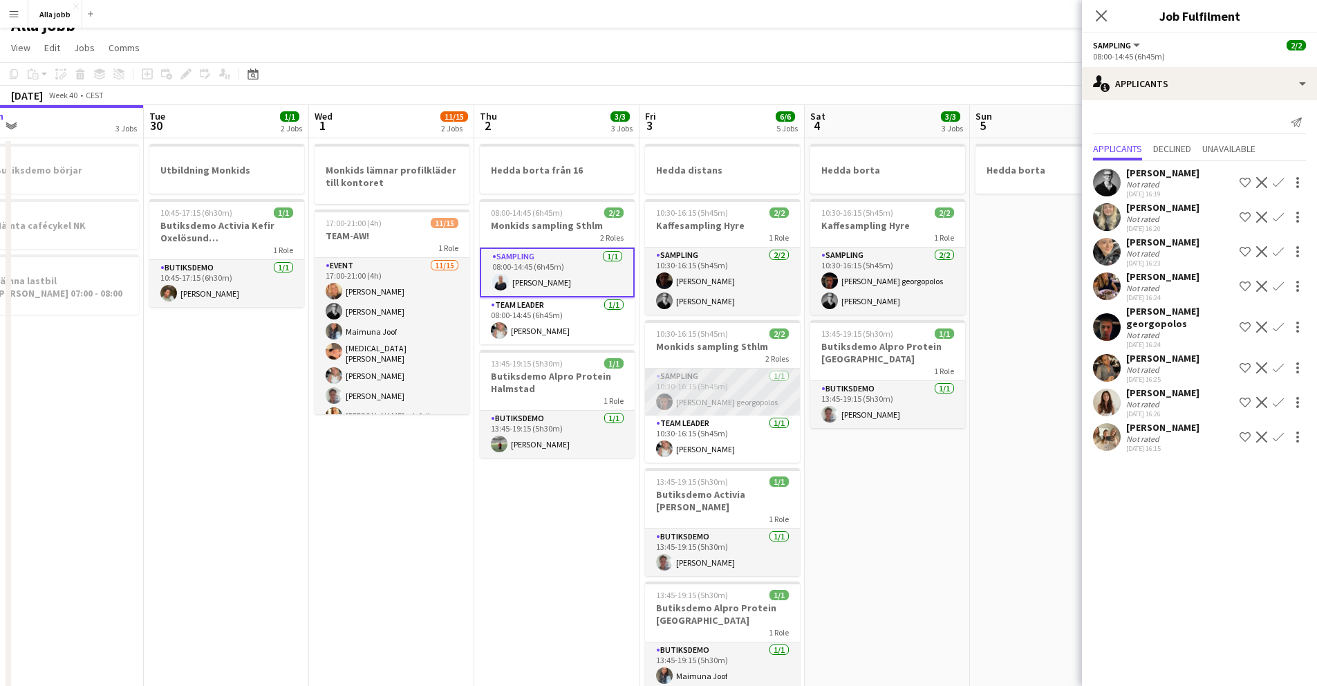
click at [720, 380] on app-card-role "Sampling [DATE] 10:30-16:15 (5h45m) [PERSON_NAME] georgopolos" at bounding box center [722, 392] width 155 height 47
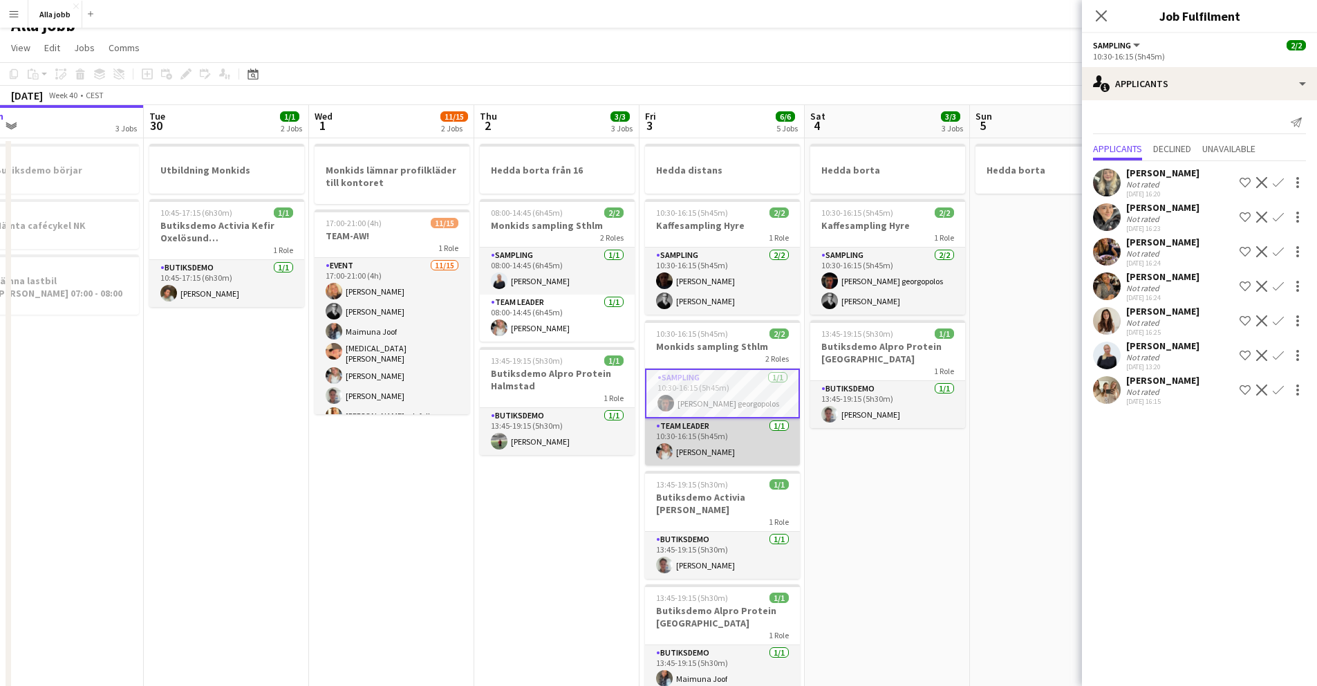
click at [717, 438] on app-card-role "Team Leader [DATE] 10:30-16:15 (5h45m) [PERSON_NAME]" at bounding box center [722, 441] width 155 height 47
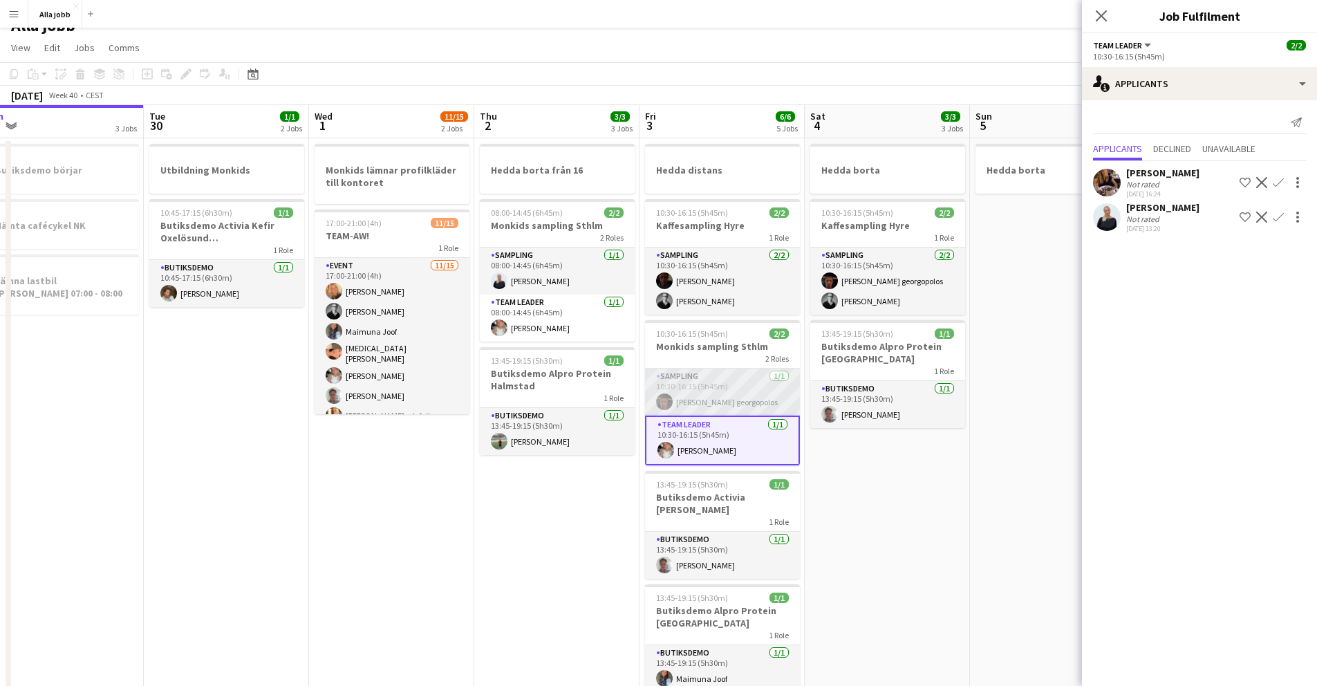
click at [715, 392] on app-card-role "Sampling [DATE] 10:30-16:15 (5h45m) [PERSON_NAME] georgopolos" at bounding box center [722, 392] width 155 height 47
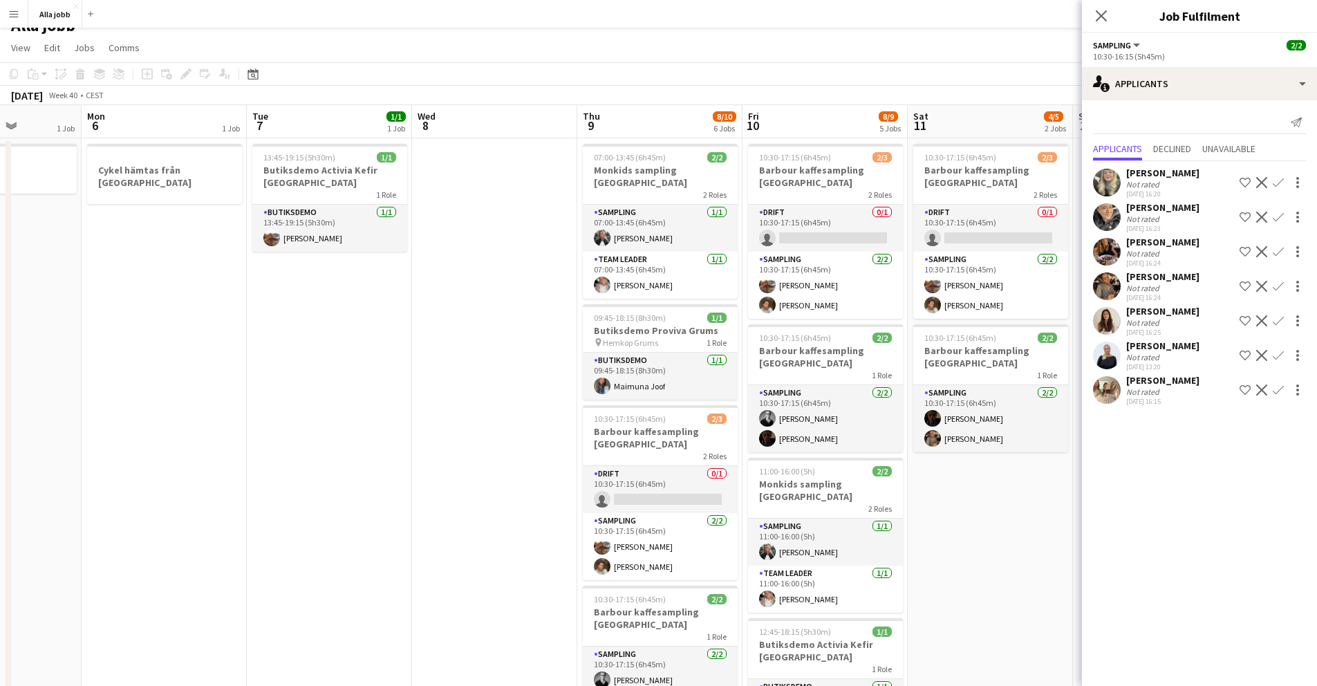
scroll to position [0, 490]
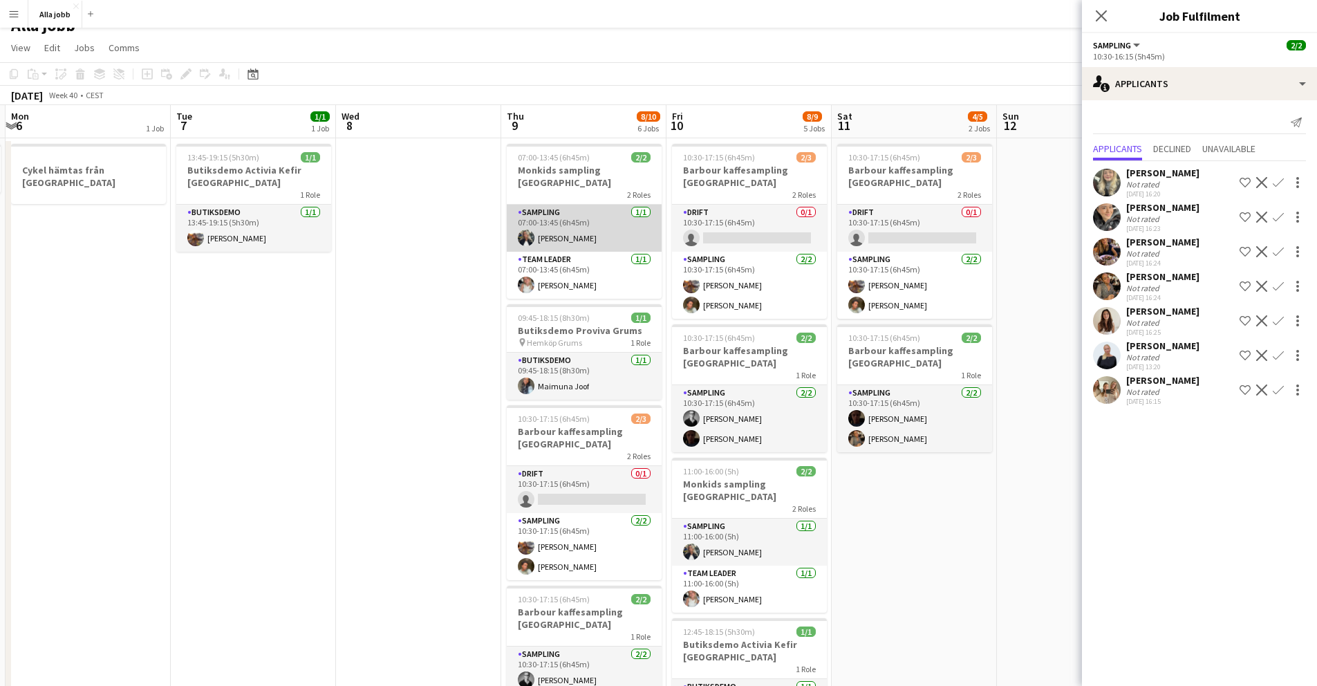
click at [606, 209] on app-card-role "Sampling [DATE] 07:00-13:45 (6h45m) [PERSON_NAME]" at bounding box center [584, 228] width 155 height 47
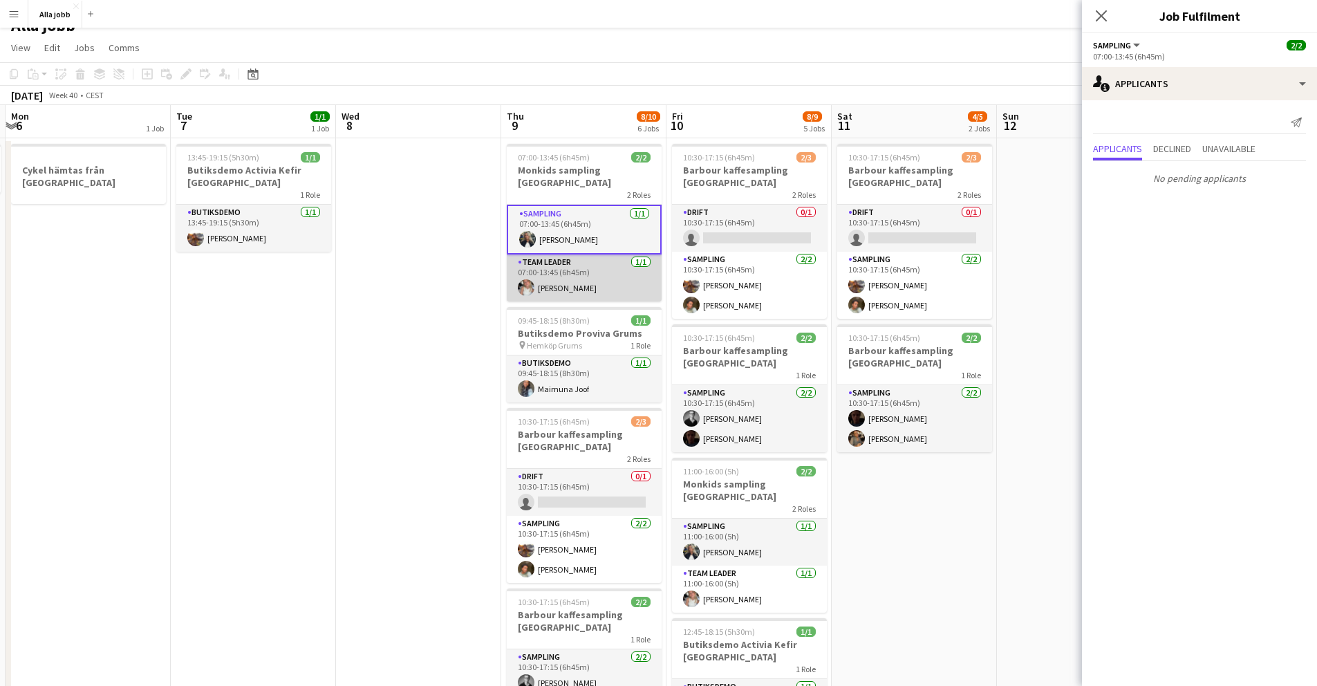
click at [604, 274] on app-card-role "Team Leader [DATE] 07:00-13:45 (6h45m) [PERSON_NAME]" at bounding box center [584, 277] width 155 height 47
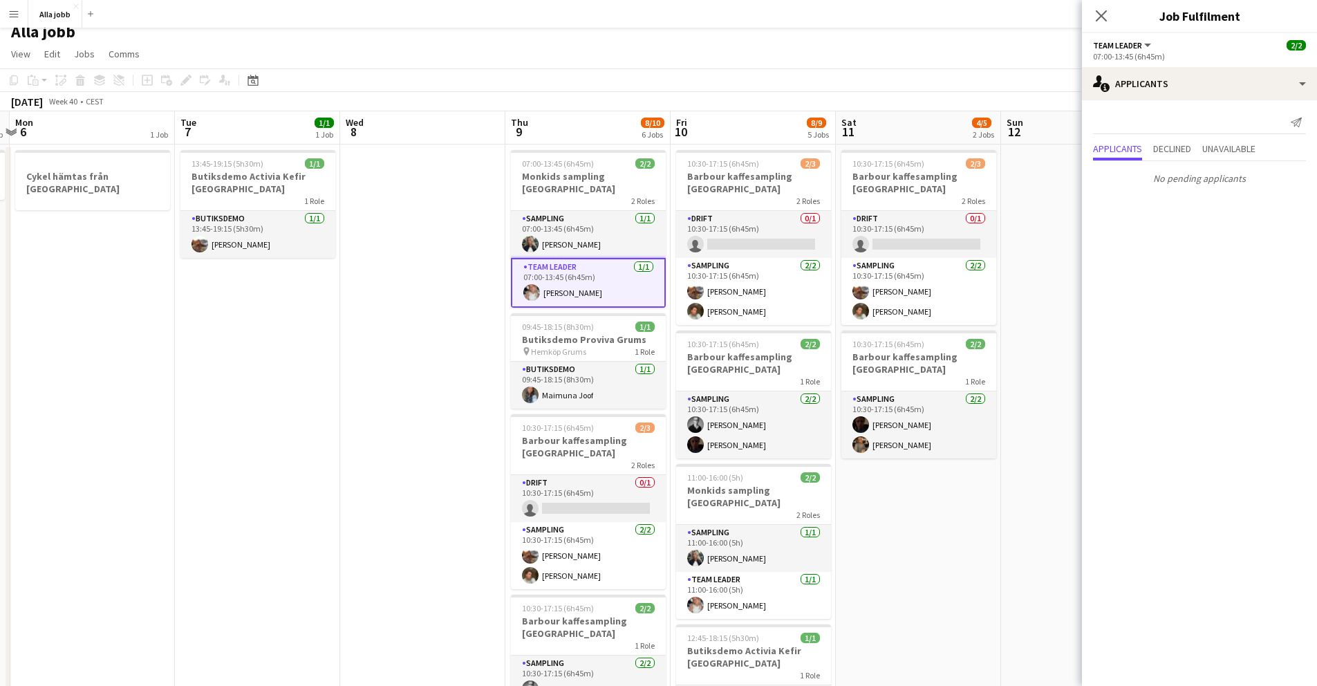
scroll to position [10, 0]
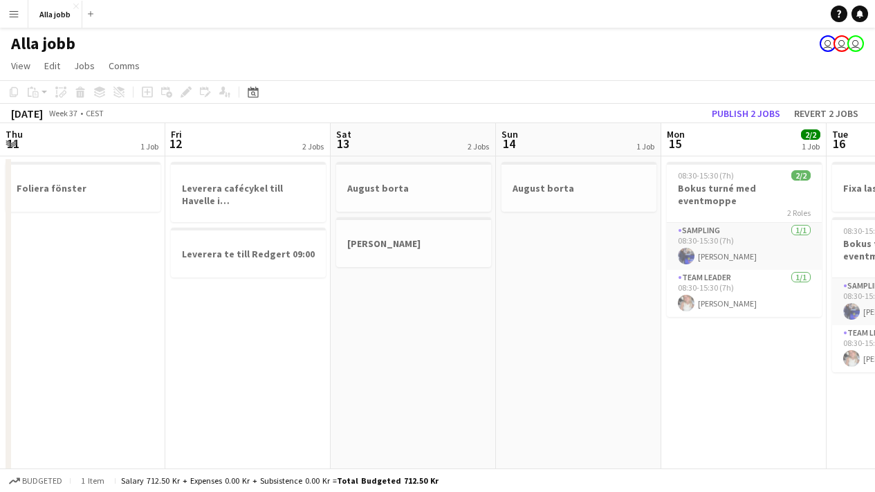
scroll to position [0, 597]
